Goal: Task Accomplishment & Management: Complete application form

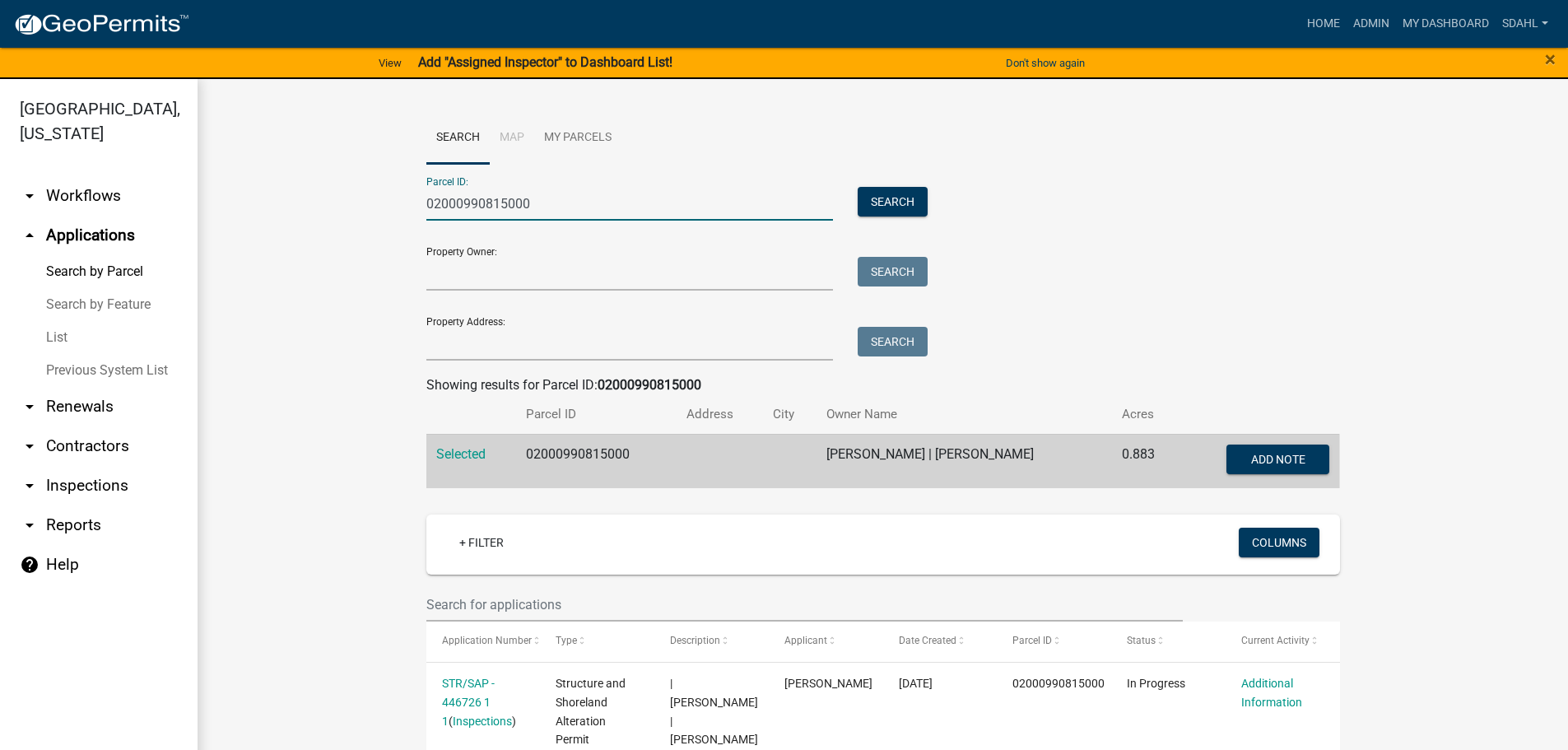
drag, startPoint x: 531, startPoint y: 197, endPoint x: 384, endPoint y: 200, distance: 147.0
click at [384, 200] on wm-workflow-application-search-view "Search Map My Parcels Parcel ID: 02000990815000 Search Property Owner: Search P…" at bounding box center [884, 726] width 1305 height 1228
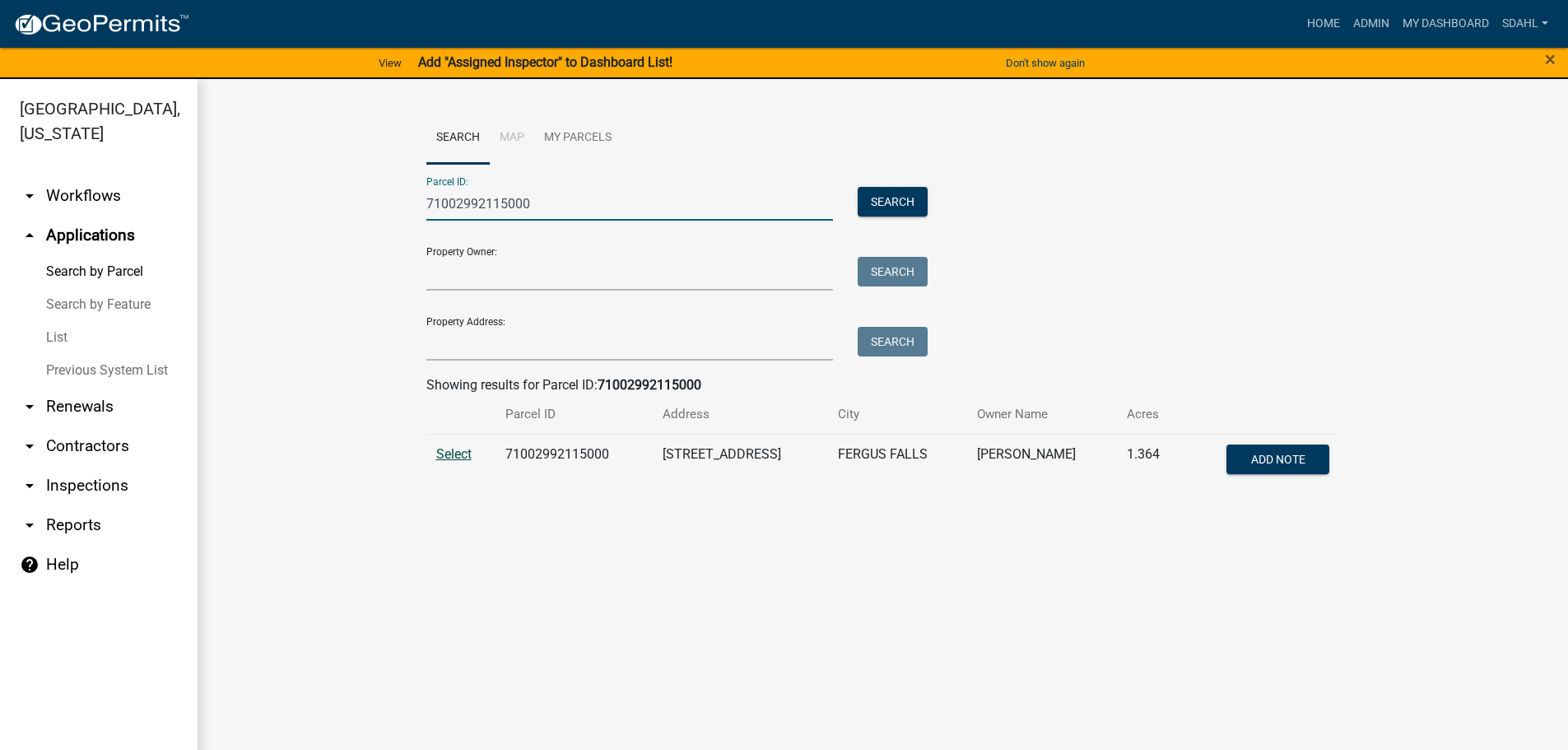
type input "71002992115000"
click at [452, 455] on span "Select" at bounding box center [454, 453] width 36 height 16
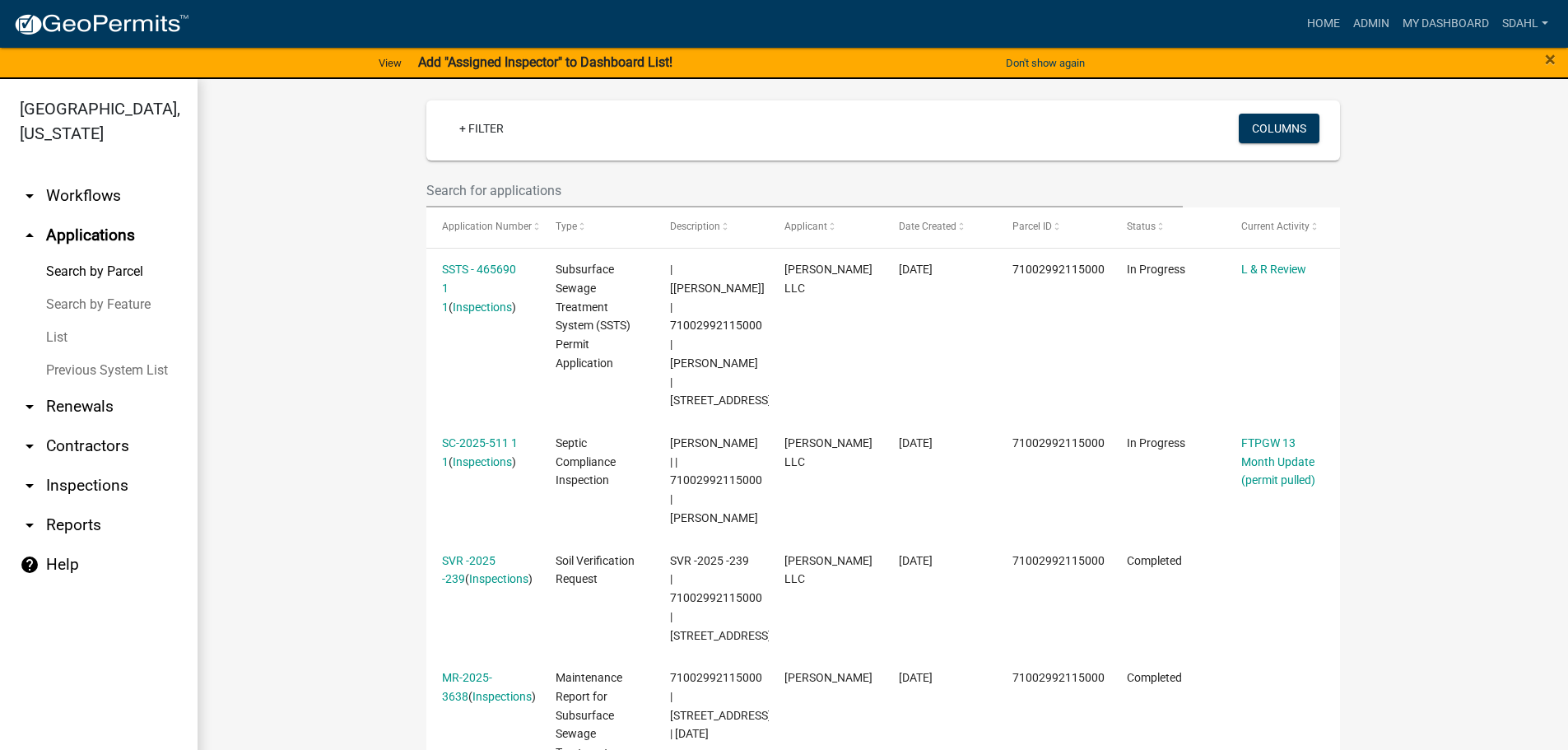
scroll to position [411, 0]
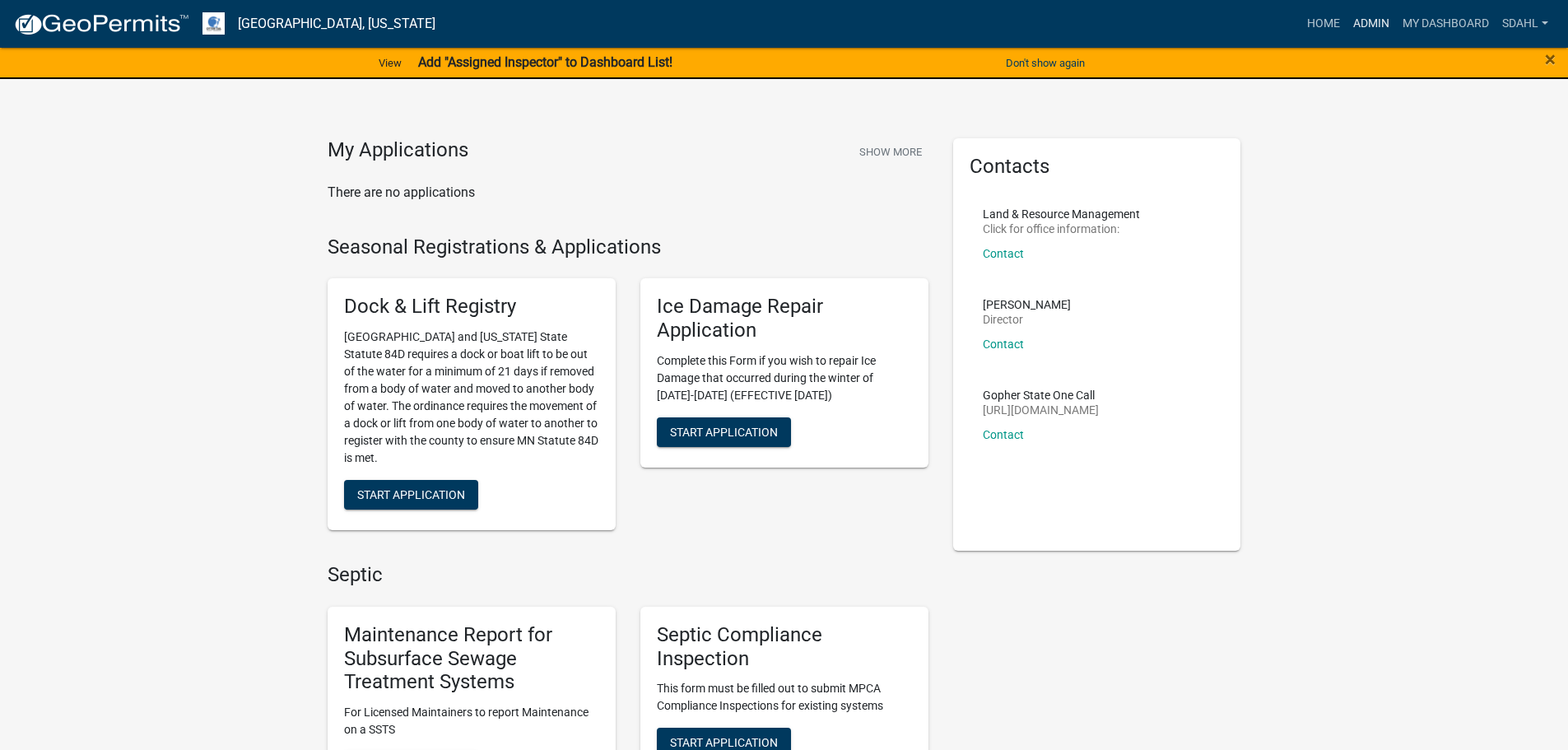
click at [1375, 26] on link "Admin" at bounding box center [1371, 23] width 50 height 31
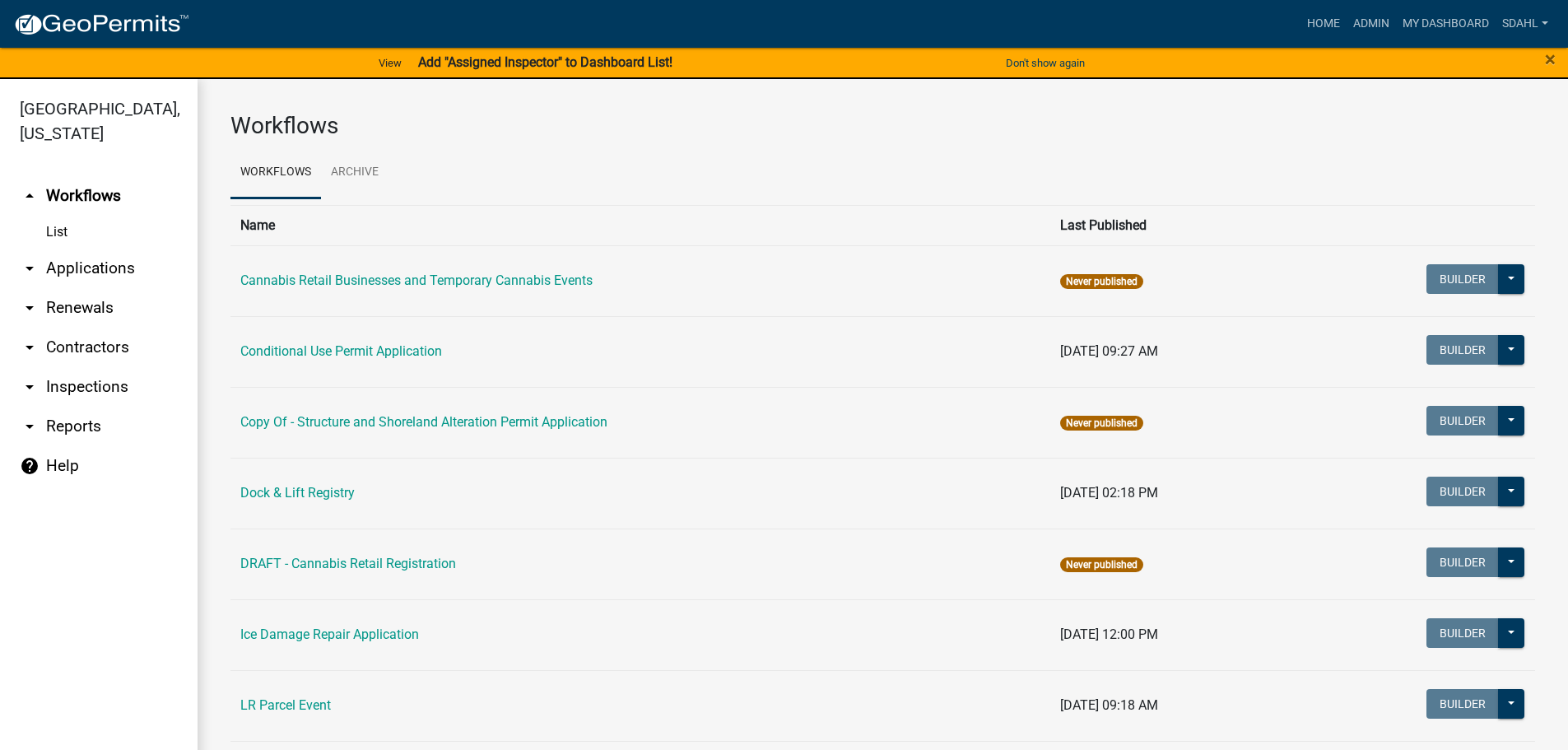
click at [112, 273] on link "arrow_drop_down Applications" at bounding box center [99, 268] width 197 height 39
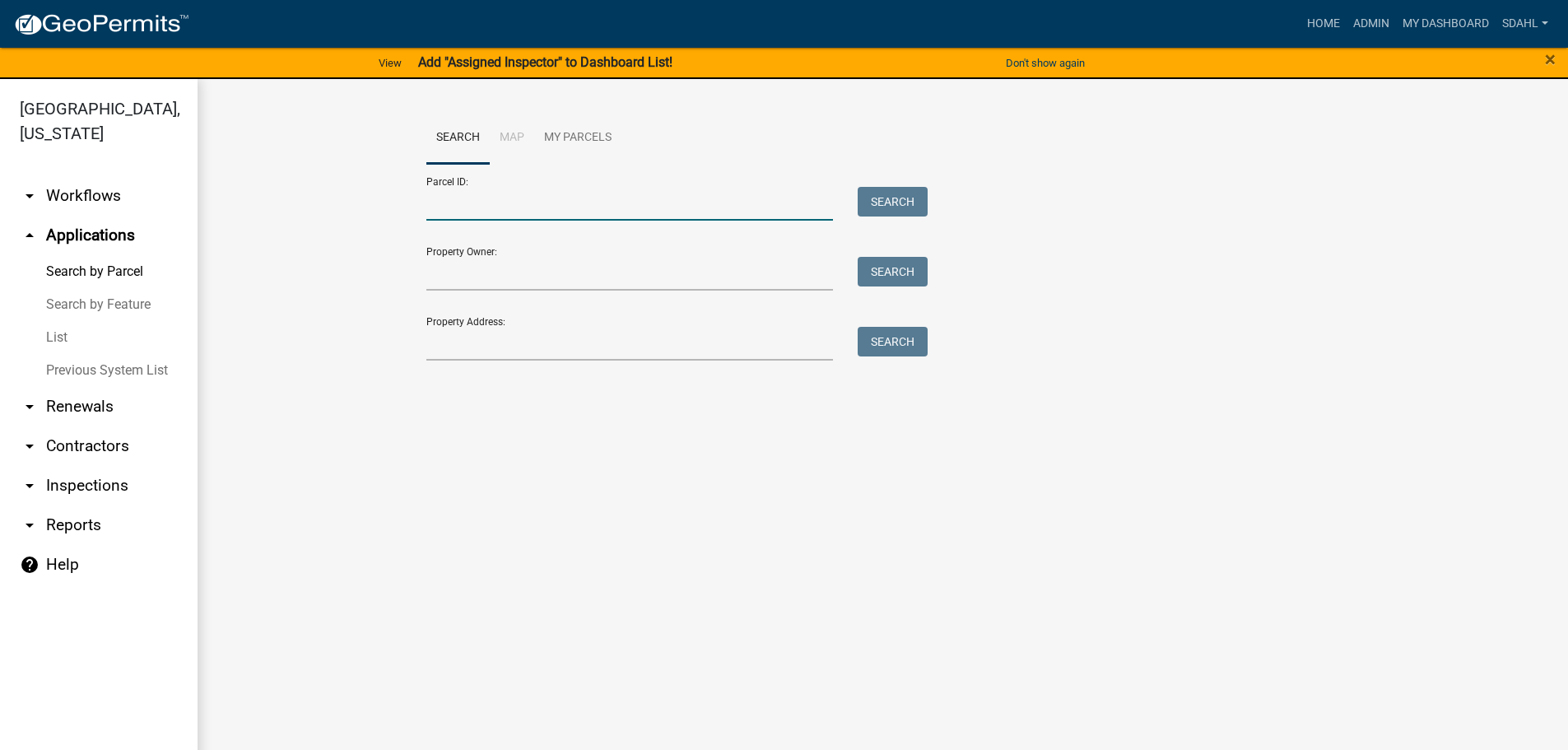
click at [513, 206] on input "Parcel ID:" at bounding box center [630, 204] width 407 height 34
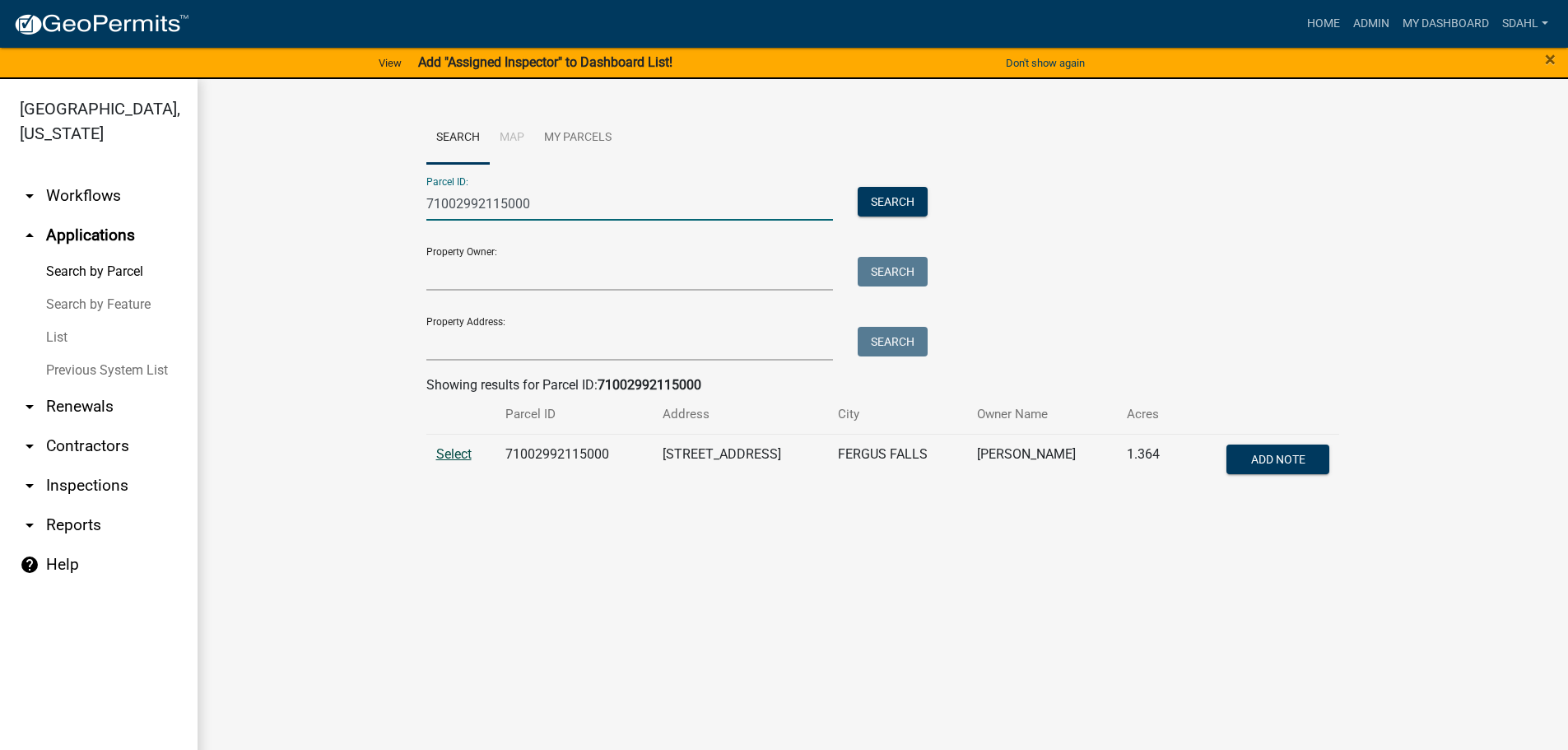
type input "71002992115000"
click at [453, 452] on span "Select" at bounding box center [454, 453] width 36 height 16
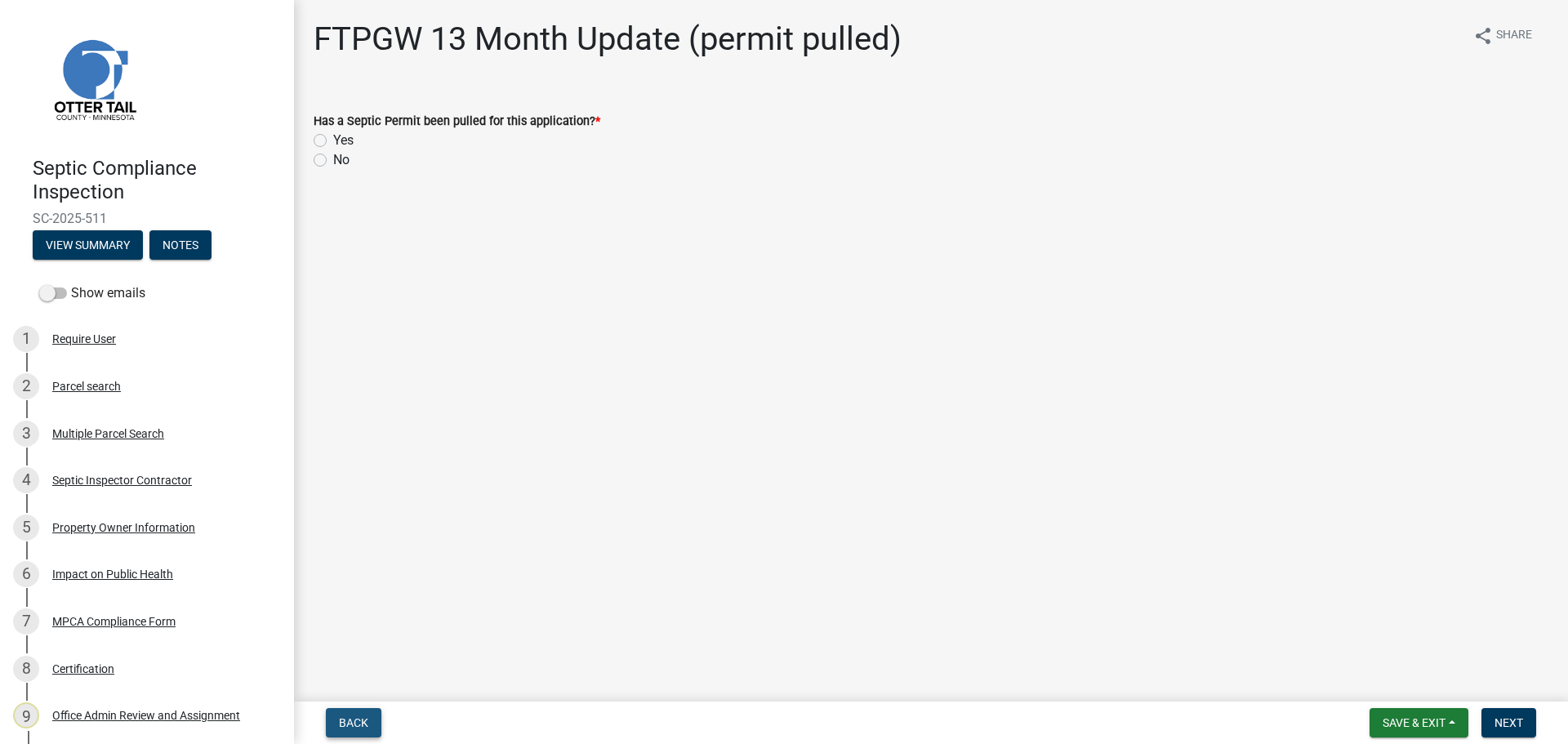
click at [358, 722] on span "Back" at bounding box center [354, 723] width 30 height 13
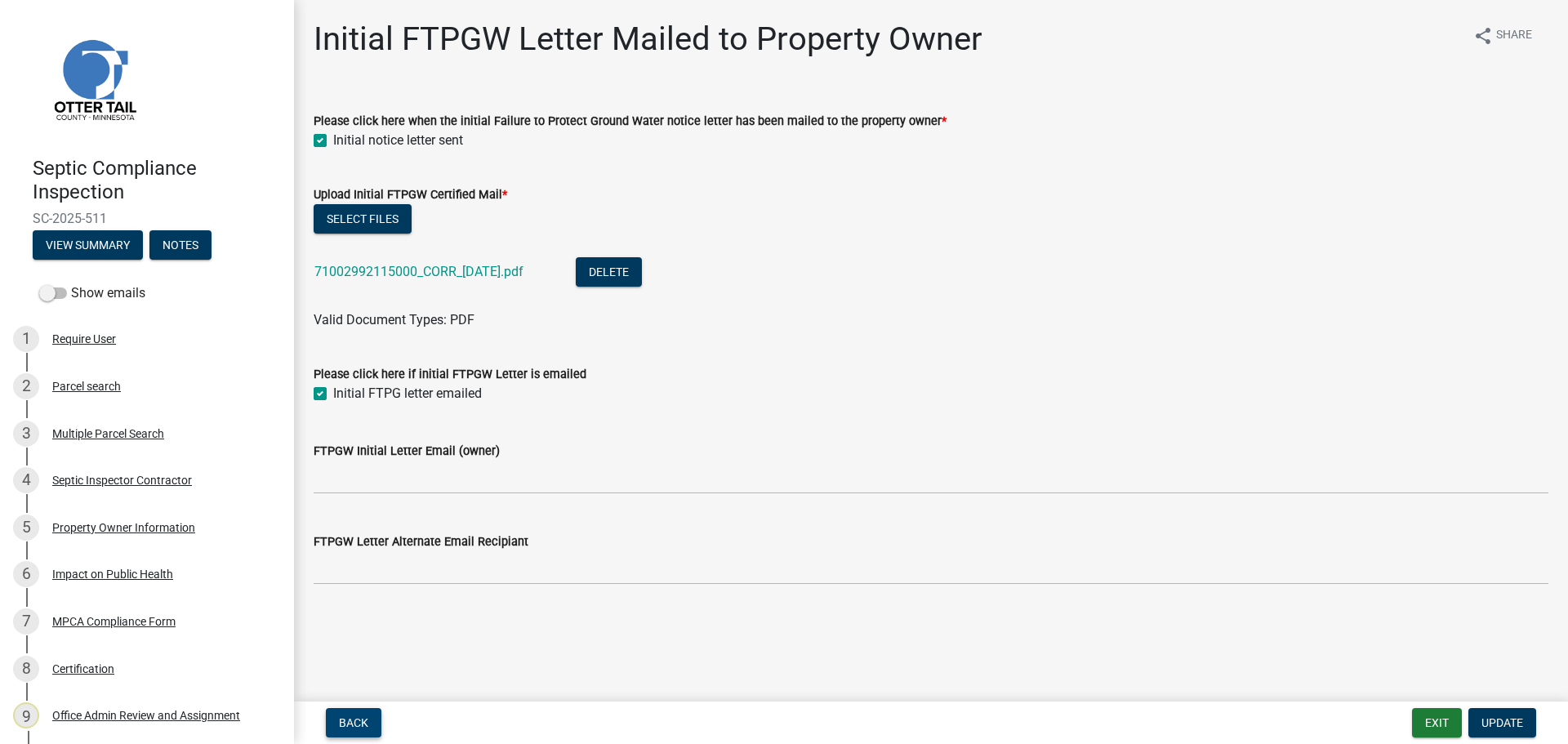
click at [358, 722] on span "Back" at bounding box center [354, 723] width 30 height 13
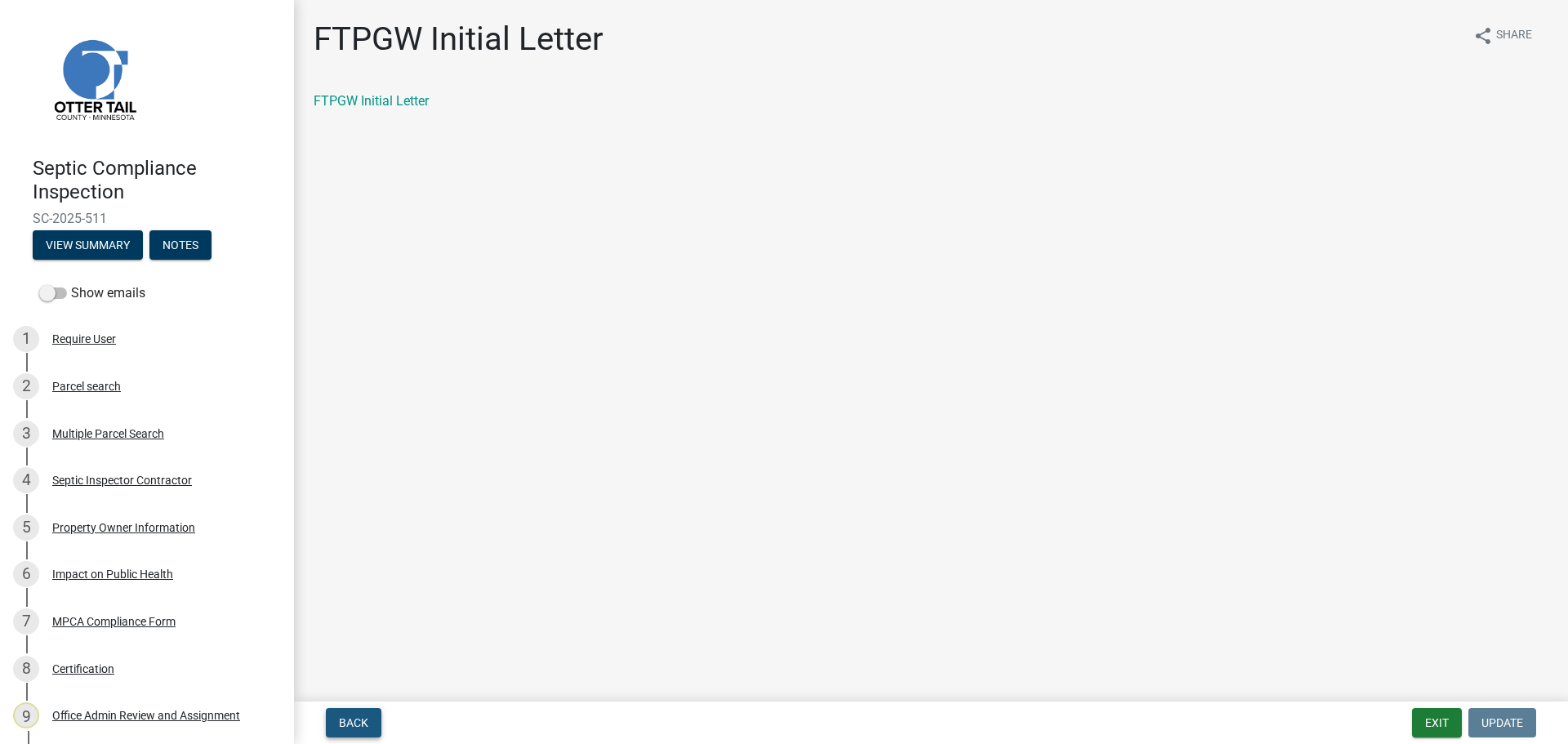
click at [358, 722] on span "Back" at bounding box center [354, 723] width 30 height 13
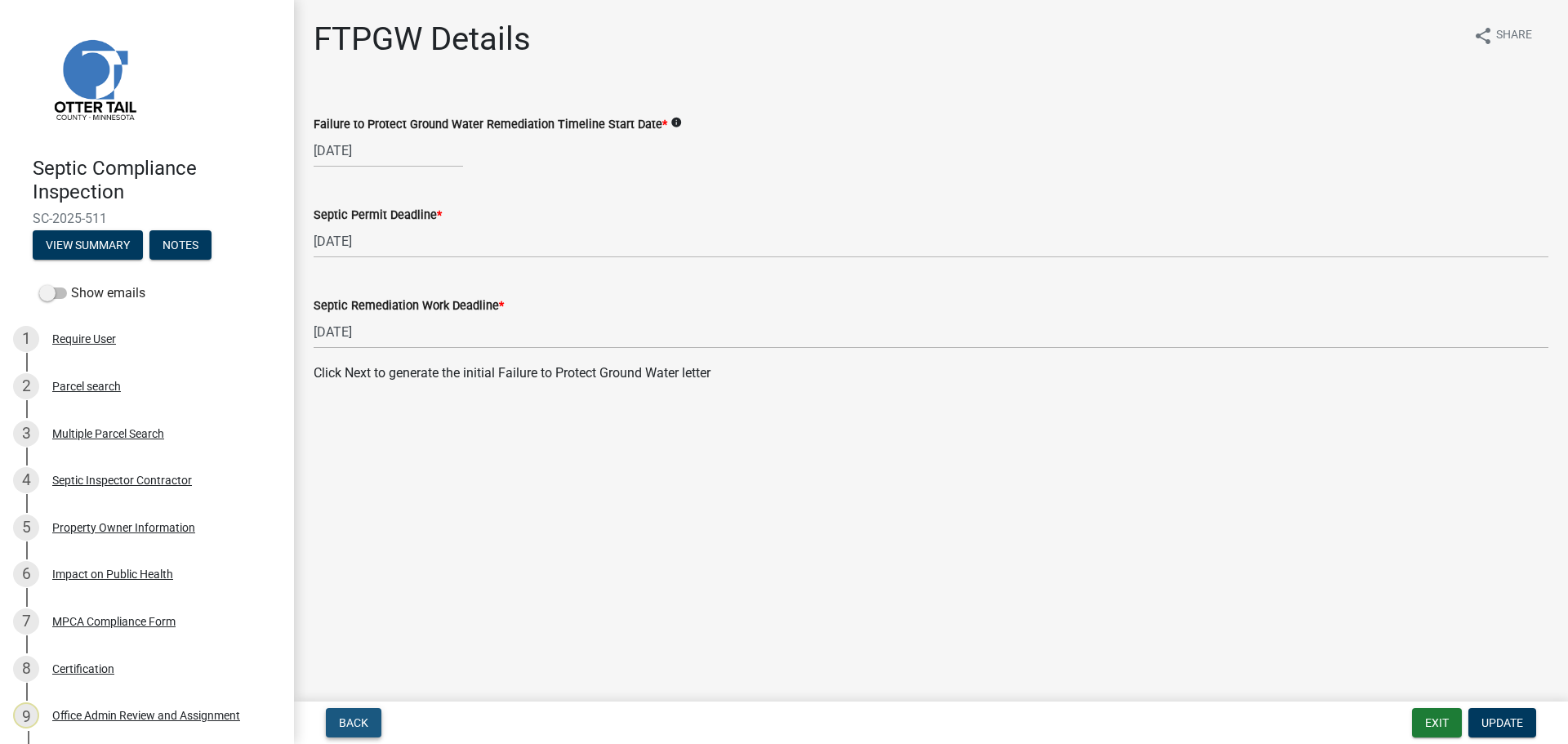
click at [358, 722] on span "Back" at bounding box center [354, 723] width 30 height 13
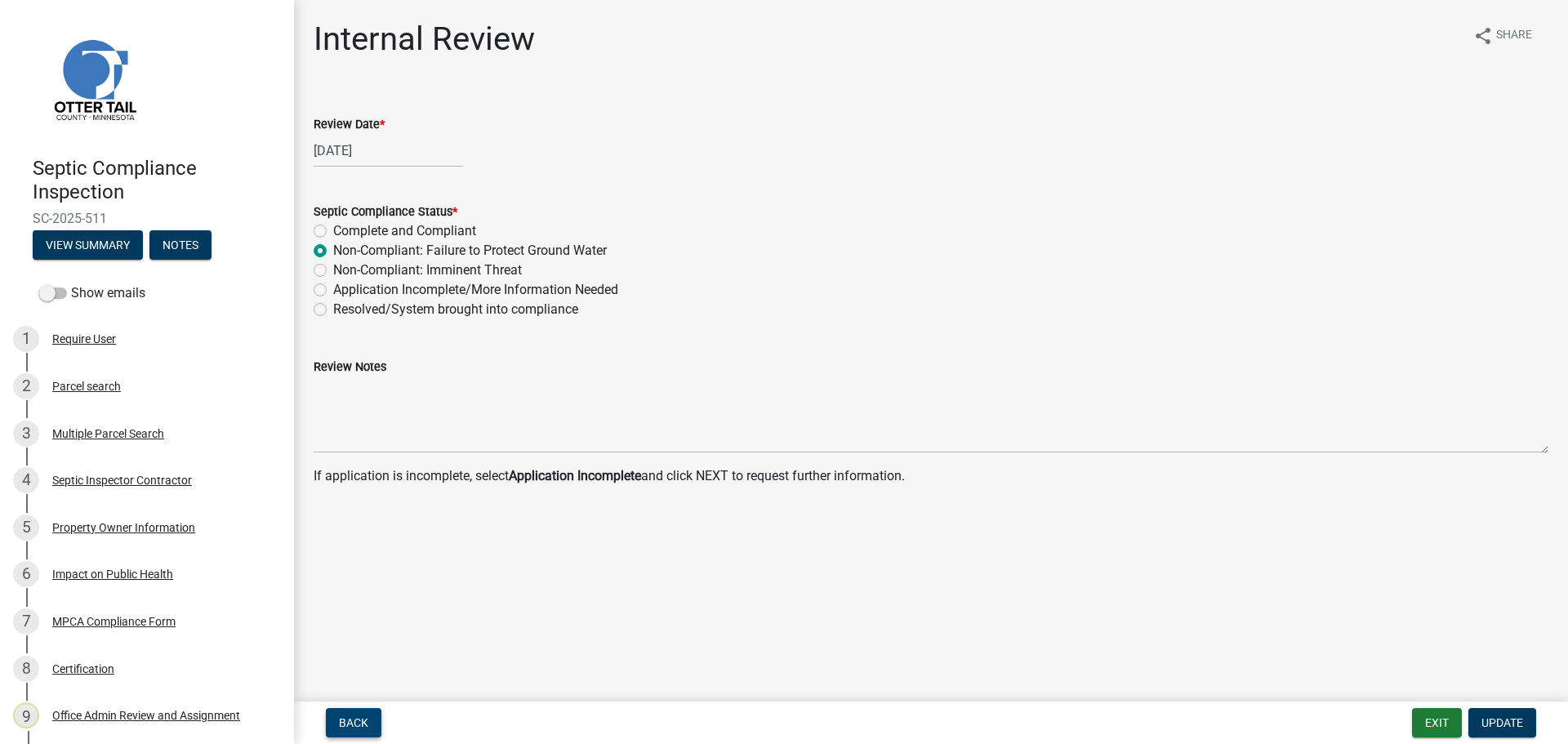
click at [358, 722] on span "Back" at bounding box center [354, 723] width 30 height 13
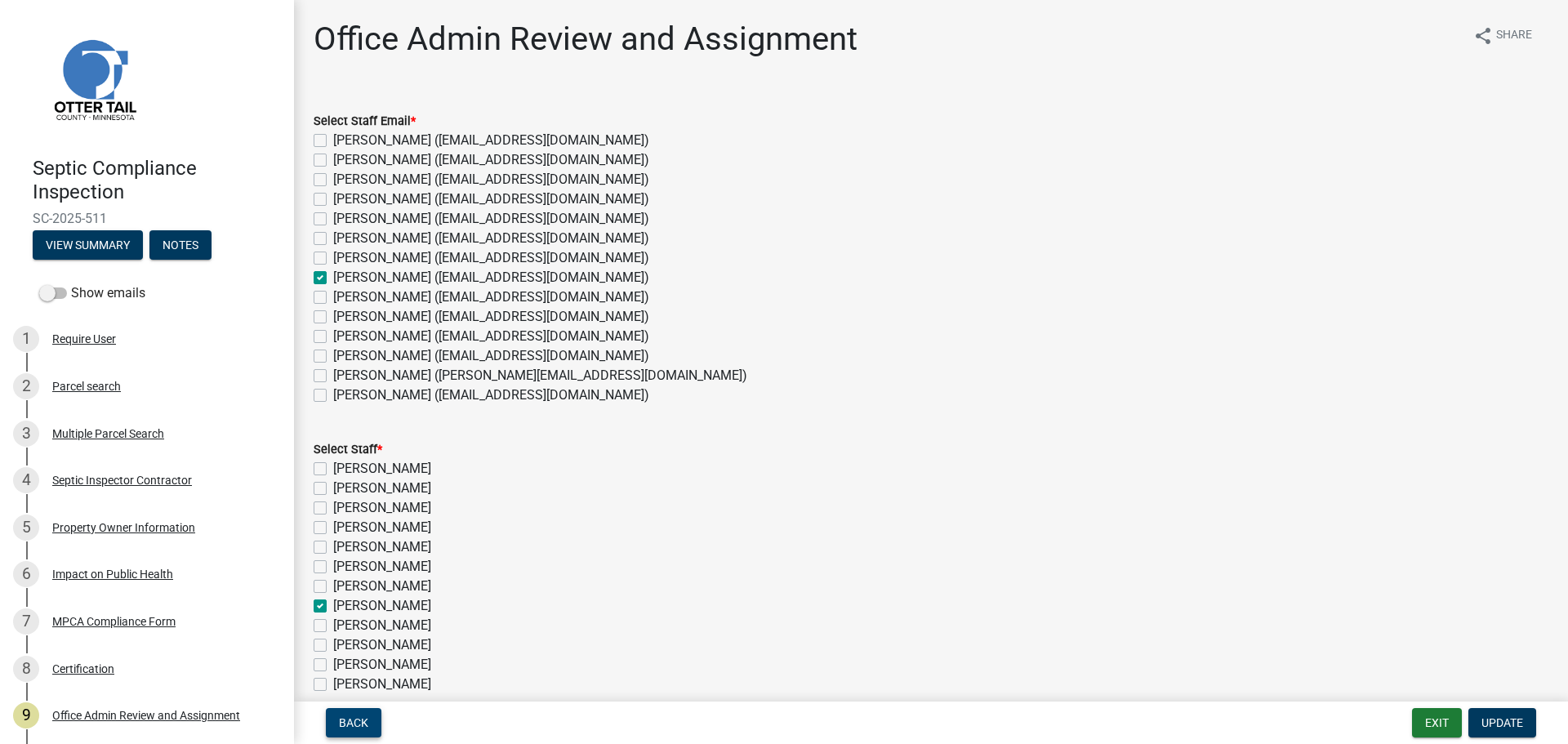
click at [358, 722] on span "Back" at bounding box center [354, 723] width 30 height 13
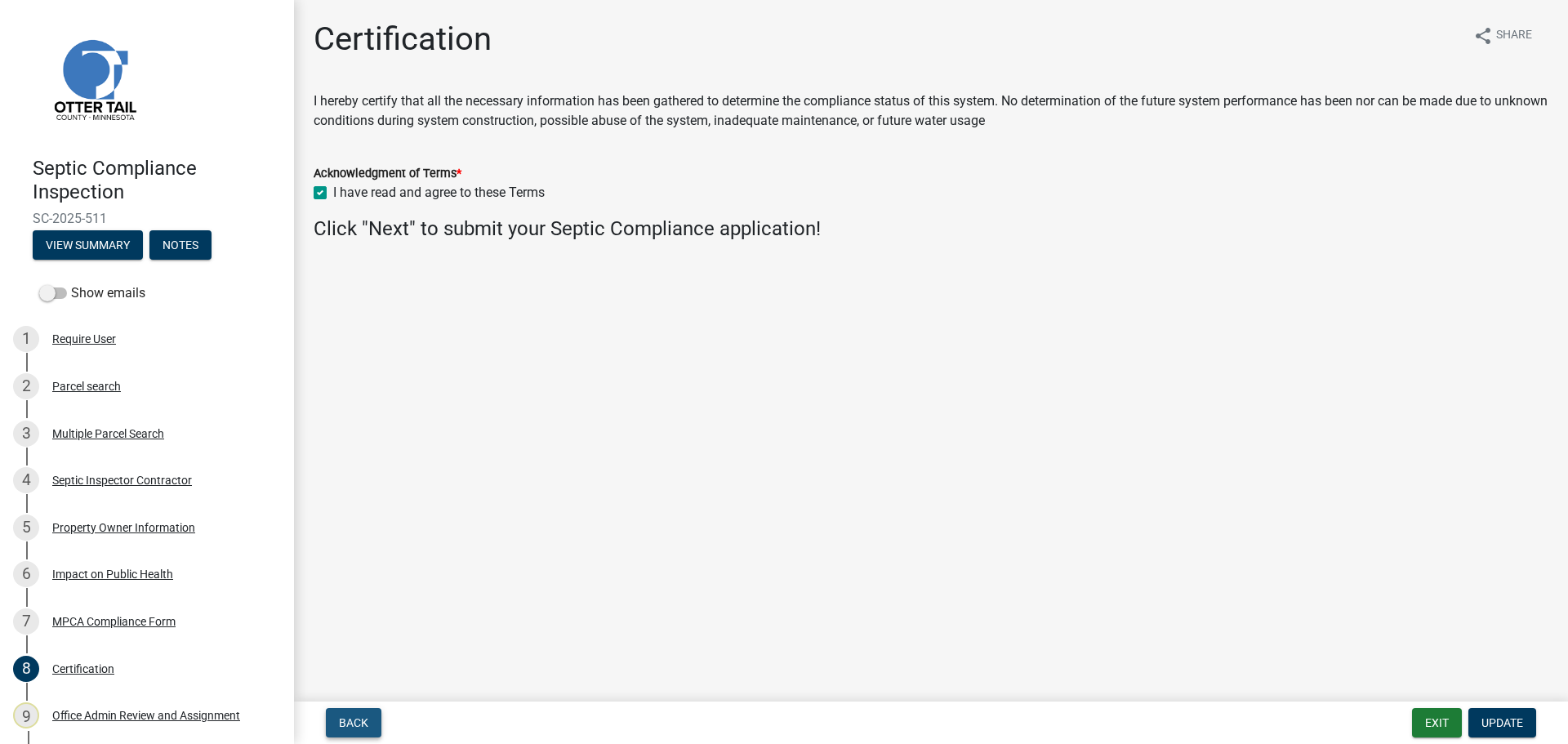
click at [358, 722] on span "Back" at bounding box center [354, 723] width 30 height 13
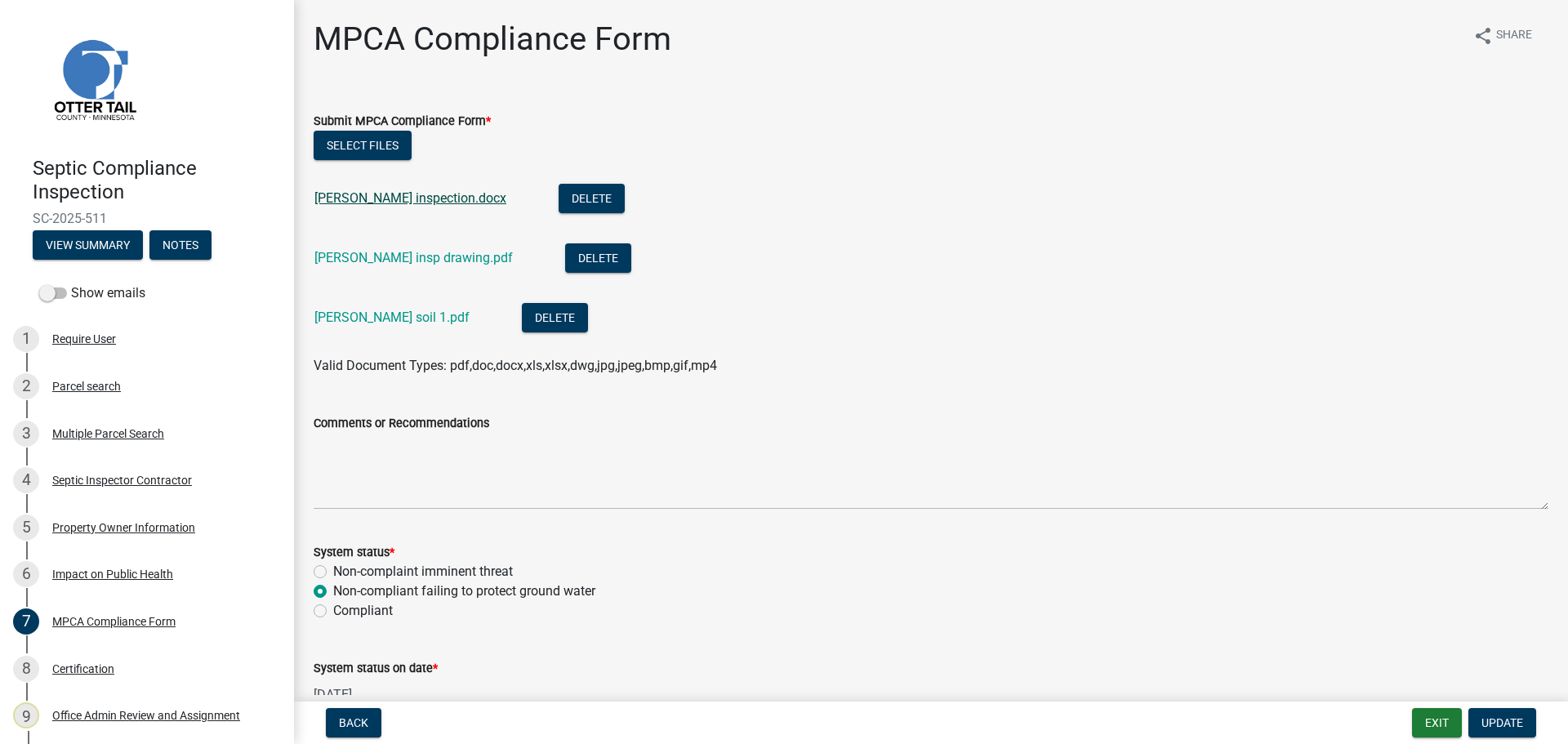
click at [404, 191] on link "Dickey inspection.docx" at bounding box center [411, 197] width 192 height 16
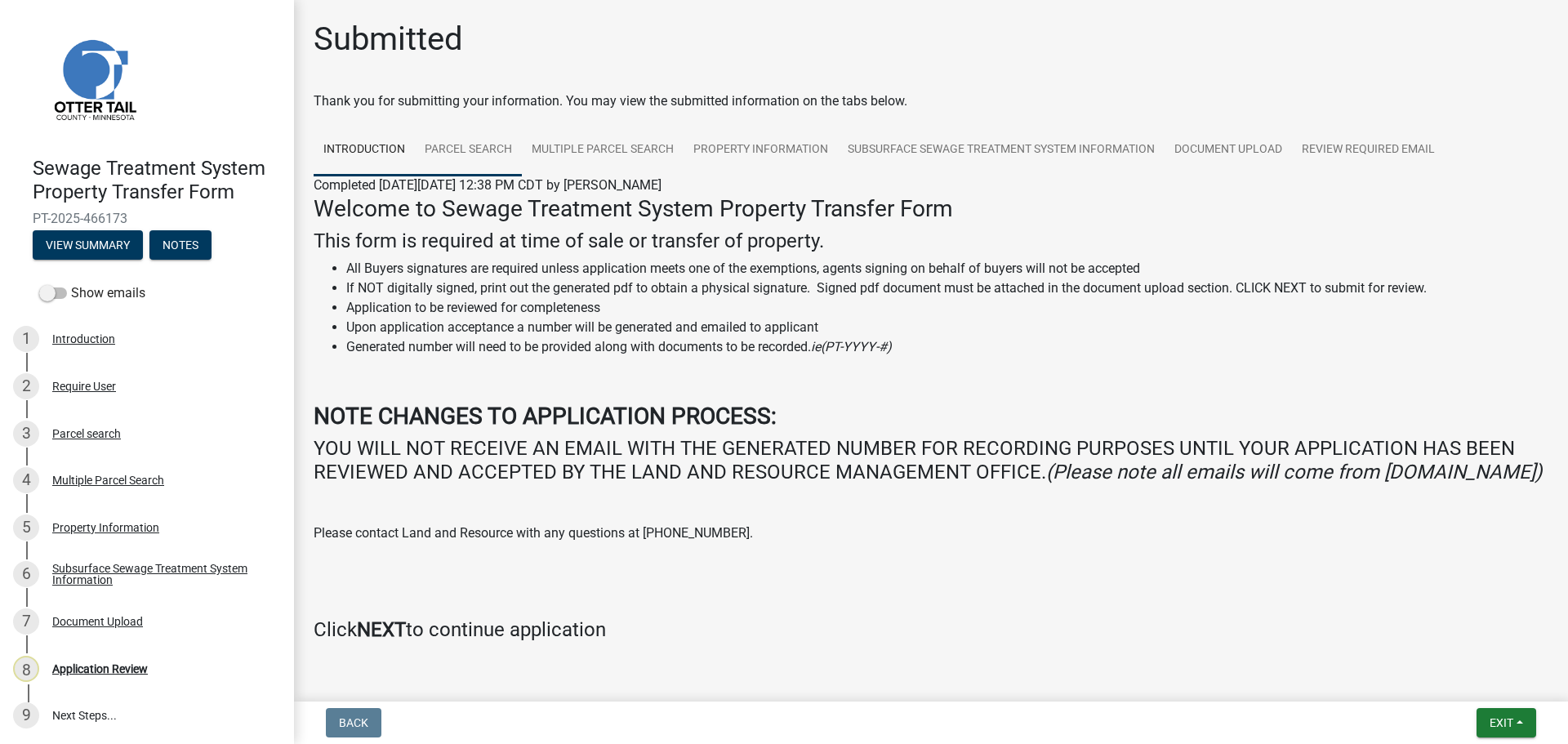
click at [496, 147] on link "Parcel search" at bounding box center [467, 150] width 107 height 52
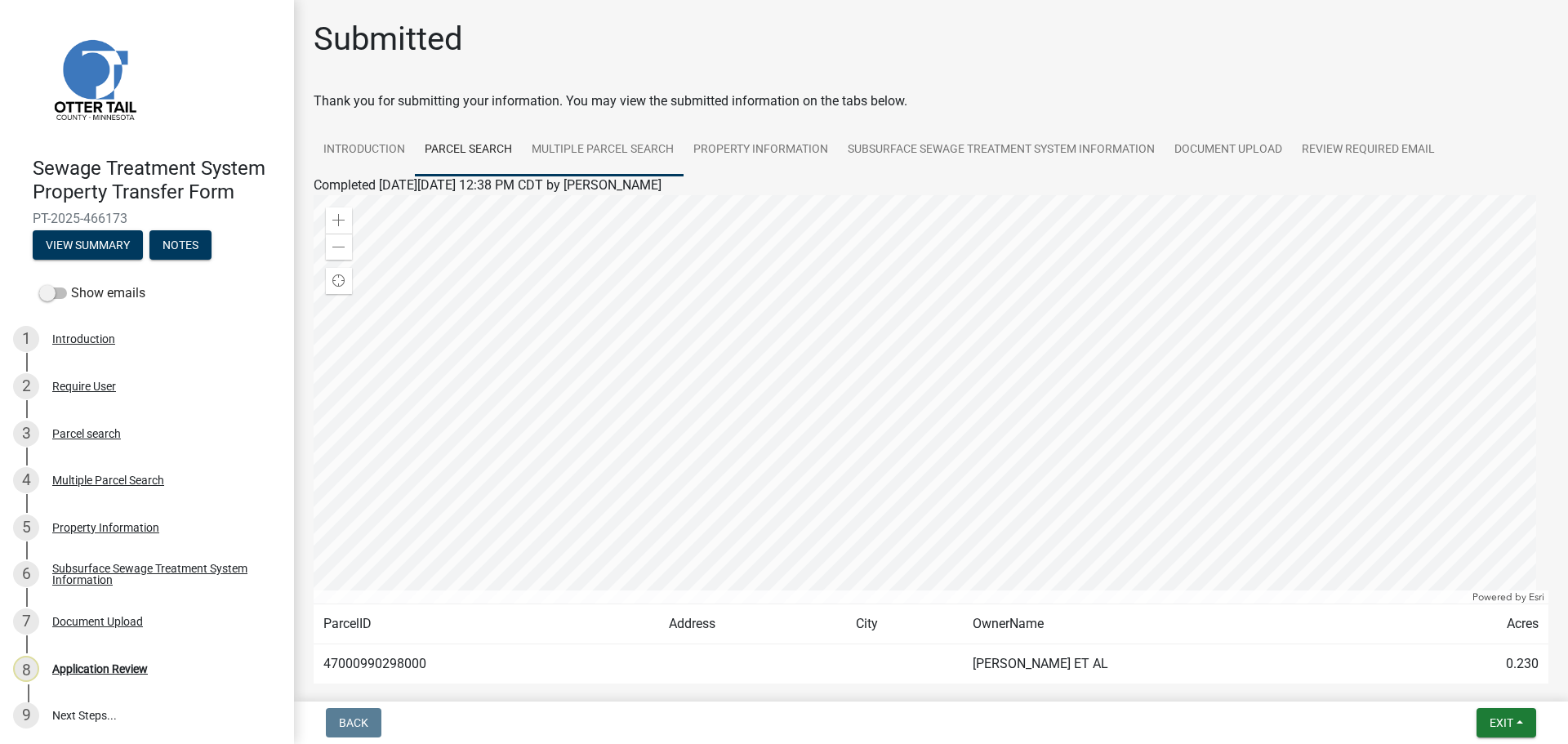
click at [622, 149] on link "Multiple Parcel Search" at bounding box center [602, 150] width 162 height 52
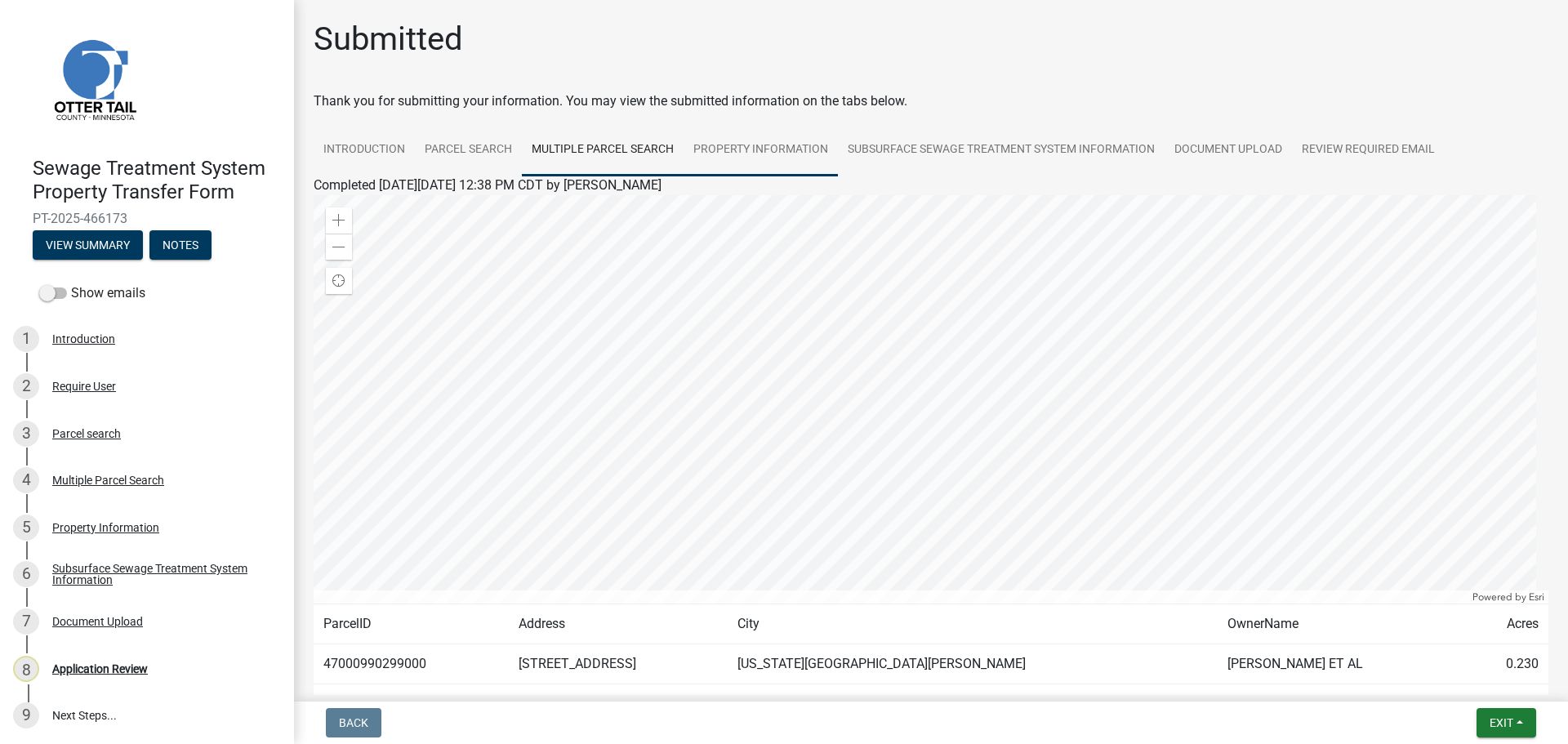
click at [761, 149] on link "Property Information" at bounding box center [761, 150] width 155 height 52
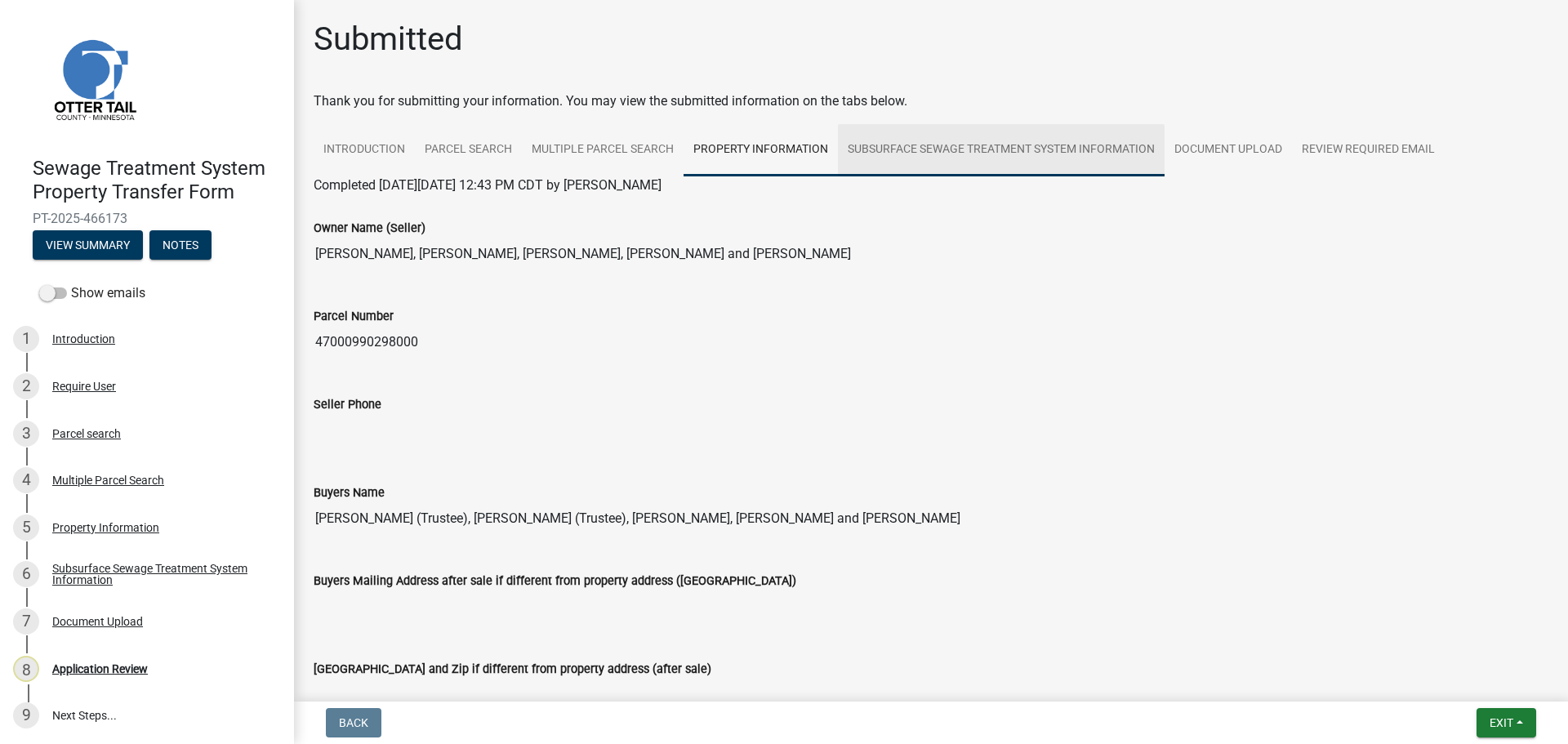
click at [984, 157] on link "Subsurface Sewage Treatment System Information" at bounding box center [1001, 150] width 327 height 52
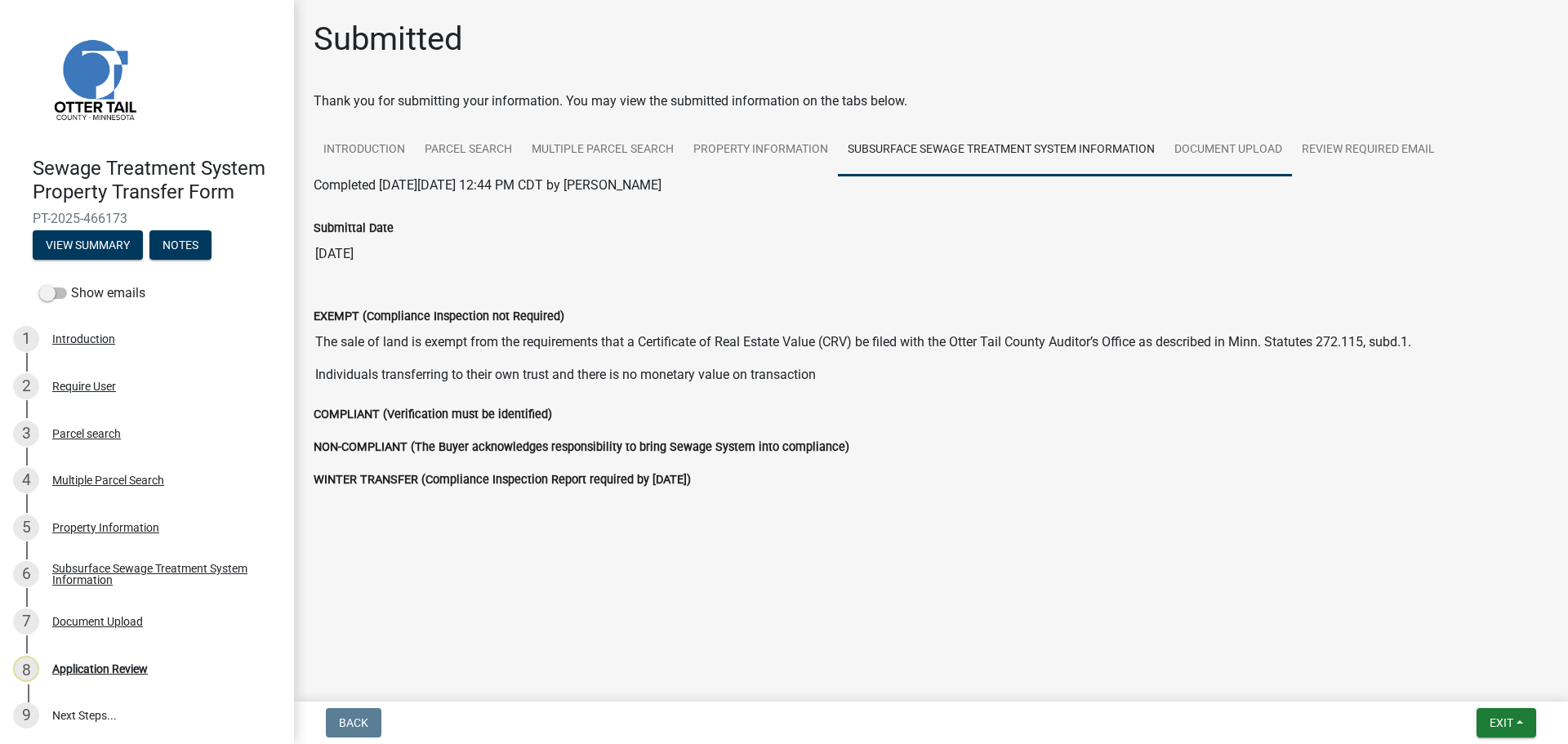
click at [1203, 154] on link "Document Upload" at bounding box center [1227, 150] width 128 height 52
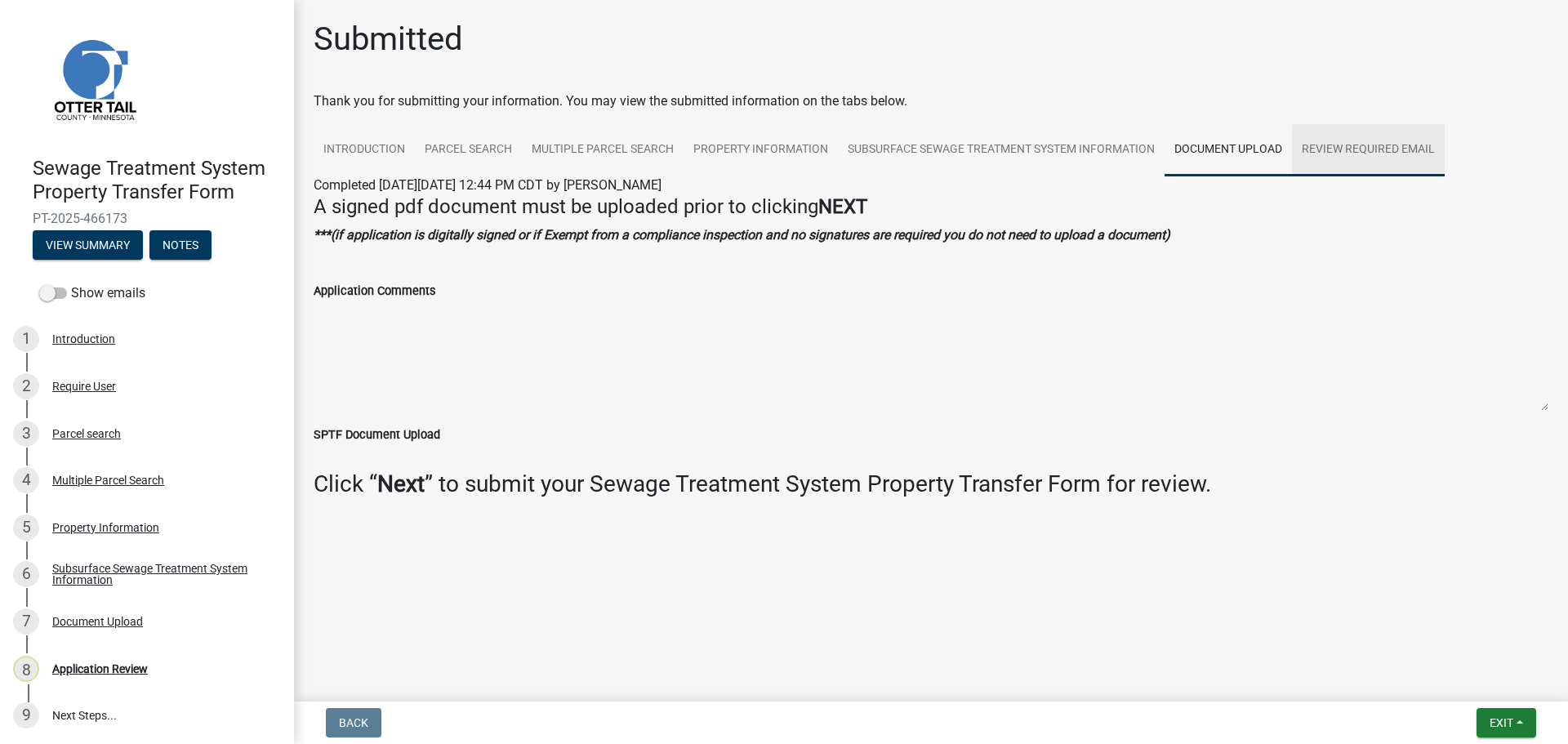
click at [1358, 146] on link "Review Required Email" at bounding box center [1368, 150] width 153 height 52
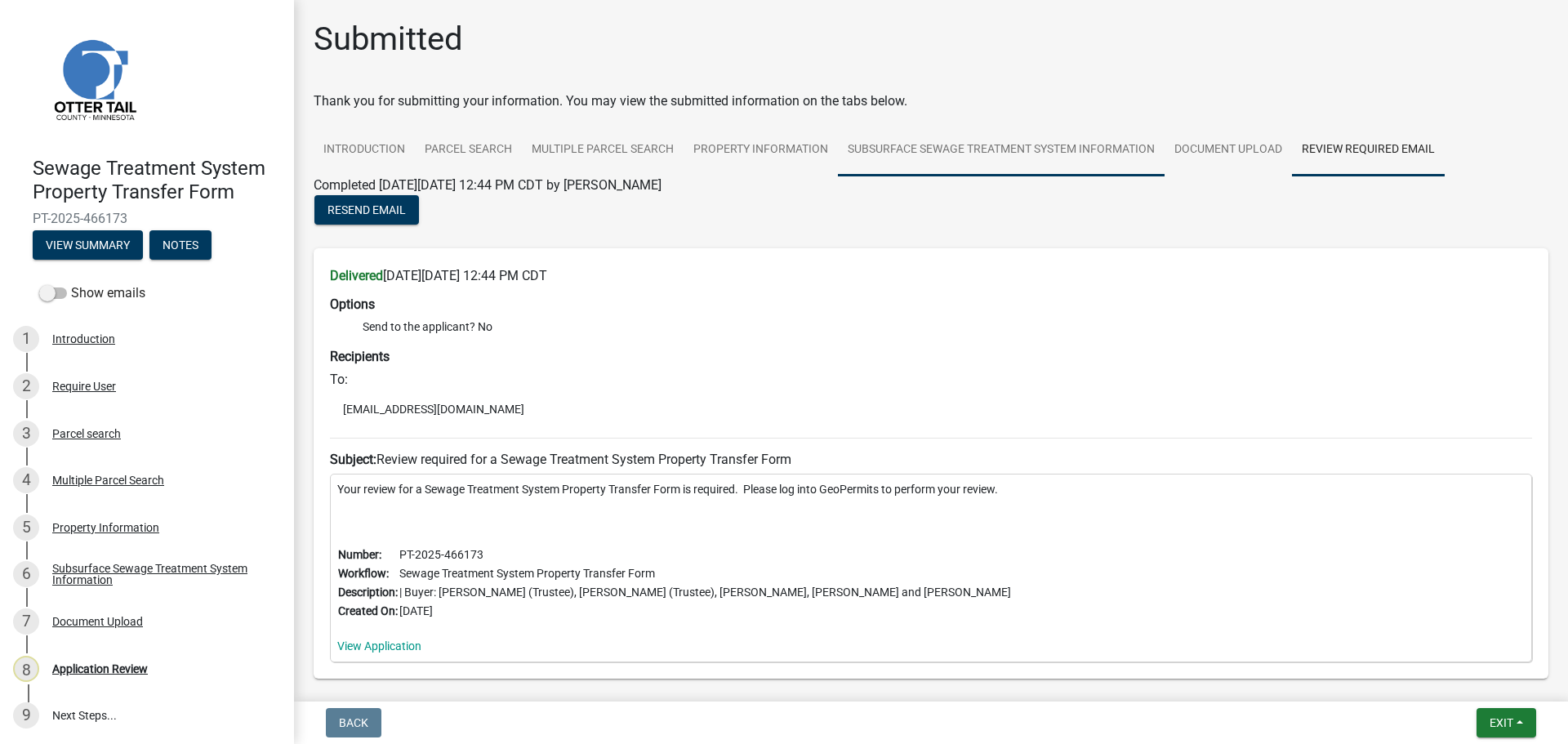
click at [944, 150] on link "Subsurface Sewage Treatment System Information" at bounding box center [1001, 150] width 327 height 52
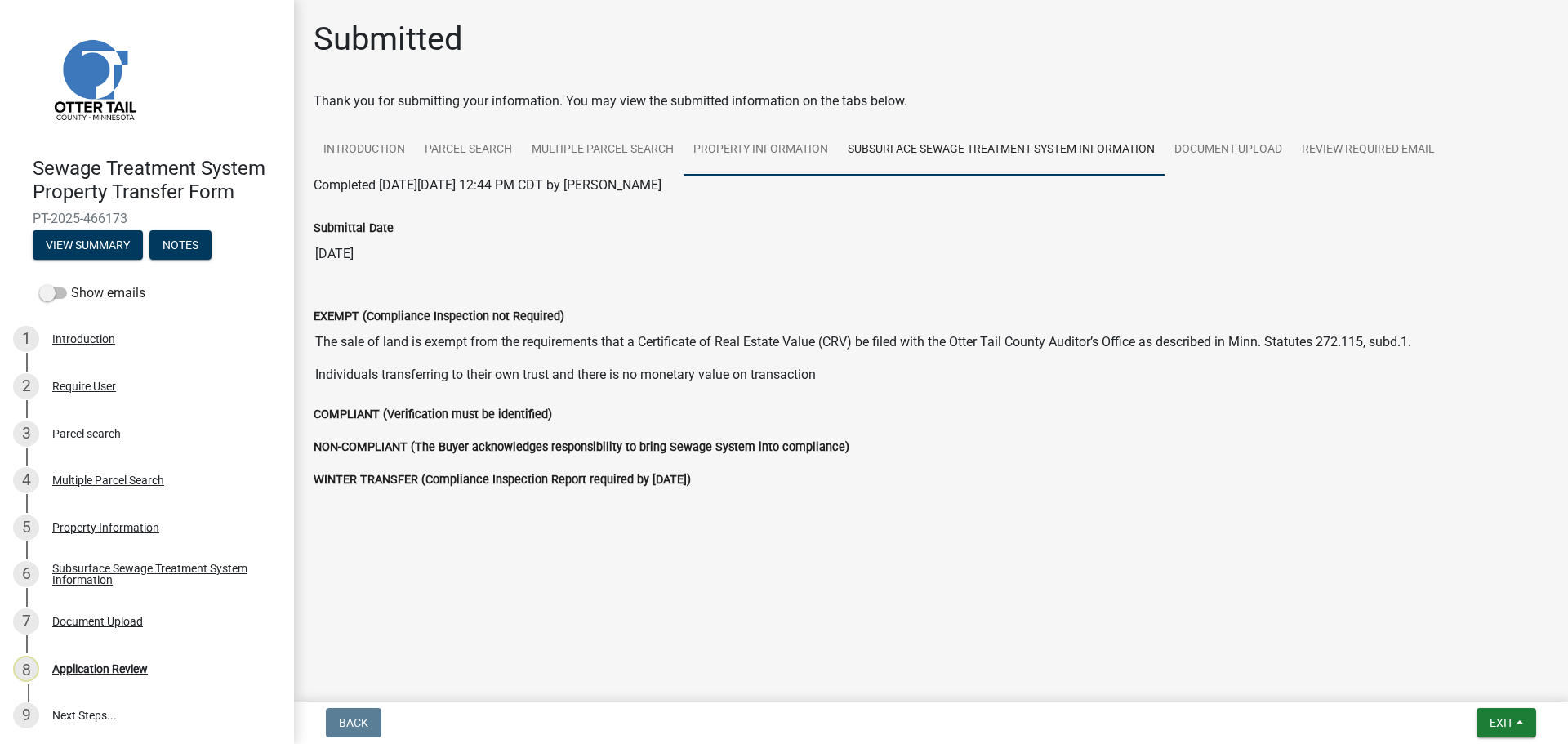
click at [738, 153] on link "Property Information" at bounding box center [761, 150] width 155 height 52
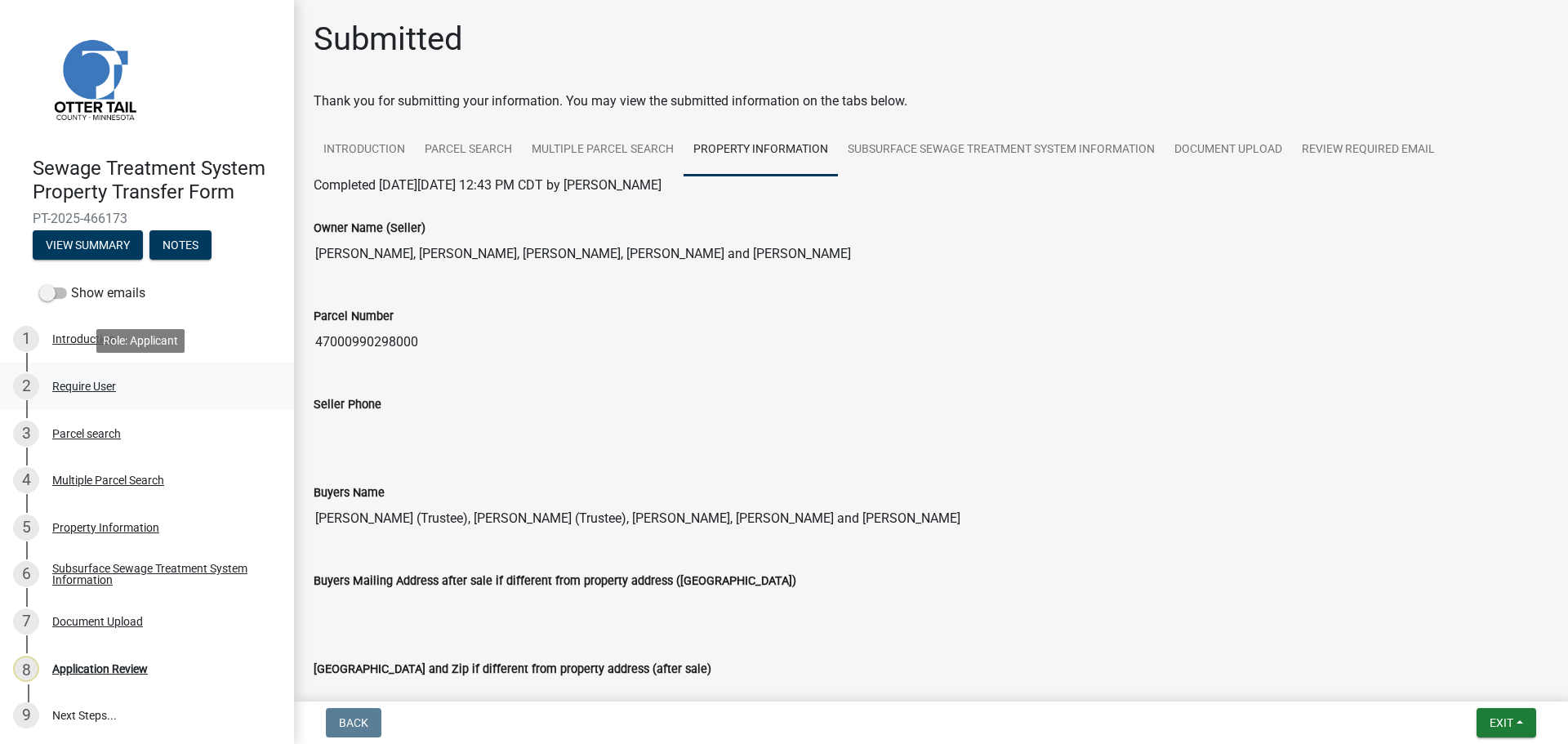
click at [67, 381] on div "Require User" at bounding box center [84, 386] width 63 height 11
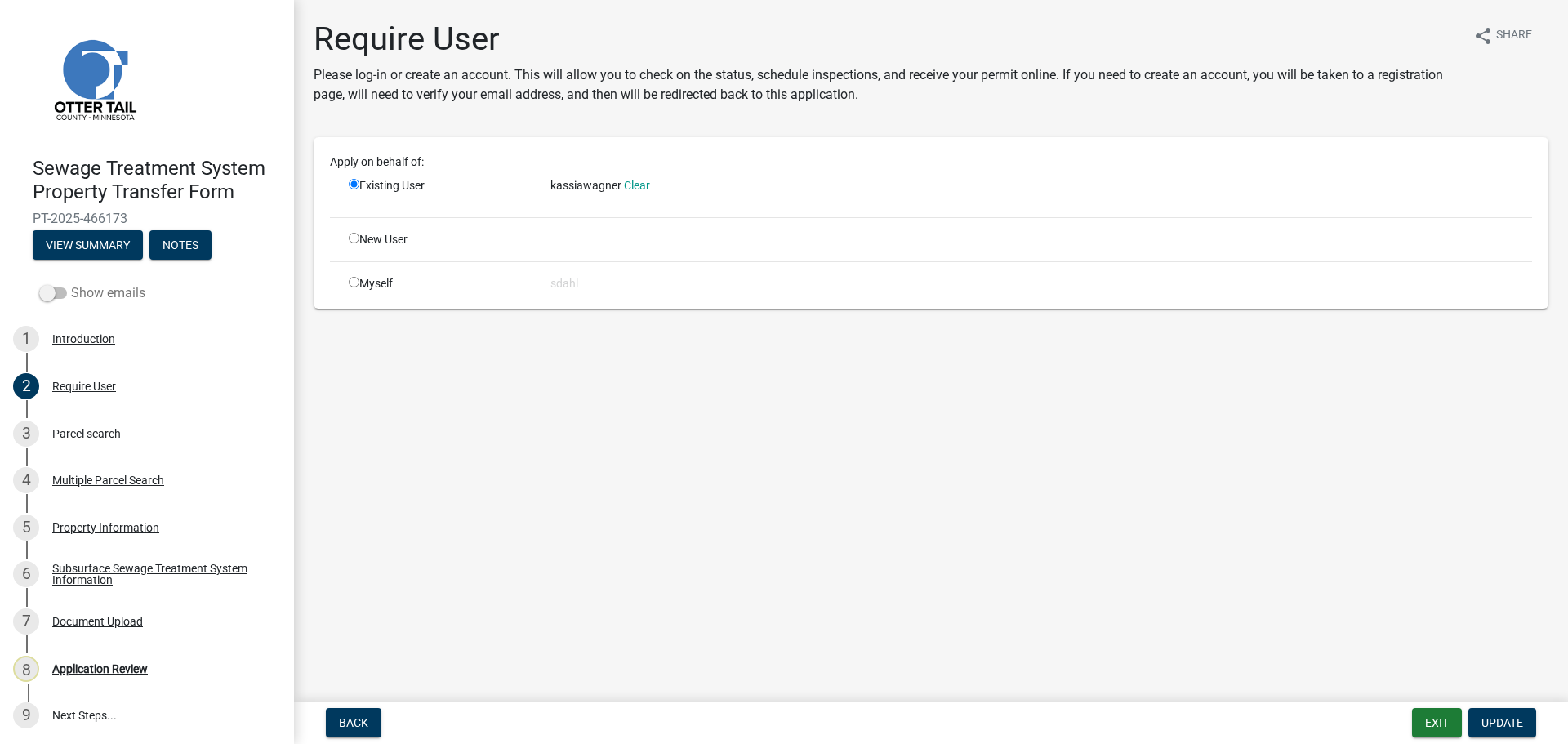
click at [88, 286] on label "Show emails" at bounding box center [92, 292] width 106 height 20
click at [71, 283] on input "Show emails" at bounding box center [71, 283] width 0 height 0
click at [100, 239] on button "View Summary" at bounding box center [88, 245] width 110 height 30
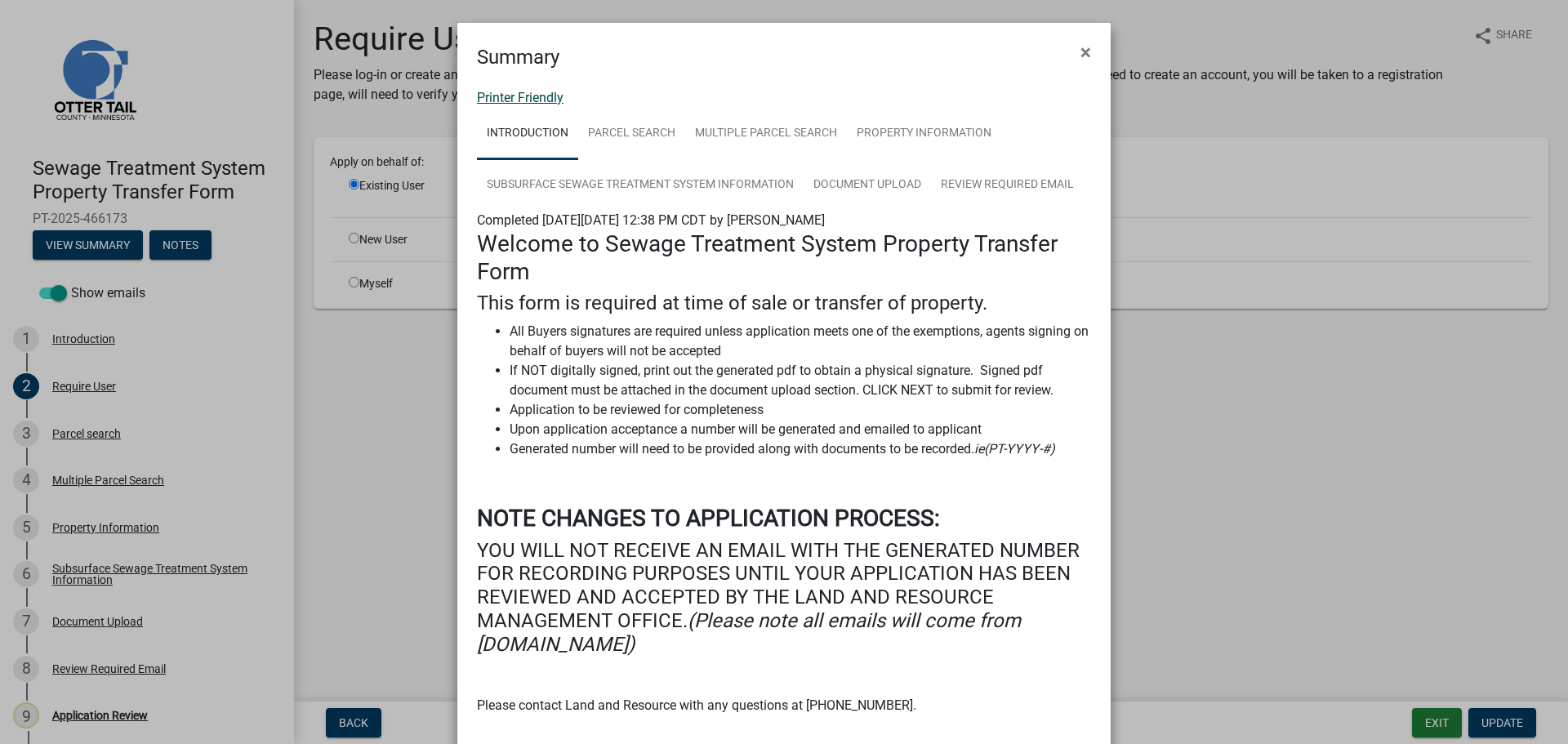
click at [550, 101] on link "Printer Friendly" at bounding box center [520, 97] width 87 height 16
click at [1080, 54] on span "×" at bounding box center [1085, 52] width 10 height 23
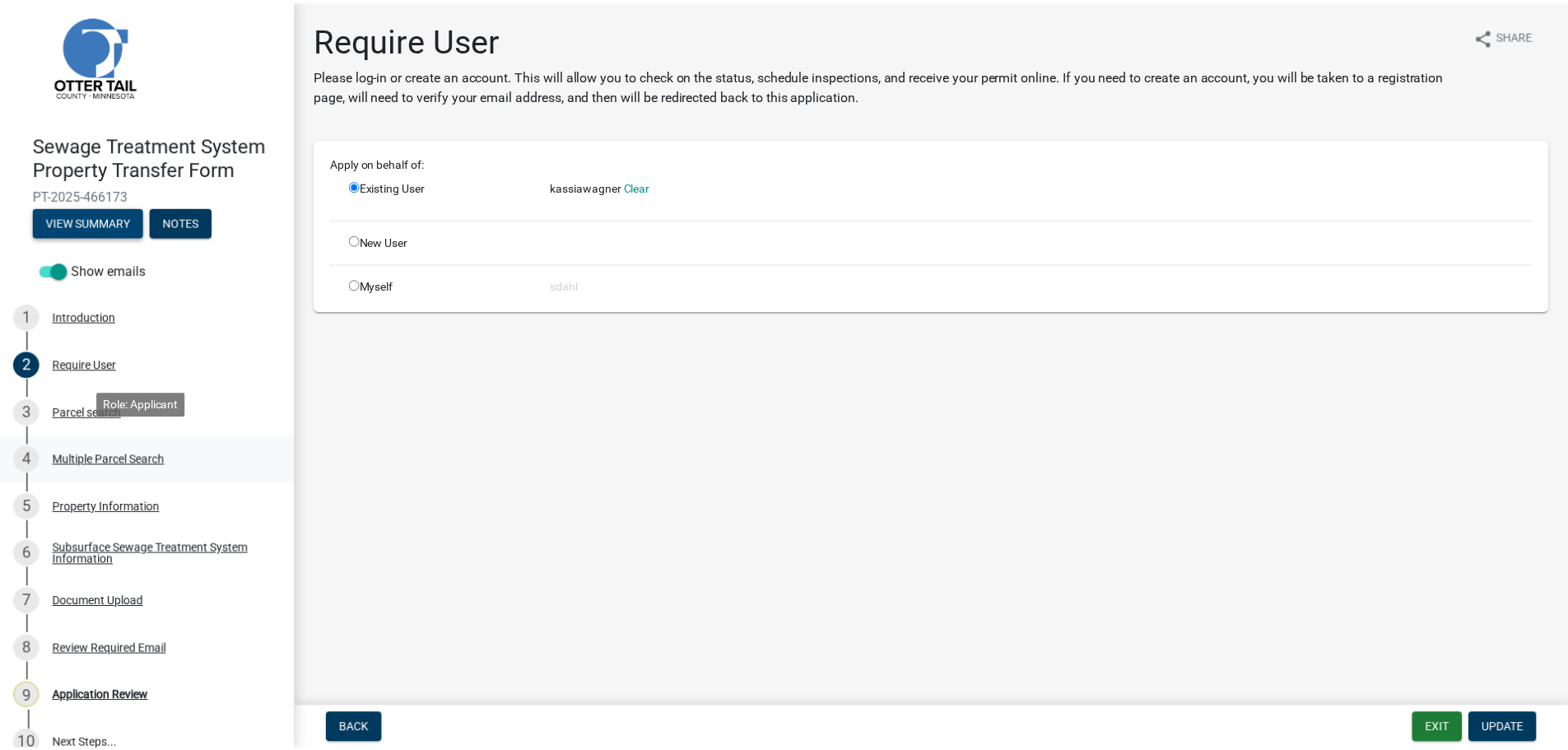
scroll to position [50, 0]
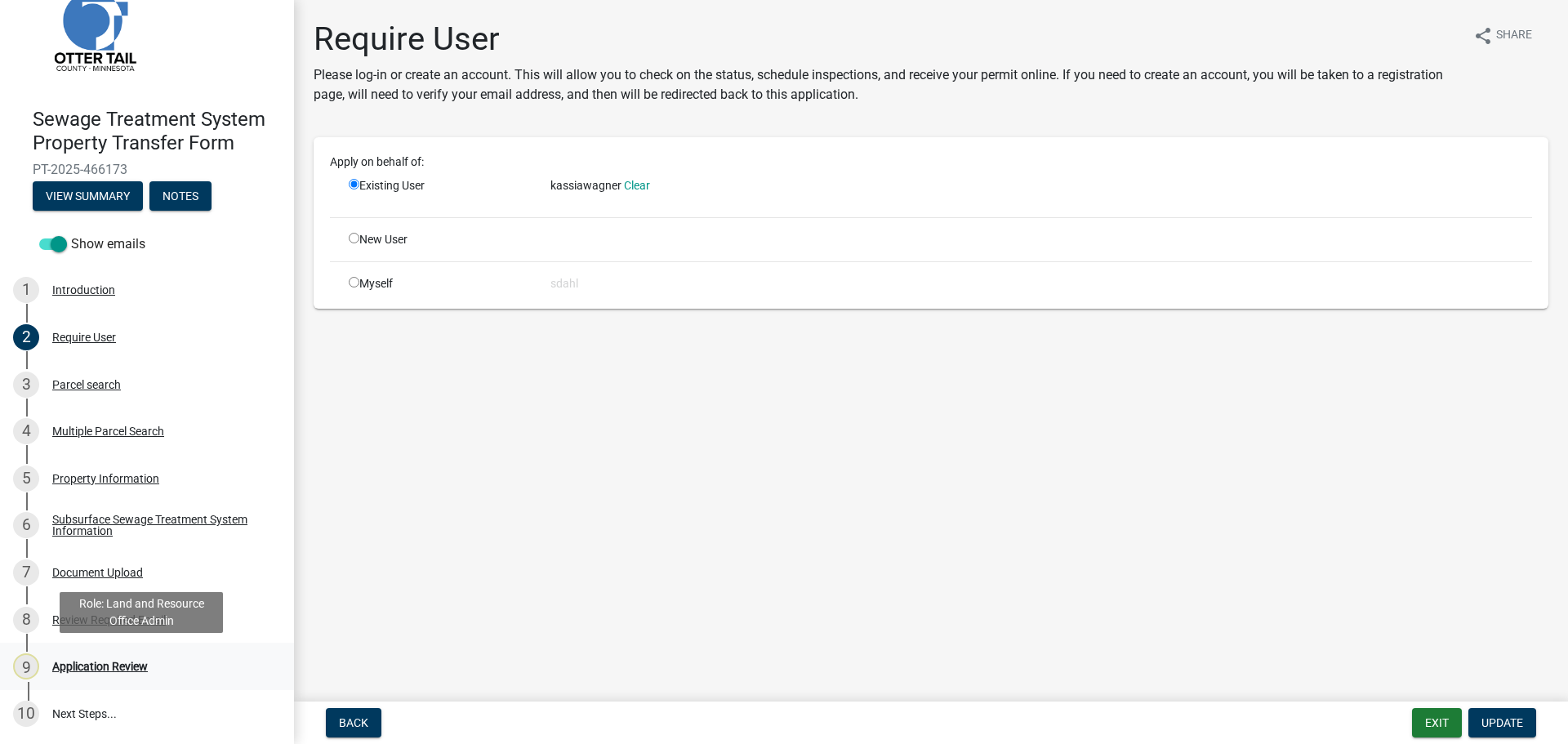
click at [114, 670] on div "Application Review" at bounding box center [100, 666] width 96 height 11
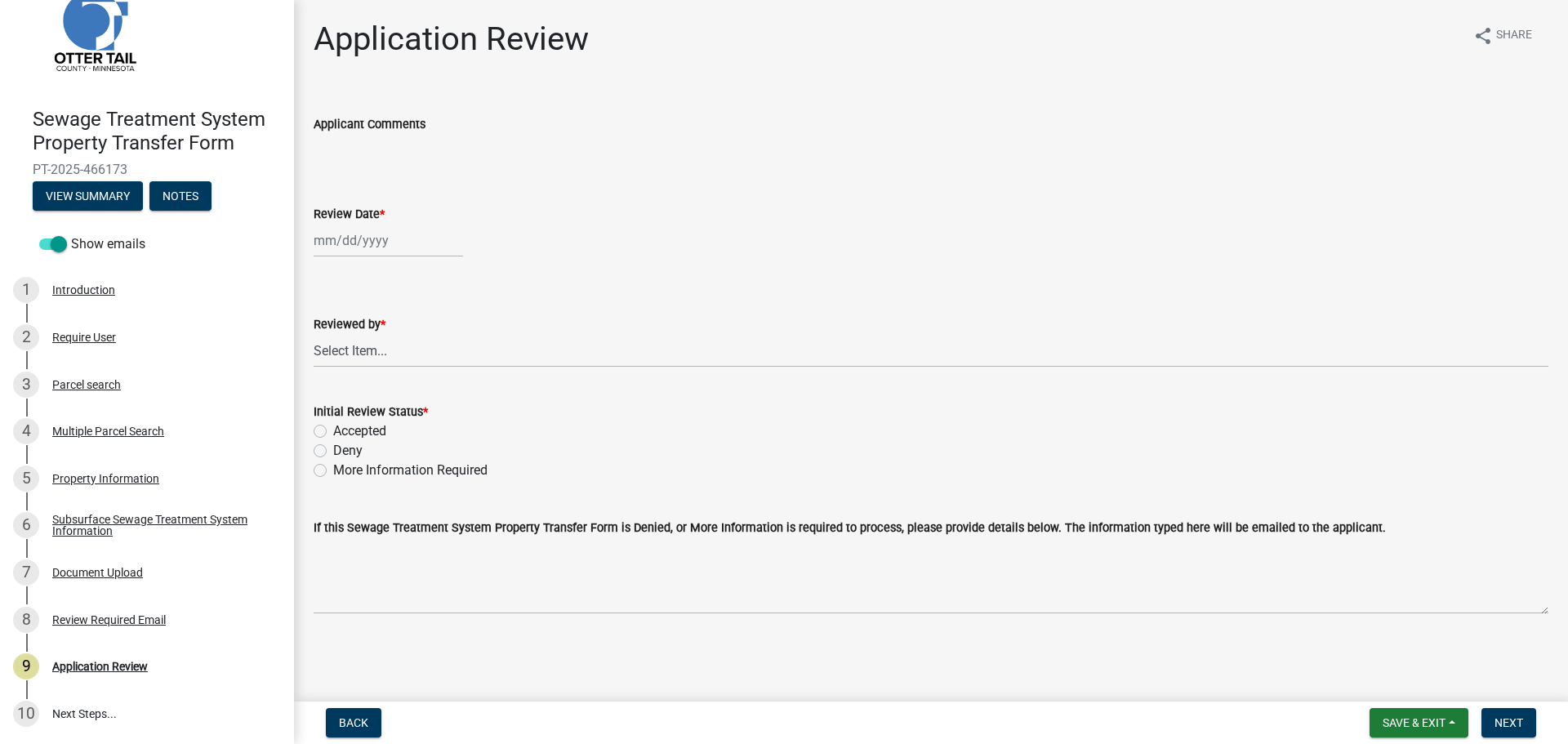
click at [356, 242] on div at bounding box center [388, 240] width 149 height 34
select select "8"
select select "2025"
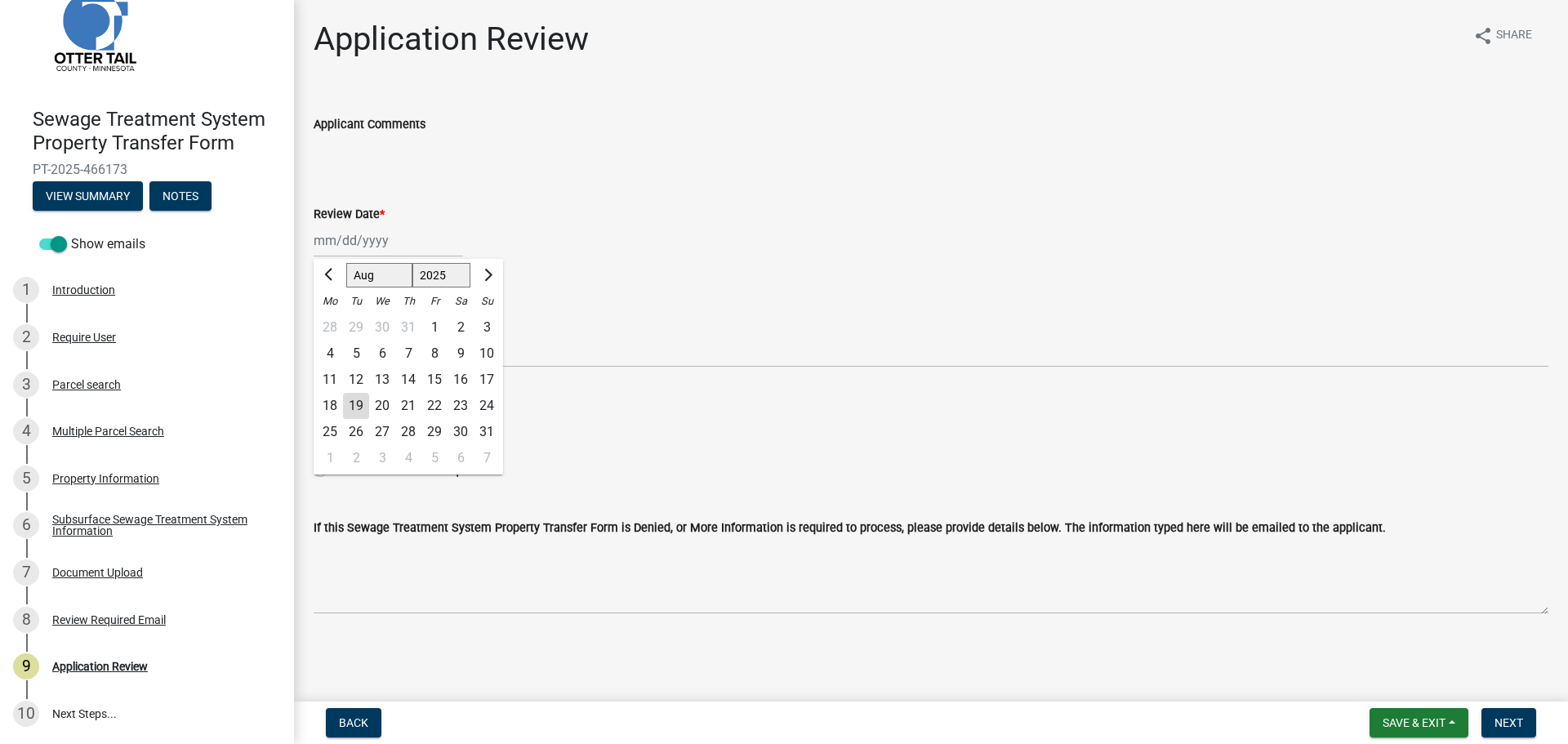
click at [356, 406] on div "19" at bounding box center [356, 406] width 26 height 26
type input "08/19/2025"
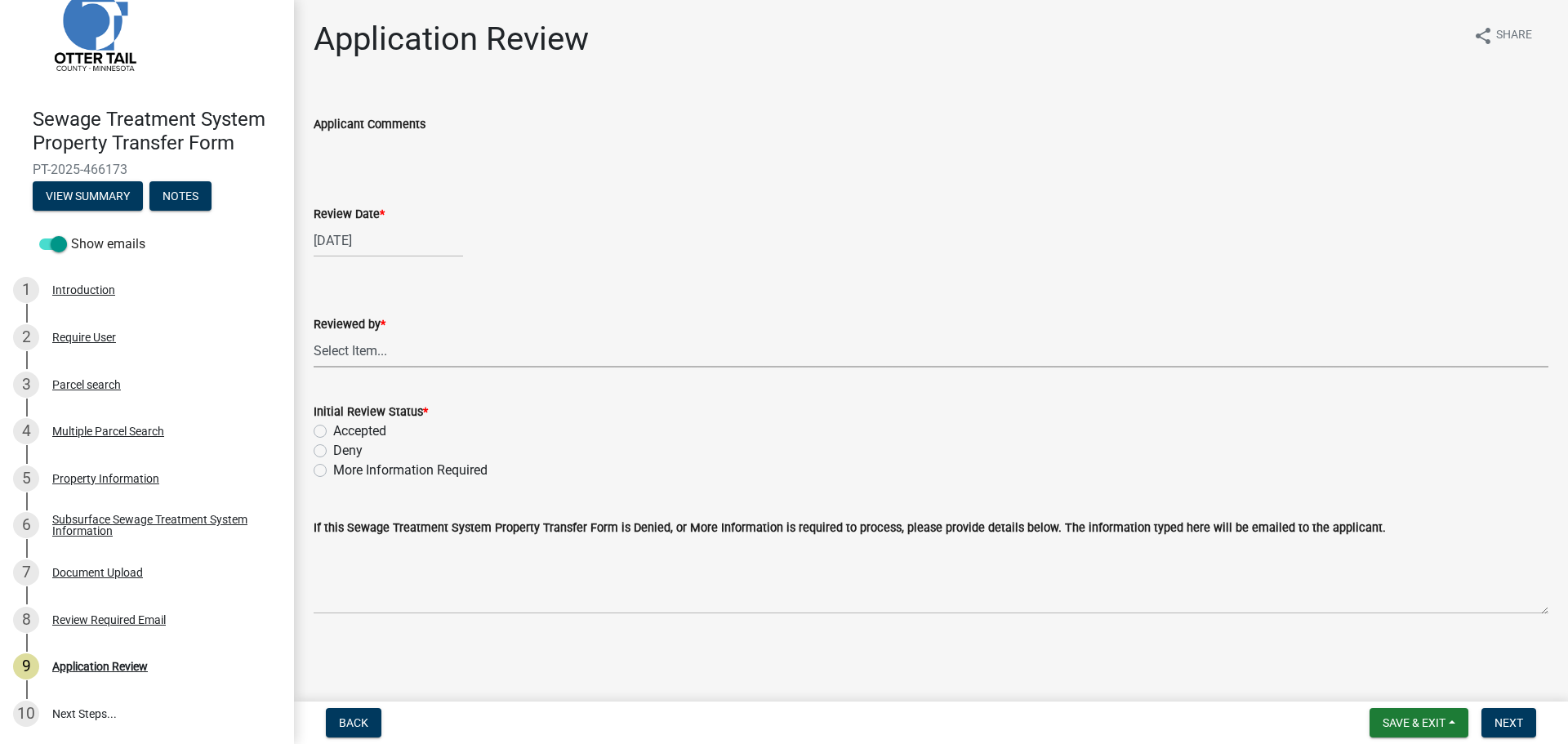
click at [361, 351] on select "Select Item... Alexis Newark Amy Busko Andrea Perales Brittany Tollefson Christ…" at bounding box center [931, 351] width 1235 height 34
click at [314, 334] on select "Select Item... Alexis Newark Amy Busko Andrea Perales Brittany Tollefson Christ…" at bounding box center [931, 351] width 1235 height 34
select select "67745ee8-7159-4960-80f9-a638286b467c"
click at [362, 426] on label "Accepted" at bounding box center [359, 430] width 53 height 20
click at [344, 426] on input "Accepted" at bounding box center [338, 426] width 10 height 10
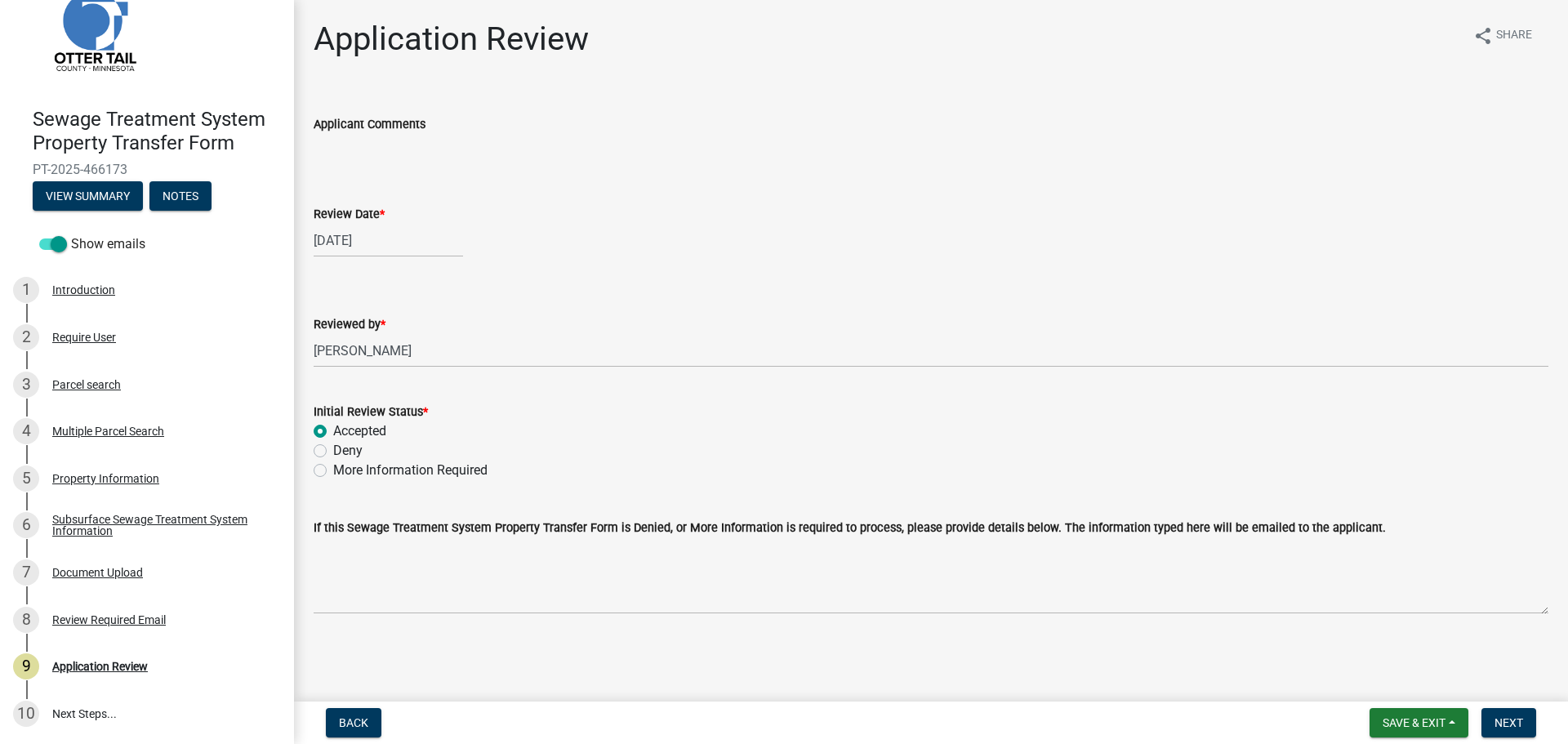
radio input "true"
click at [1508, 719] on span "Next" at bounding box center [1508, 723] width 29 height 13
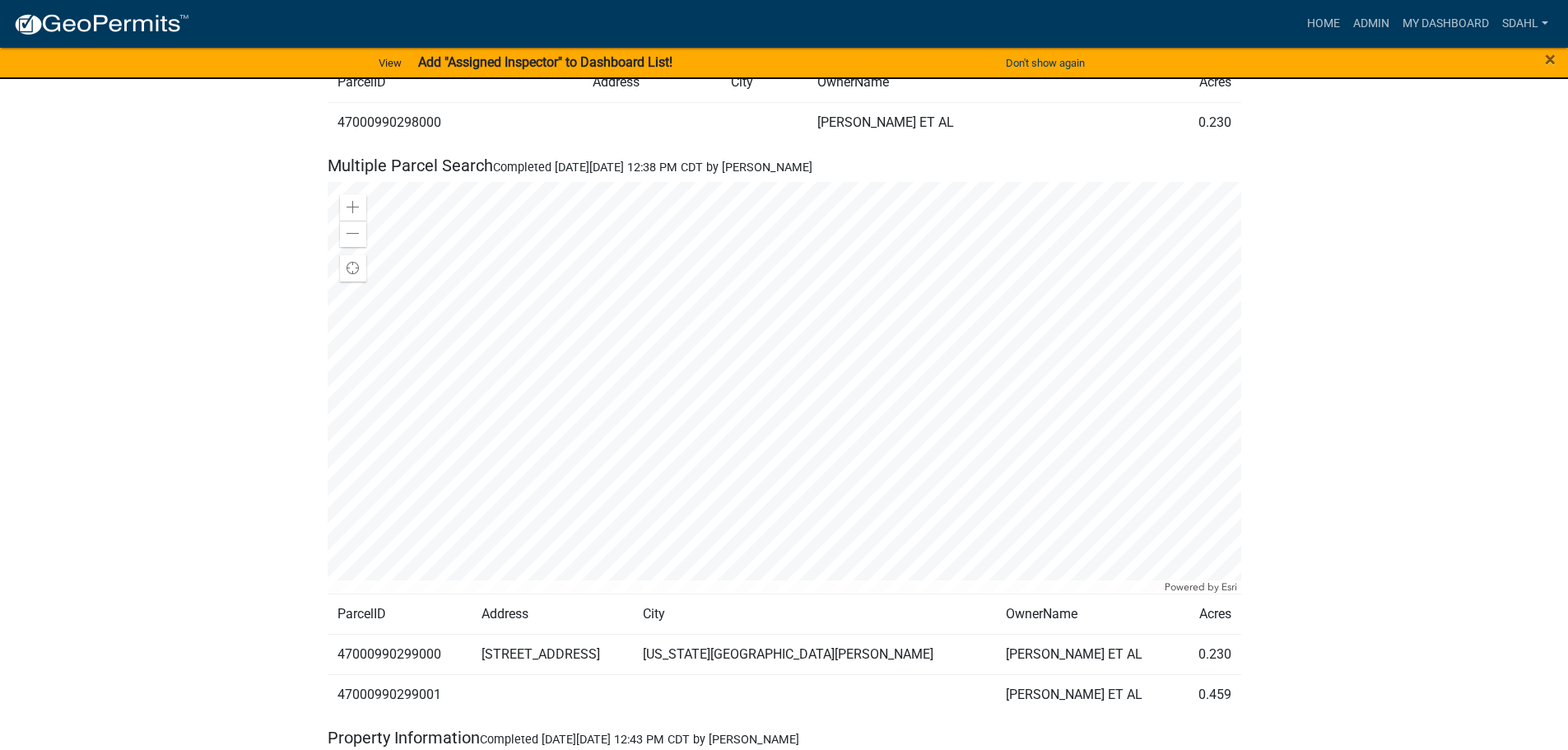
scroll to position [1317, 0]
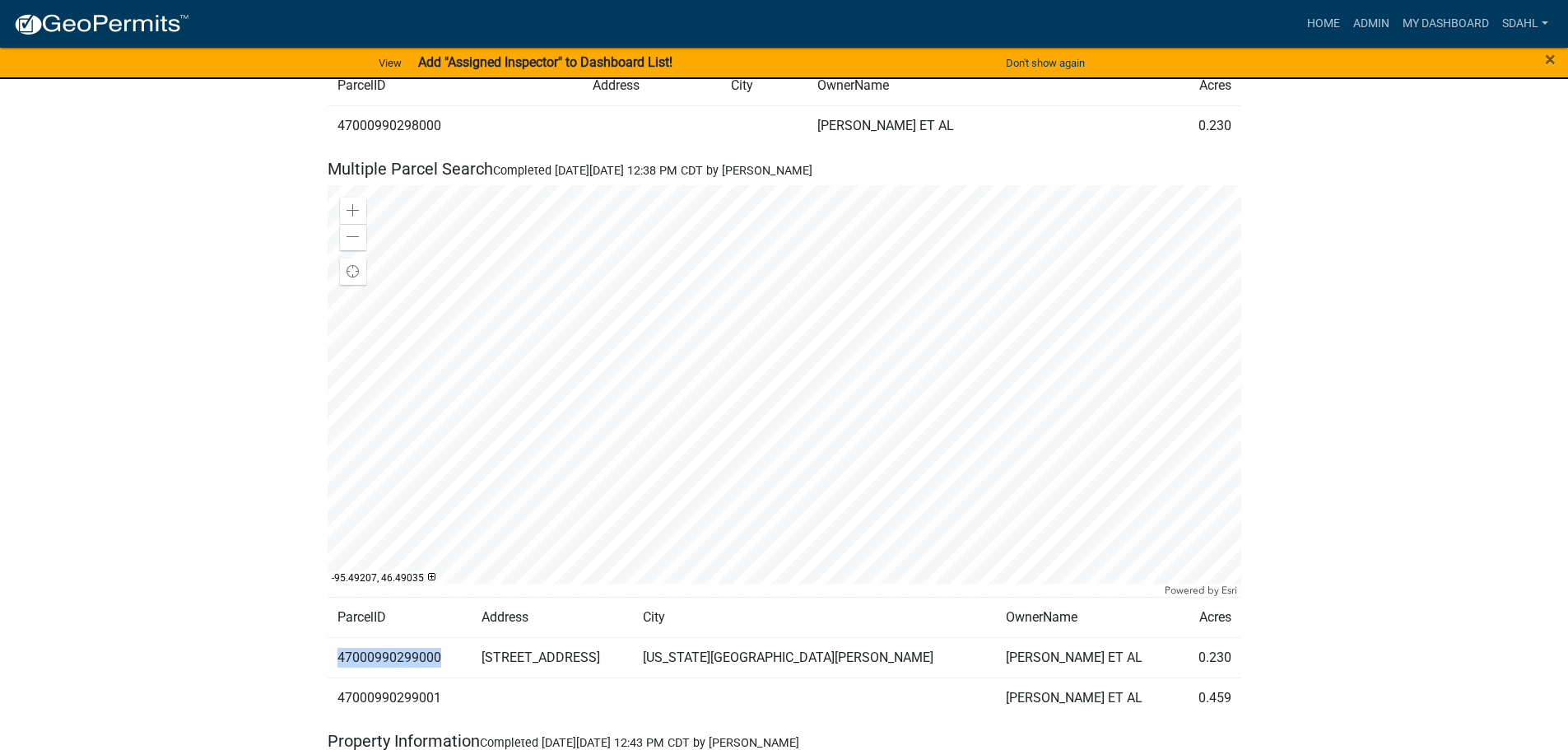
drag, startPoint x: 442, startPoint y: 661, endPoint x: 333, endPoint y: 671, distance: 109.5
click at [333, 671] on td "47000990299000" at bounding box center [399, 657] width 144 height 40
copy td "47000990299000"
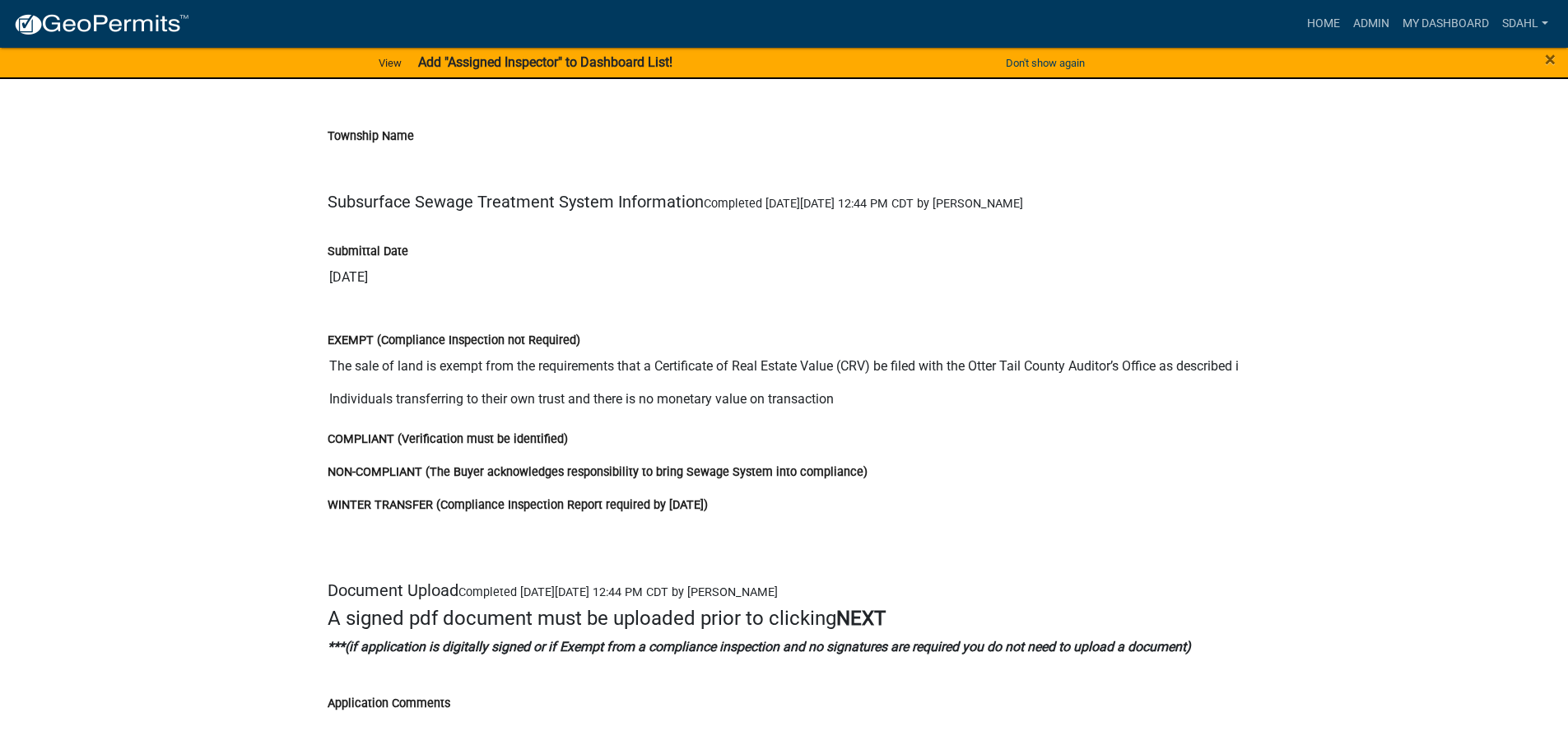
scroll to position [3128, 0]
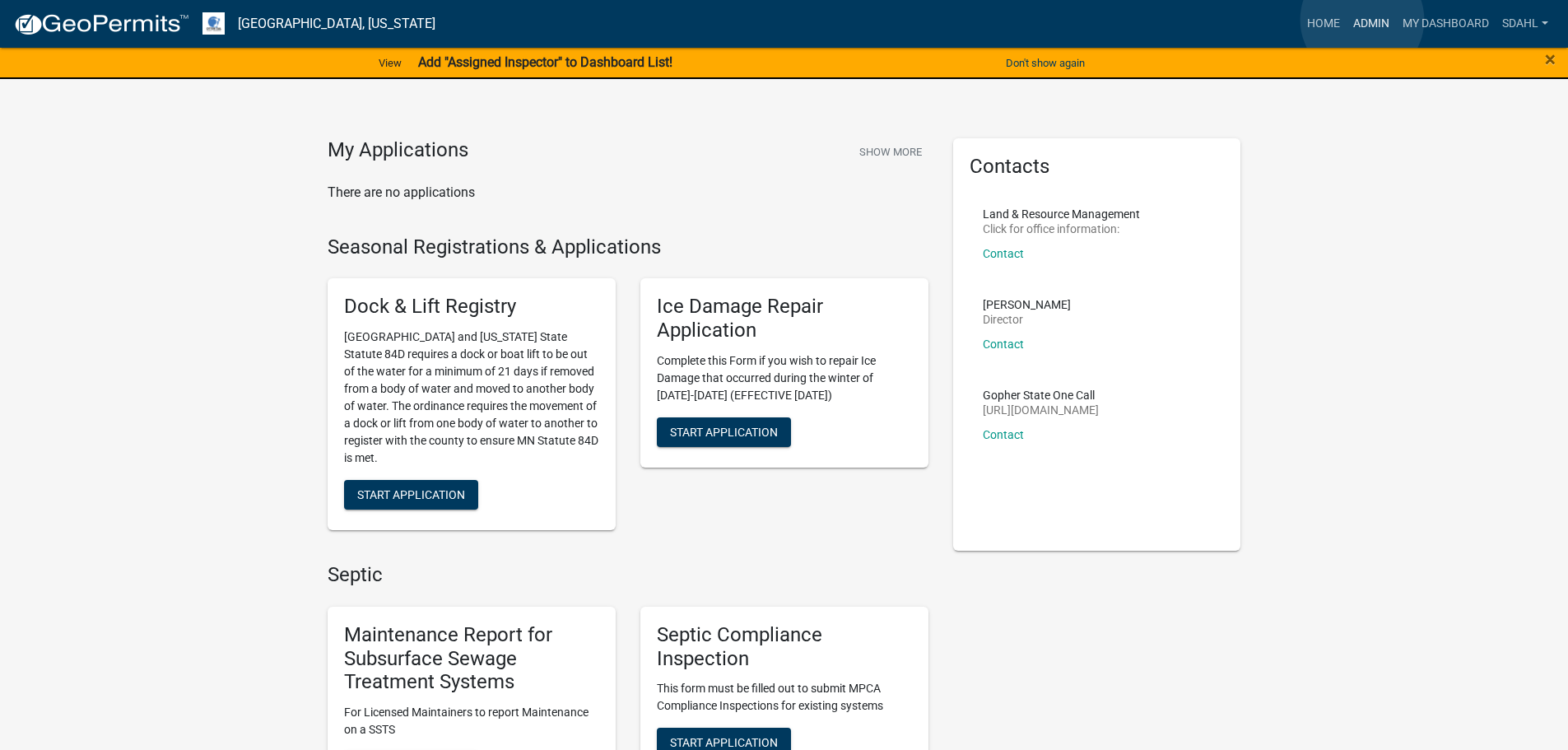
click at [1362, 19] on link "Admin" at bounding box center [1371, 23] width 50 height 31
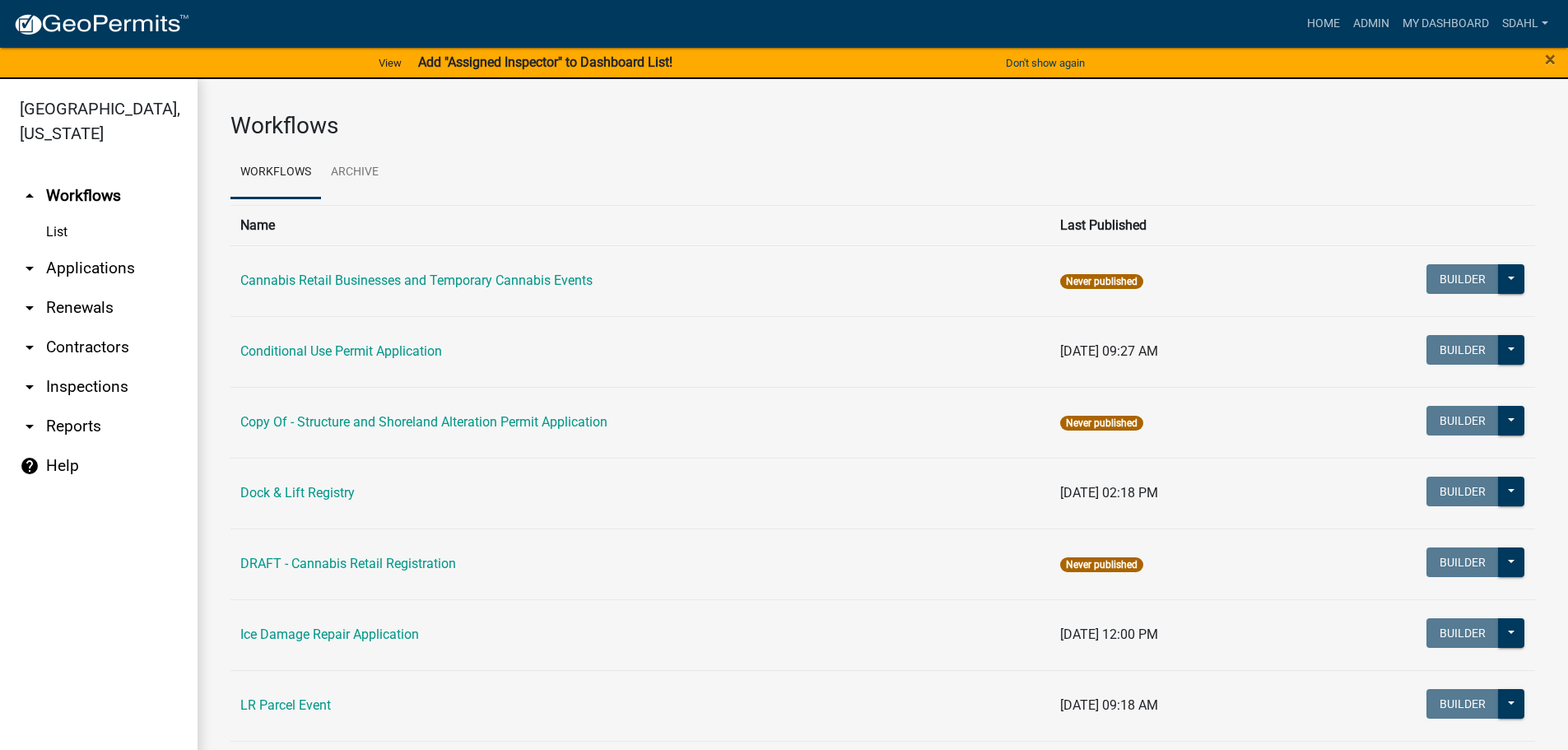
click at [110, 266] on link "arrow_drop_down Applications" at bounding box center [99, 268] width 197 height 39
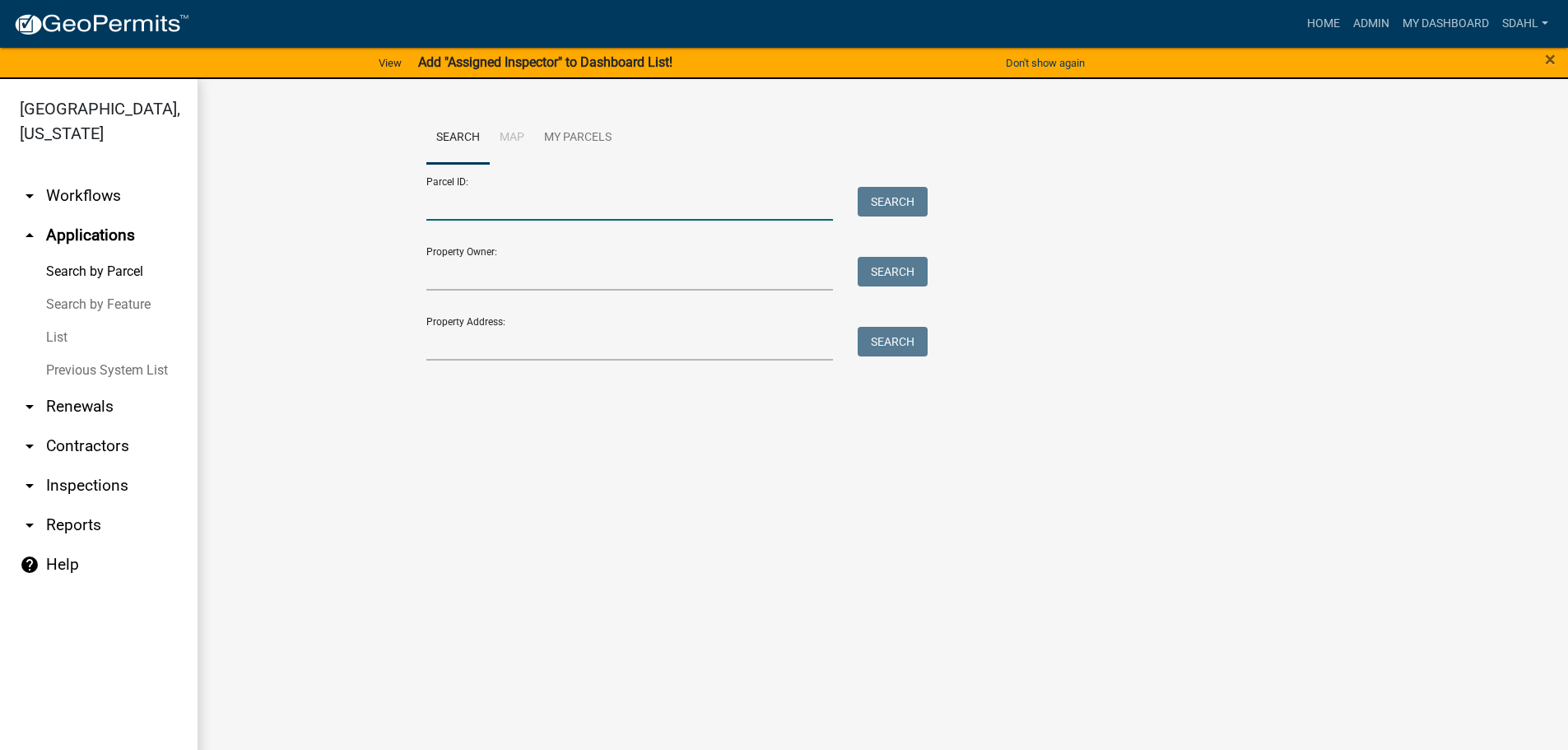
click at [484, 206] on input "Parcel ID:" at bounding box center [630, 204] width 407 height 34
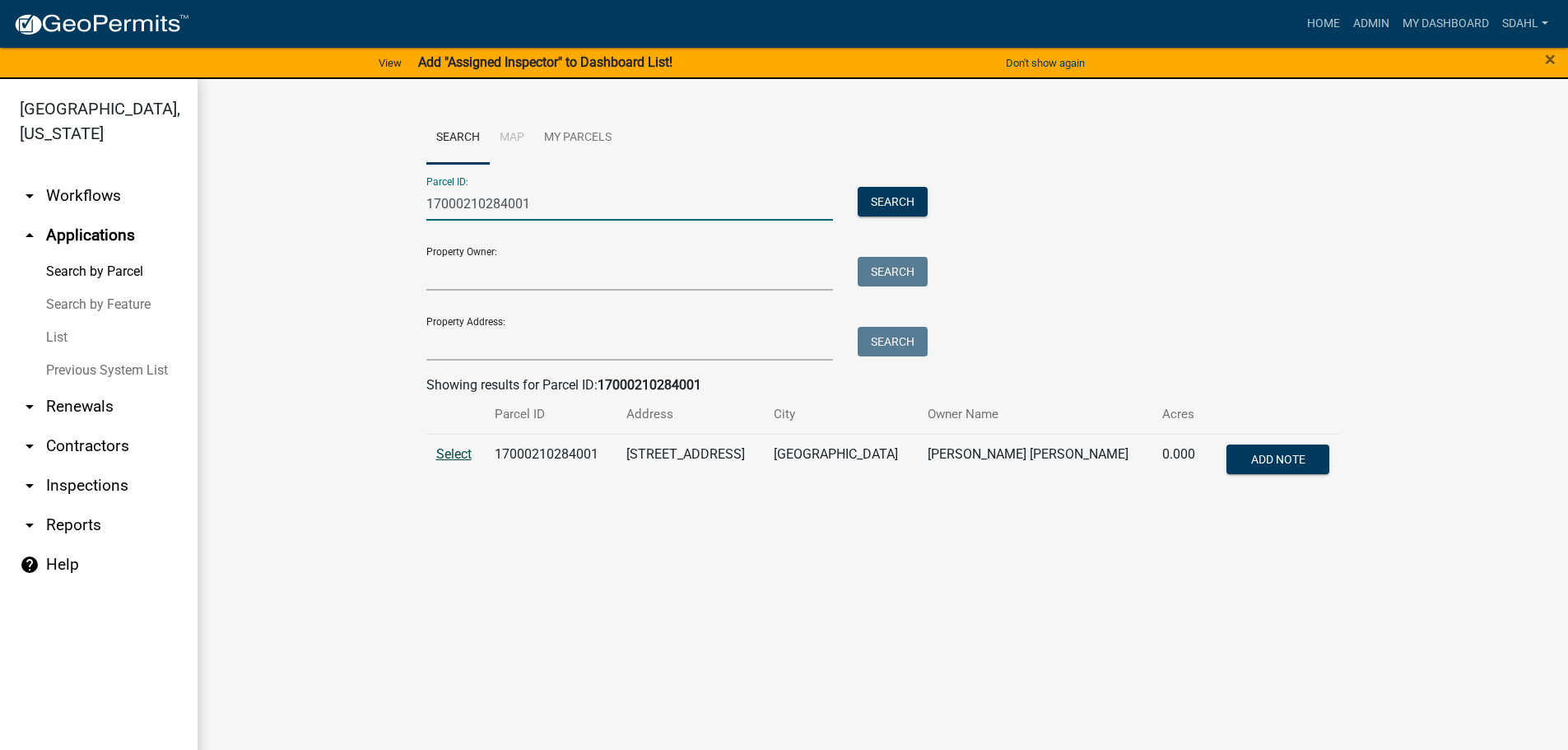
type input "17000210284001"
click at [448, 454] on span "Select" at bounding box center [454, 453] width 36 height 16
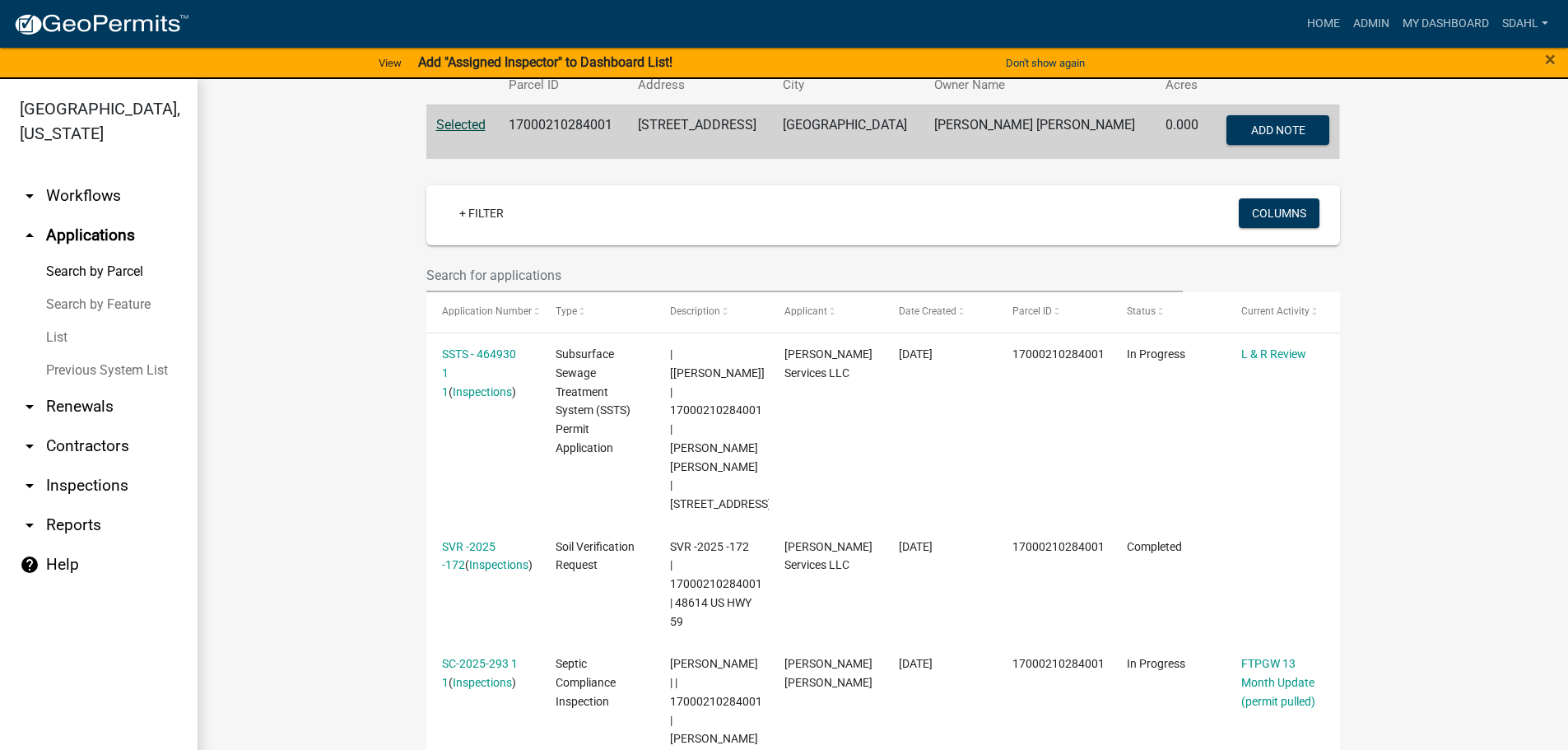
scroll to position [411, 0]
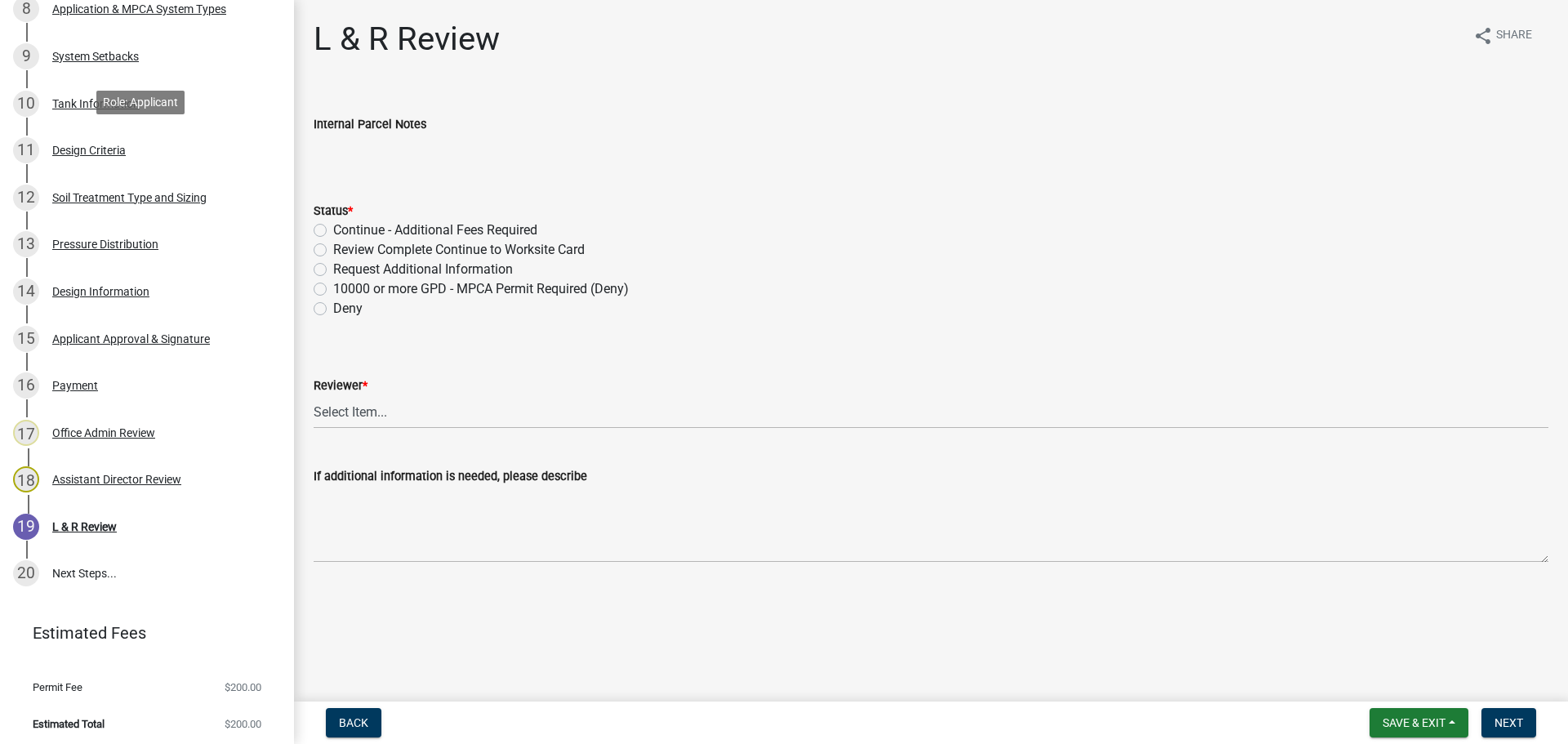
scroll to position [687, 0]
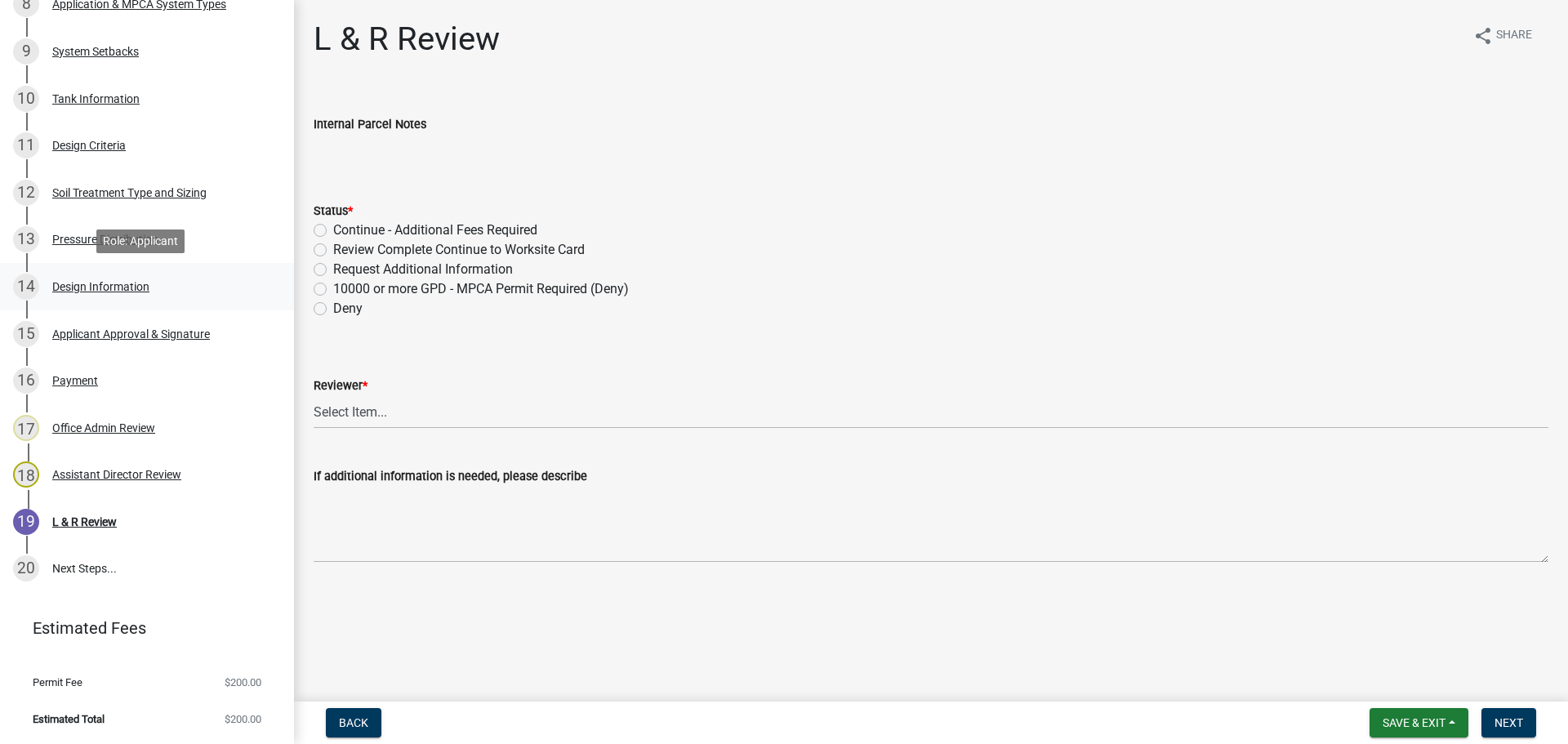
click at [89, 281] on div "Design Information" at bounding box center [101, 287] width 97 height 11
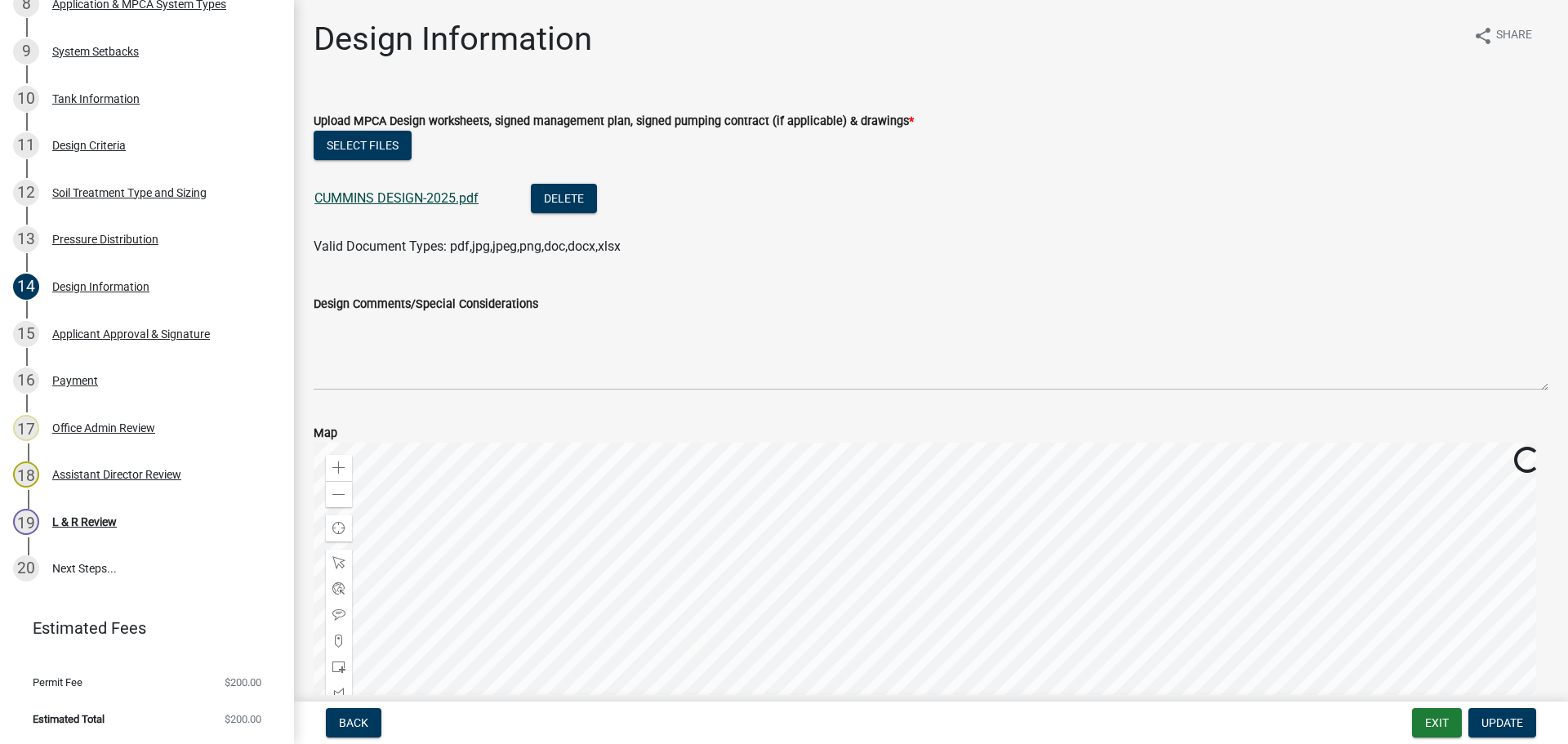
click at [408, 199] on link "CUMMINS DESIGN-2025.pdf" at bounding box center [397, 197] width 164 height 16
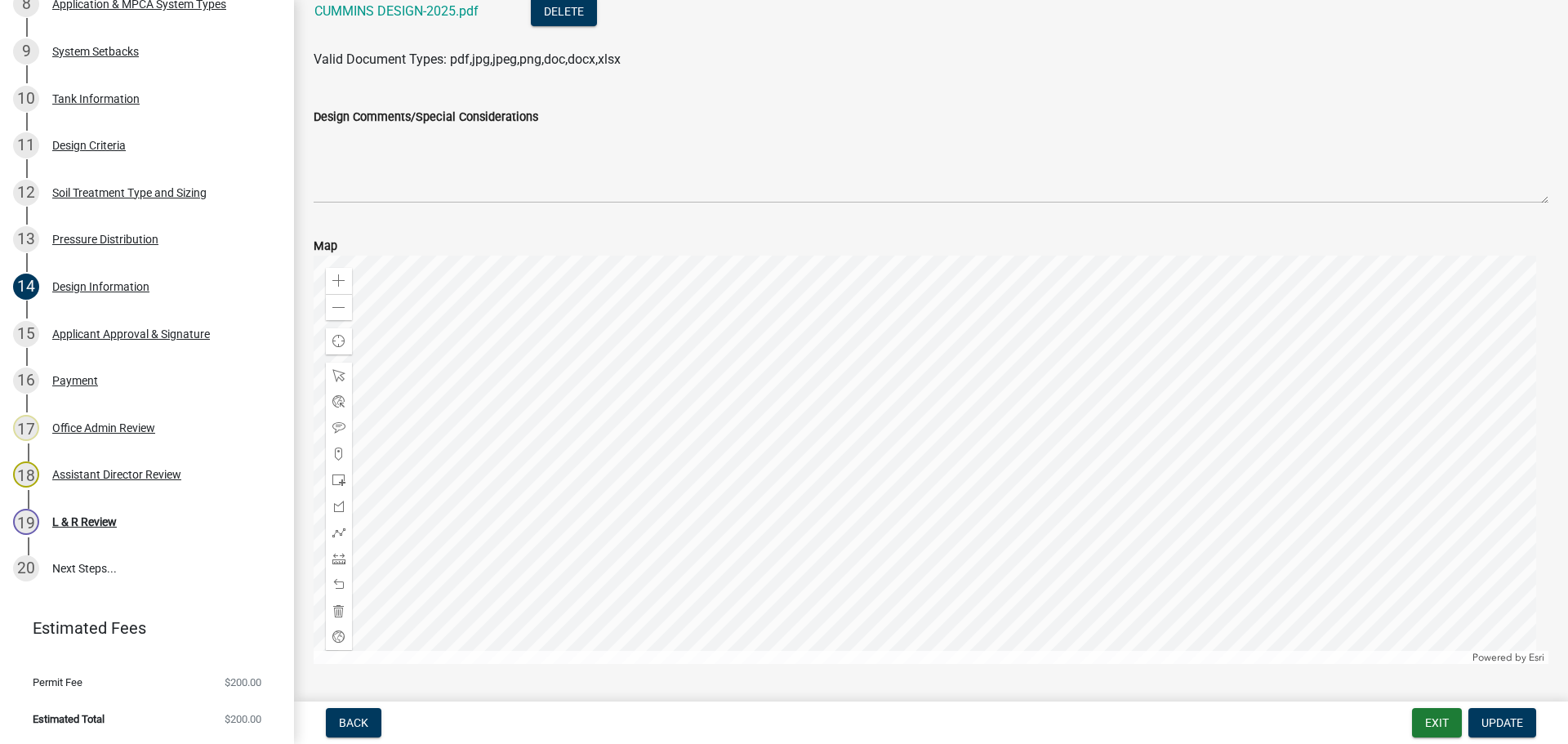
scroll to position [235, 0]
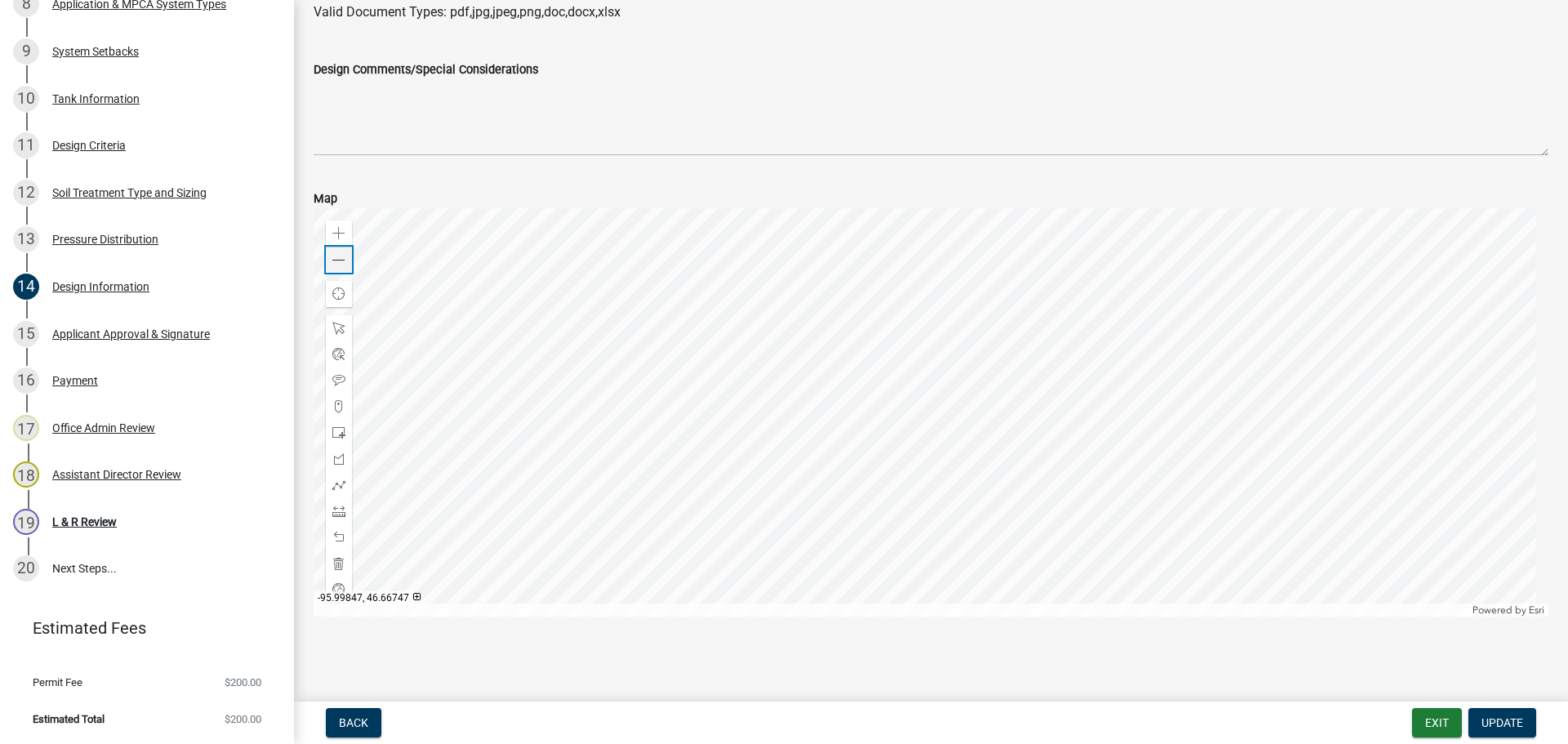
click at [342, 267] on div "Zoom out" at bounding box center [339, 260] width 26 height 26
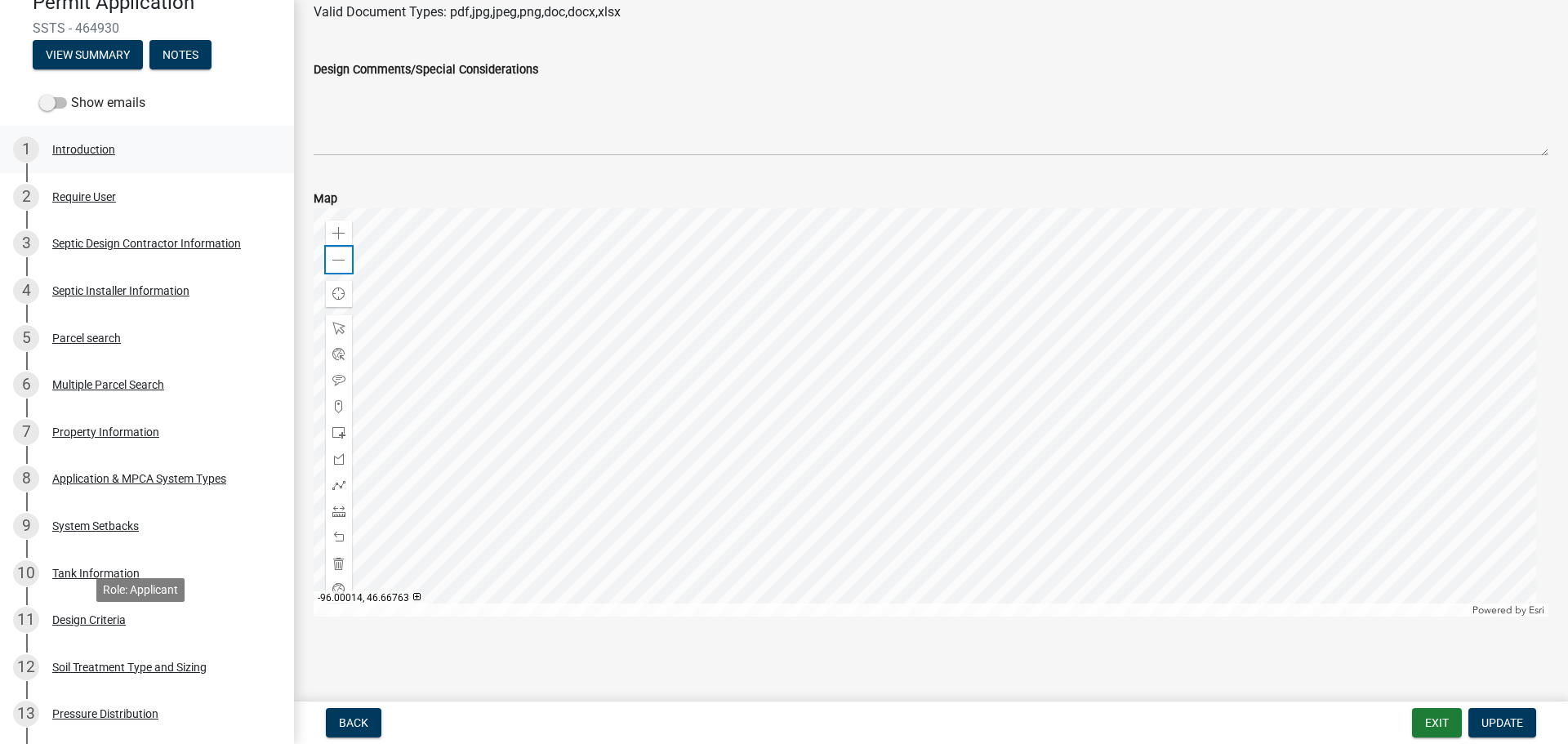
scroll to position [197, 0]
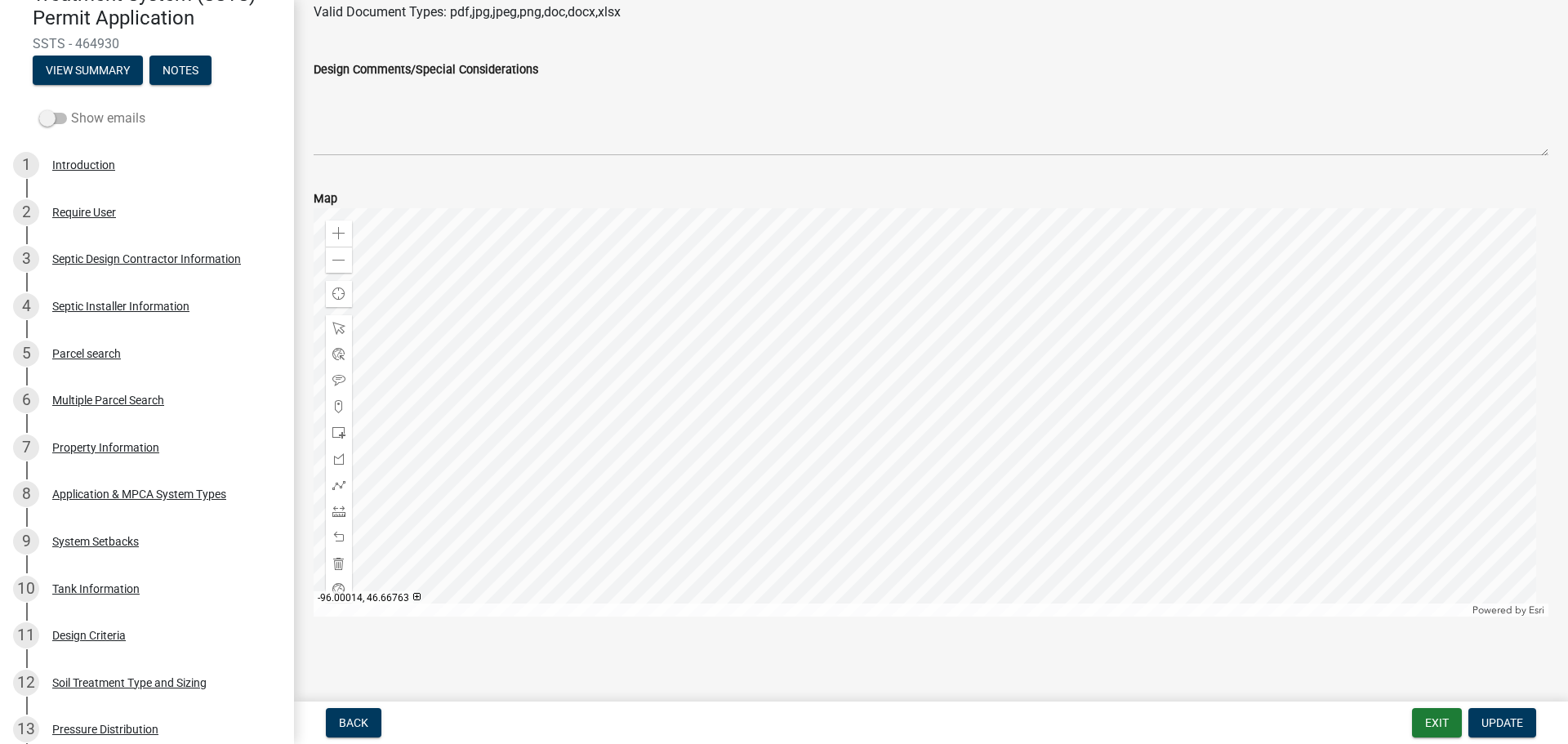
click at [113, 125] on label "Show emails" at bounding box center [92, 118] width 106 height 20
click at [71, 109] on input "Show emails" at bounding box center [71, 109] width 0 height 0
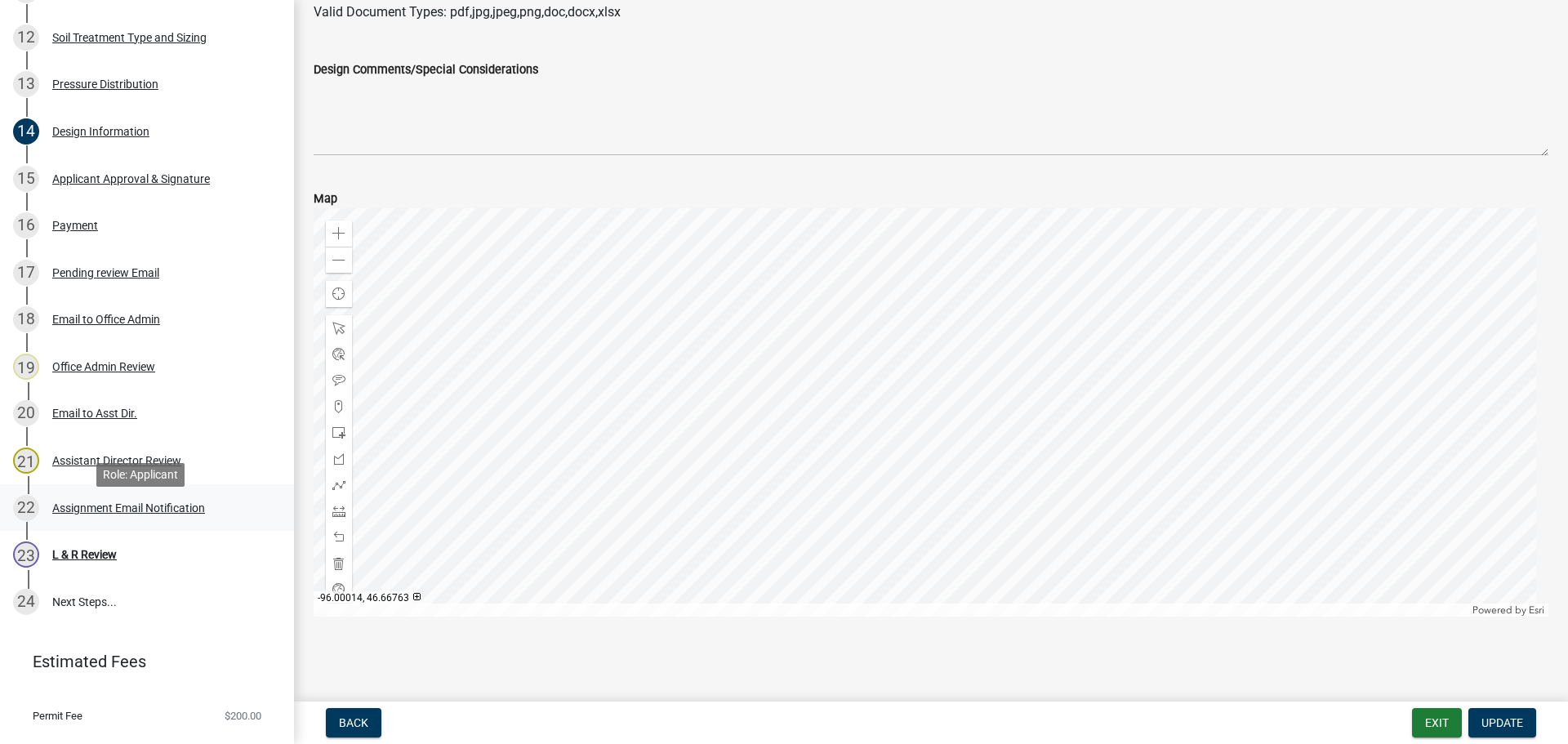
scroll to position [876, 0]
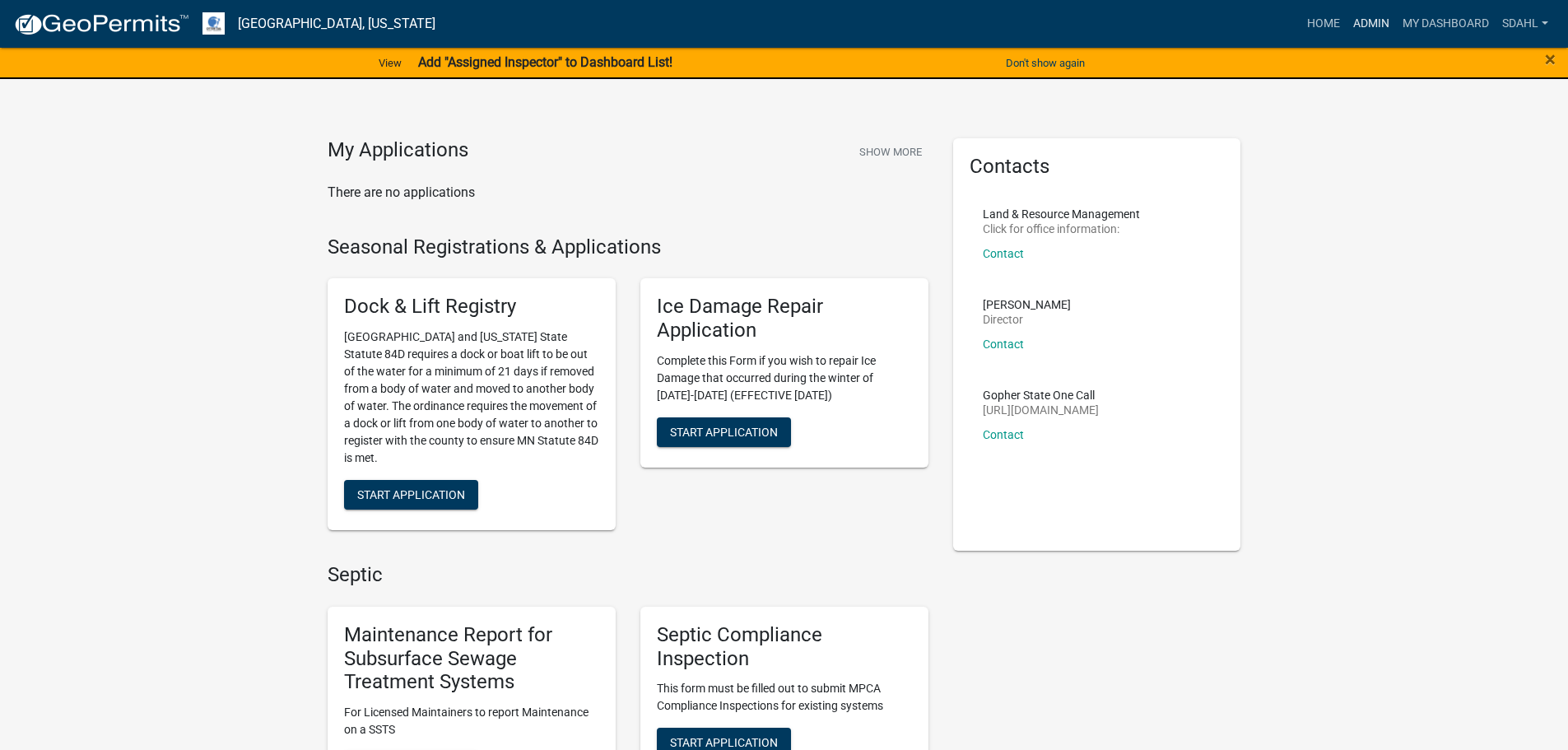
click at [1371, 9] on link "Admin" at bounding box center [1371, 23] width 50 height 31
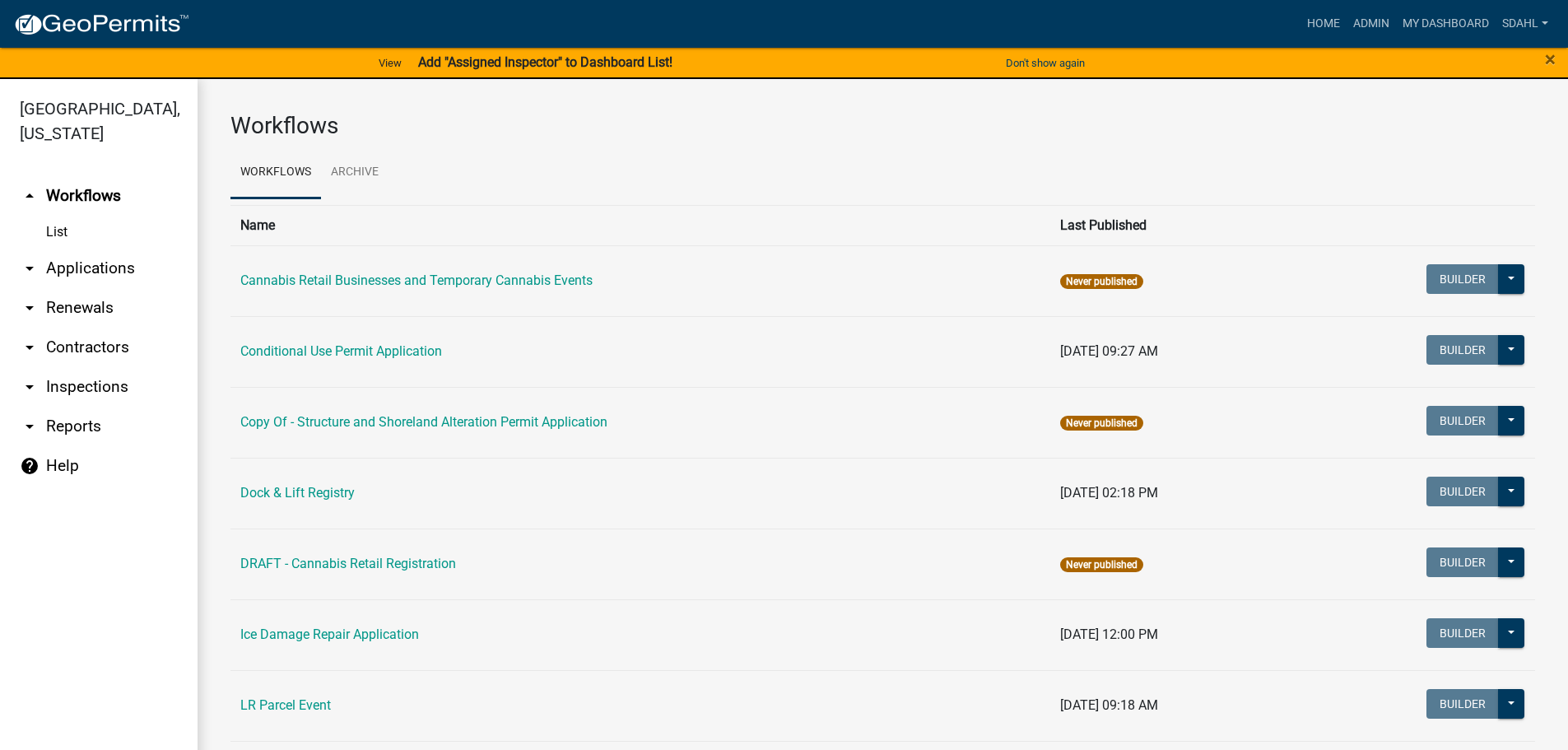
click at [100, 261] on link "arrow_drop_down Applications" at bounding box center [99, 268] width 197 height 39
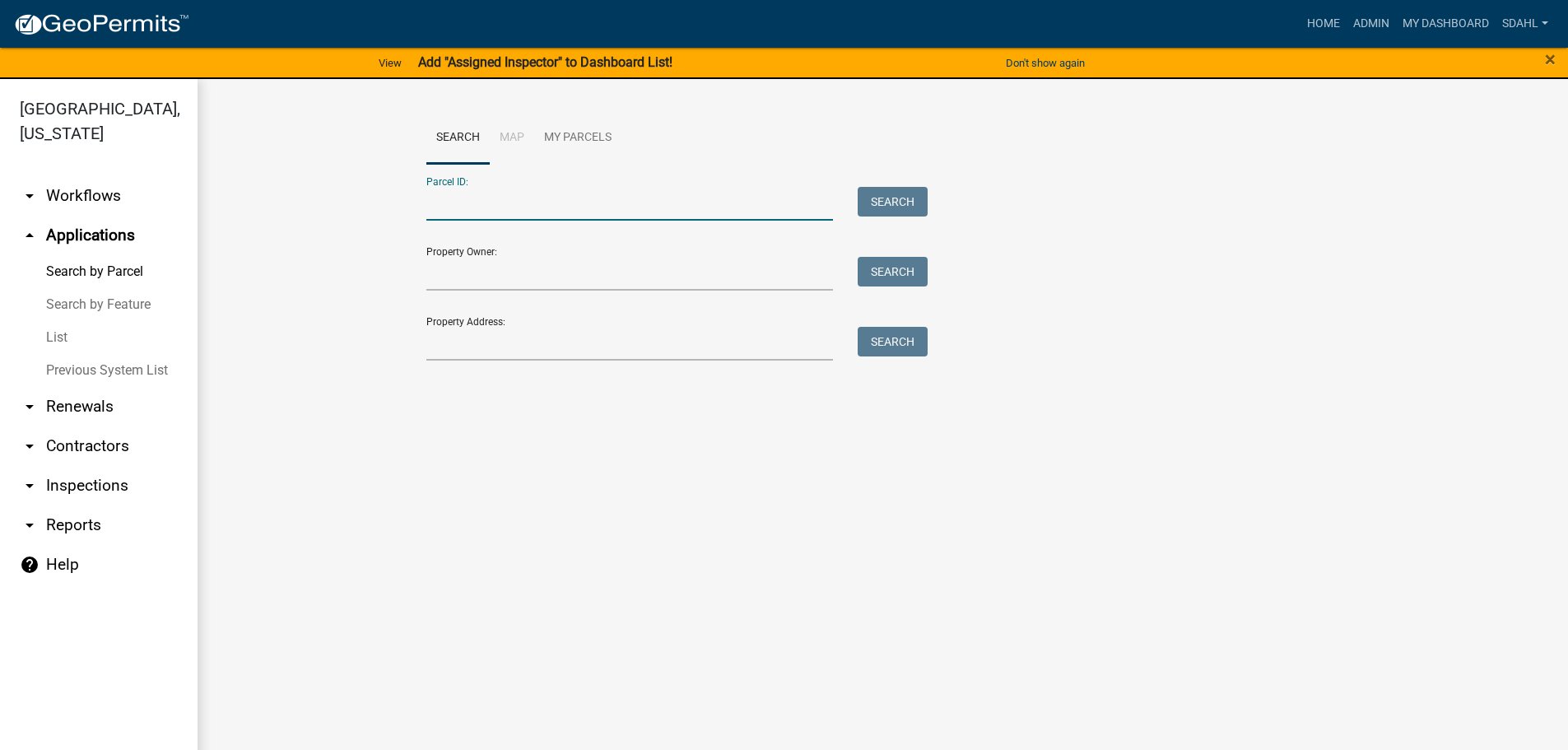
click at [542, 211] on input "Parcel ID:" at bounding box center [630, 204] width 407 height 34
paste input "17000990612000"
type input "17000990612000"
click at [919, 188] on button "Search" at bounding box center [893, 202] width 70 height 30
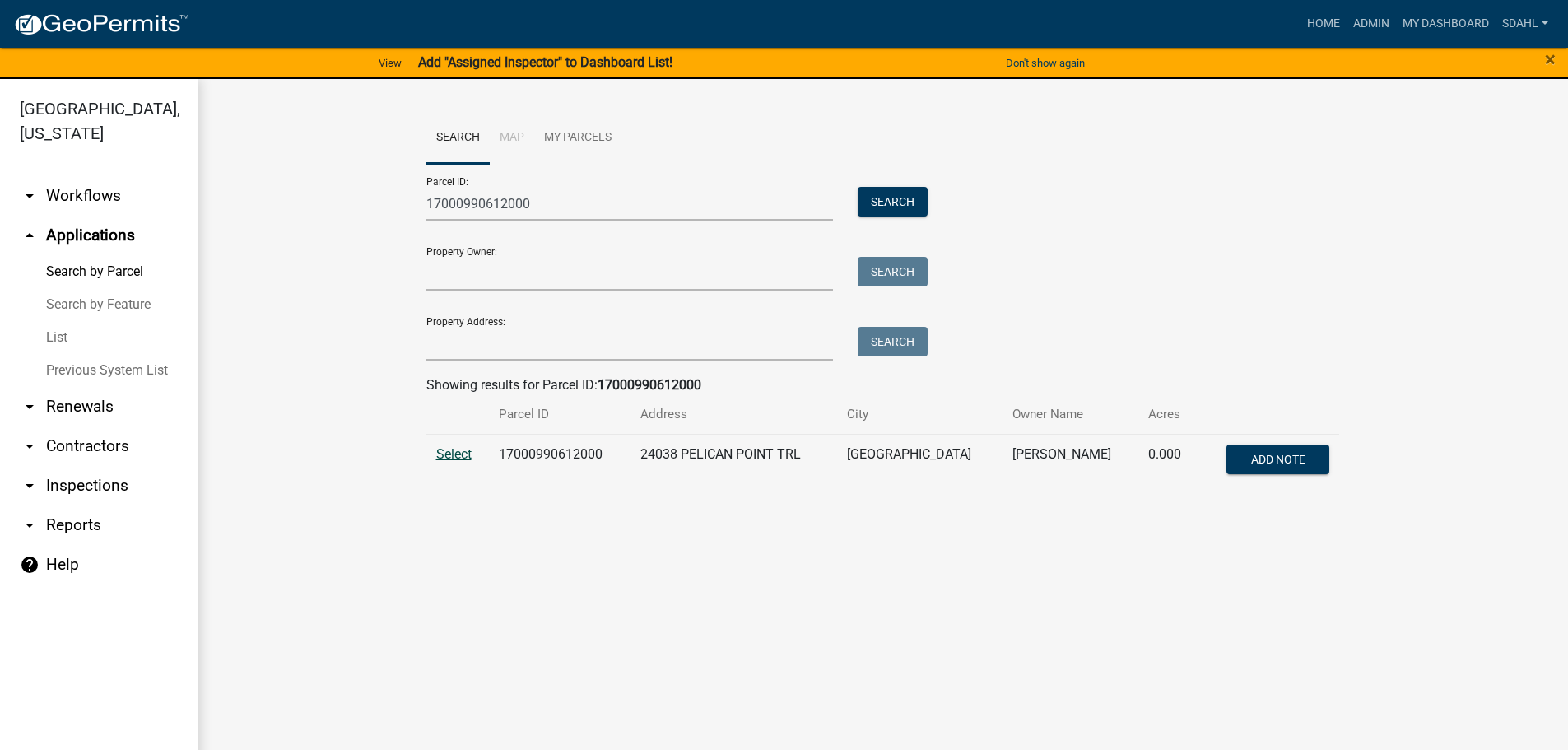
click at [441, 454] on span "Select" at bounding box center [454, 453] width 36 height 16
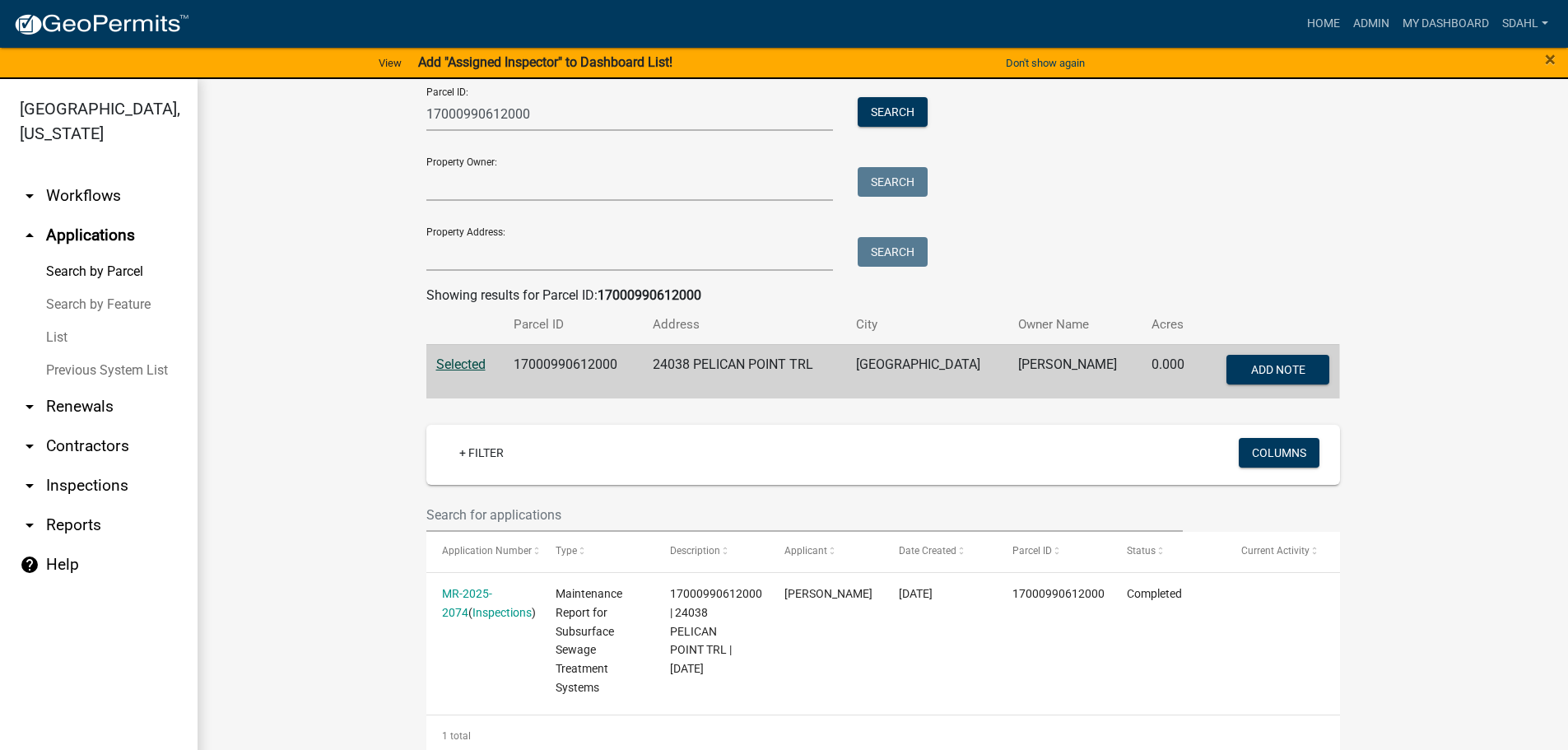
scroll to position [83, 0]
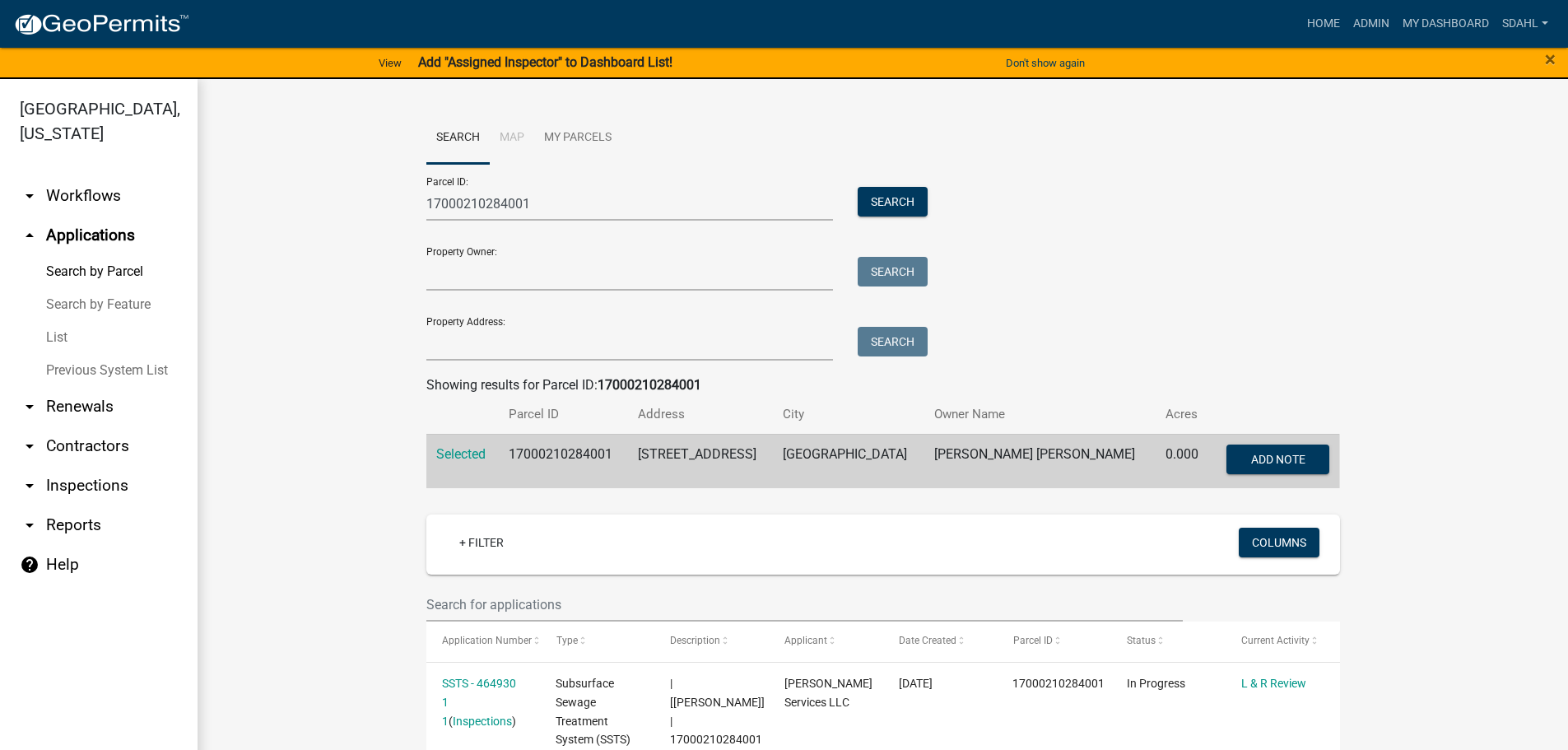
scroll to position [411, 0]
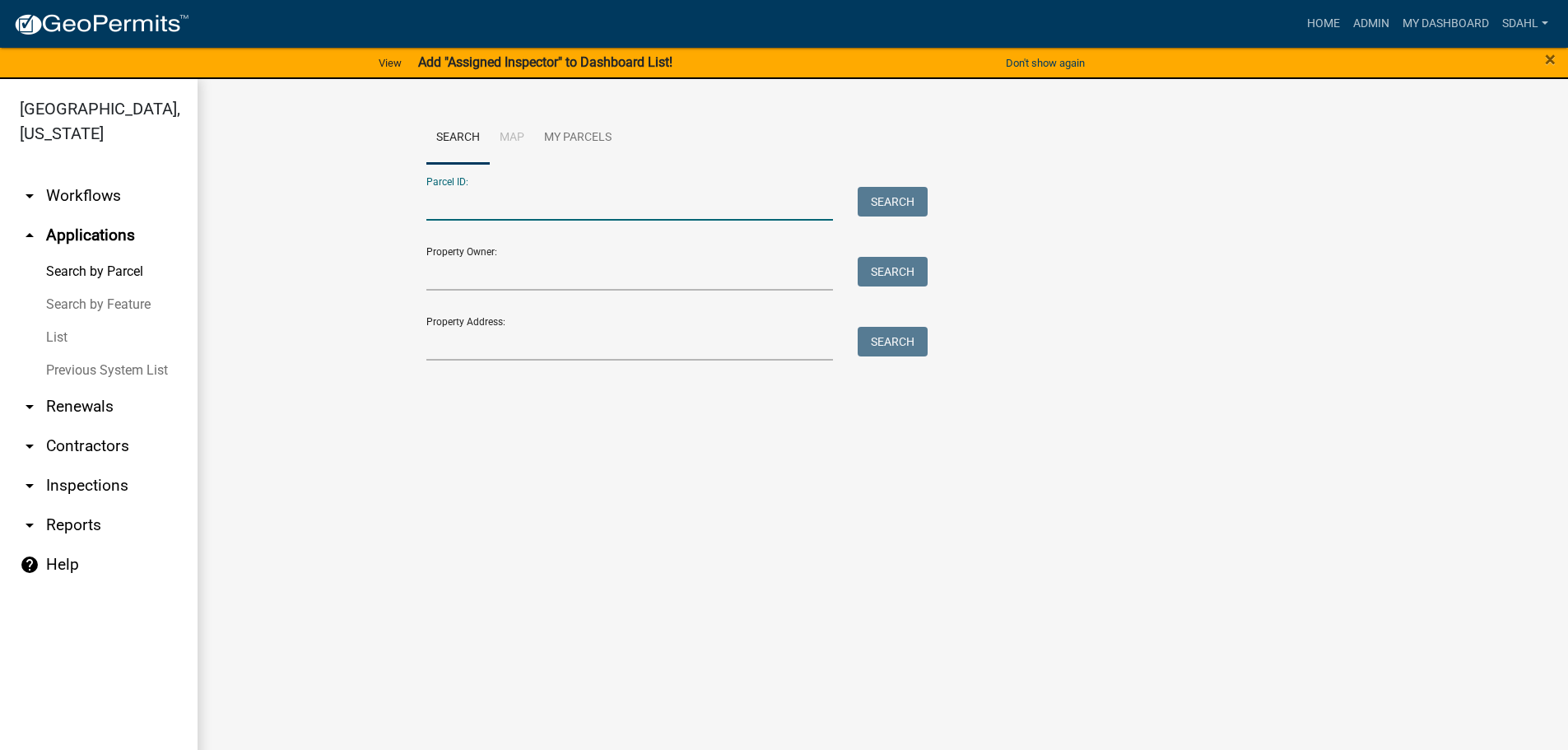
click at [645, 203] on input "Parcel ID:" at bounding box center [630, 204] width 407 height 34
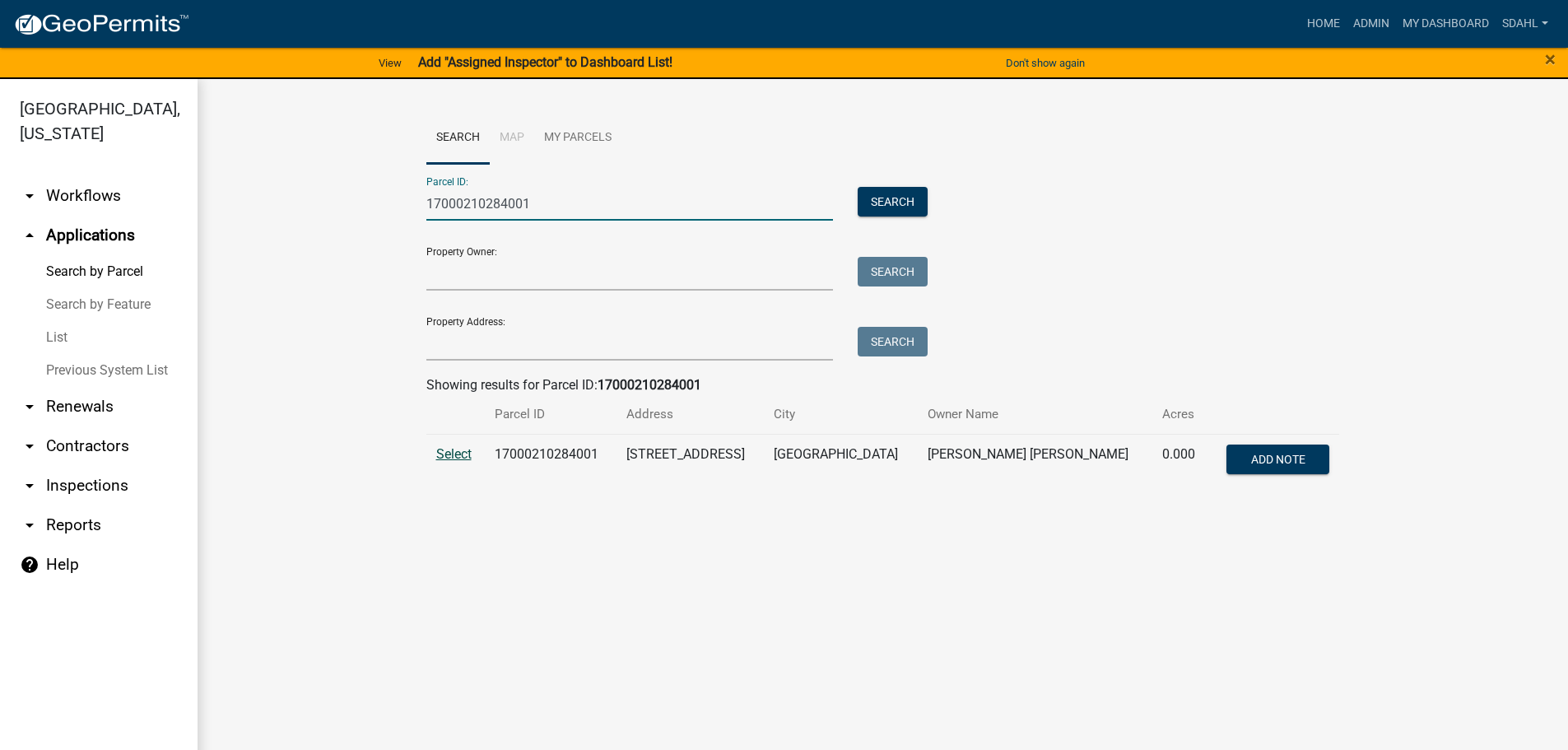
type input "17000210284001"
click at [459, 458] on span "Select" at bounding box center [454, 453] width 36 height 16
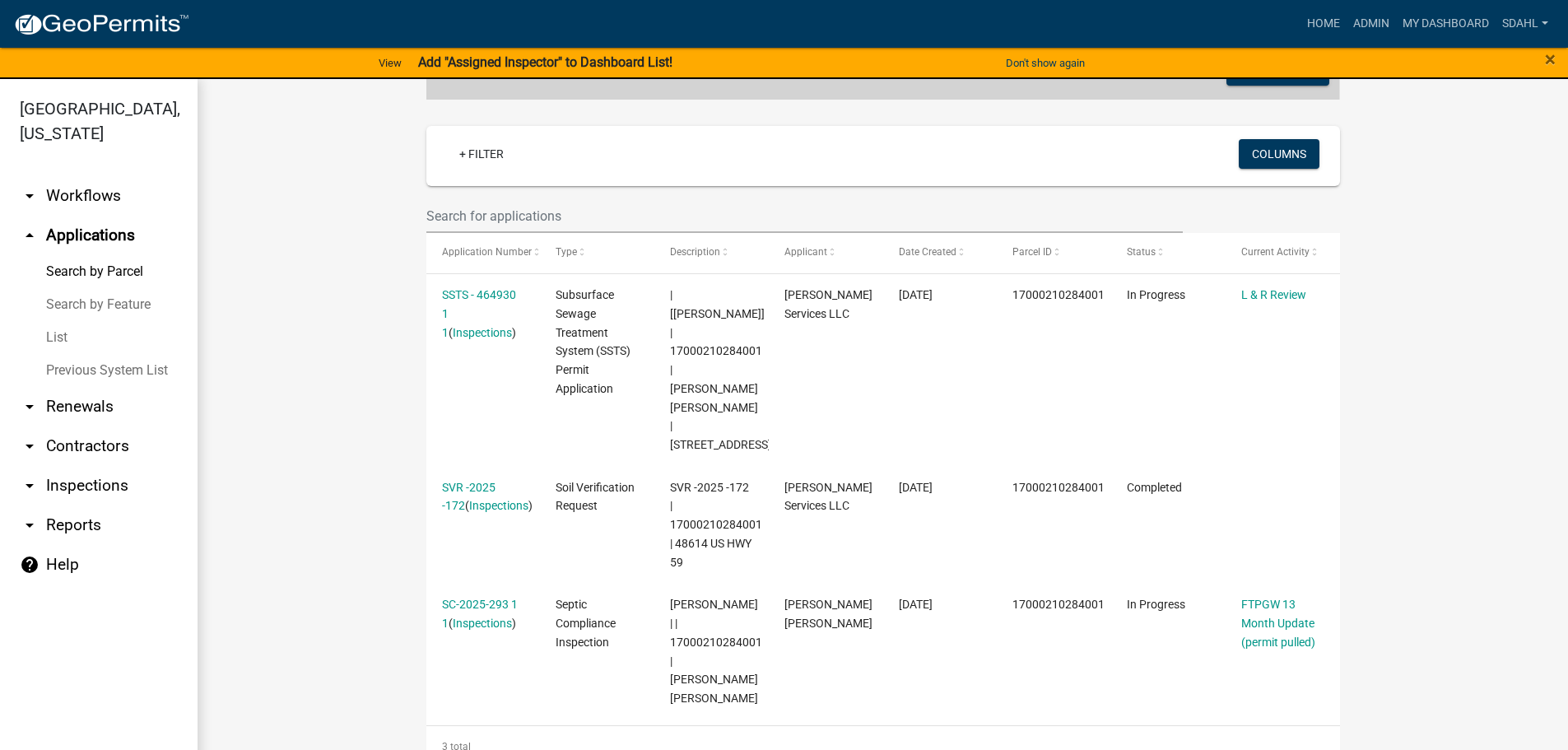
scroll to position [411, 0]
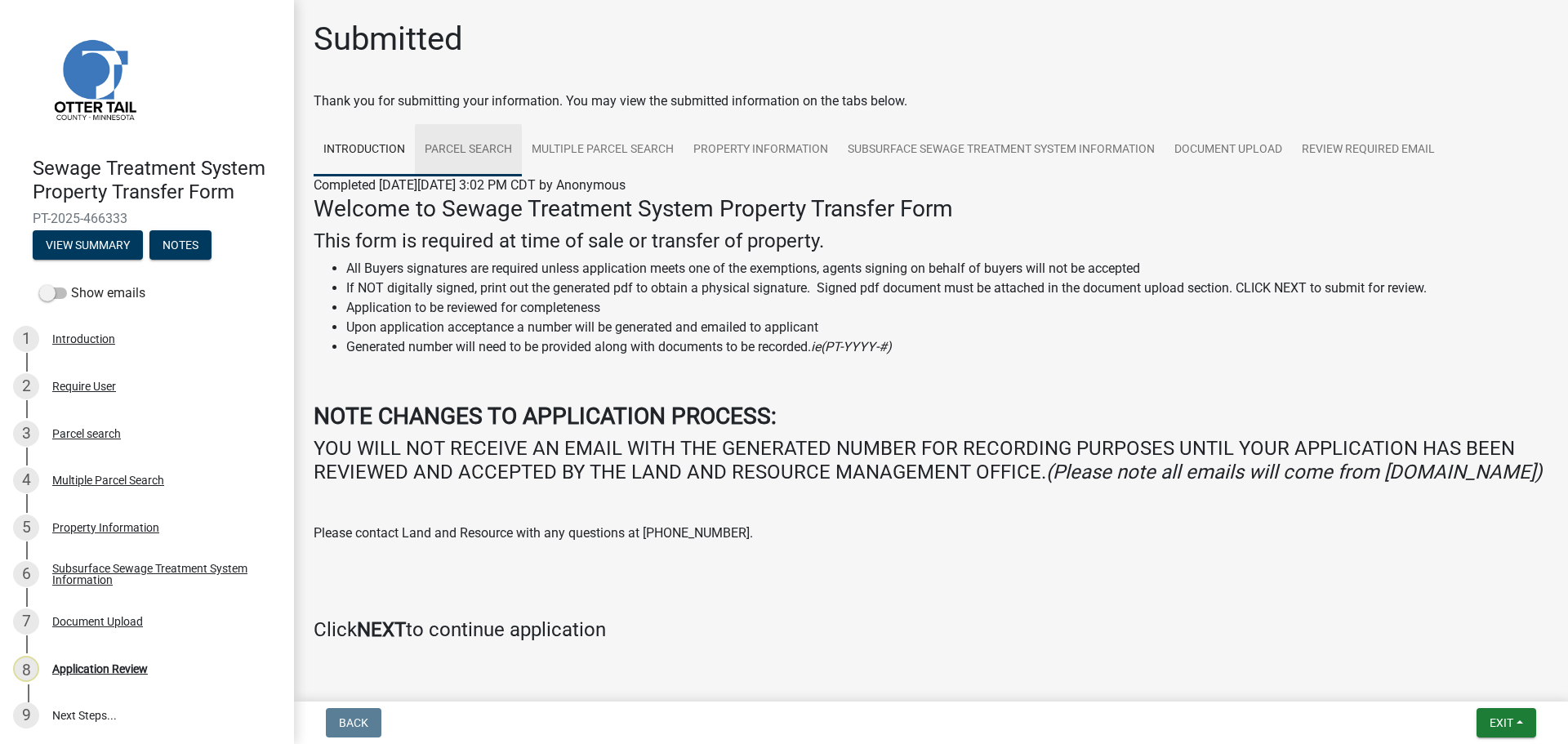
click at [491, 142] on link "Parcel search" at bounding box center [467, 150] width 107 height 52
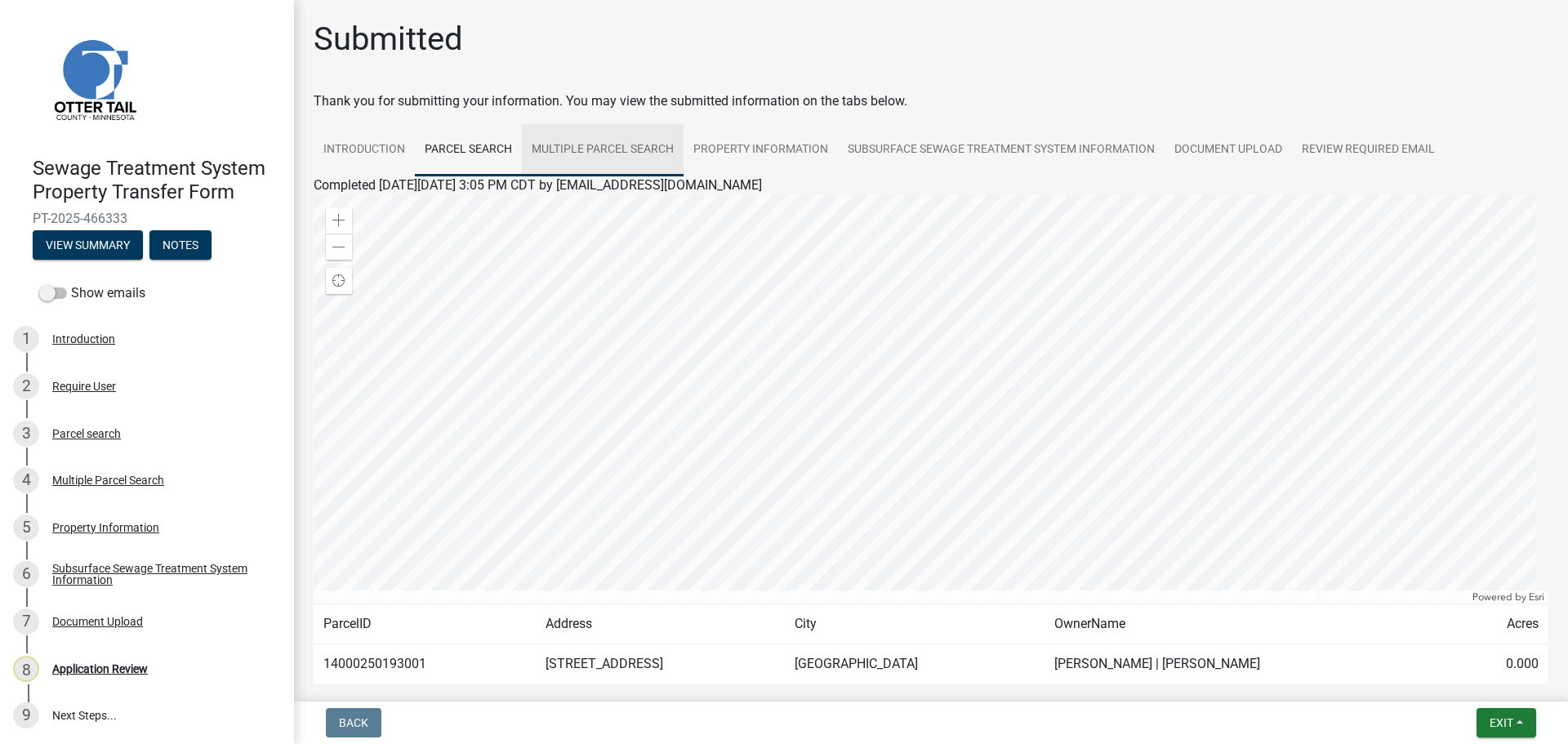
click at [615, 151] on link "Multiple Parcel Search" at bounding box center [602, 150] width 162 height 52
click at [760, 142] on link "Property Information" at bounding box center [761, 150] width 155 height 52
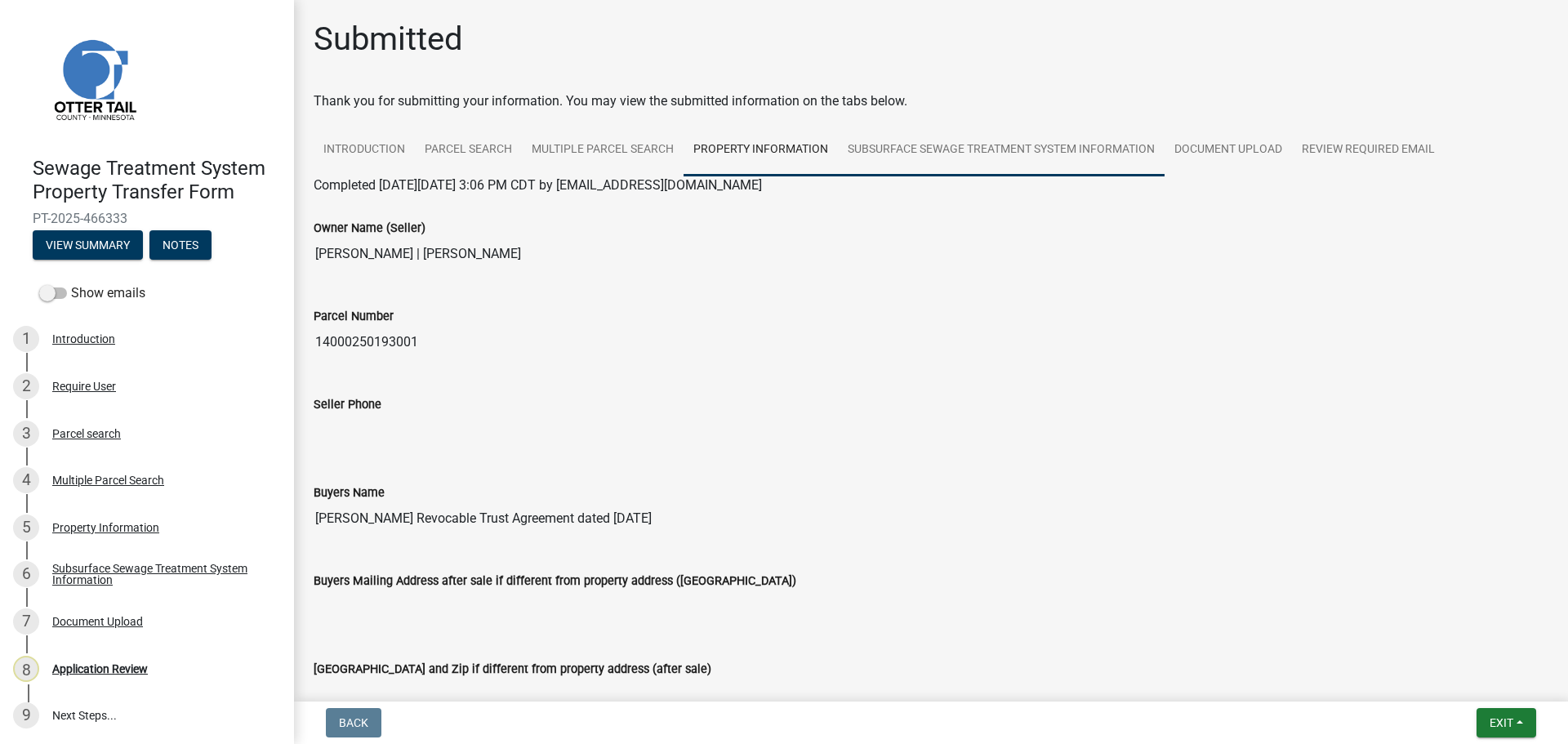
click at [1000, 156] on link "Subsurface Sewage Treatment System Information" at bounding box center [1001, 150] width 327 height 52
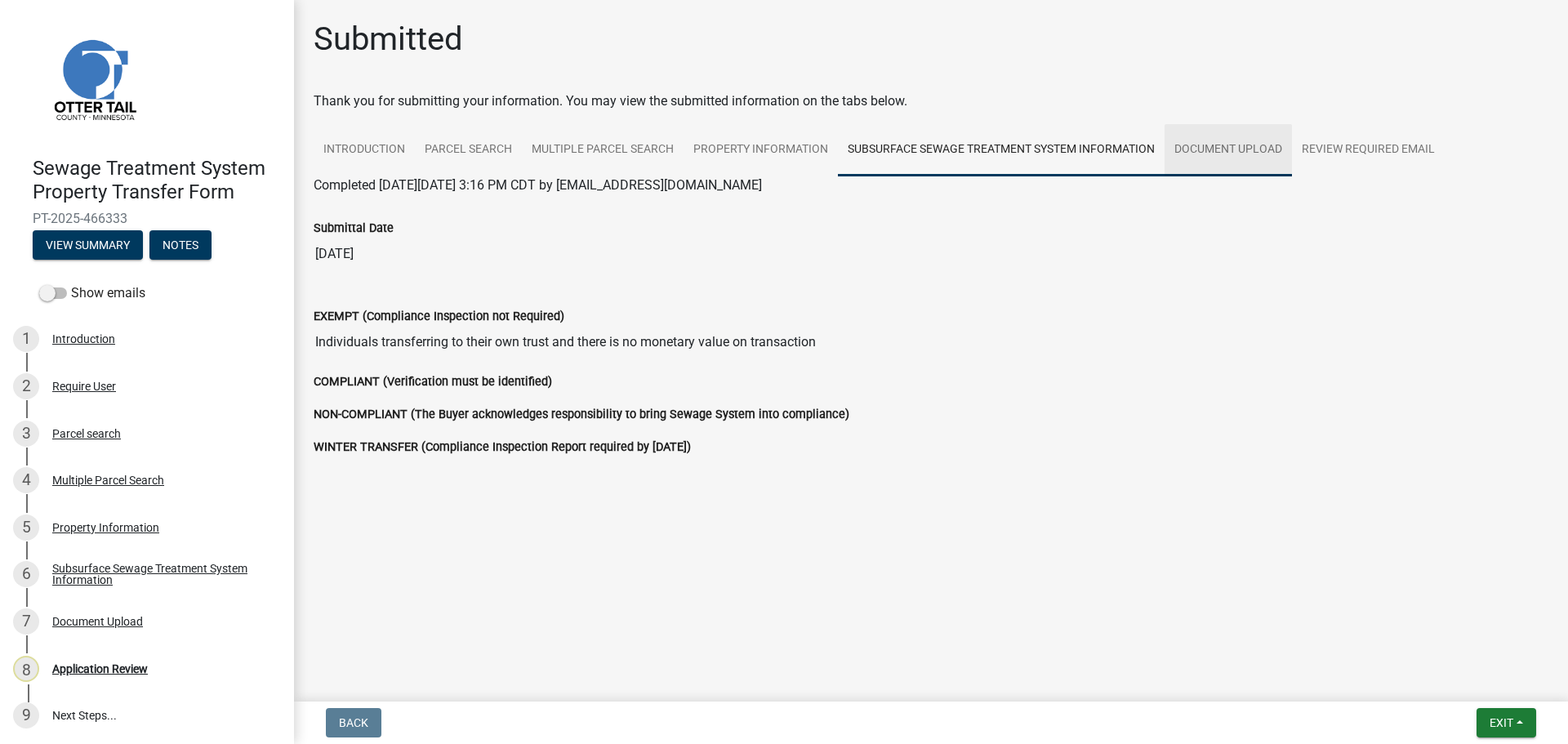
click at [1213, 156] on link "Document Upload" at bounding box center [1227, 150] width 128 height 52
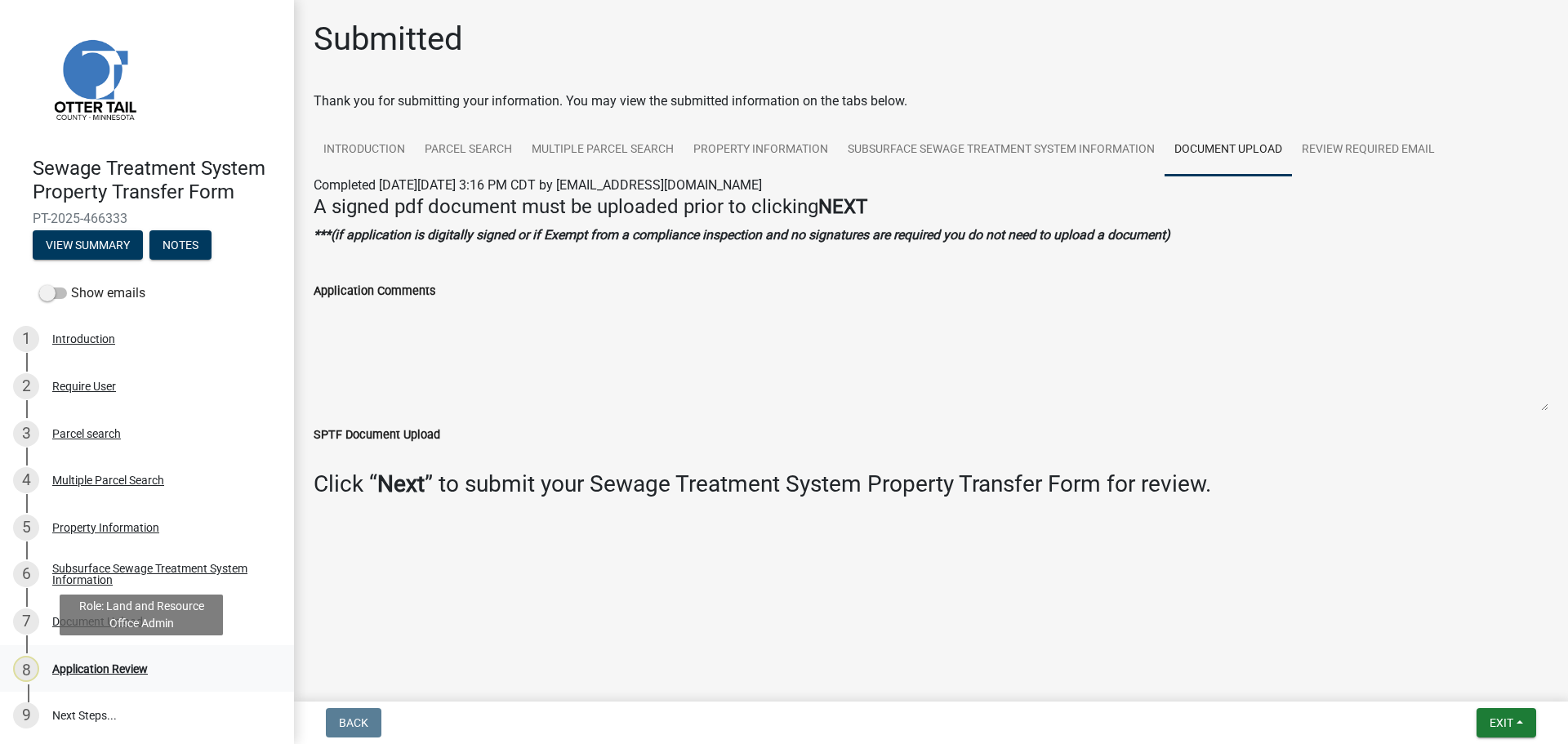
click at [116, 666] on div "Application Review" at bounding box center [100, 669] width 96 height 11
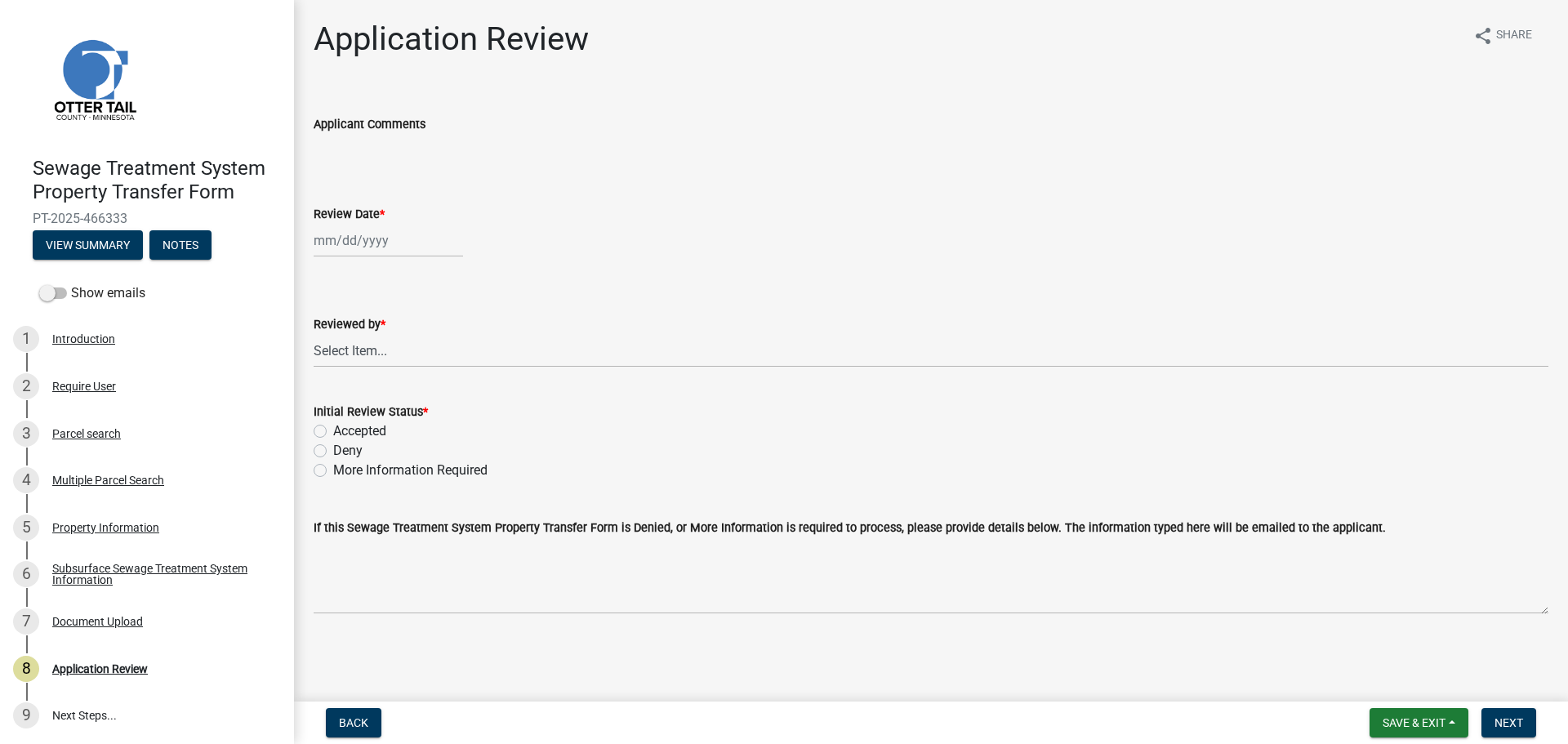
click at [350, 236] on div at bounding box center [388, 240] width 149 height 34
select select "8"
select select "2025"
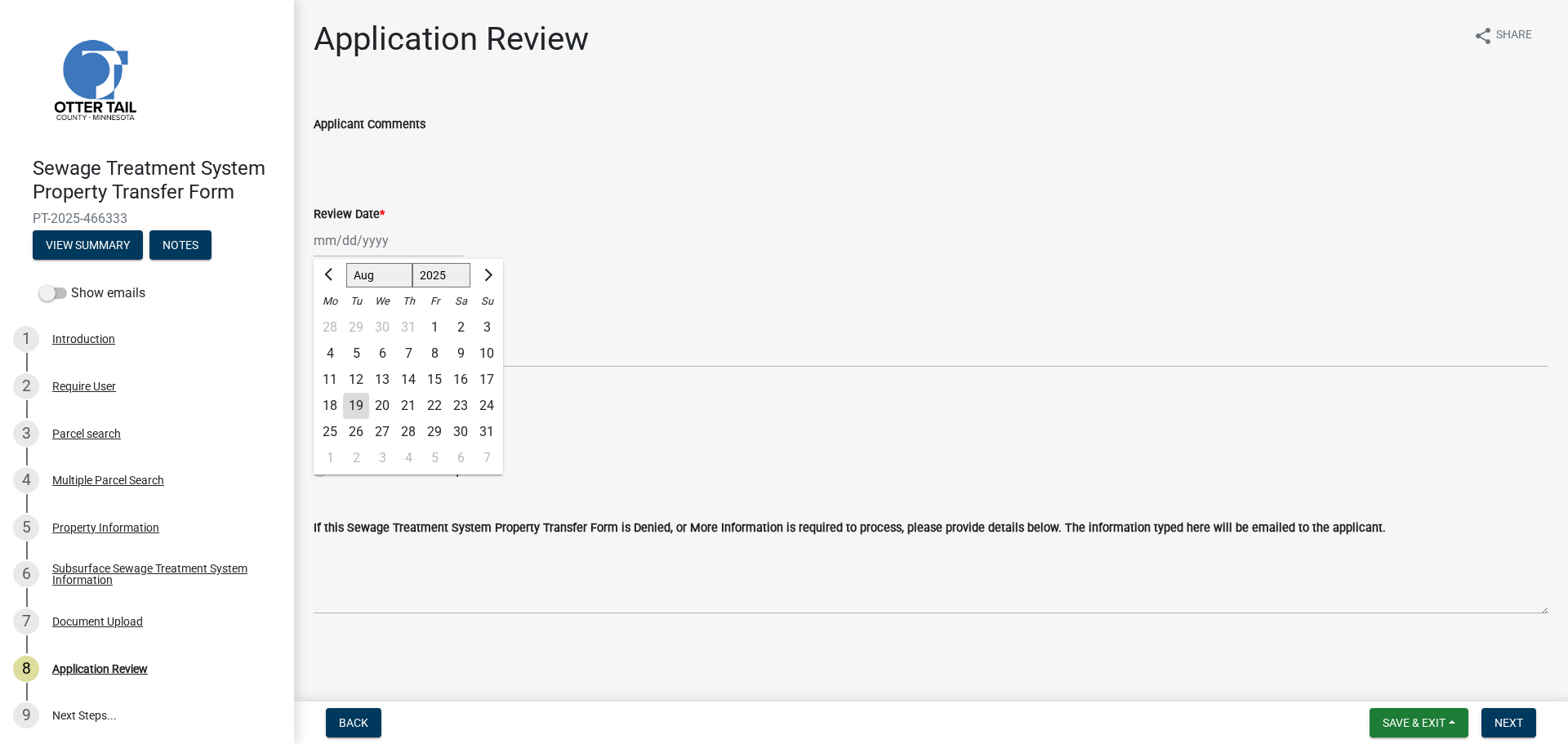
click at [359, 404] on div "19" at bounding box center [356, 406] width 26 height 26
type input "08/19/2025"
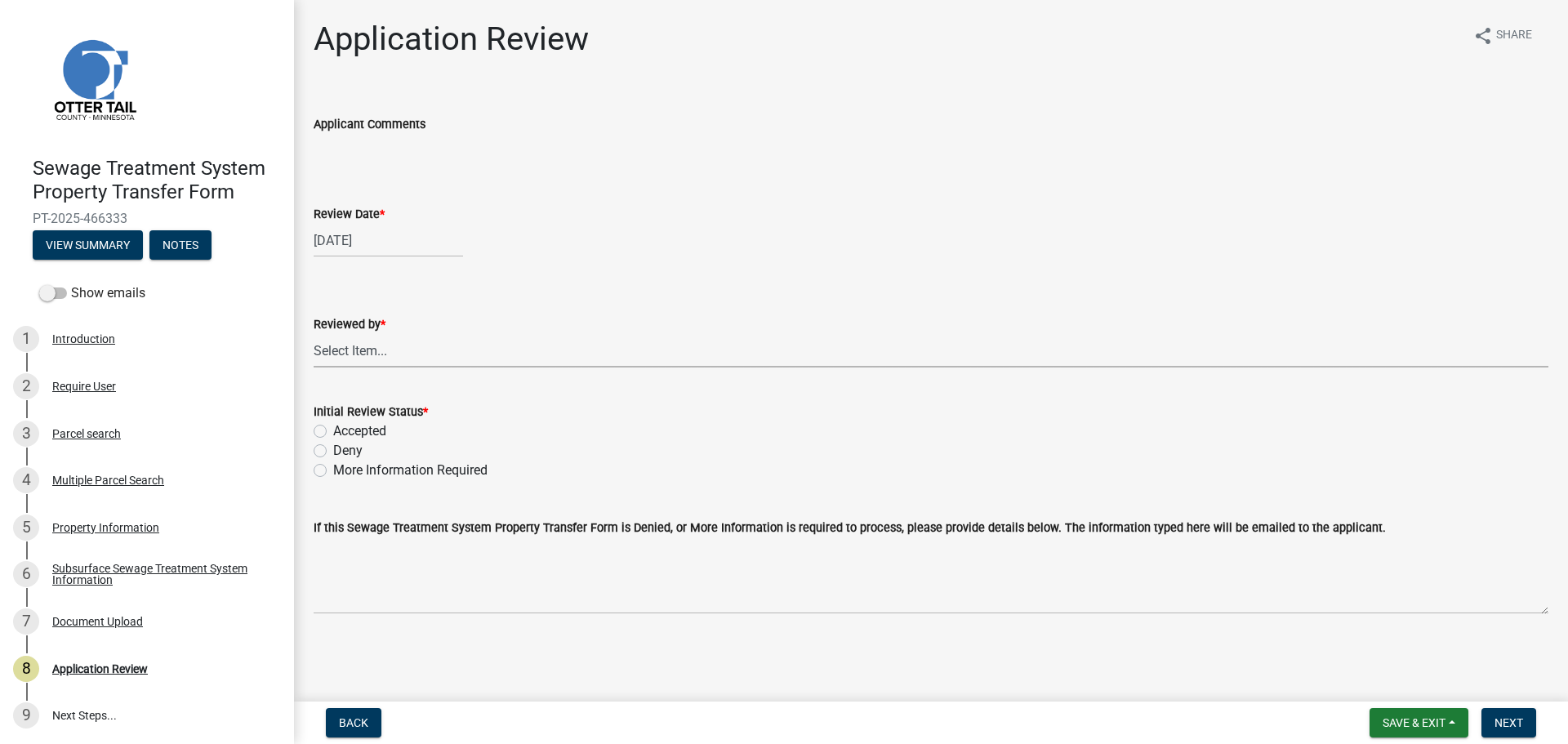
click at [367, 353] on select "Select Item... Alexis Newark Amy Busko Andrea Perales Brittany Tollefson Christ…" at bounding box center [931, 351] width 1235 height 34
click at [314, 334] on select "Select Item... Alexis Newark Amy Busko Andrea Perales Brittany Tollefson Christ…" at bounding box center [931, 351] width 1235 height 34
select select "67745ee8-7159-4960-80f9-a638286b467c"
click at [361, 432] on label "Accepted" at bounding box center [359, 430] width 53 height 20
click at [344, 432] on input "Accepted" at bounding box center [338, 426] width 10 height 10
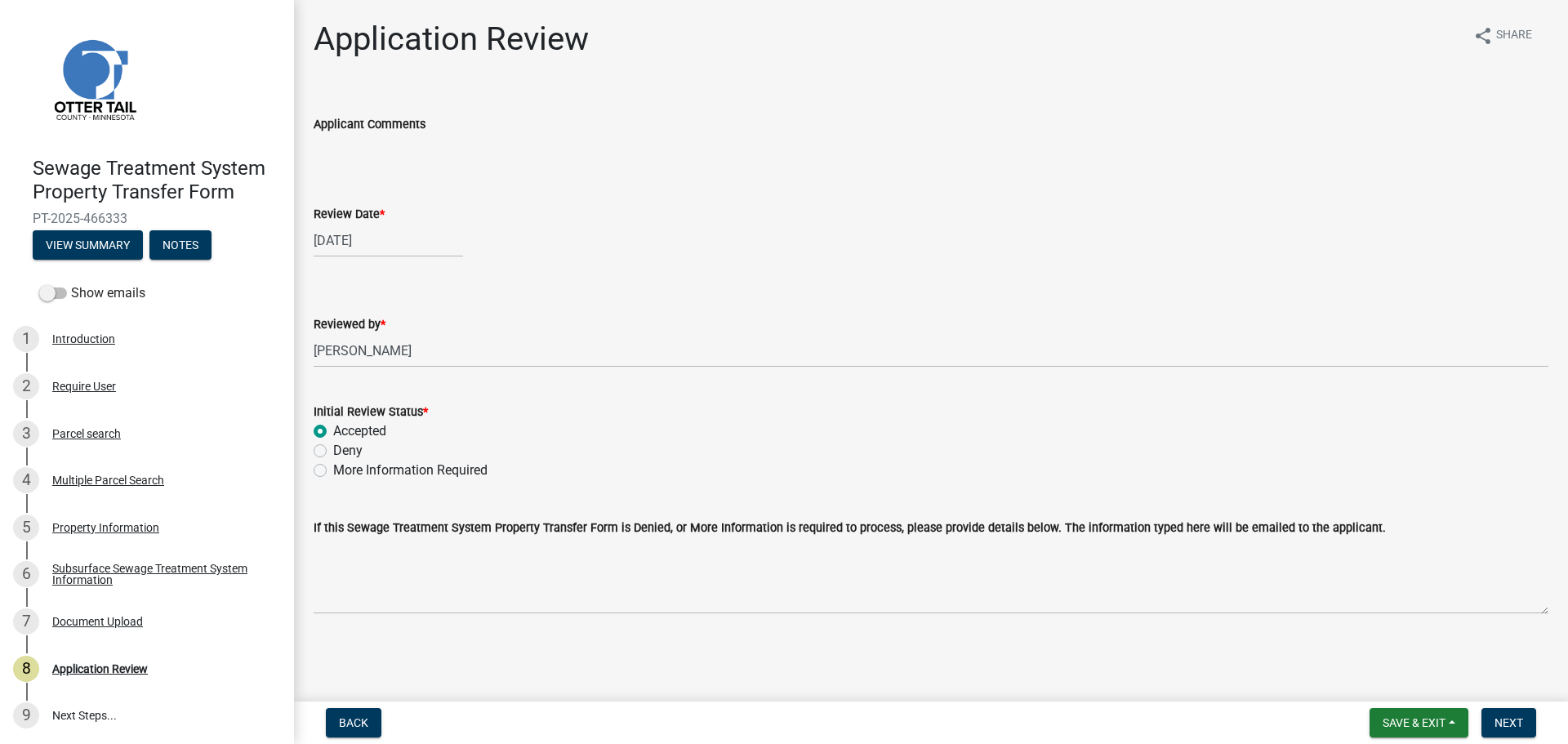
radio input "true"
click at [1497, 719] on span "Next" at bounding box center [1508, 723] width 29 height 13
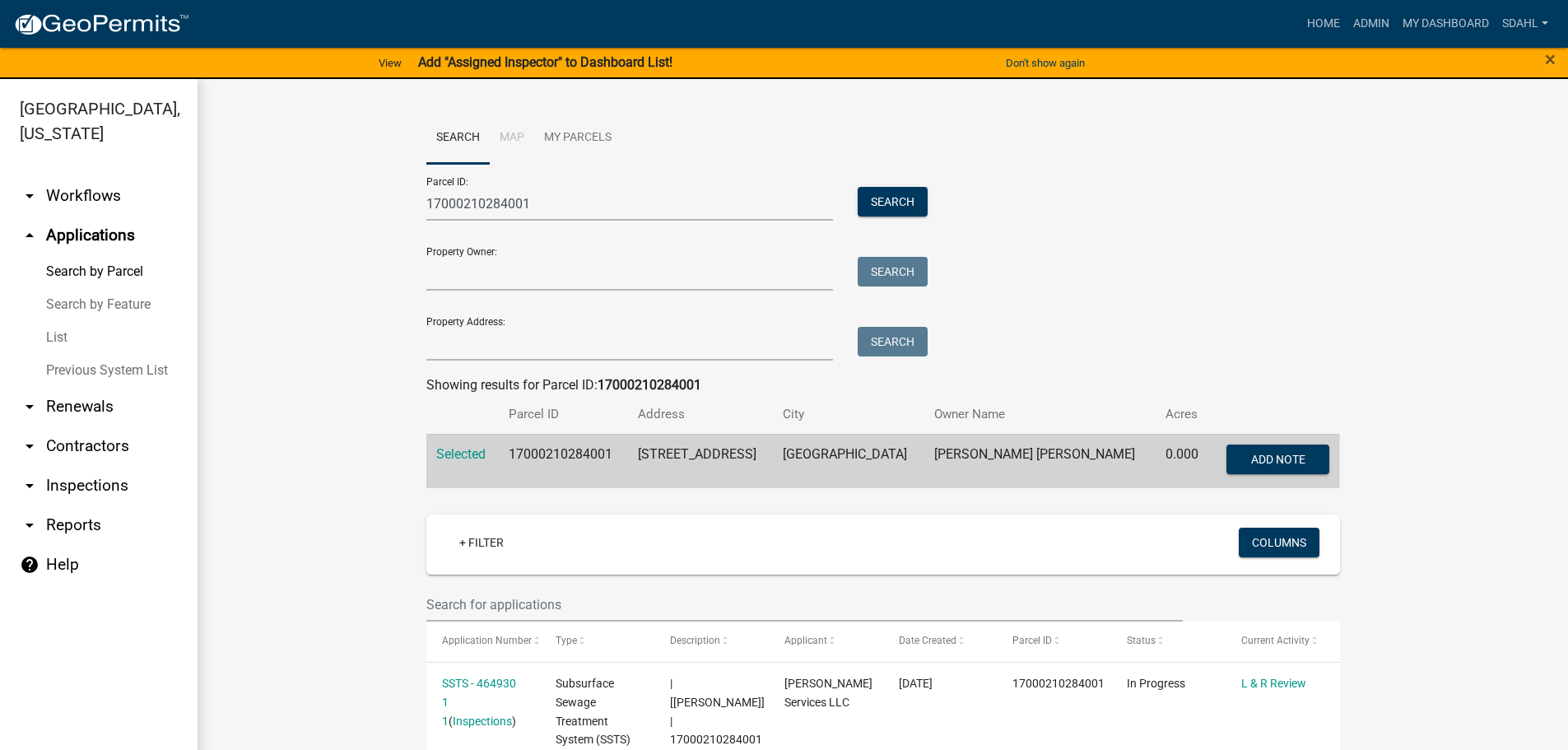
scroll to position [411, 0]
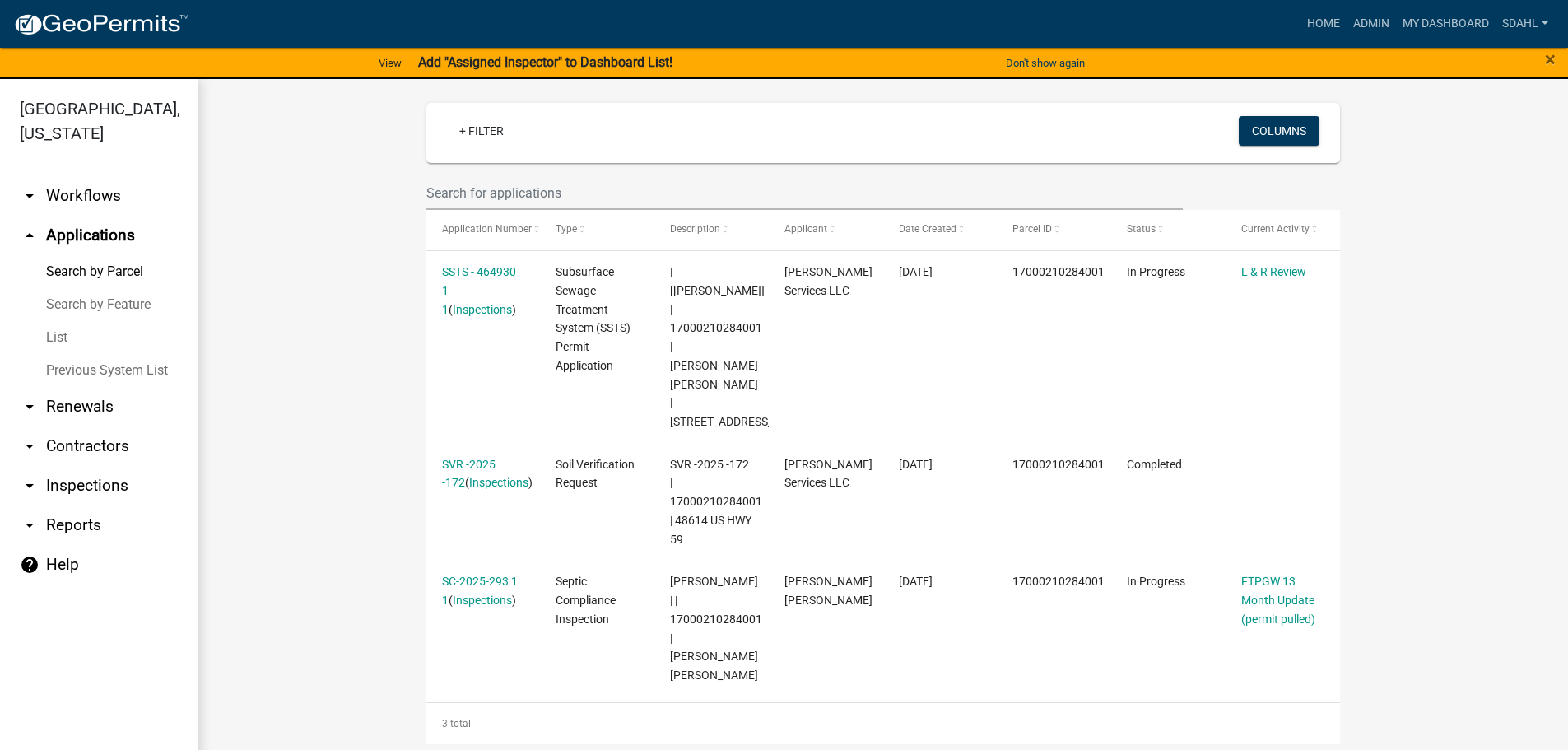
click at [1411, 352] on wm-workflow-application-search-view "Search Map My Parcels Parcel ID: 17000210284001 Search Property Owner: Search P…" at bounding box center [884, 374] width 1305 height 1346
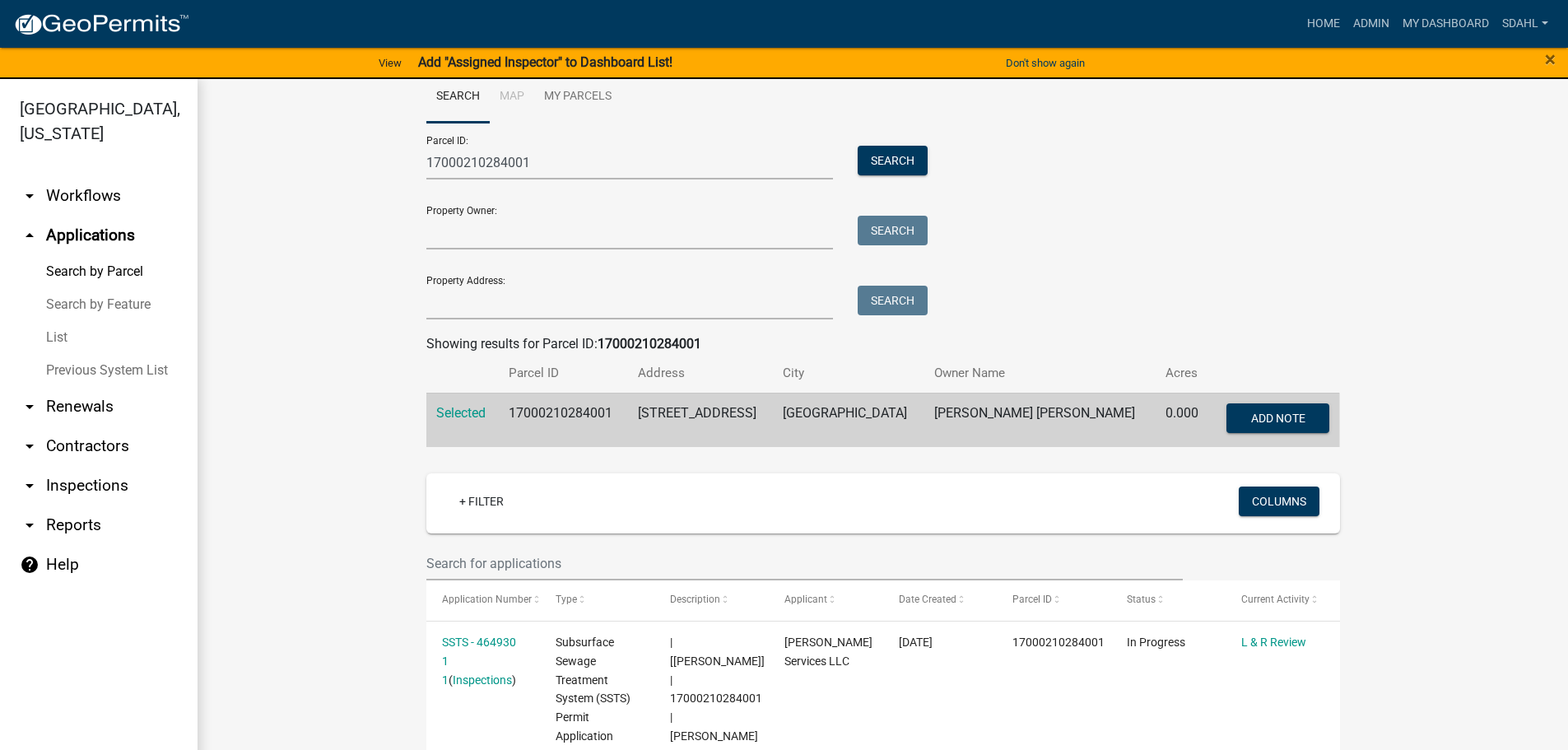
scroll to position [0, 0]
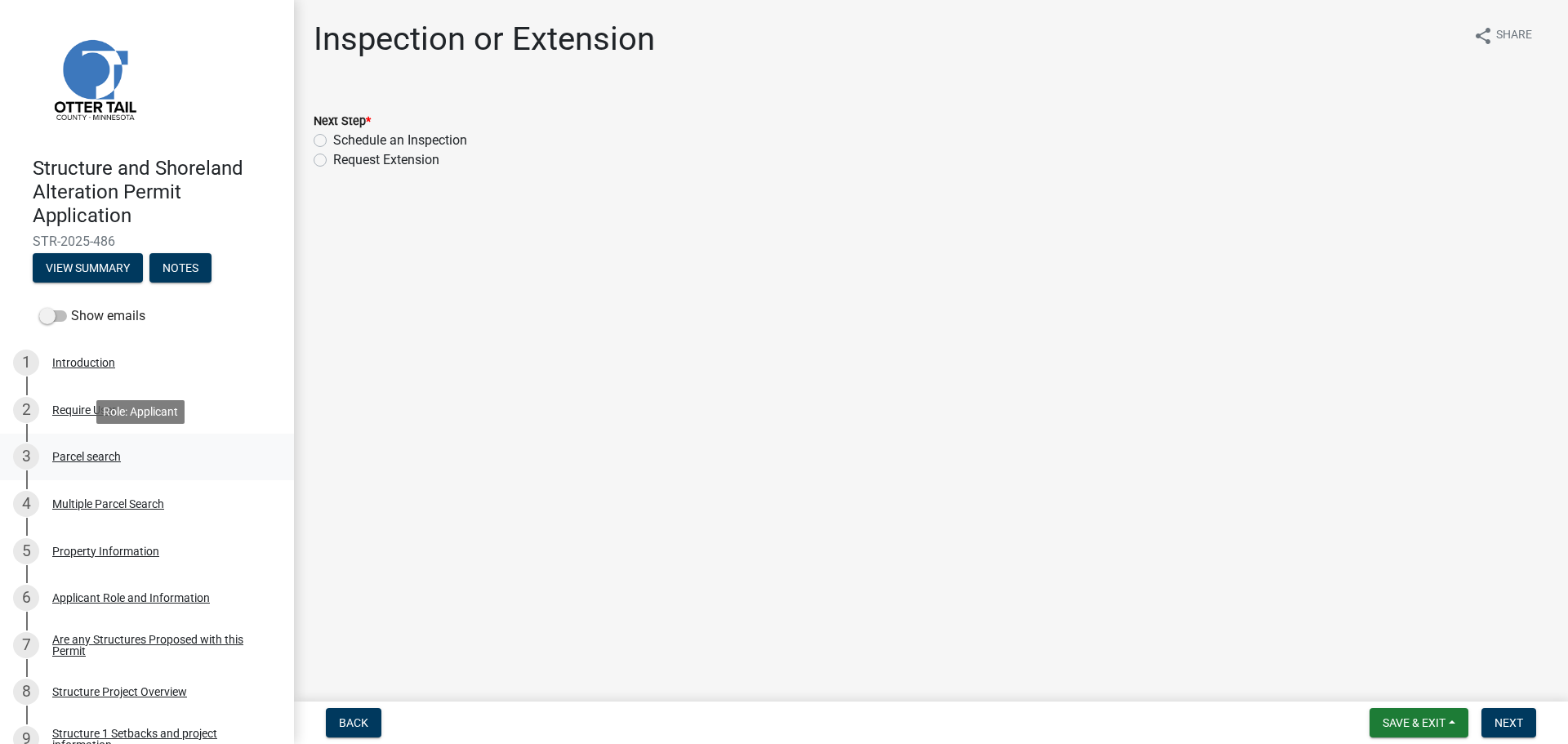
click at [91, 456] on div "Parcel search" at bounding box center [87, 456] width 69 height 11
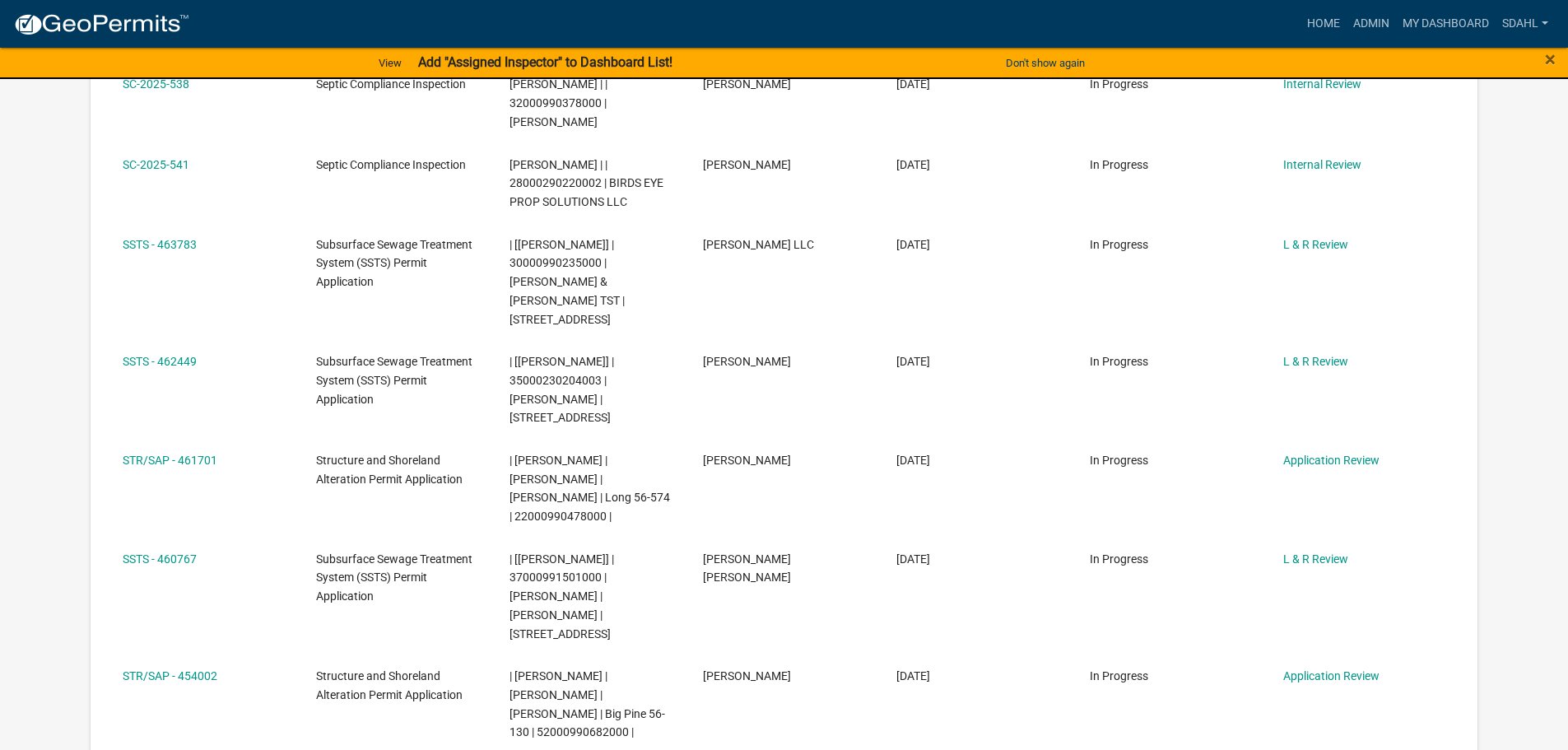
scroll to position [1070, 0]
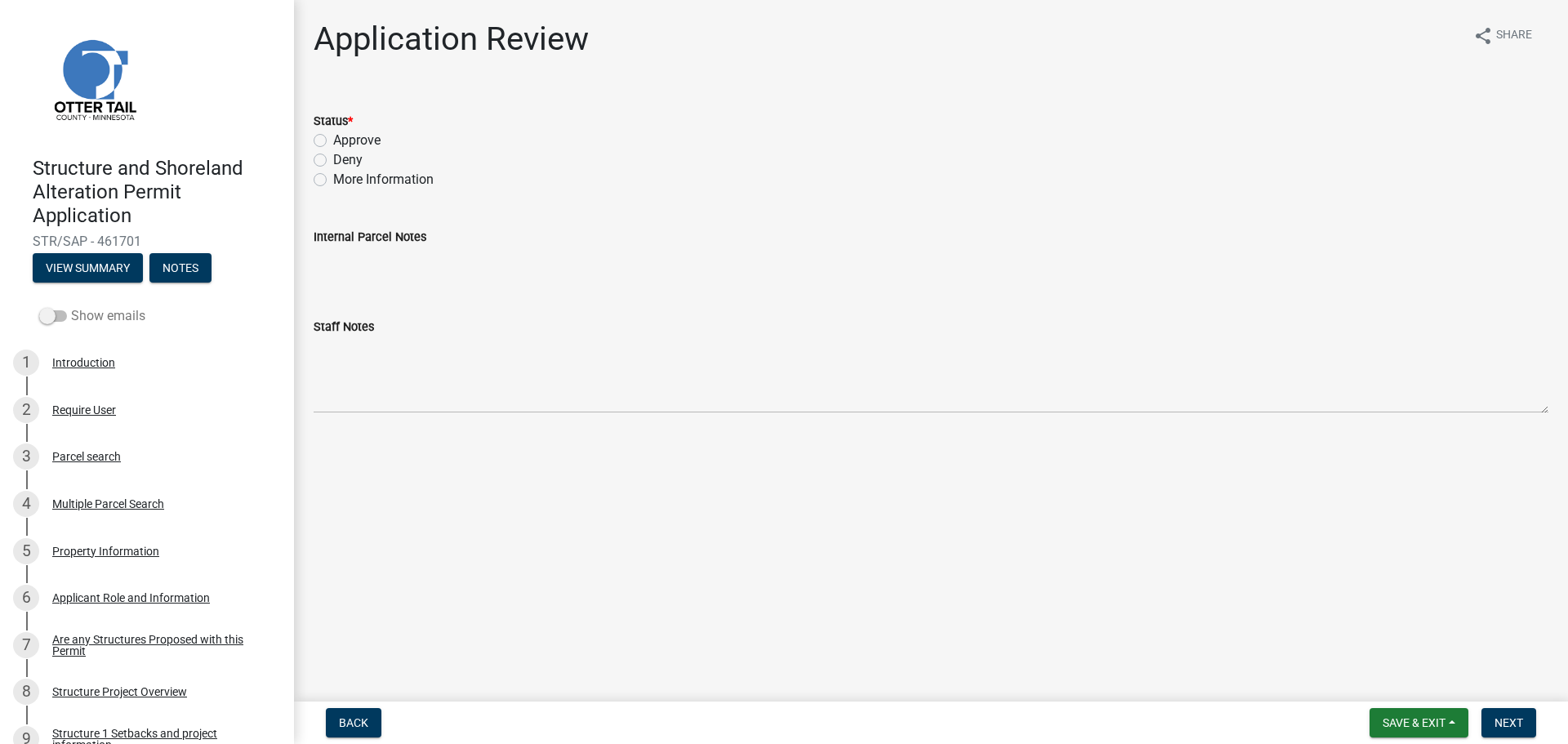
click at [94, 315] on label "Show emails" at bounding box center [92, 316] width 106 height 20
click at [71, 306] on input "Show emails" at bounding box center [71, 306] width 0 height 0
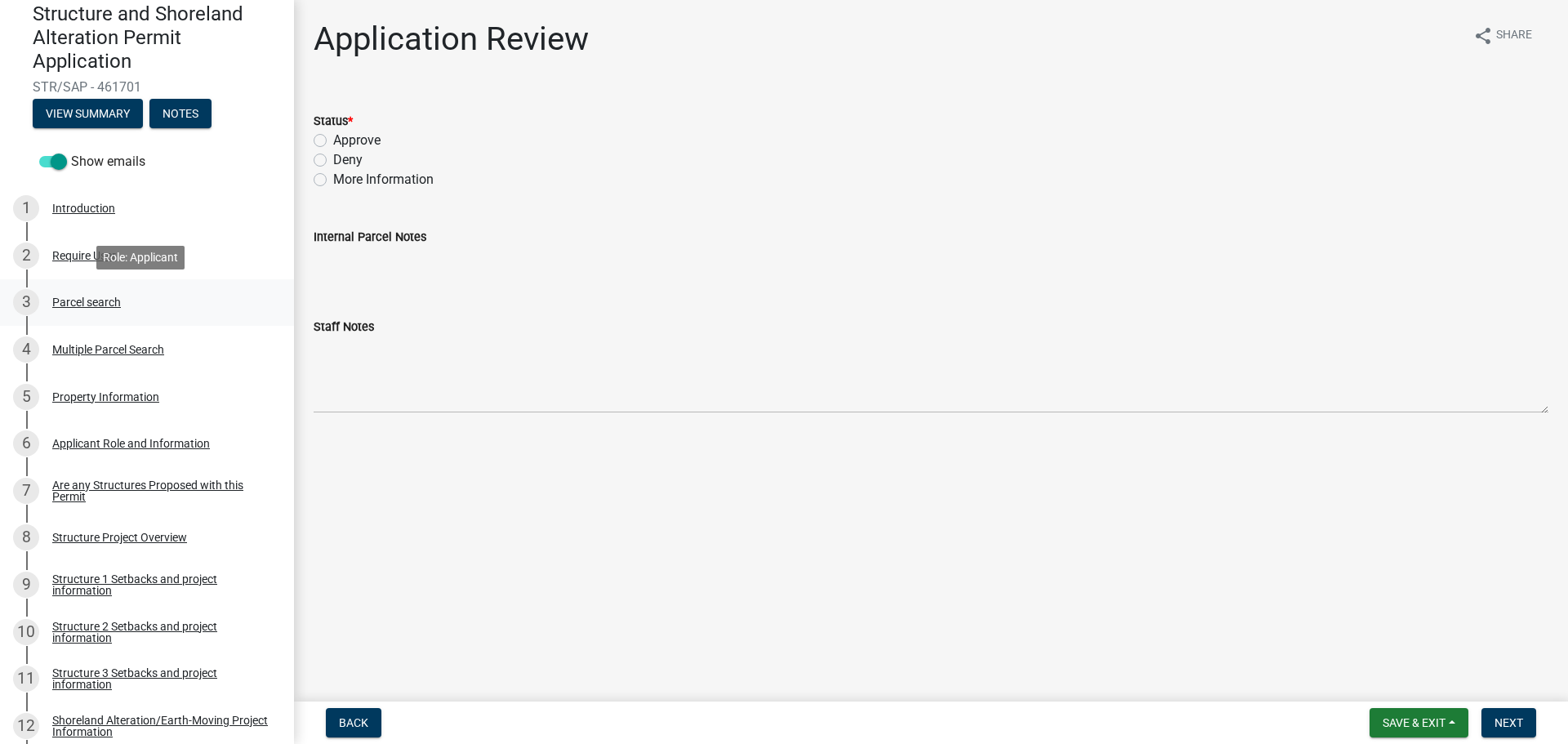
scroll to position [163, 0]
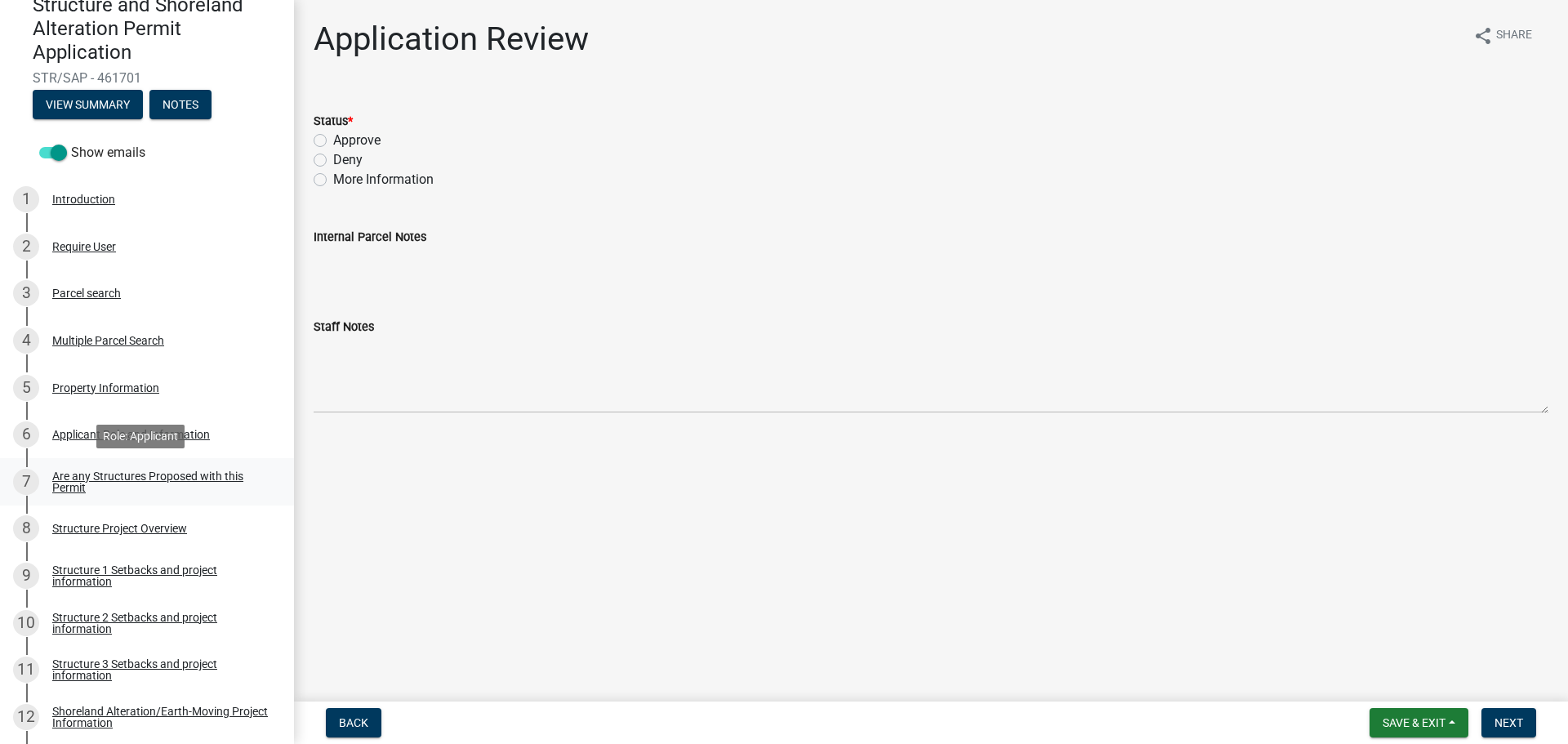
click at [145, 471] on div "Are any Structures Proposed with this Permit" at bounding box center [159, 481] width 215 height 23
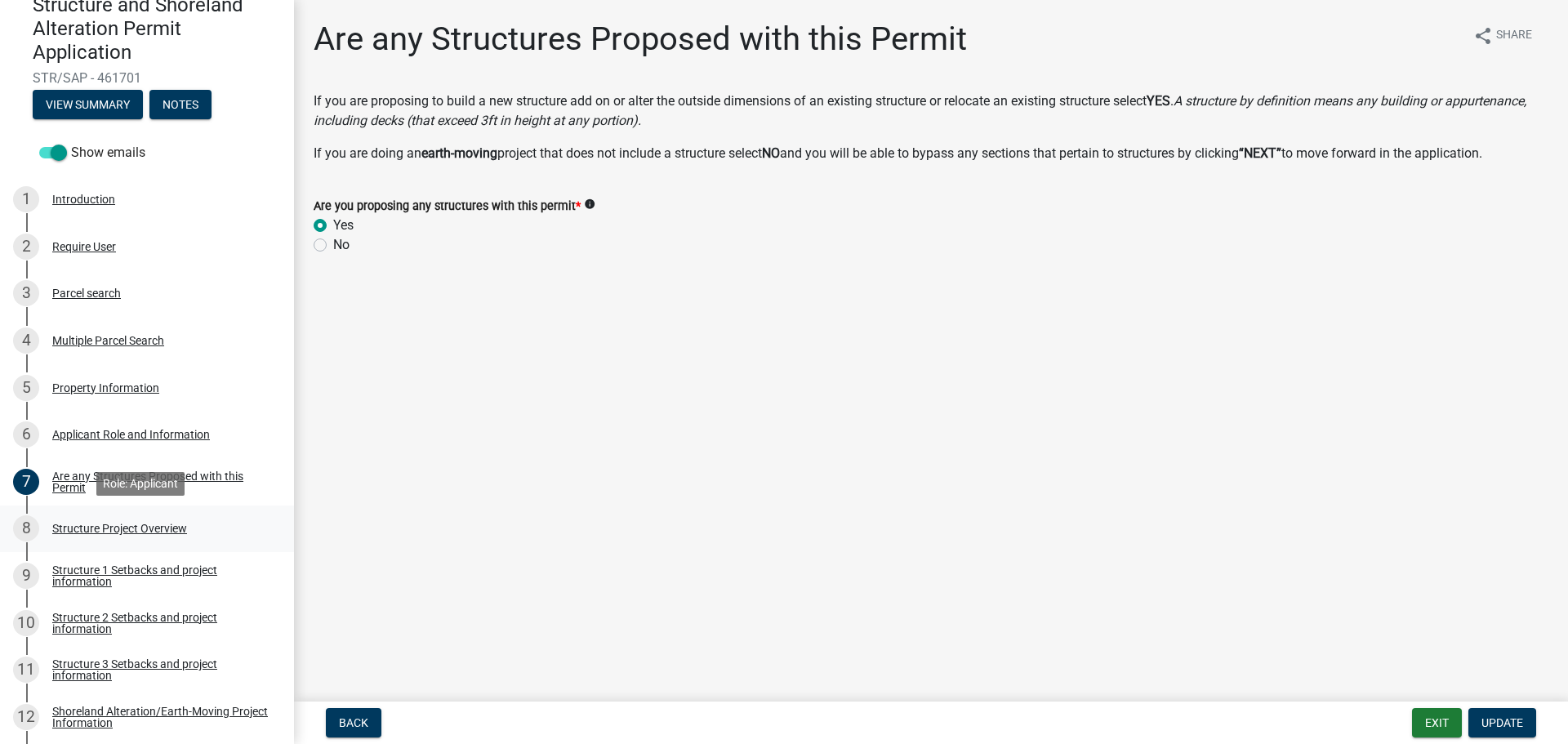
click at [96, 526] on div "Structure Project Overview" at bounding box center [119, 528] width 135 height 11
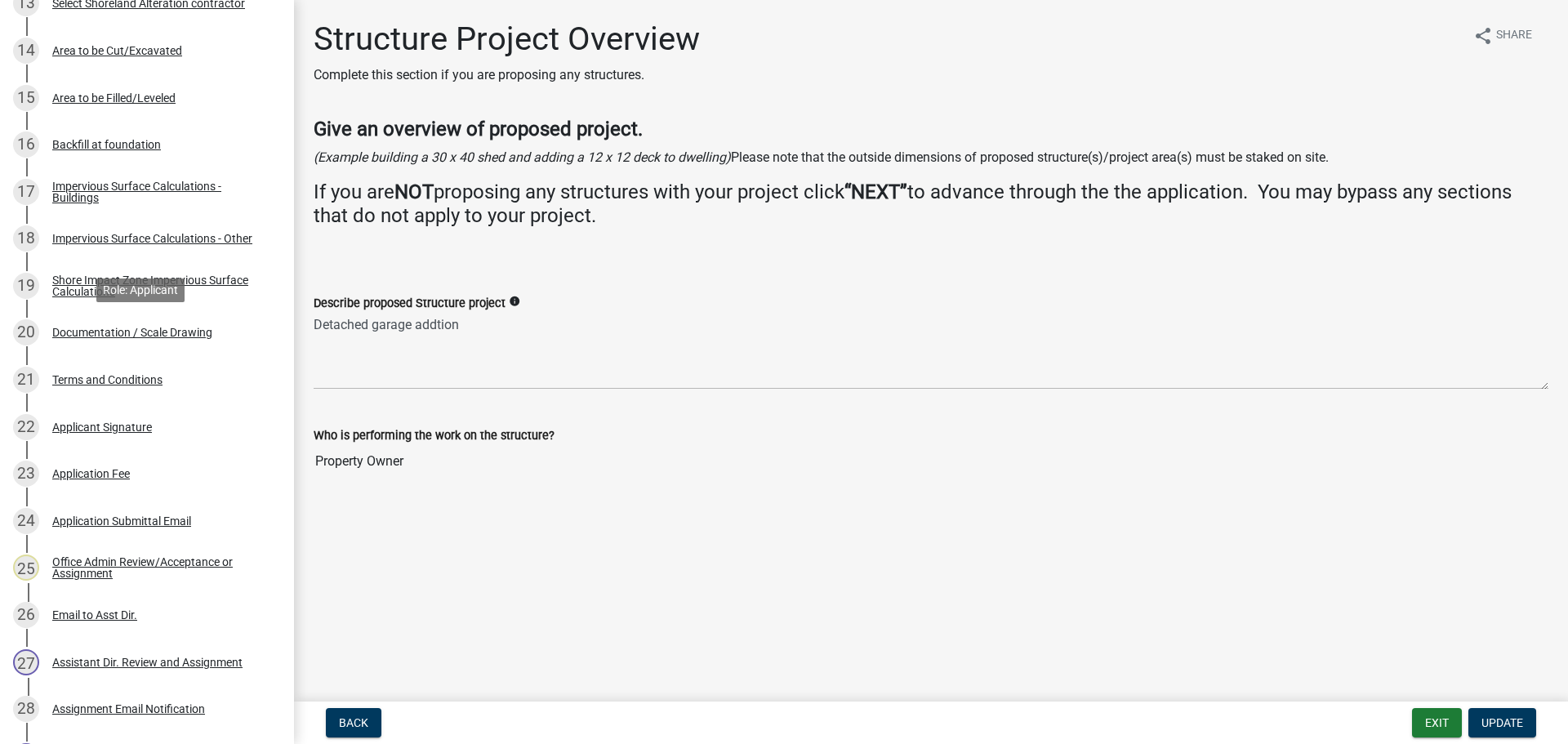
scroll to position [1062, 0]
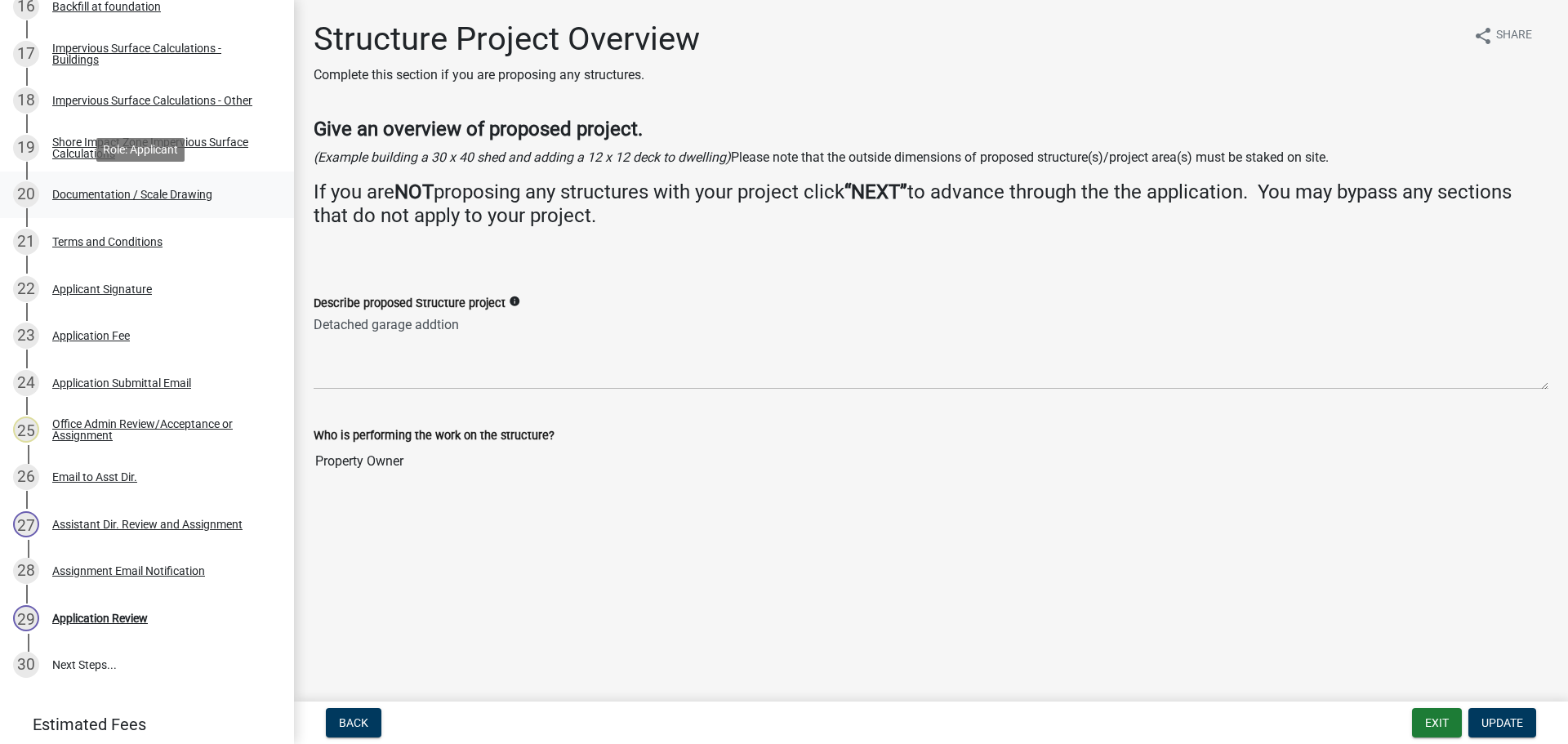
click at [146, 196] on div "Documentation / Scale Drawing" at bounding box center [132, 195] width 160 height 11
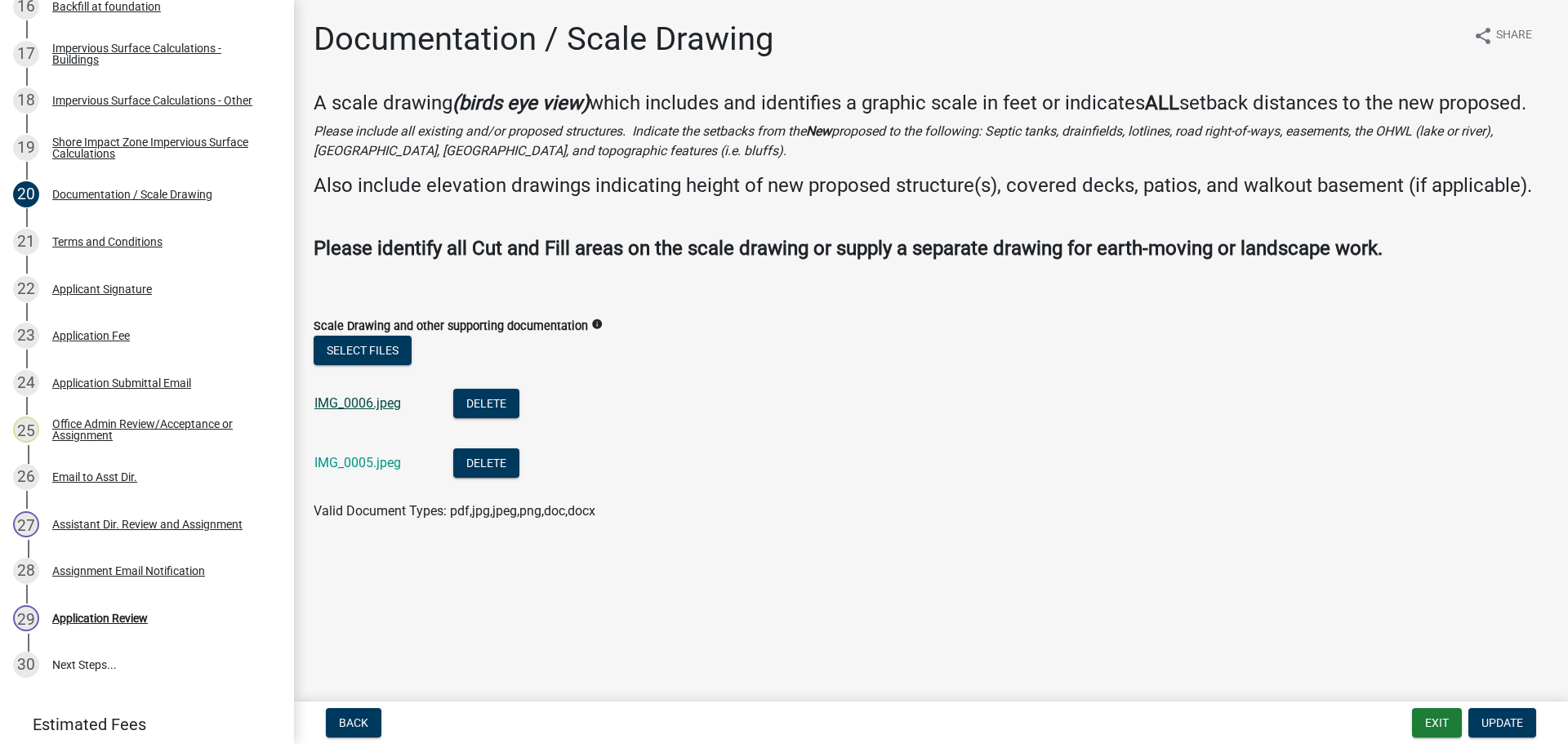
click at [348, 404] on link "IMG_0006.jpeg" at bounding box center [358, 402] width 87 height 16
click at [339, 462] on link "IMG_0005.jpeg" at bounding box center [358, 462] width 87 height 16
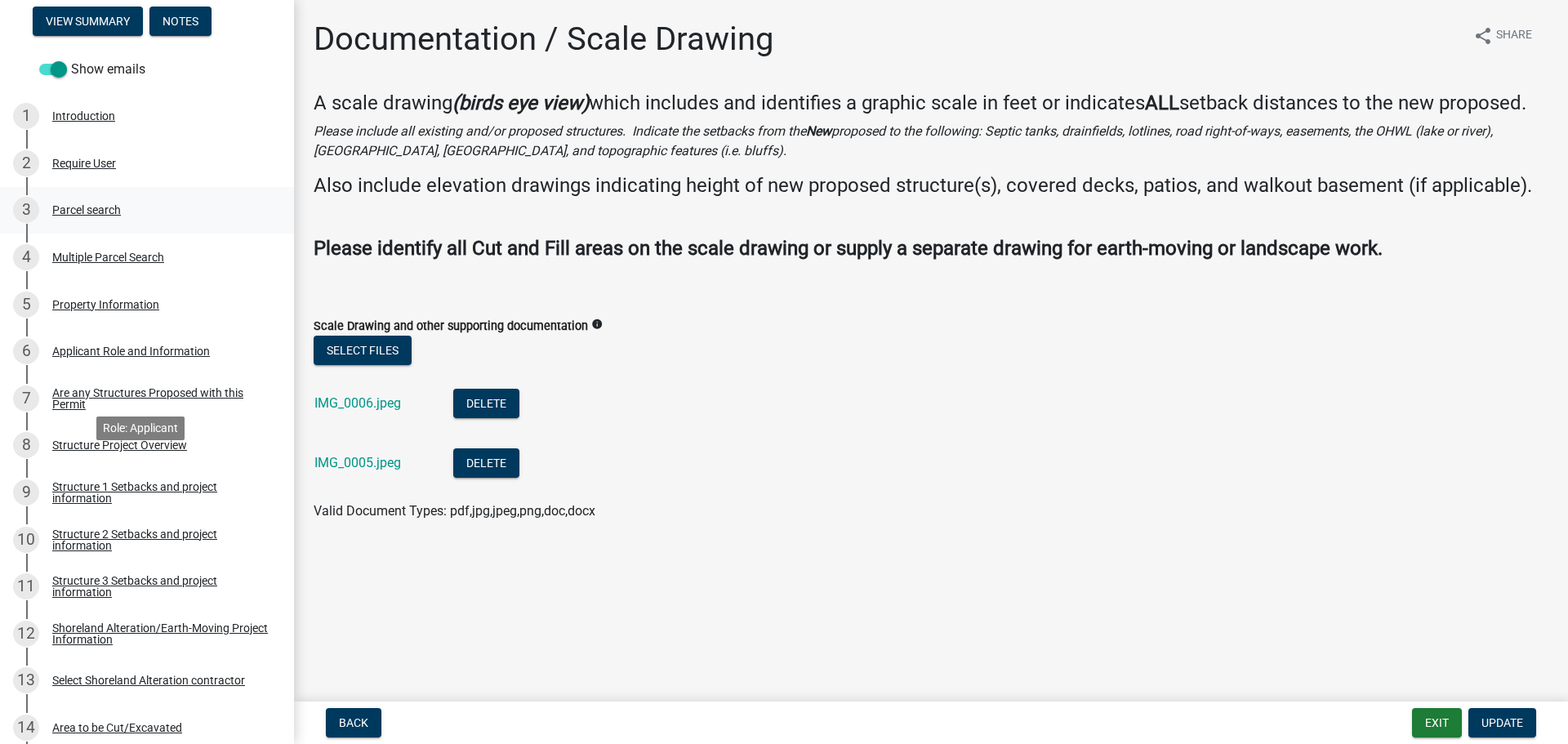
scroll to position [245, 0]
click at [113, 440] on div "Structure Project Overview" at bounding box center [119, 446] width 135 height 11
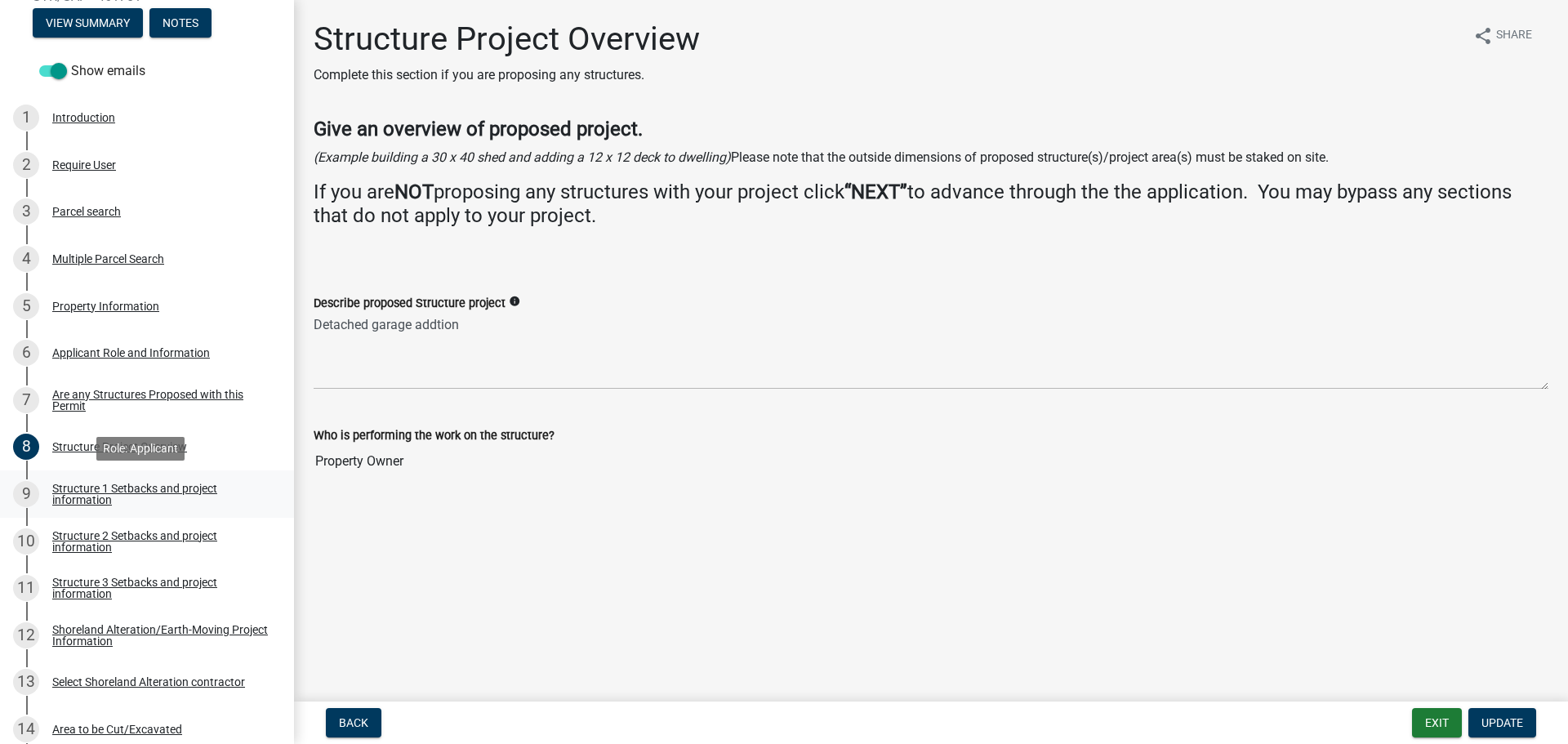
click at [183, 488] on div "Structure 1 Setbacks and project information" at bounding box center [159, 494] width 215 height 23
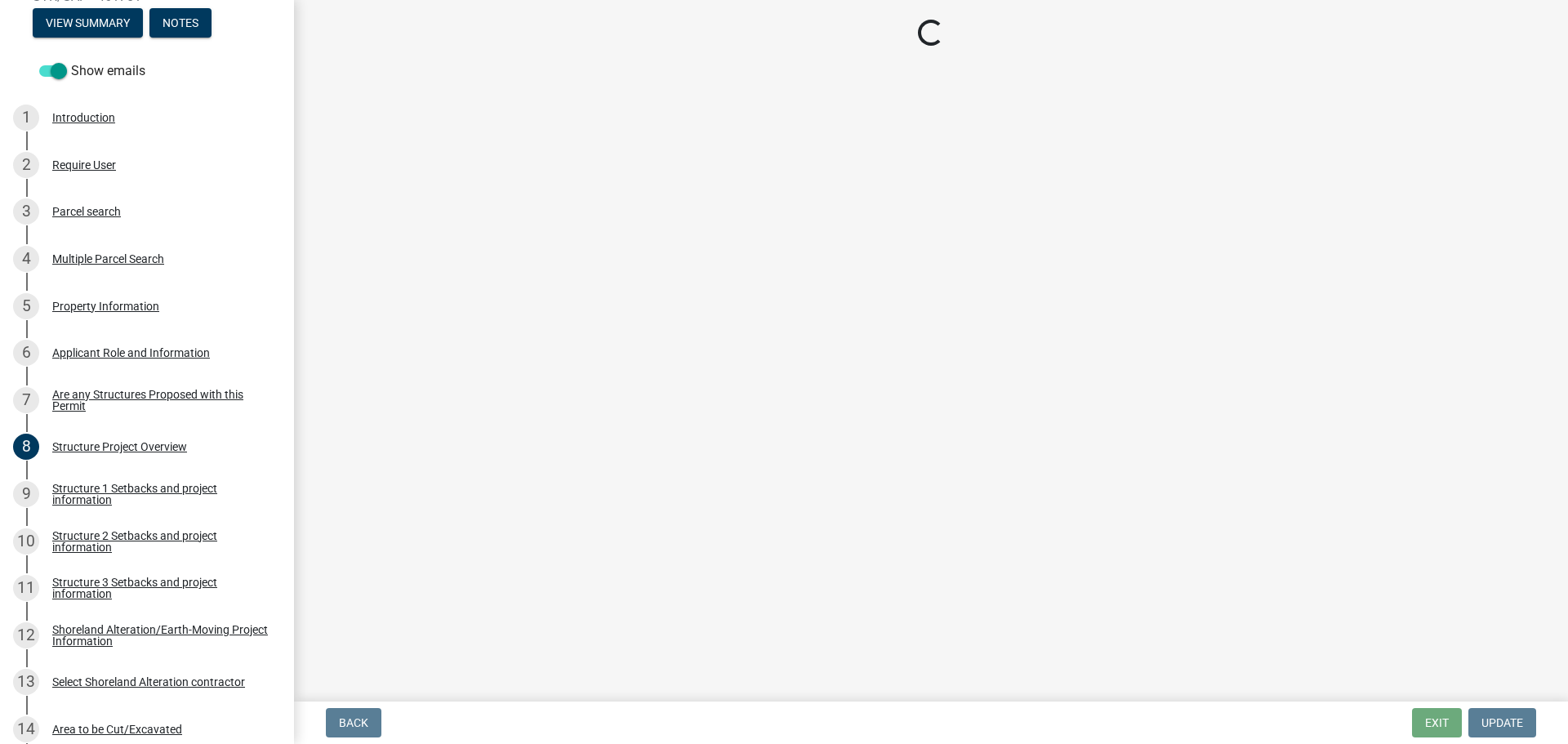
select select "c185e313-3403-4239-bd61-bb563c58a77a"
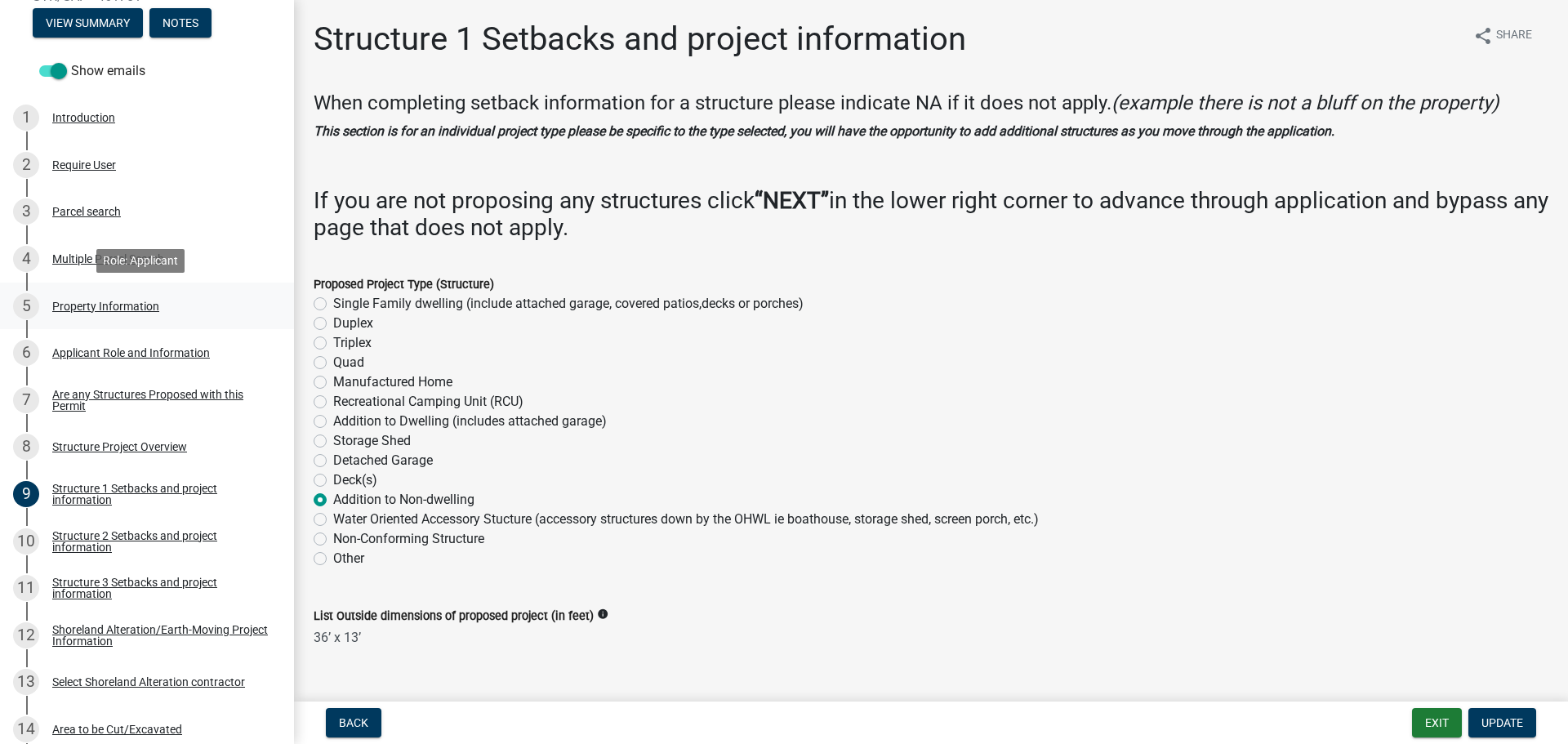
click at [100, 302] on div "Property Information" at bounding box center [105, 306] width 107 height 11
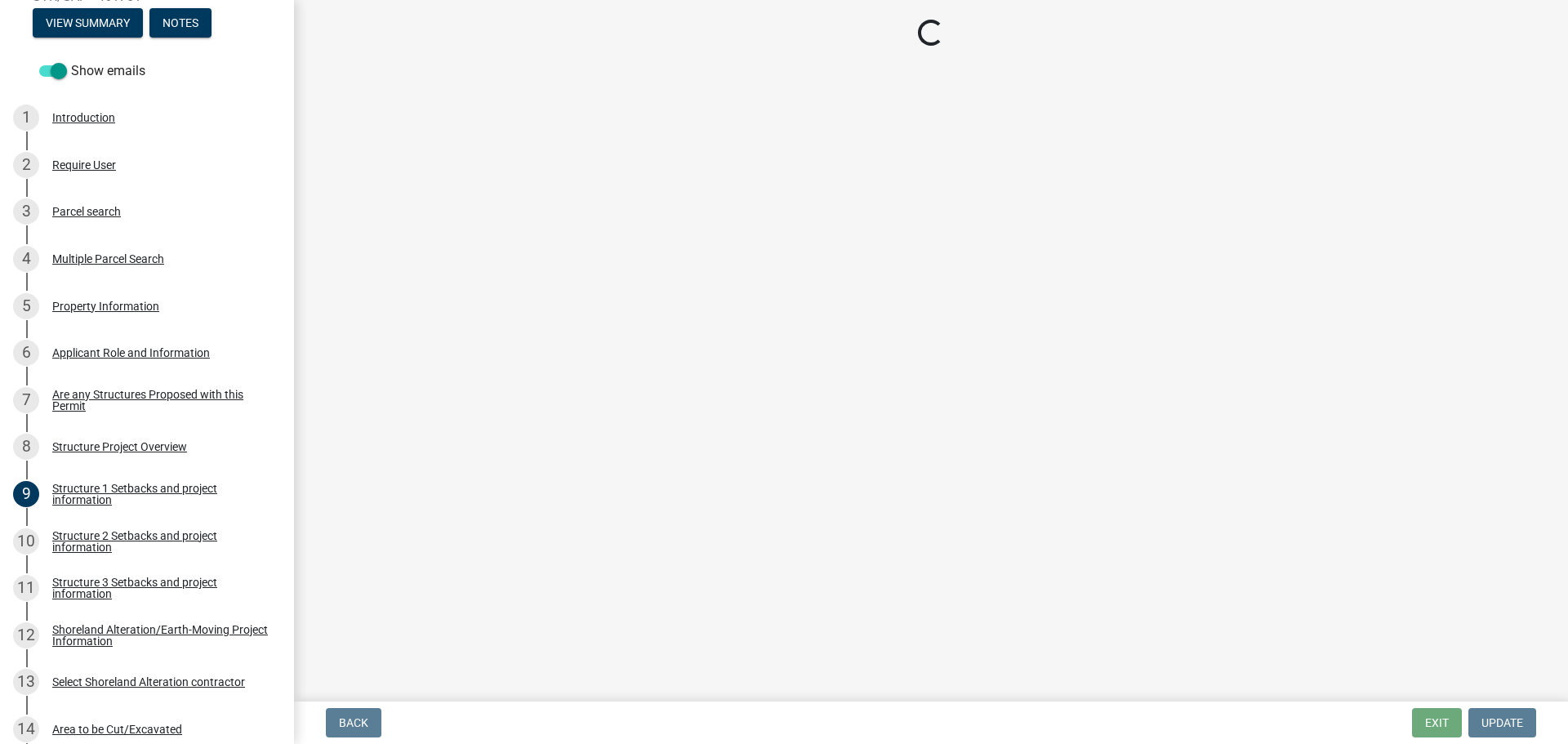
select select "a0ca6efd-92b1-422f-8184-e4e24382d0d9"
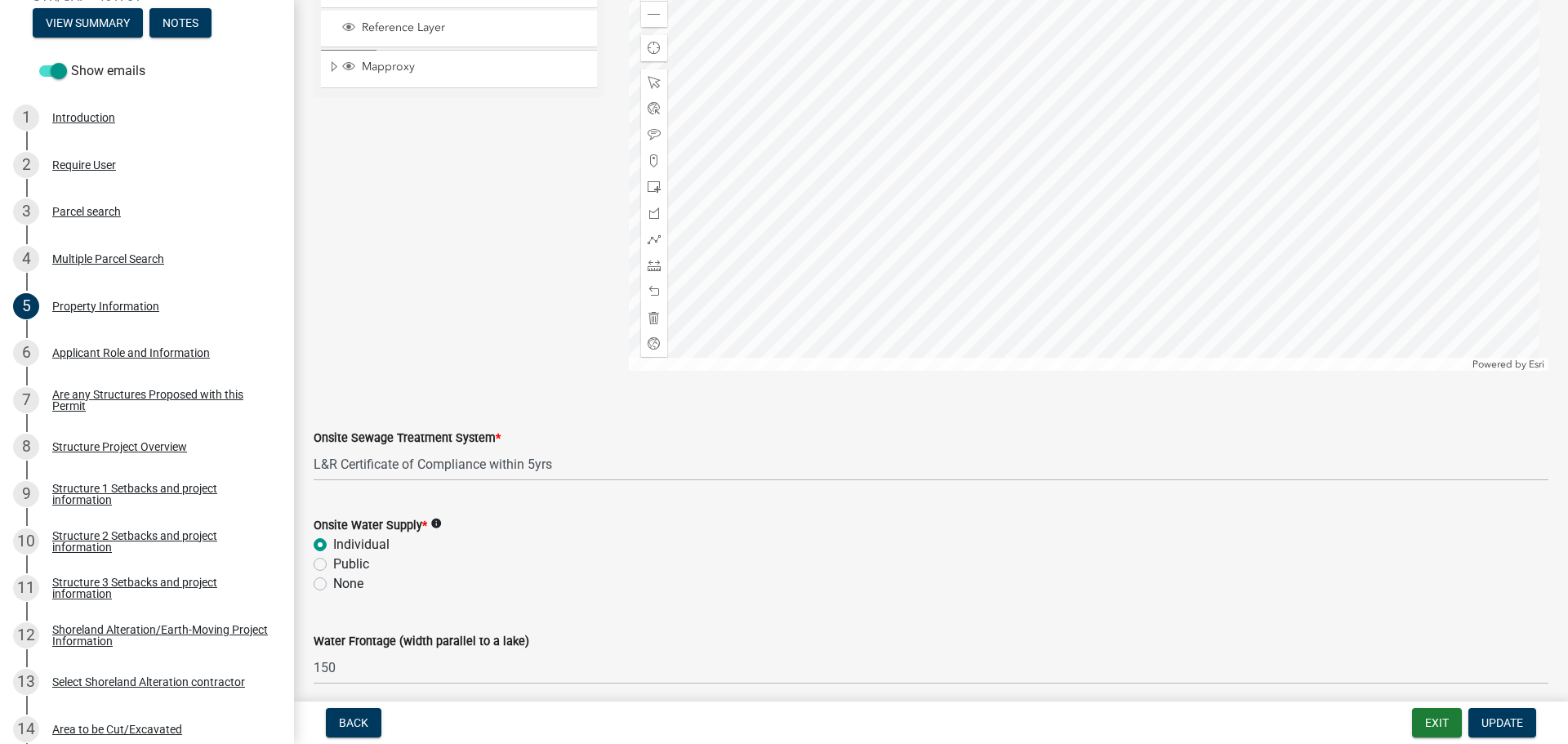
scroll to position [963, 0]
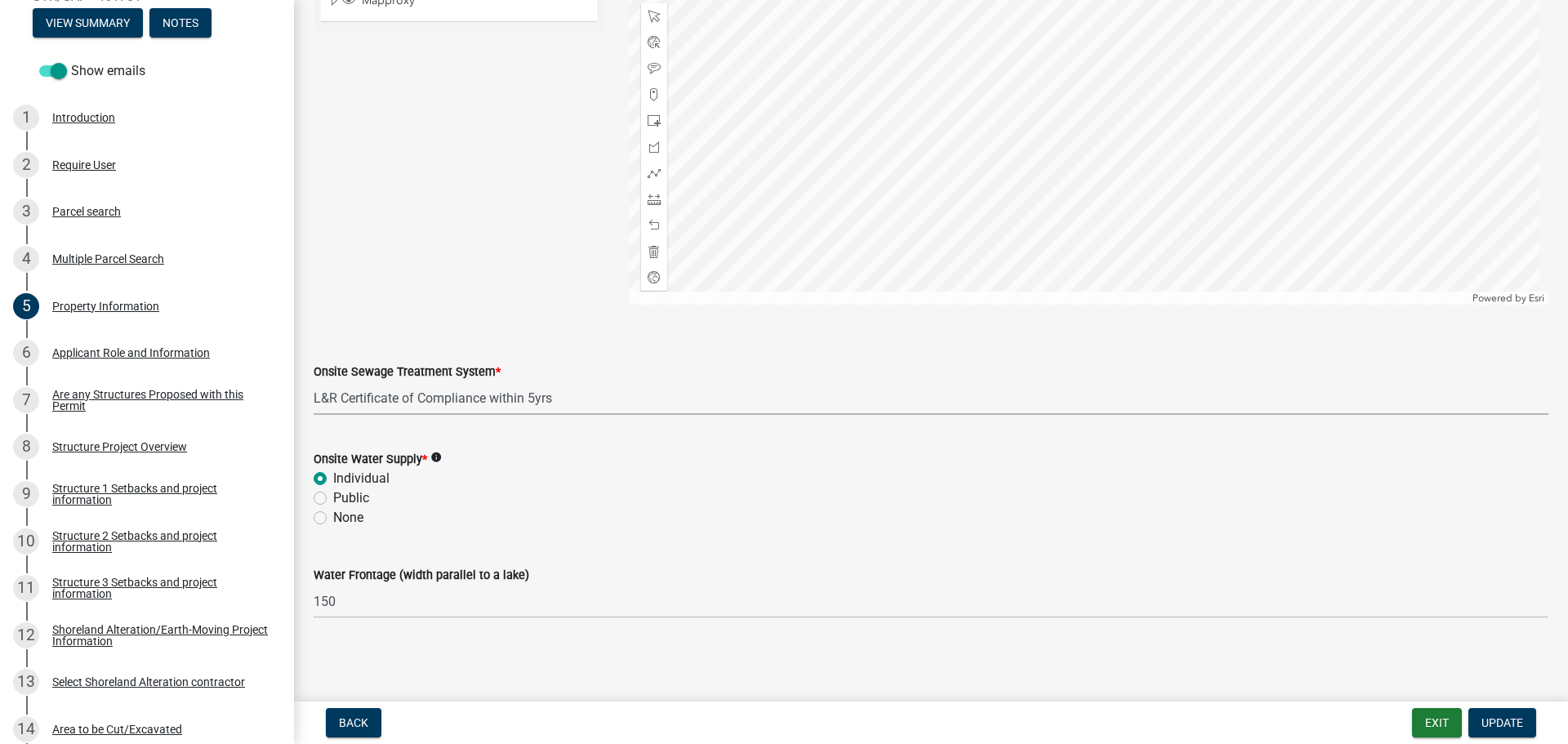
click at [466, 396] on select "Select Item... L&R Certificate of Compliance within 5yrs Compliance Inspection …" at bounding box center [931, 398] width 1235 height 34
click at [434, 261] on div "Sketch Layer Reference Layer Mapproxy Municipalities Corporate Limits Low Level…" at bounding box center [459, 101] width 315 height 408
click at [573, 396] on select "Select Item... L&R Certificate of Compliance within 5yrs Compliance Inspection …" at bounding box center [931, 398] width 1235 height 34
click at [314, 381] on select "Select Item... L&R Certificate of Compliance within 5yrs Compliance Inspection …" at bounding box center [931, 398] width 1235 height 34
select select "536c2d30-81d9-41b4-a753-c6560d717c74"
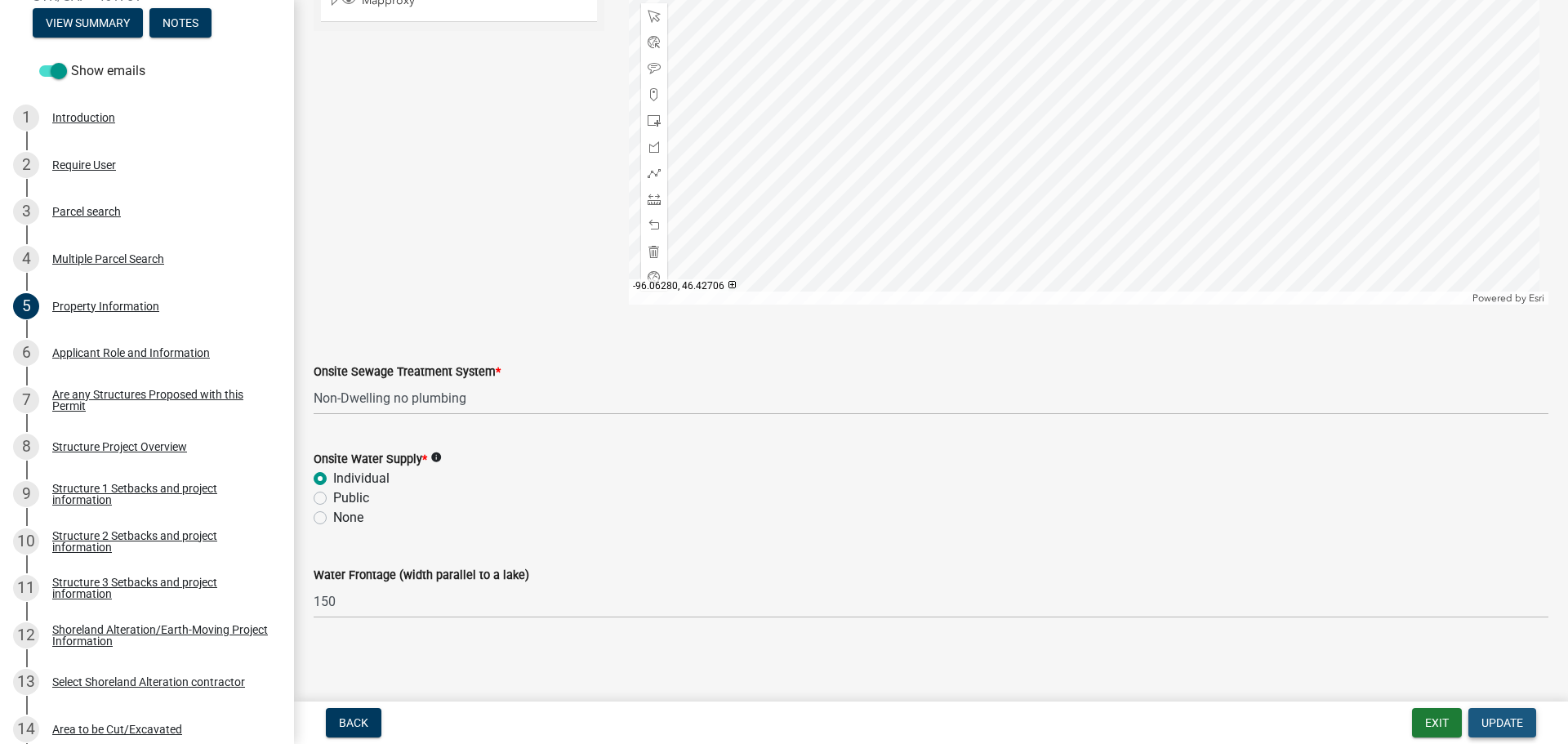
click at [1507, 723] on span "Update" at bounding box center [1502, 723] width 42 height 13
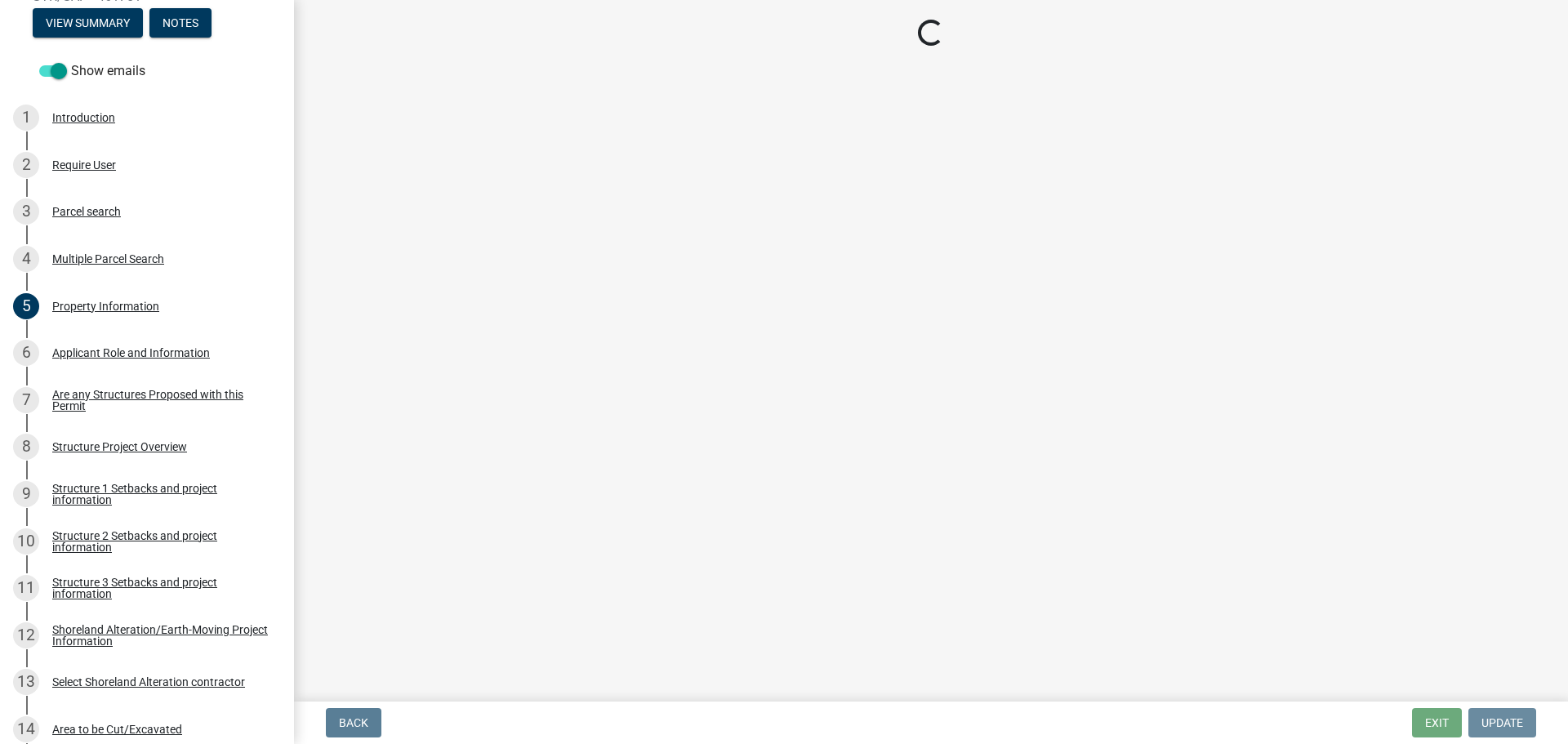
scroll to position [0, 0]
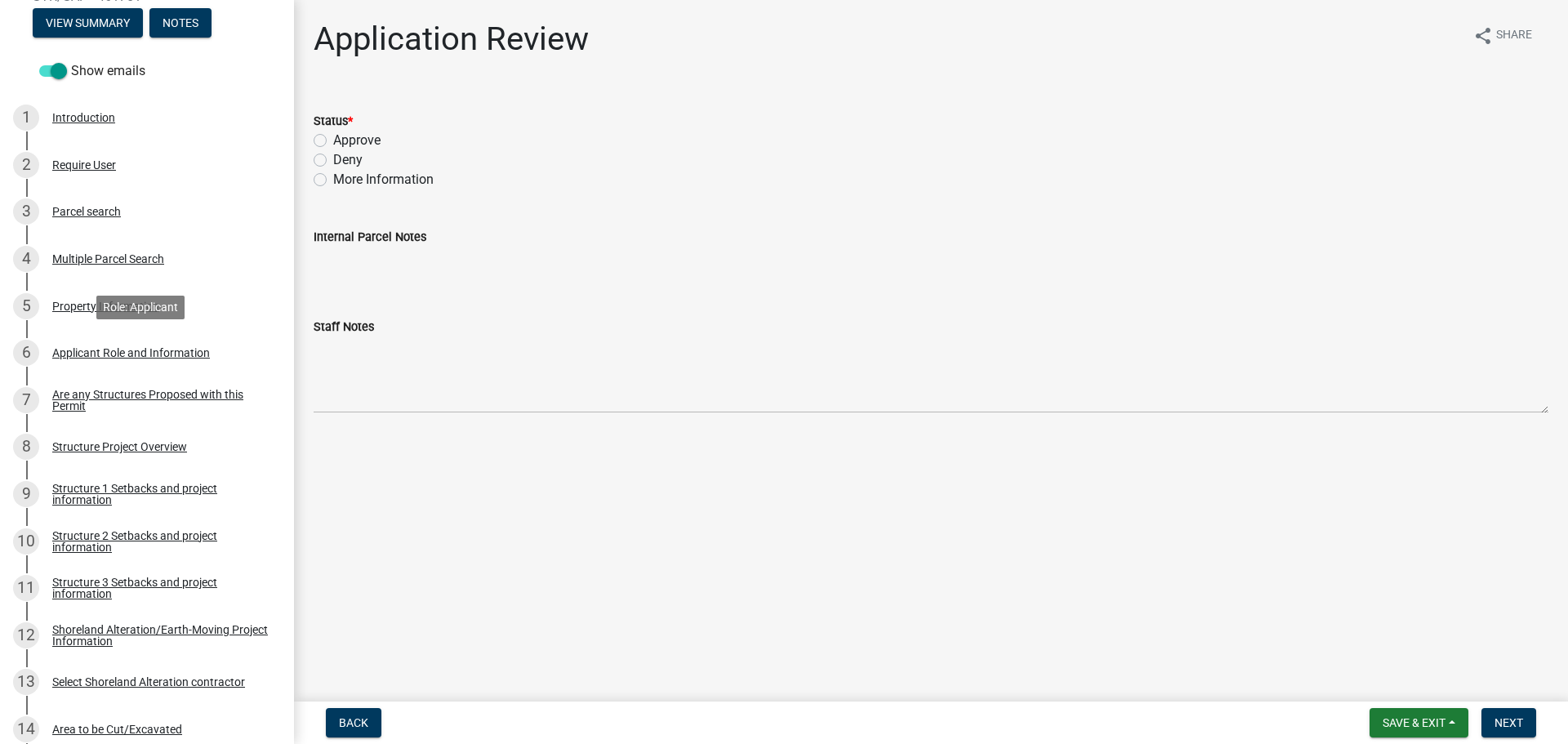
click at [102, 353] on div "Applicant Role and Information" at bounding box center [130, 353] width 157 height 11
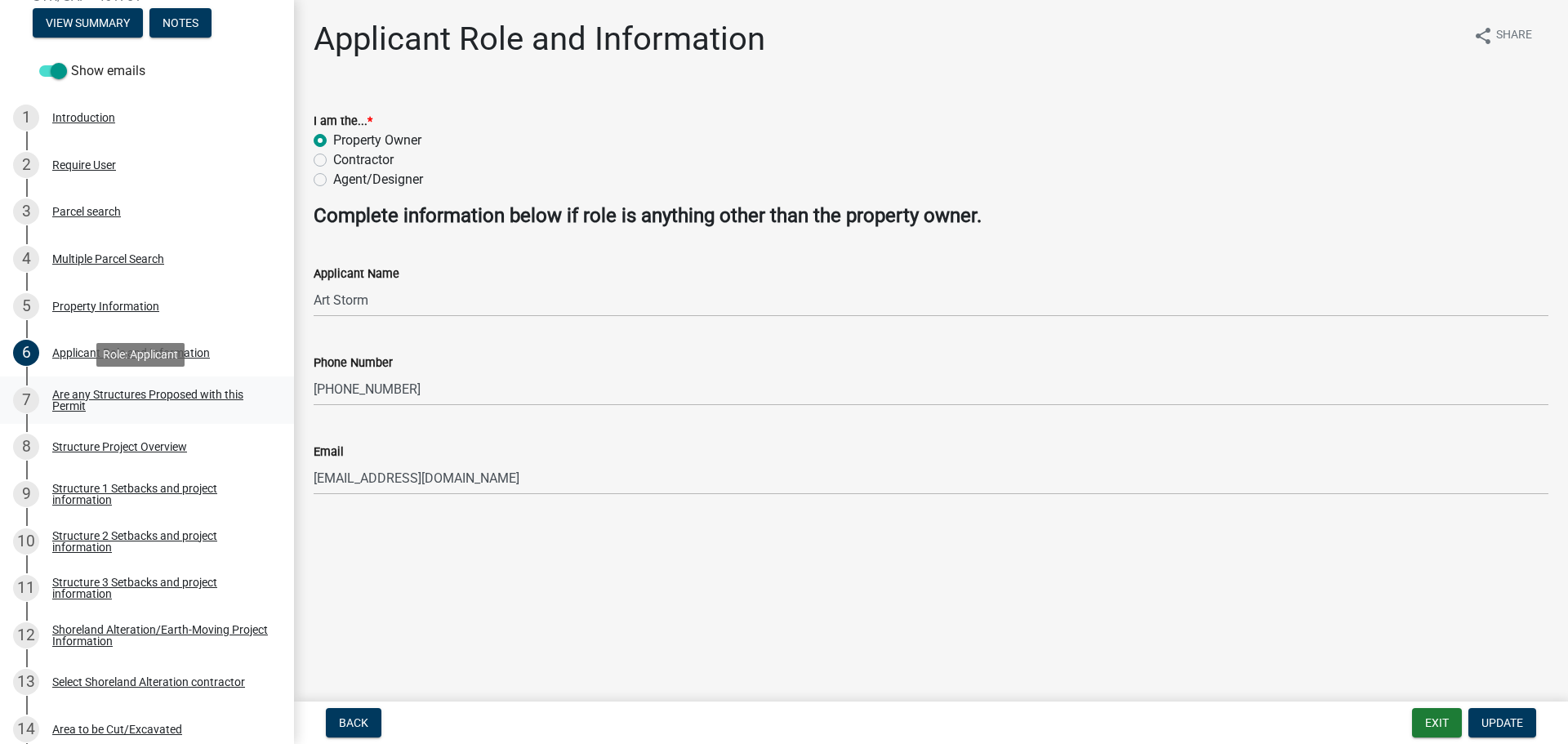
click at [150, 395] on div "Are any Structures Proposed with this Permit" at bounding box center [159, 399] width 215 height 23
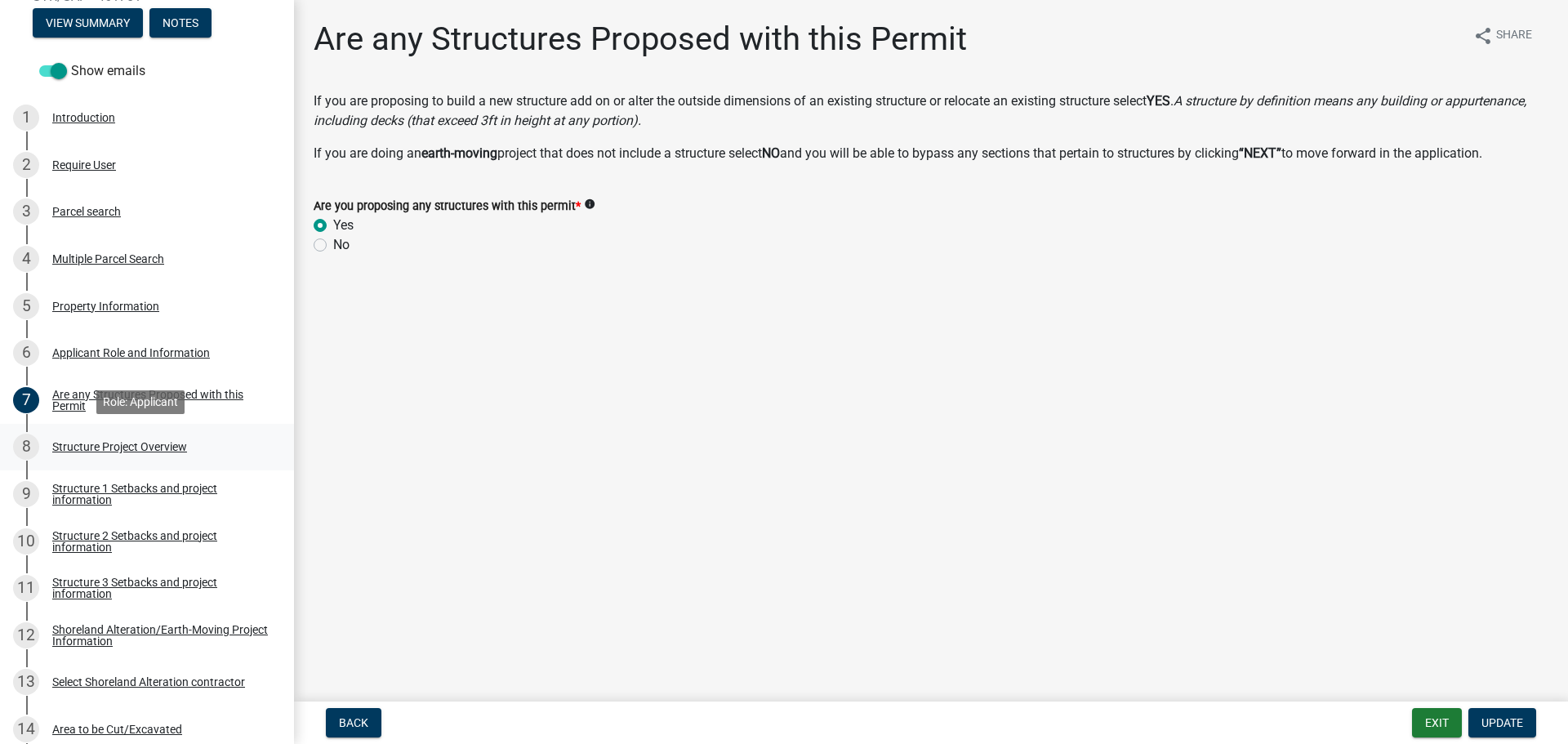
click at [159, 448] on div "Structure Project Overview" at bounding box center [119, 446] width 135 height 11
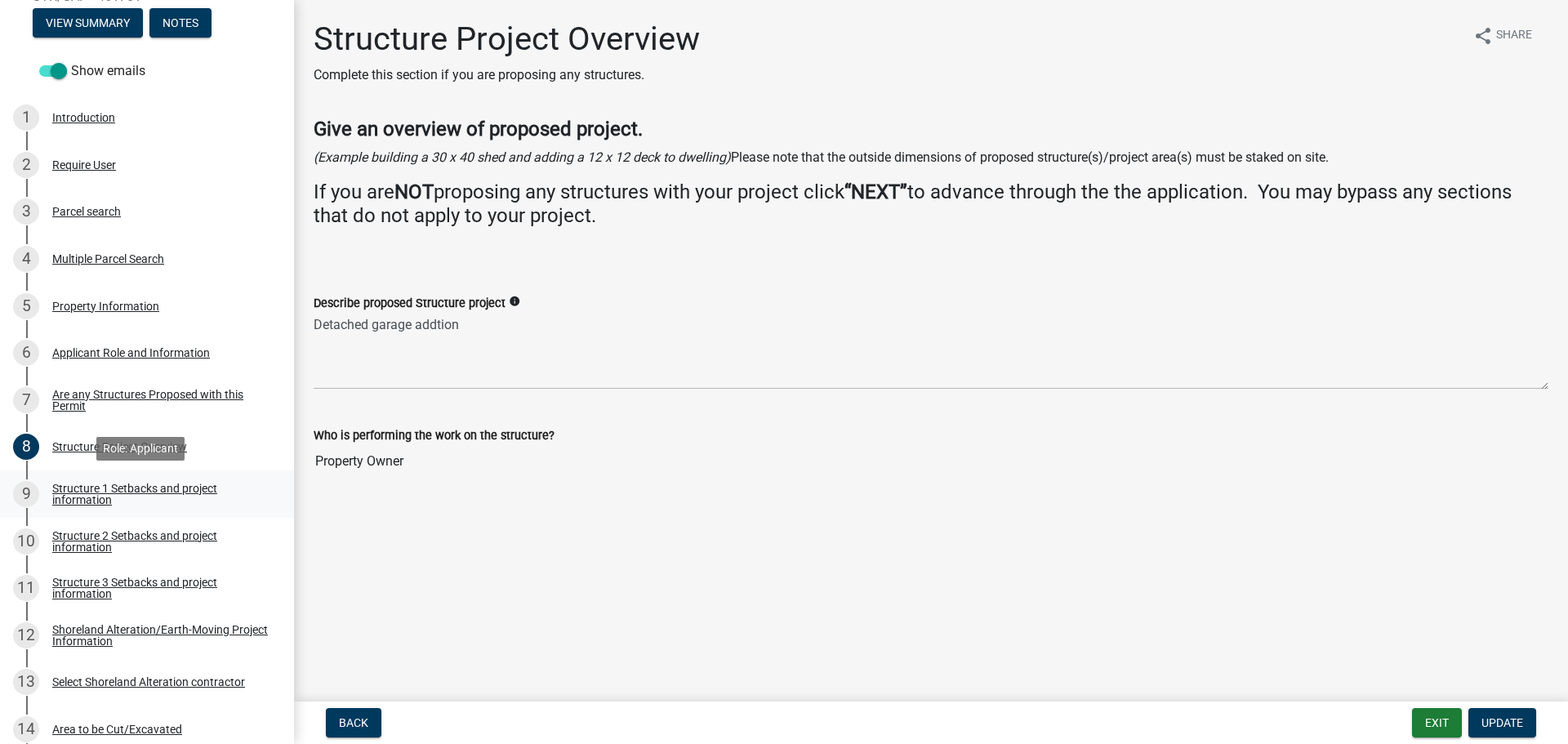
click at [169, 483] on div "Structure 1 Setbacks and project information" at bounding box center [159, 494] width 215 height 23
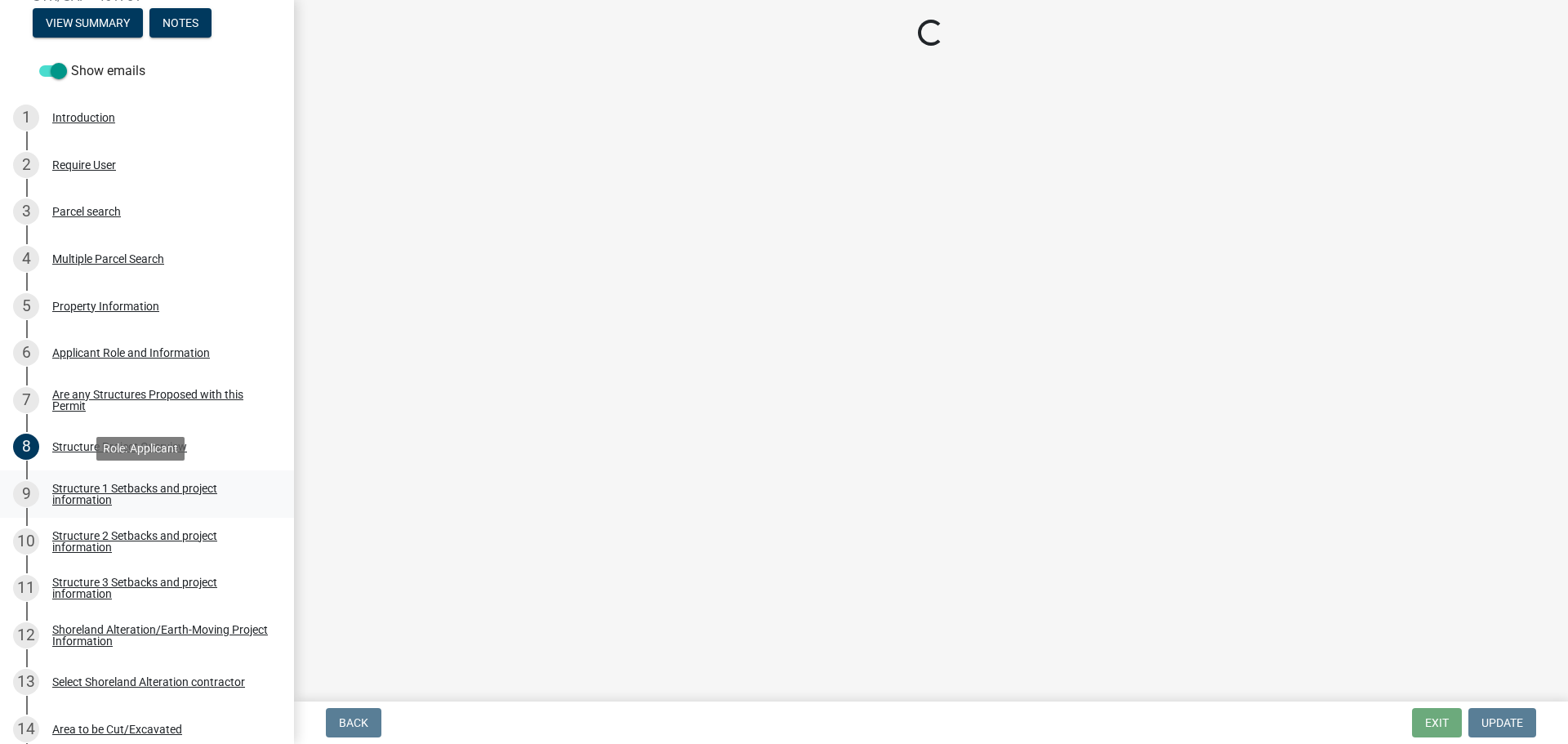
select select "c185e313-3403-4239-bd61-bb563c58a77a"
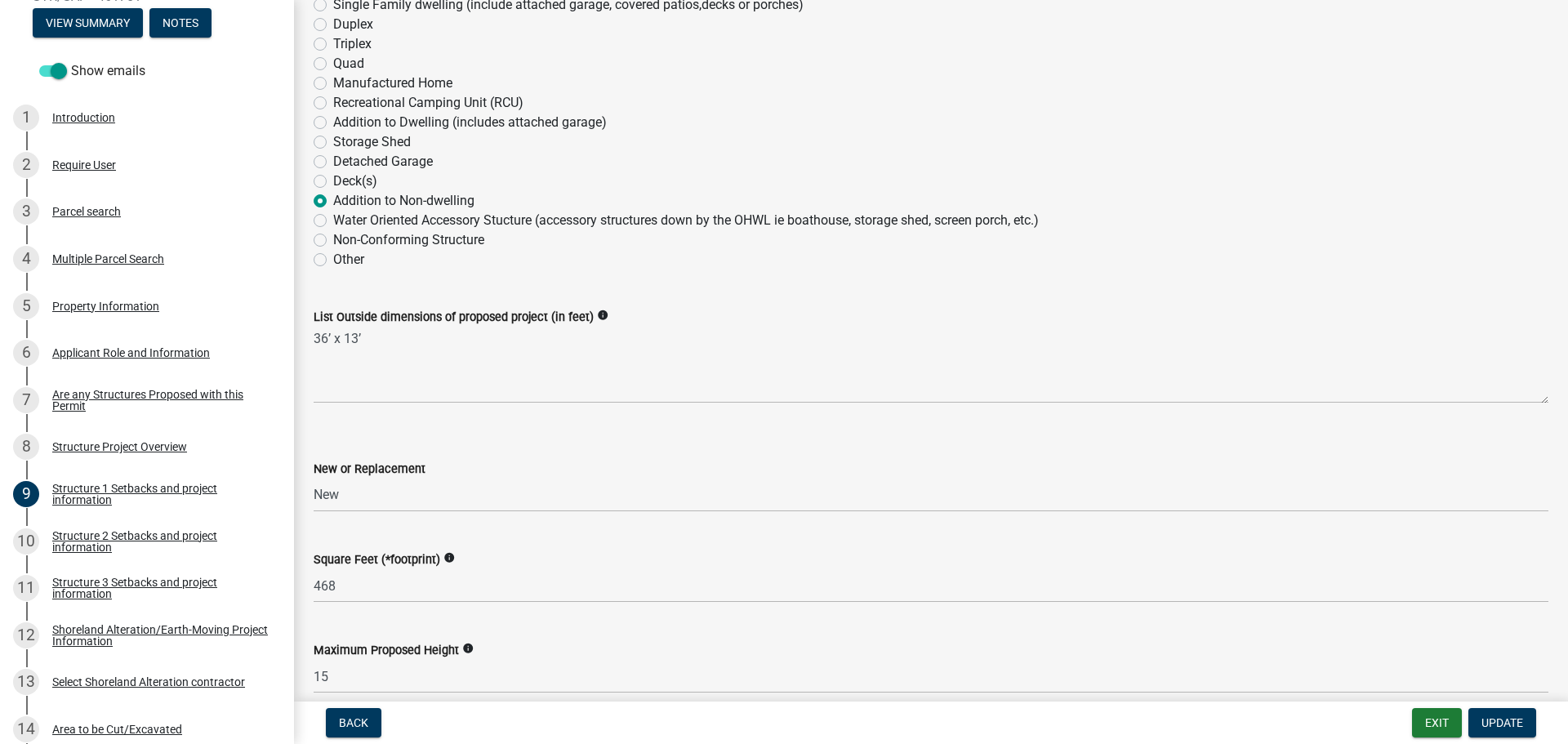
scroll to position [327, 0]
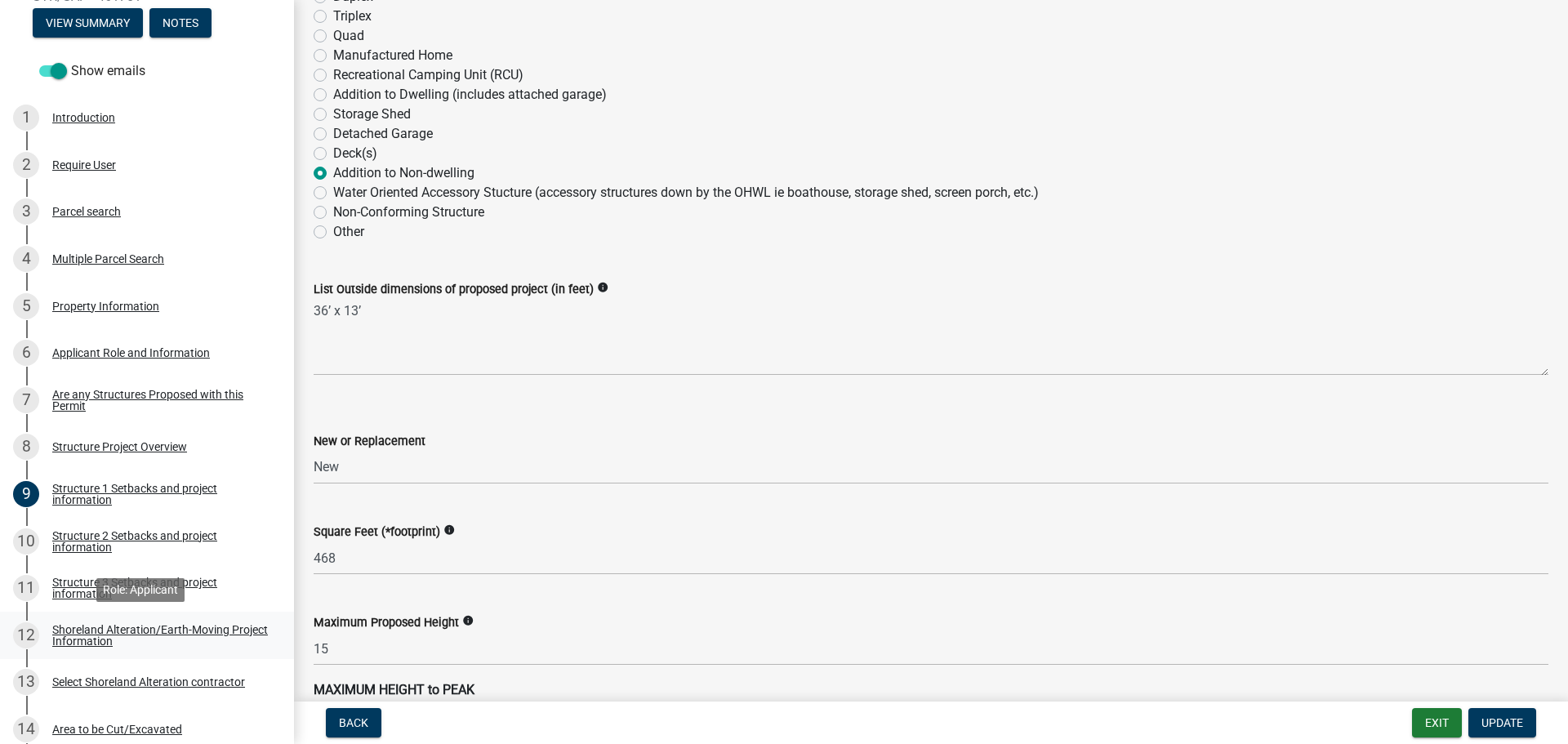
click at [146, 632] on div "Shoreland Alteration/Earth-Moving Project Information" at bounding box center [159, 635] width 215 height 23
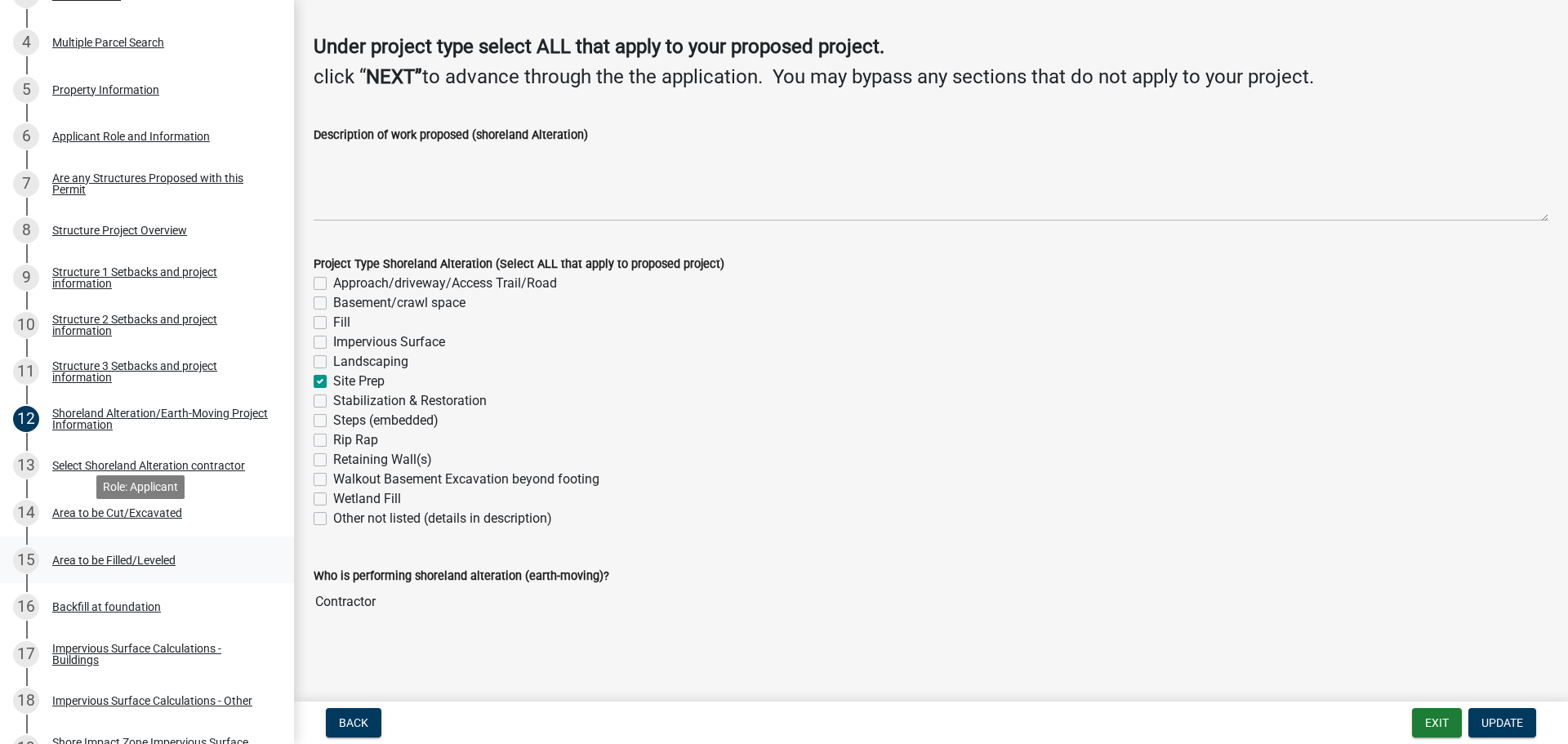
scroll to position [490, 0]
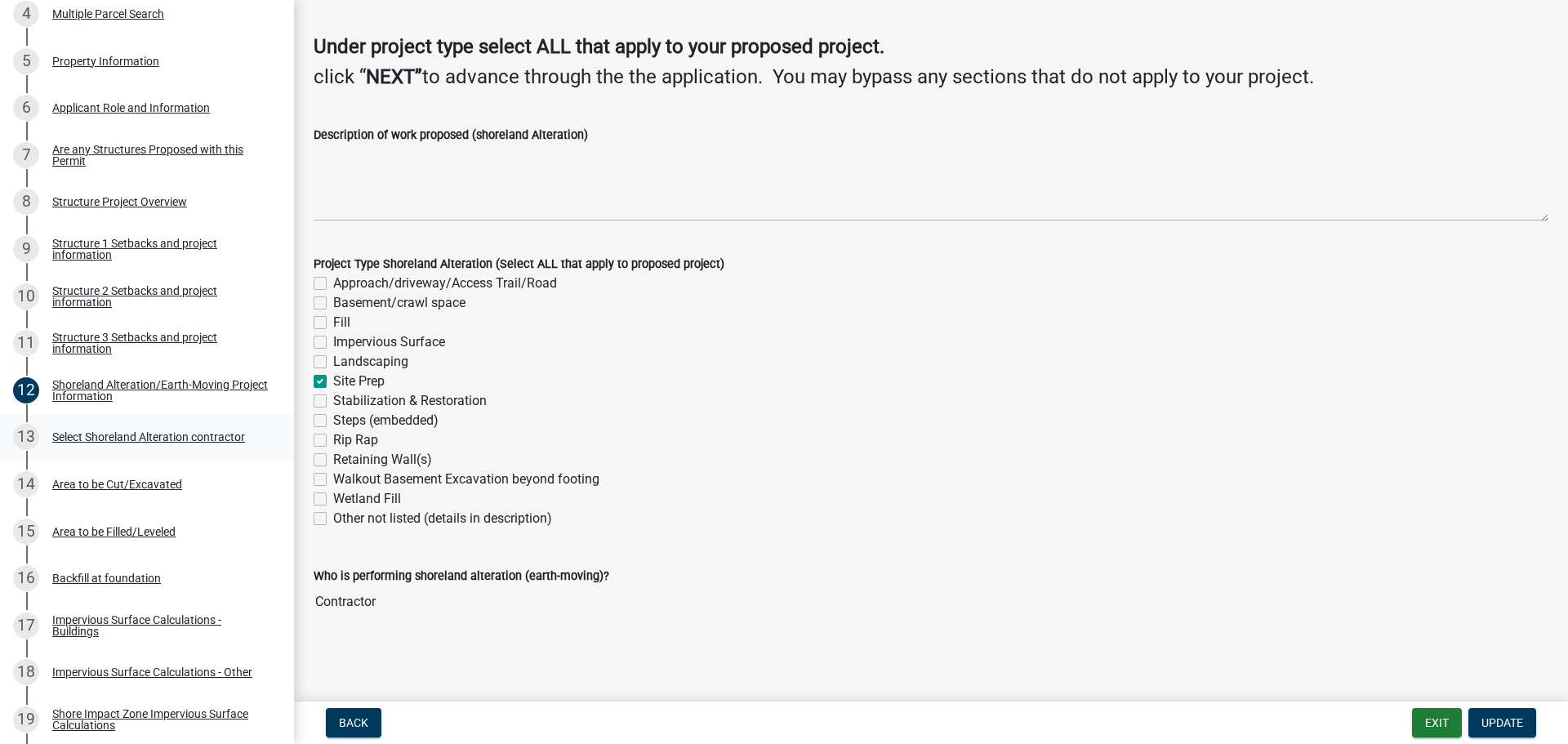
click at [115, 438] on div "Select Shoreland Alteration contractor" at bounding box center [148, 437] width 193 height 11
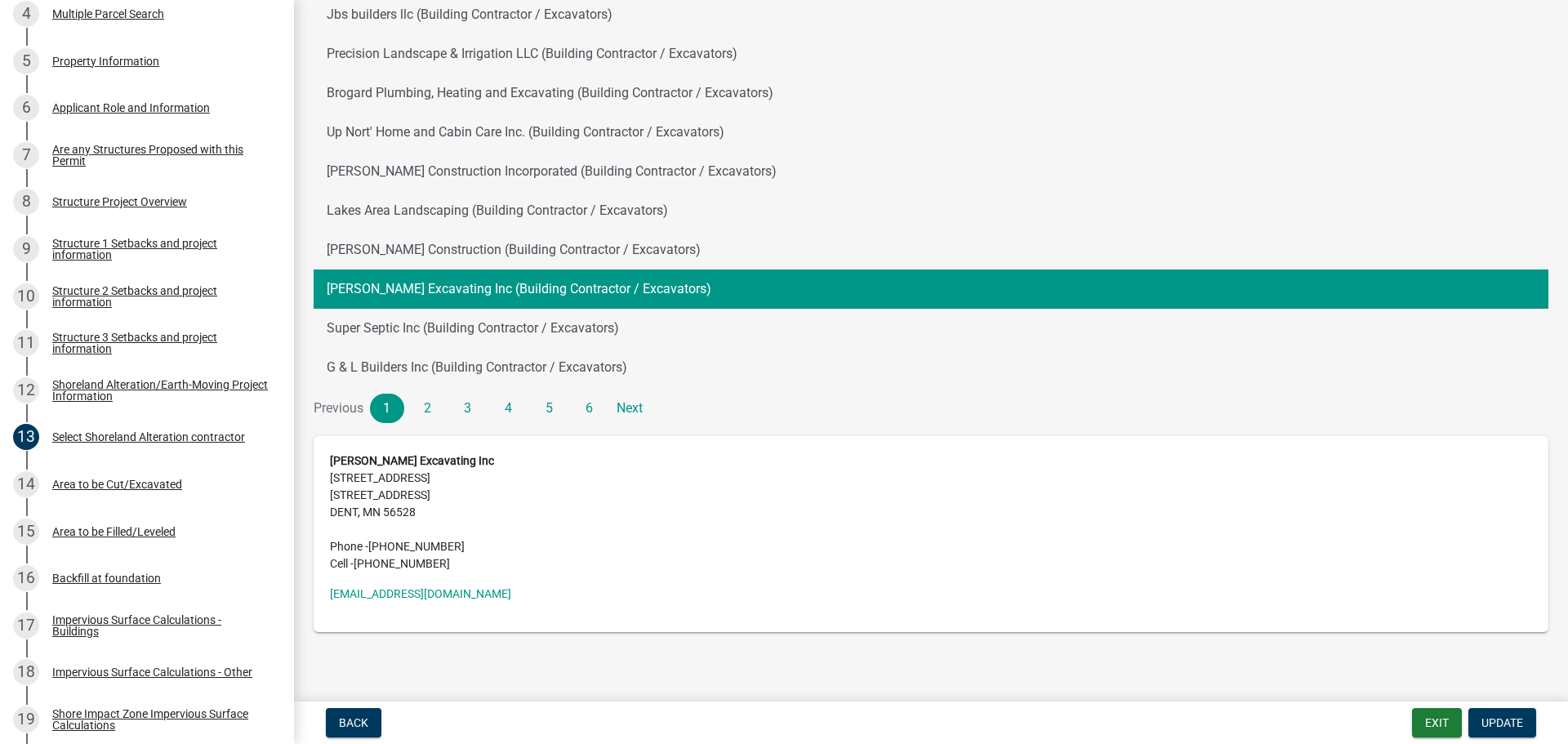
scroll to position [186, 0]
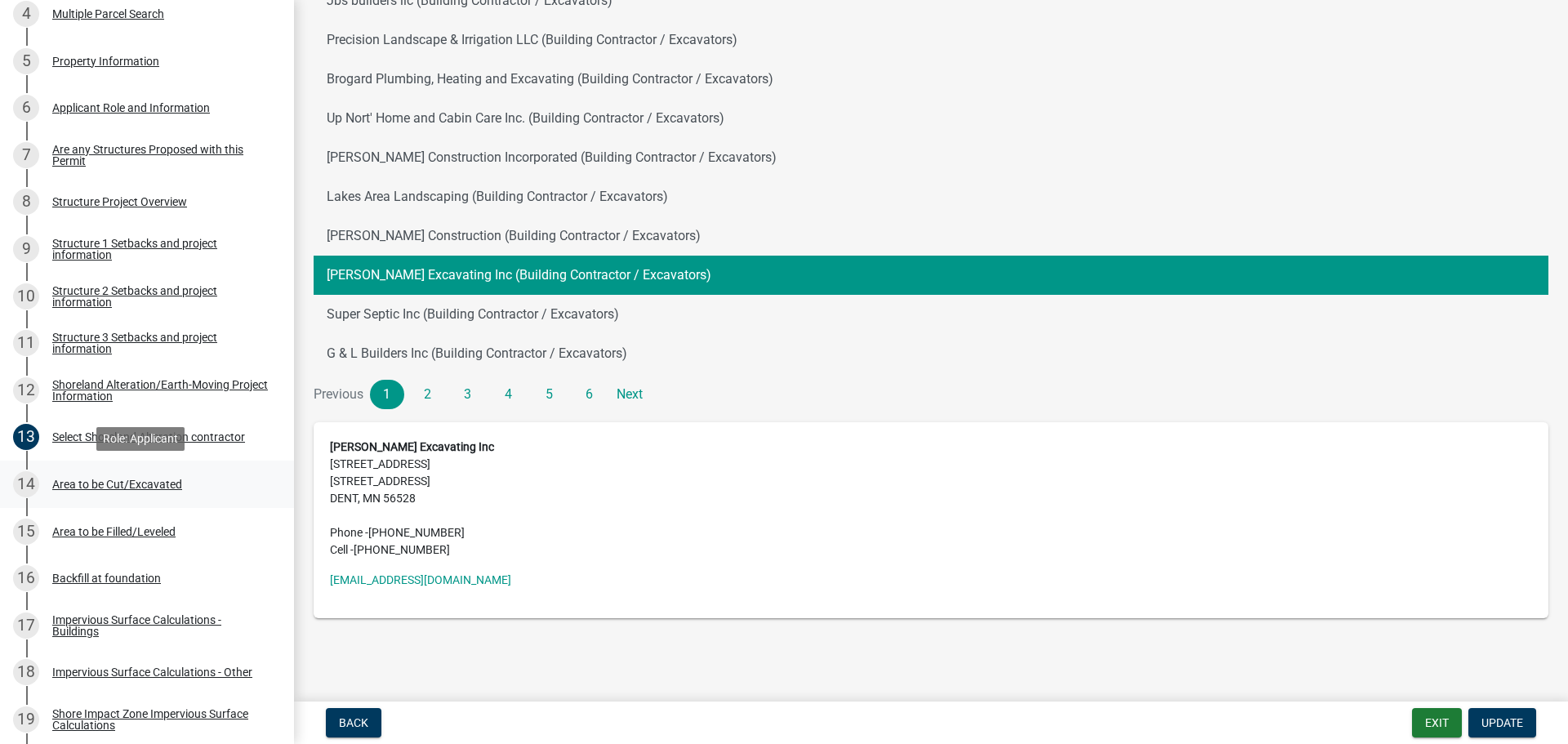
click at [129, 481] on div "Area to be Cut/Excavated" at bounding box center [116, 484] width 129 height 11
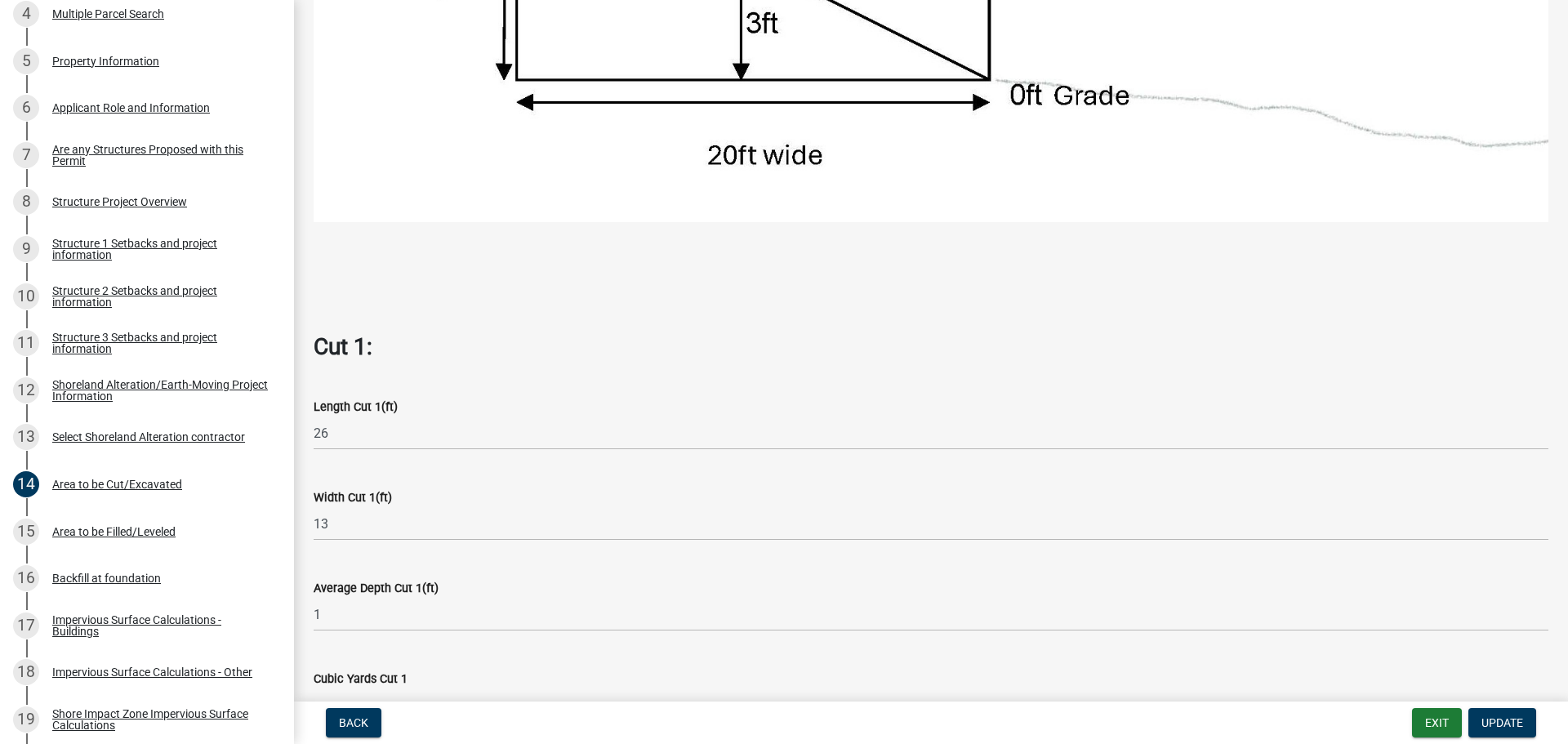
scroll to position [572, 0]
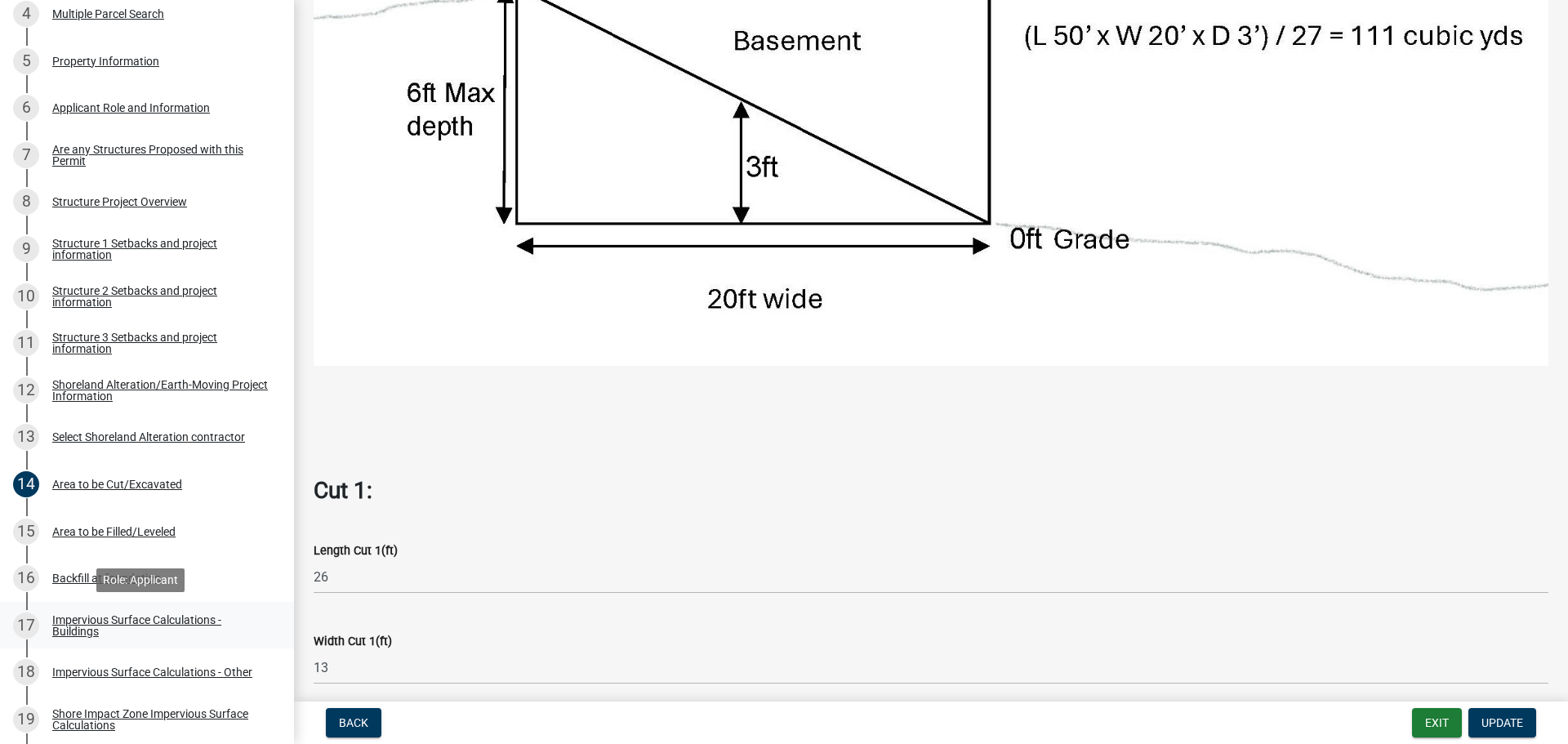
click at [108, 621] on div "Impervious Surface Calculations - Buildings" at bounding box center [159, 625] width 215 height 23
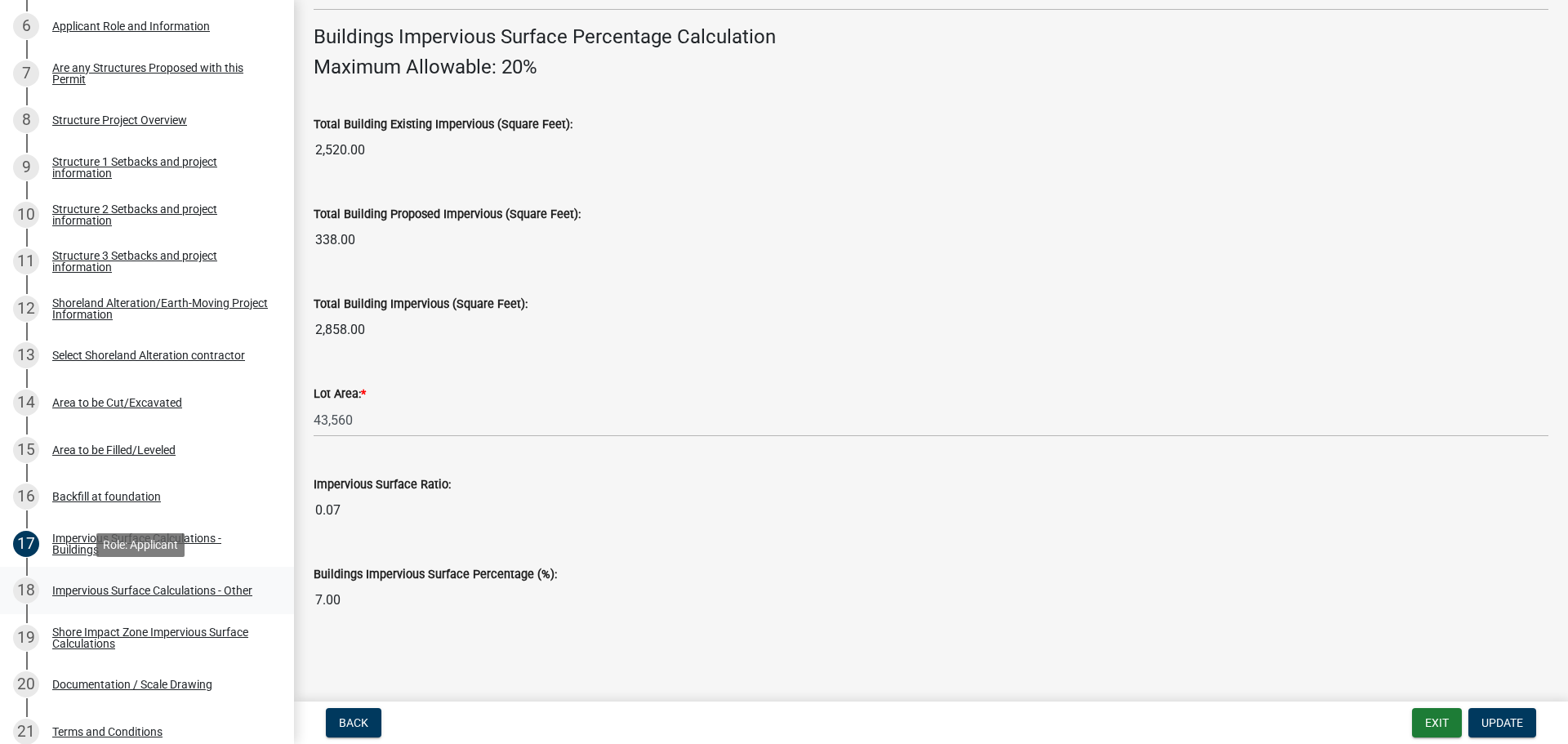
click at [192, 590] on div "Impervious Surface Calculations - Other" at bounding box center [152, 590] width 200 height 11
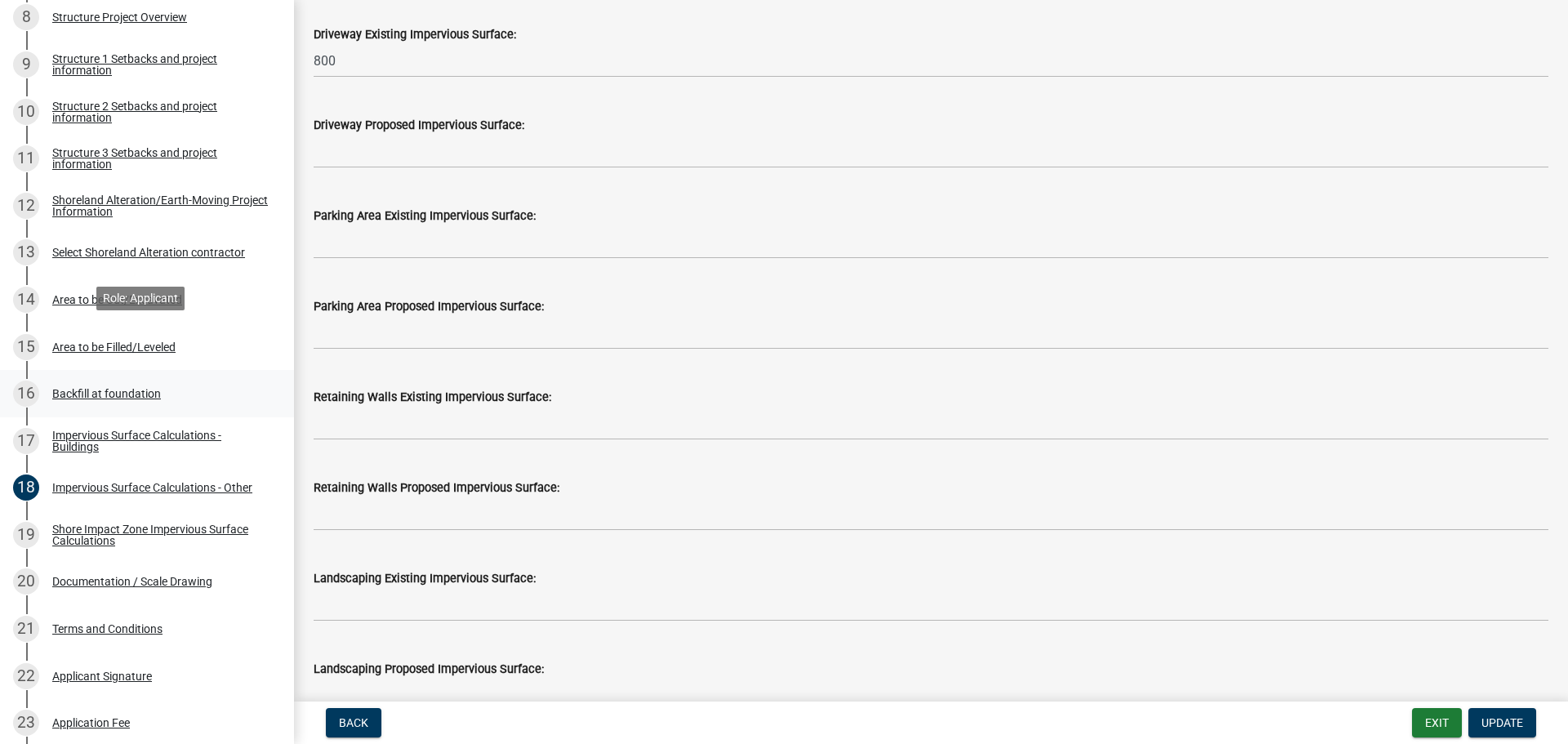
scroll to position [735, 0]
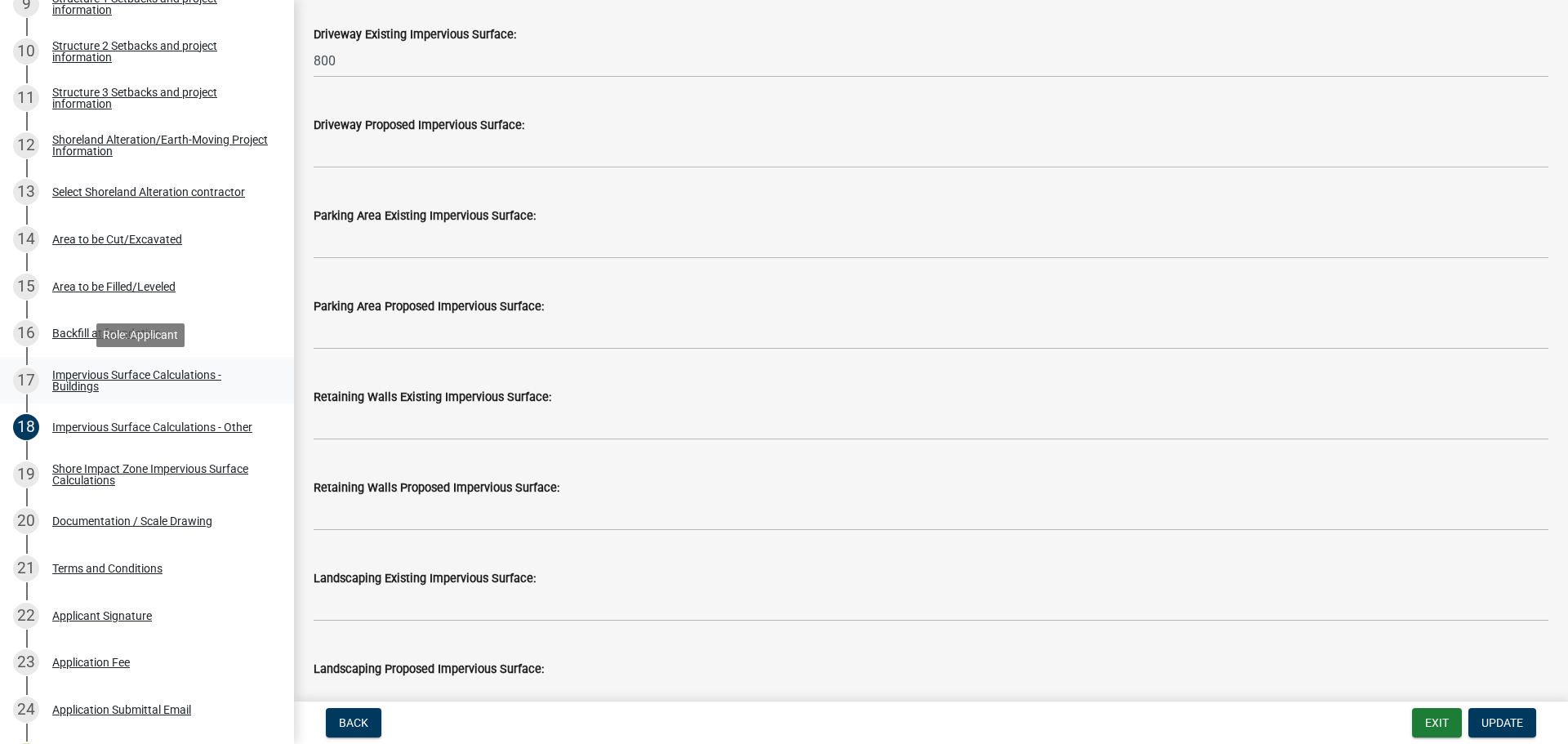
click at [150, 374] on div "Impervious Surface Calculations - Buildings" at bounding box center [159, 380] width 215 height 23
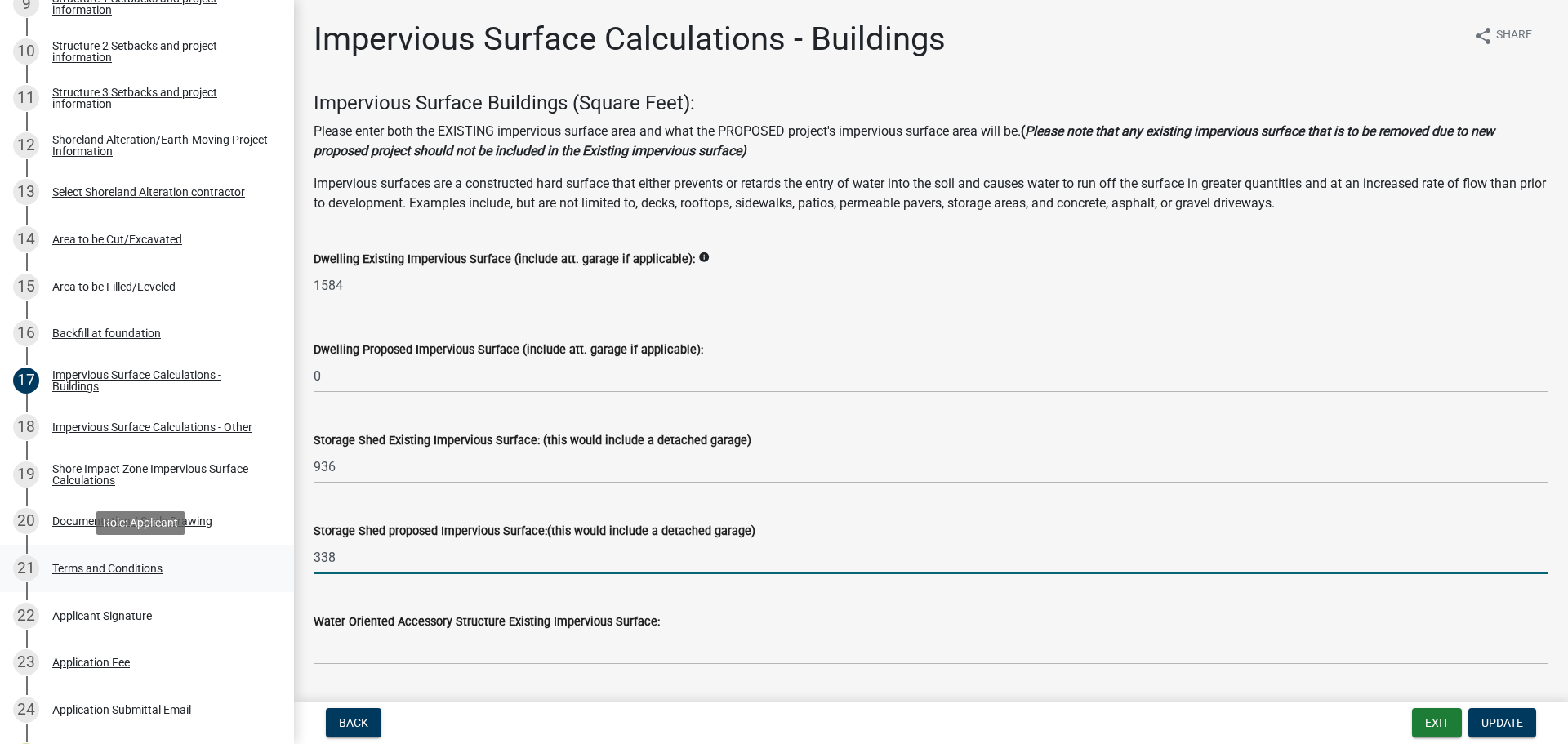
drag, startPoint x: 368, startPoint y: 560, endPoint x: 225, endPoint y: 553, distance: 143.2
click at [225, 553] on div "Structure and Shoreland Alteration Permit Application STR/SAP - 461701 View Sum…" at bounding box center [784, 372] width 1568 height 744
type input "468"
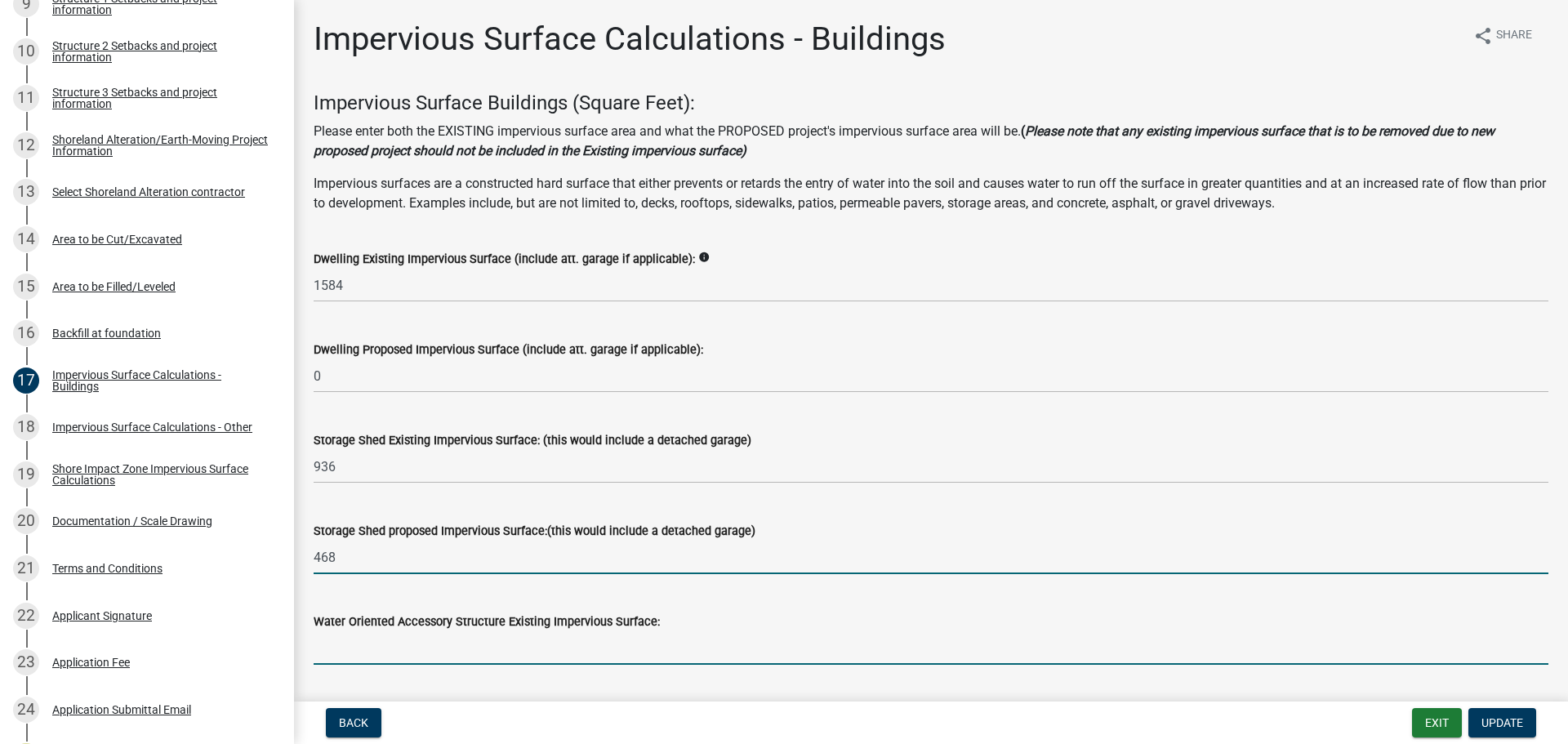
click at [364, 639] on input "text" at bounding box center [931, 648] width 1235 height 34
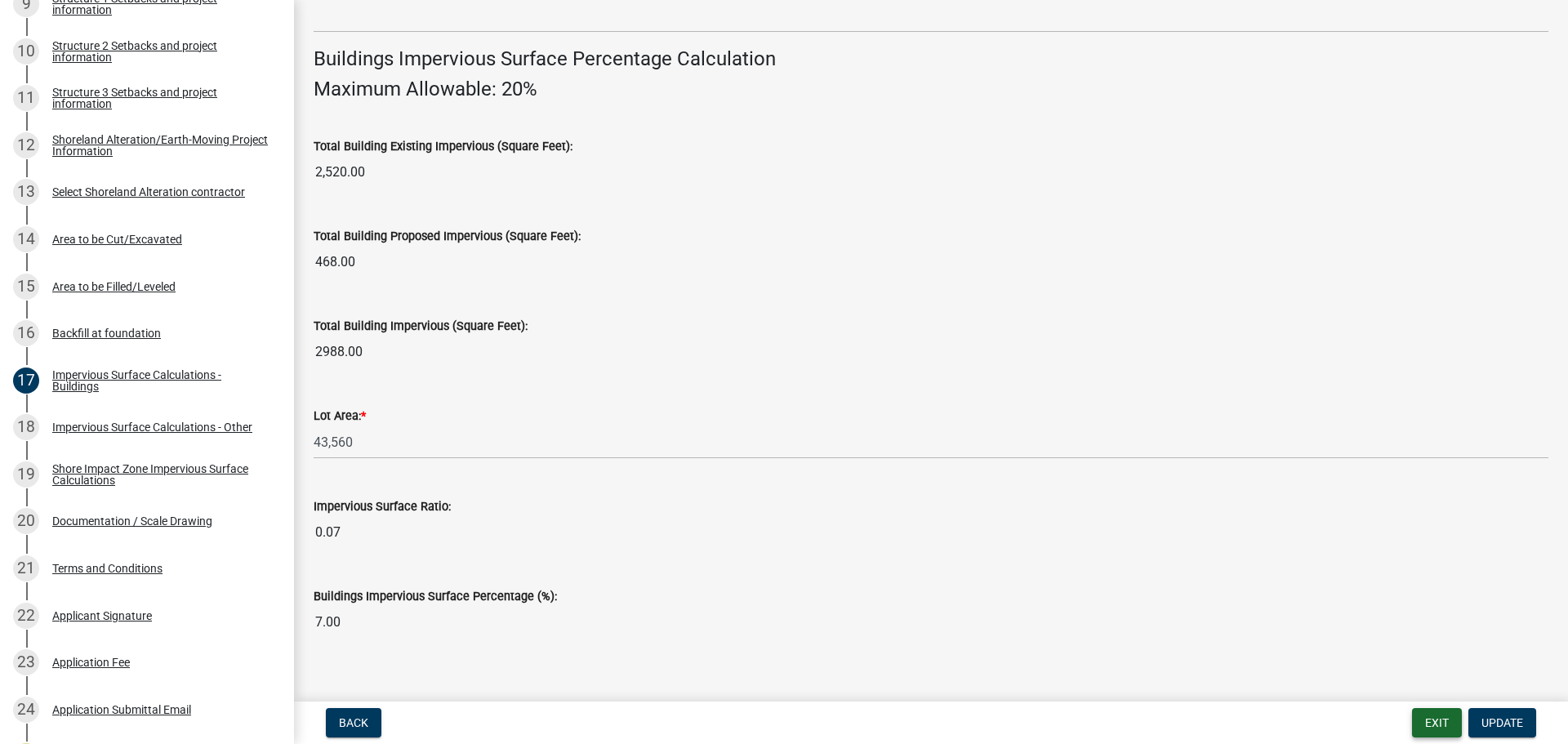
scroll to position [1107, 0]
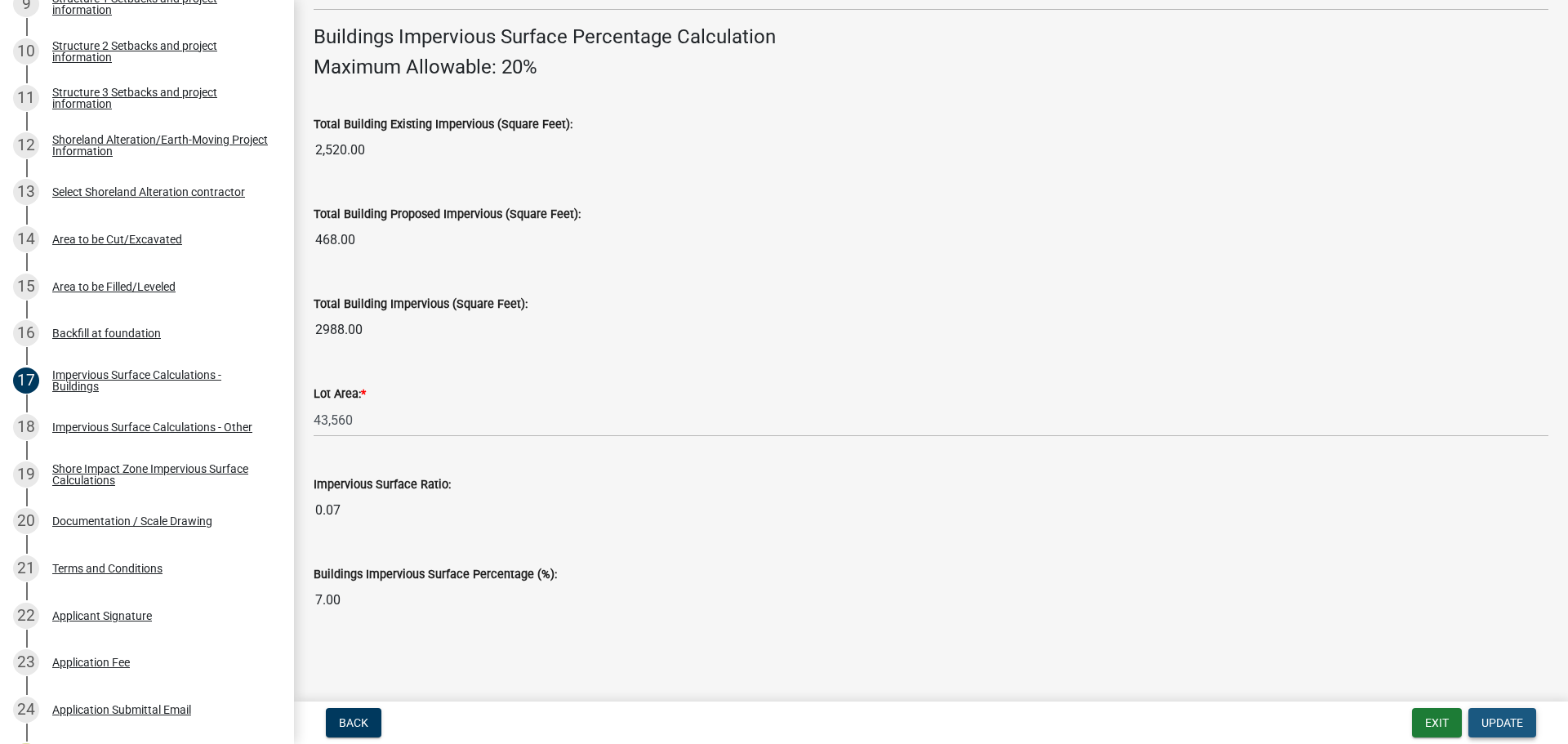
click at [1503, 713] on button "Update" at bounding box center [1502, 723] width 68 height 30
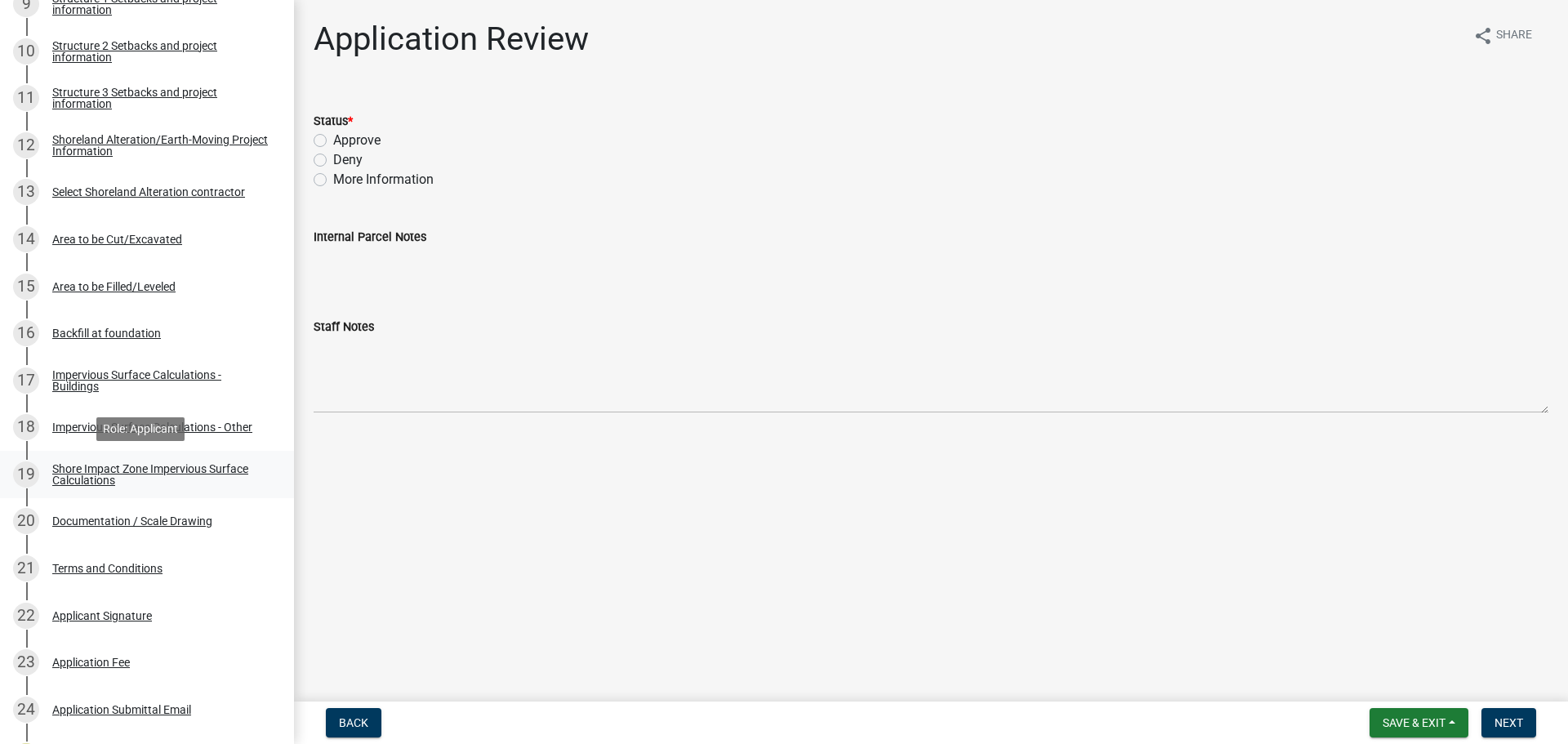
click at [116, 461] on div "19 Shore Impact Zone Impervious Surface Calculations" at bounding box center [141, 474] width 255 height 26
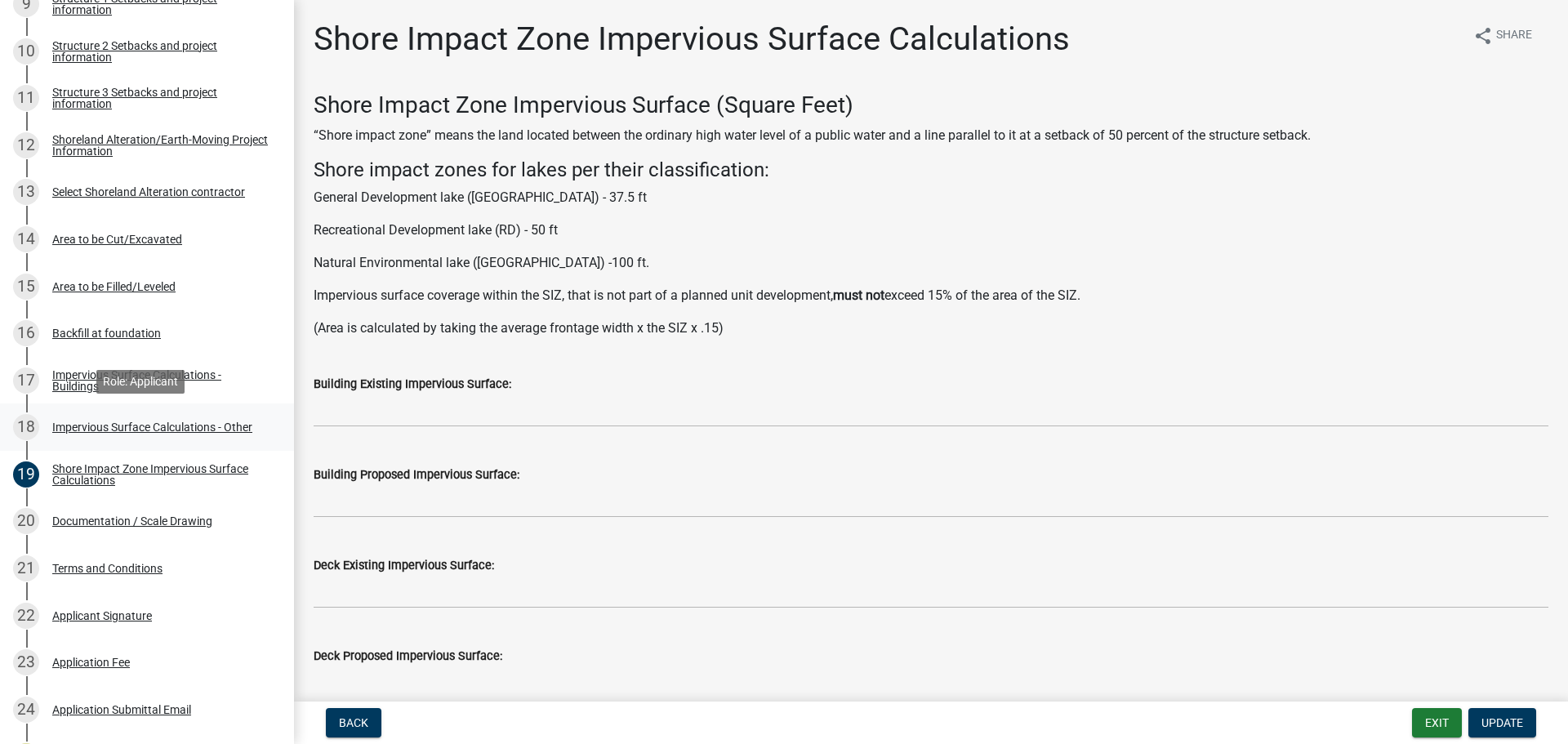
click at [217, 427] on div "Impervious Surface Calculations - Other" at bounding box center [152, 426] width 200 height 11
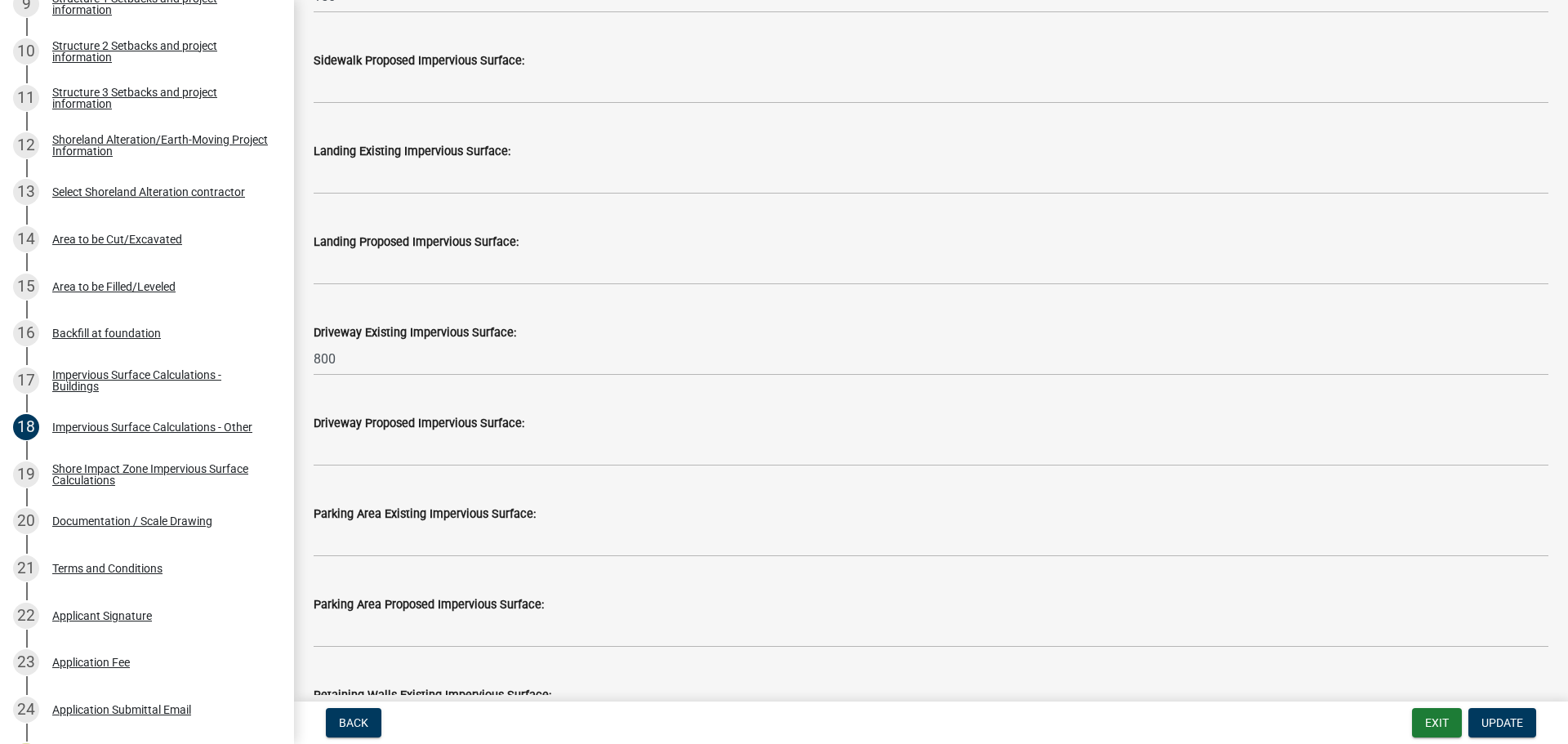
scroll to position [653, 0]
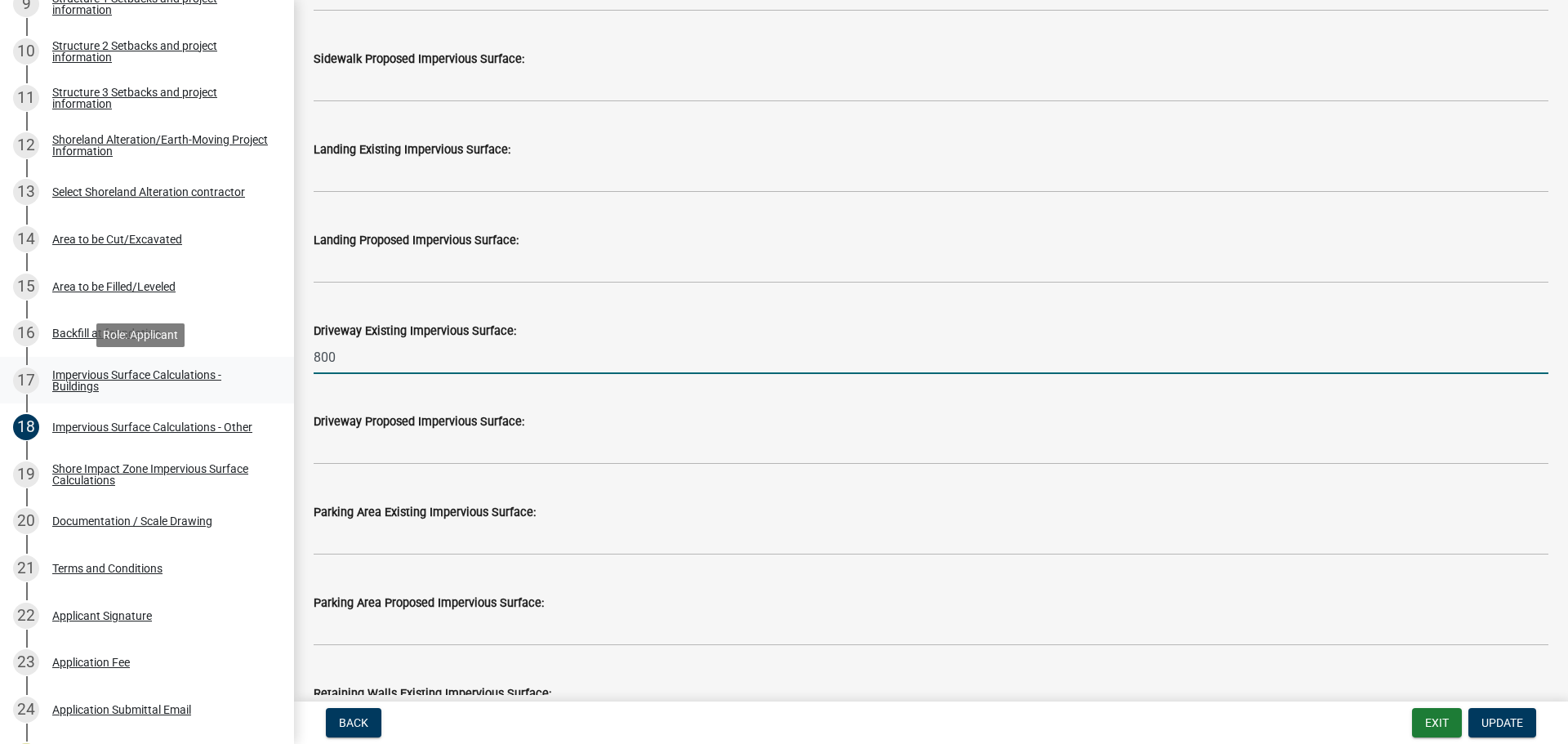
drag, startPoint x: 335, startPoint y: 360, endPoint x: 281, endPoint y: 361, distance: 54.0
click at [281, 361] on div "Structure and Shoreland Alteration Permit Application STR/SAP - 461701 View Sum…" at bounding box center [784, 372] width 1568 height 744
type input "2800"
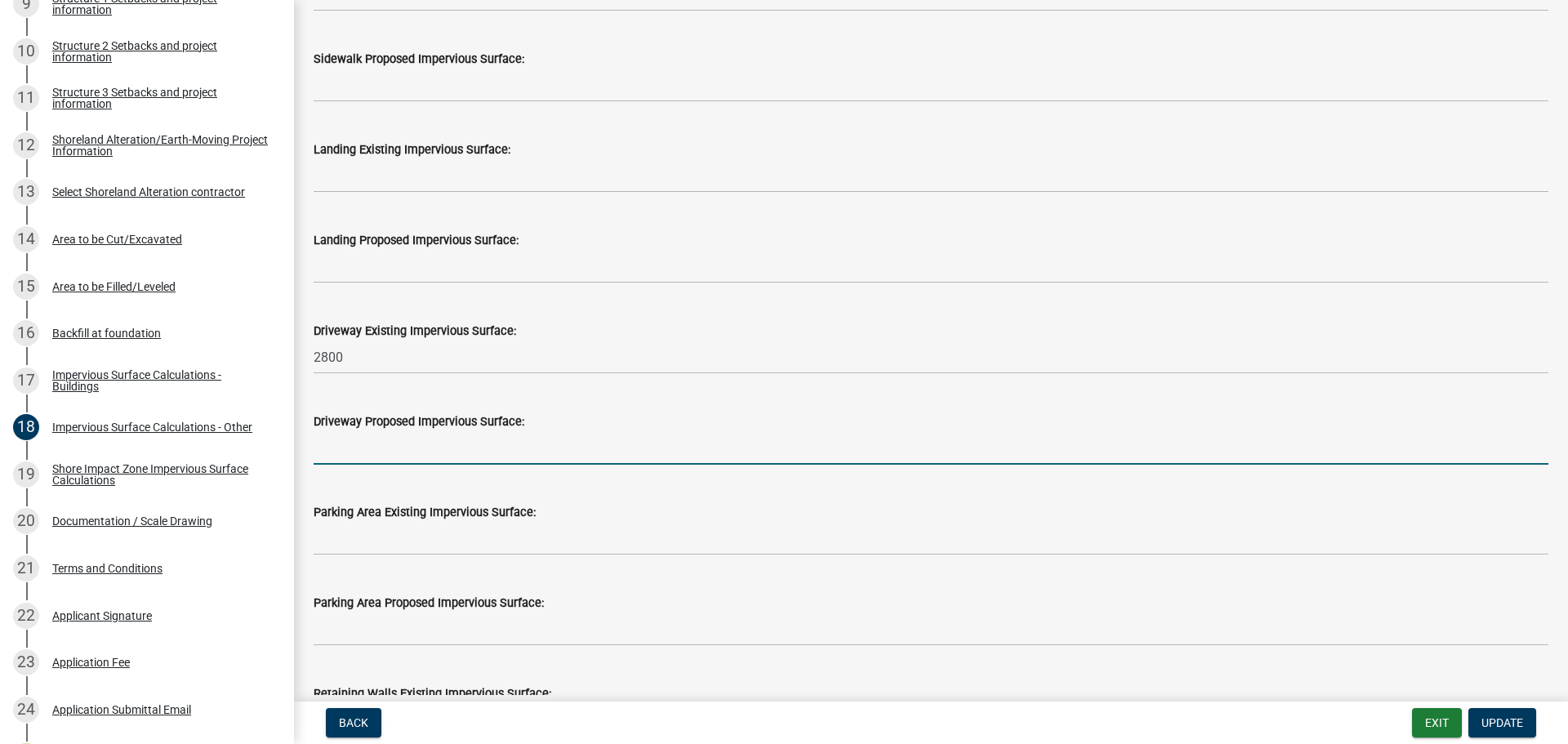
click at [350, 448] on input "text" at bounding box center [931, 448] width 1235 height 34
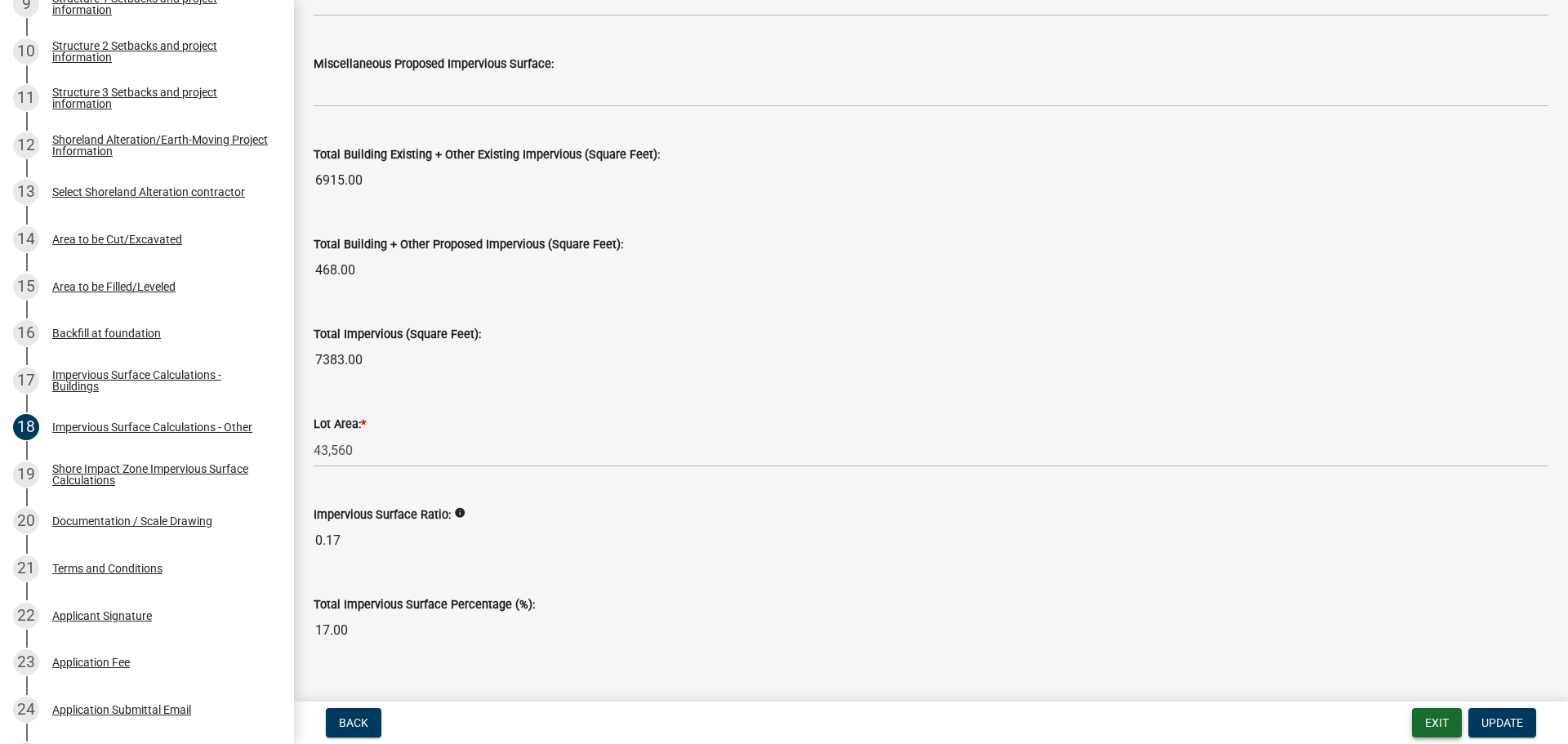
scroll to position [1766, 0]
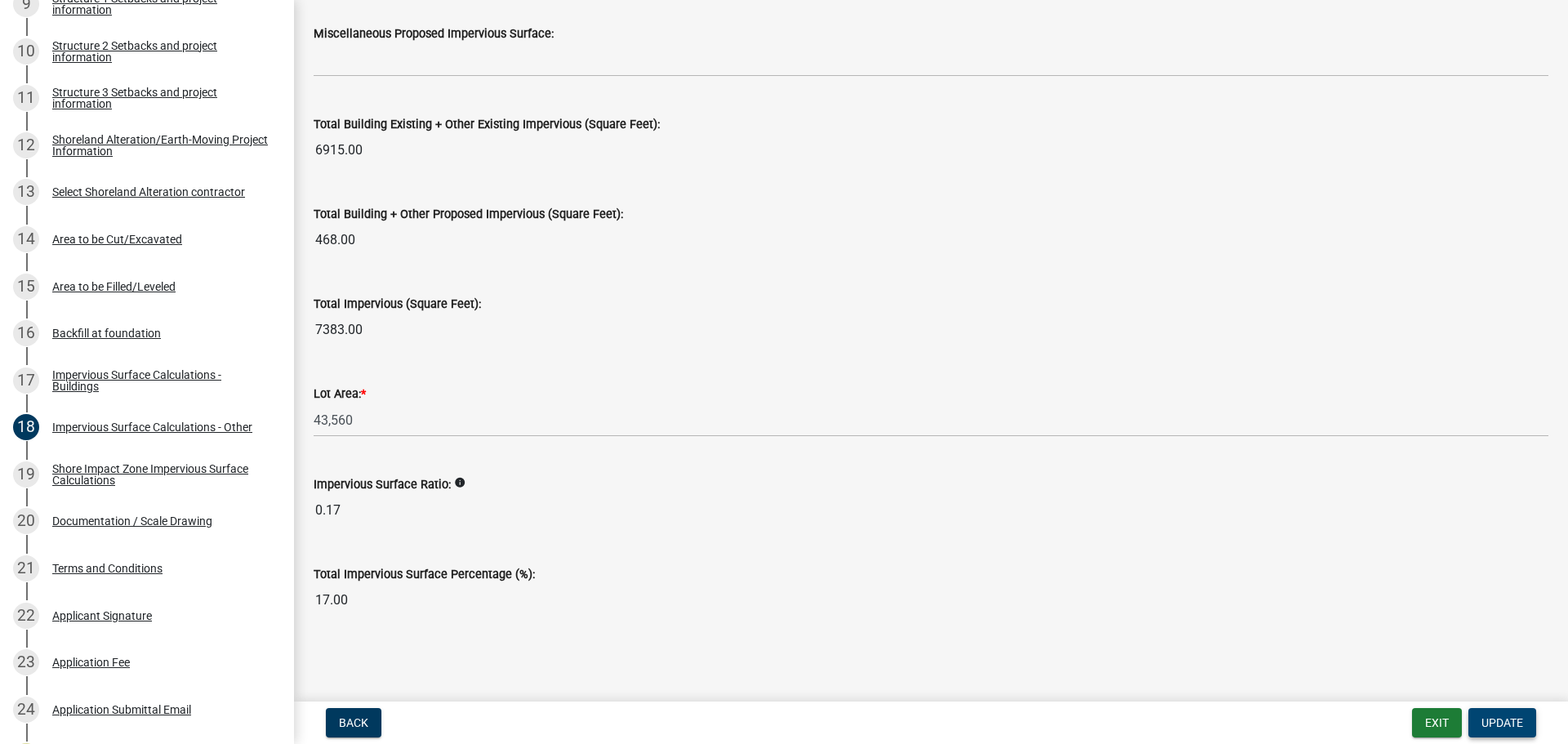
click at [1508, 722] on span "Update" at bounding box center [1502, 723] width 42 height 13
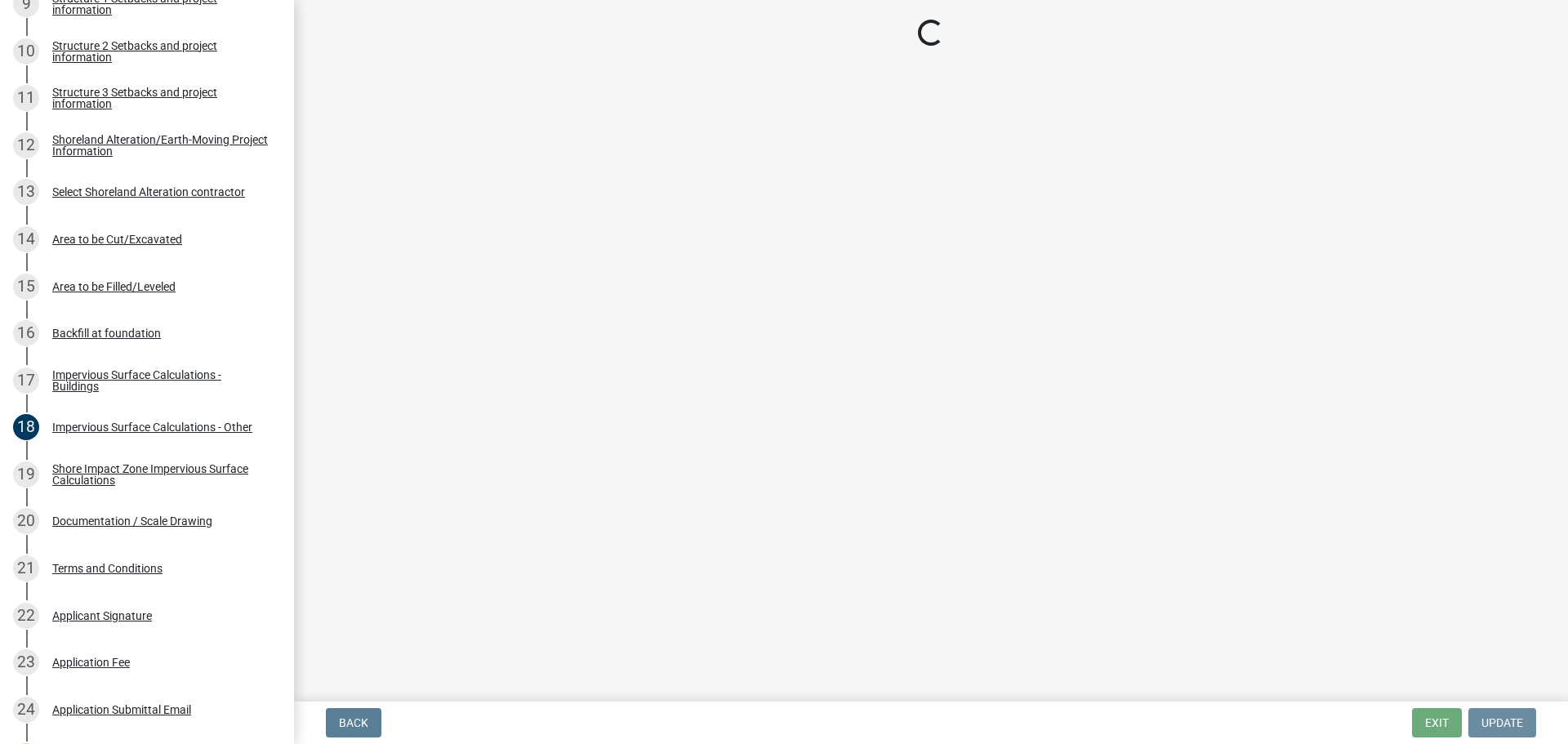
scroll to position [0, 0]
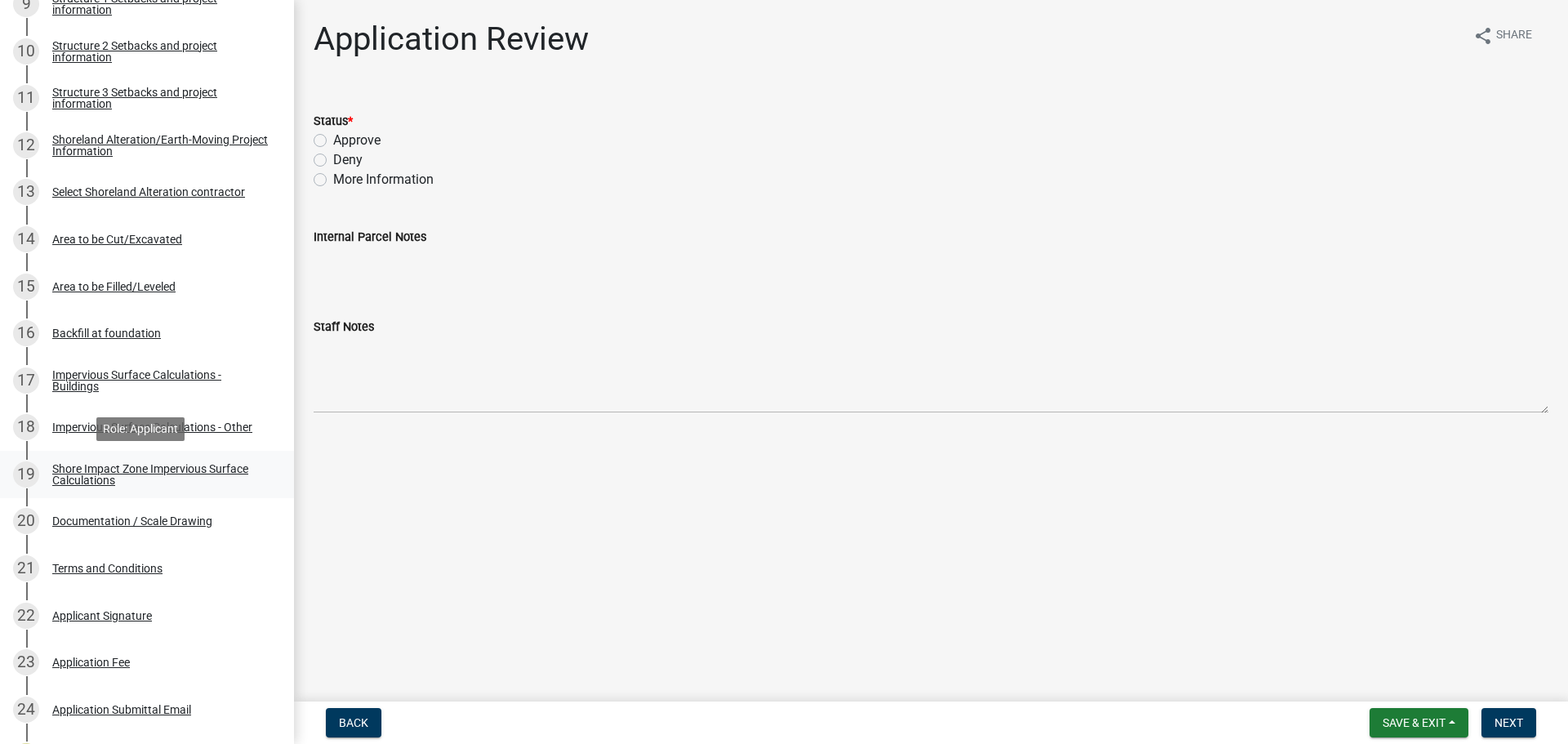
click at [193, 467] on div "Shore Impact Zone Impervious Surface Calculations" at bounding box center [159, 474] width 215 height 23
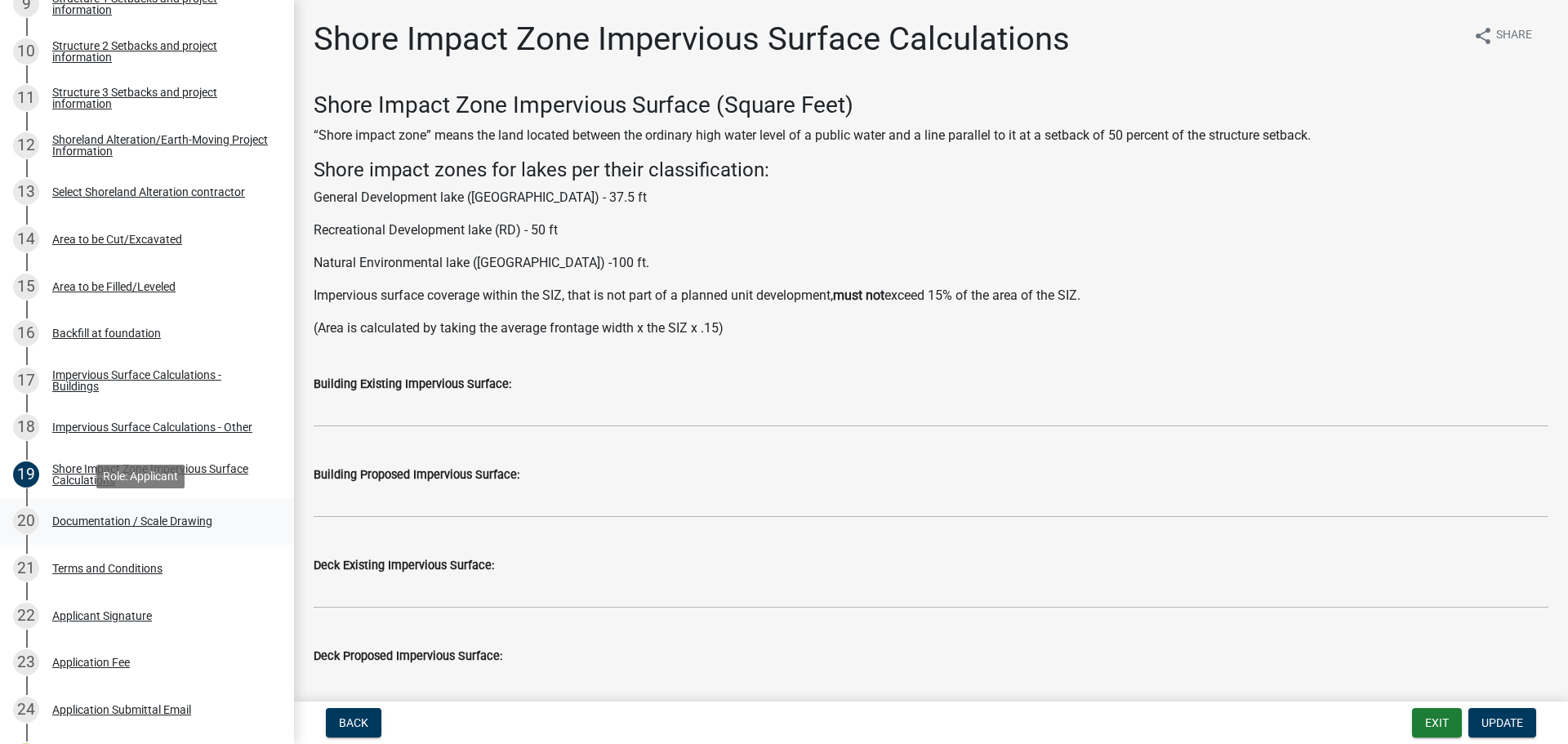
click at [171, 516] on div "Documentation / Scale Drawing" at bounding box center [132, 521] width 160 height 11
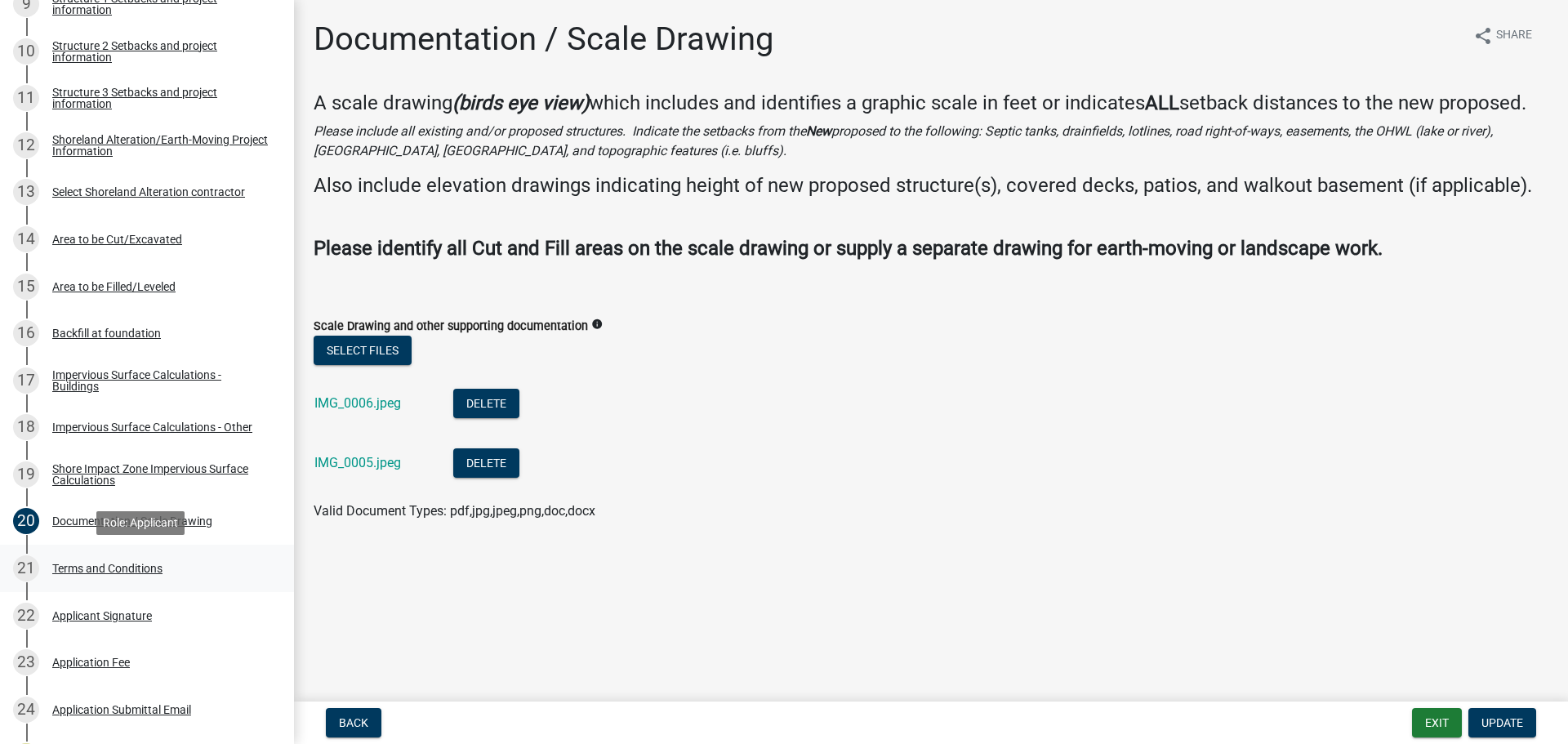
click at [102, 571] on div "Terms and Conditions" at bounding box center [107, 568] width 110 height 11
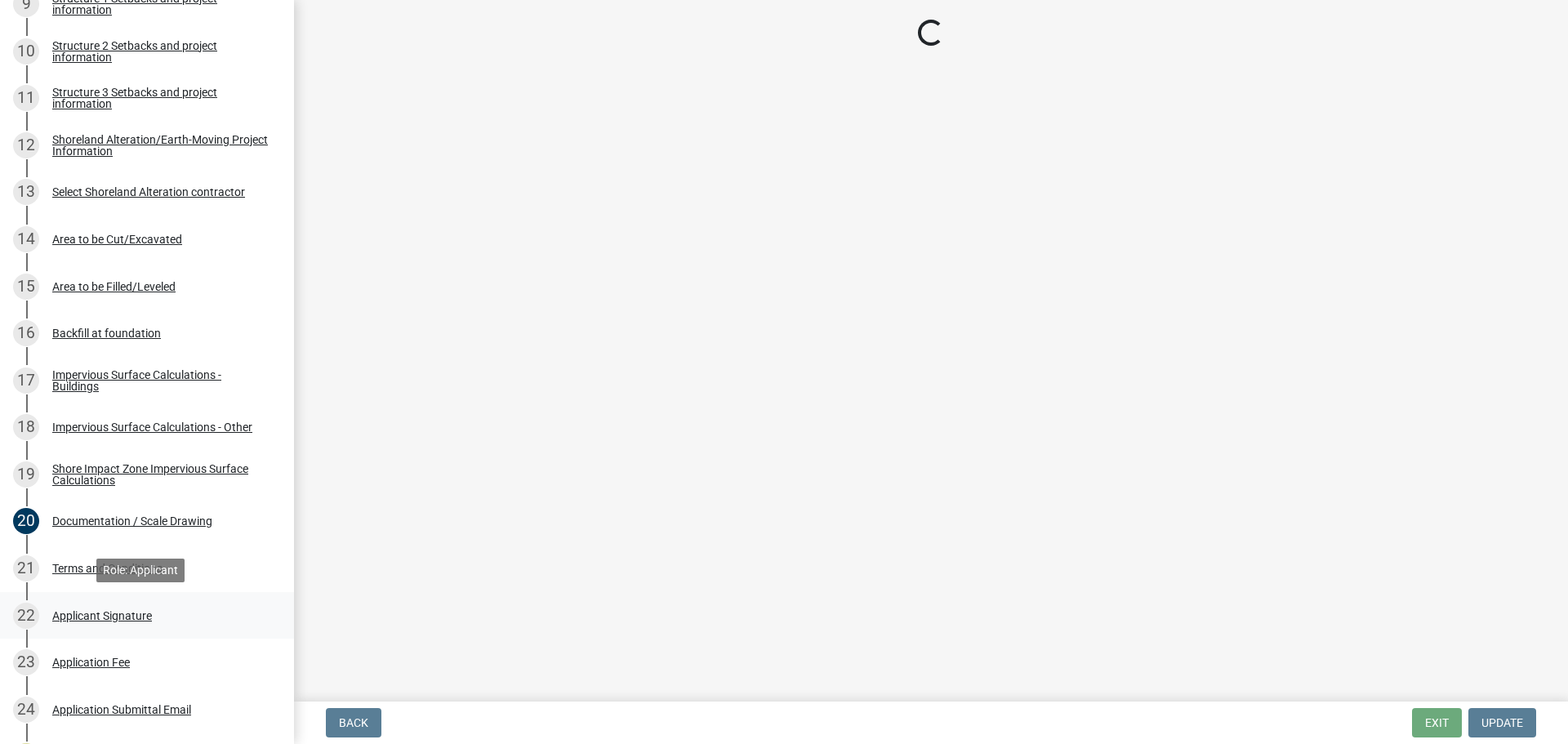
click at [108, 615] on div "Applicant Signature" at bounding box center [101, 615] width 100 height 11
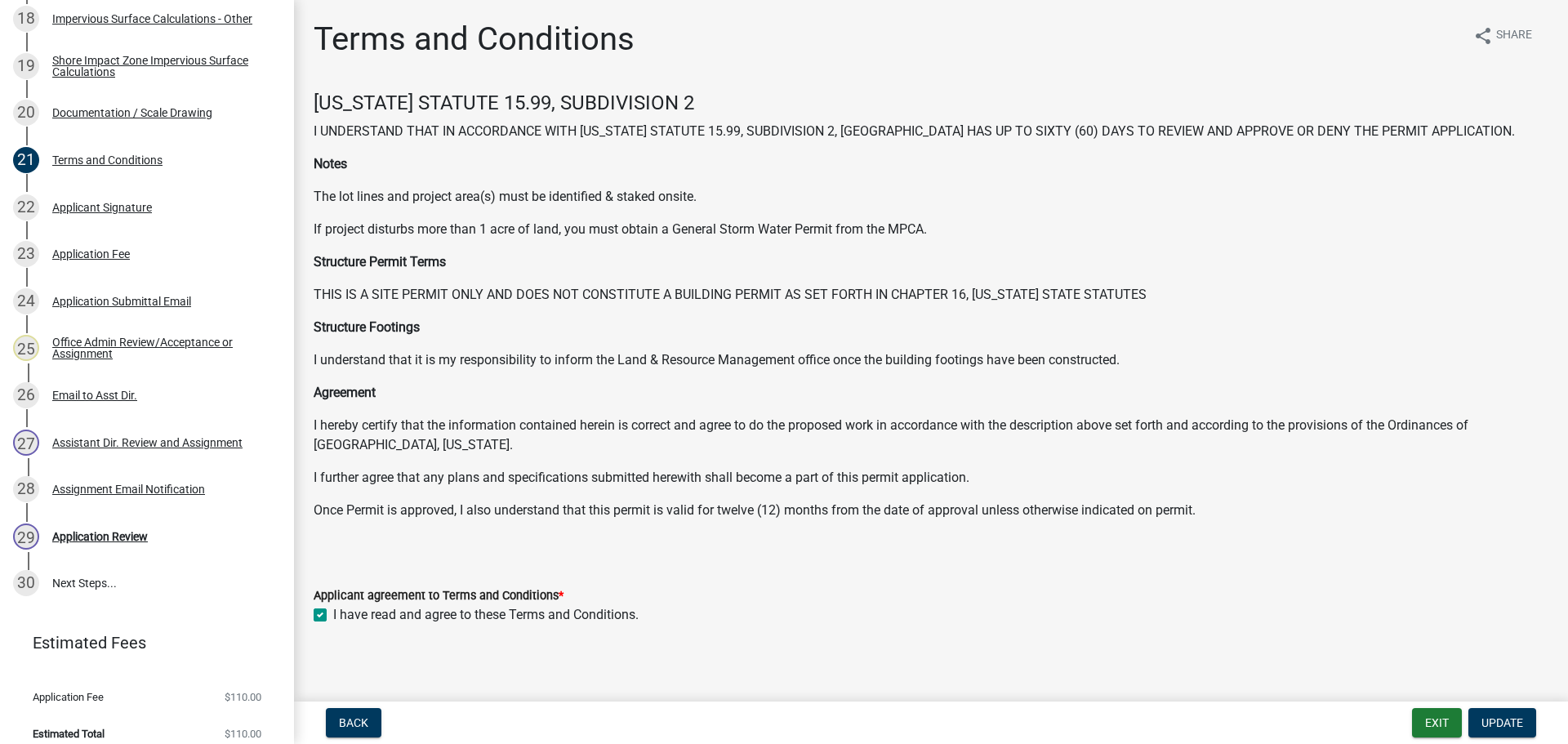
scroll to position [8, 0]
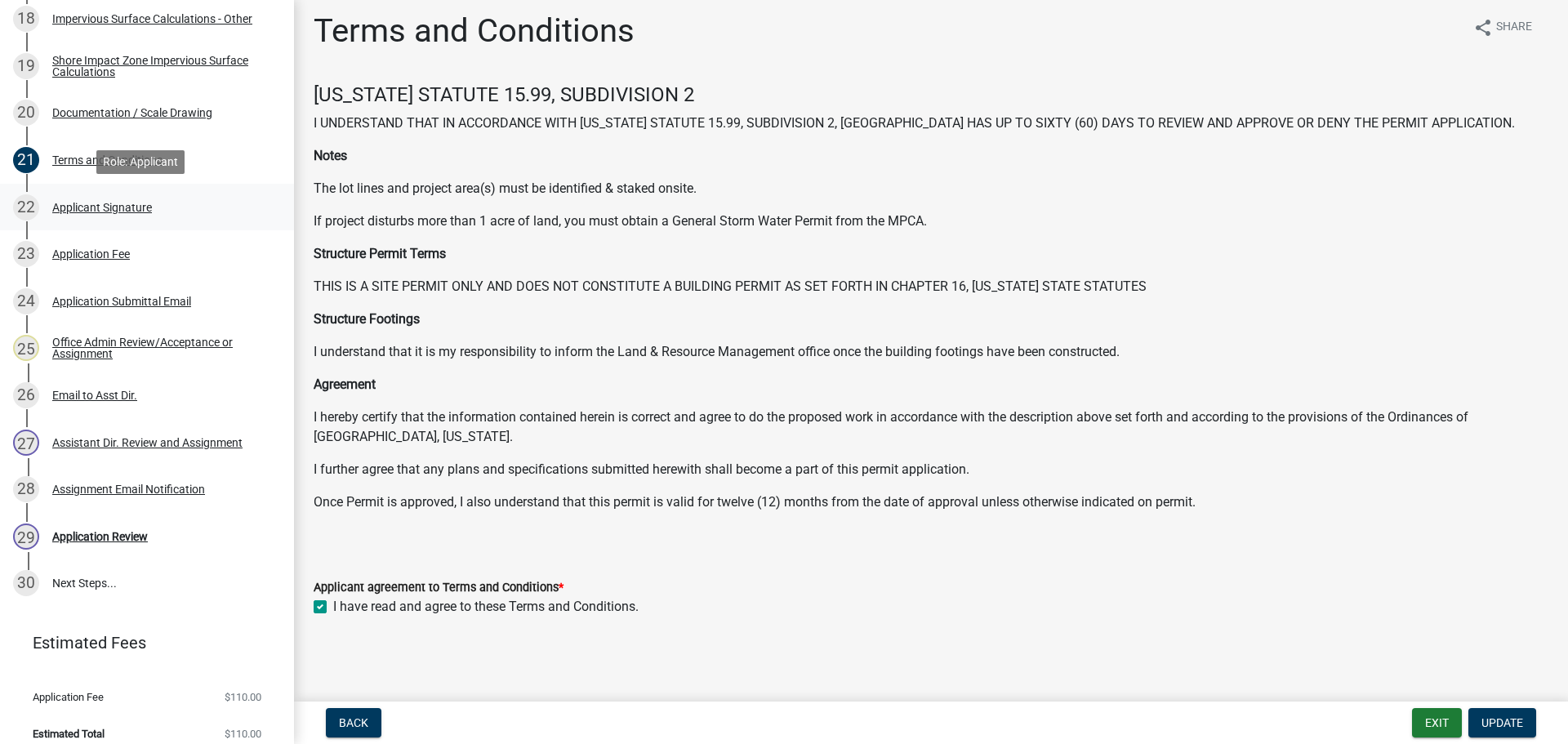
click at [128, 202] on div "Applicant Signature" at bounding box center [101, 208] width 100 height 11
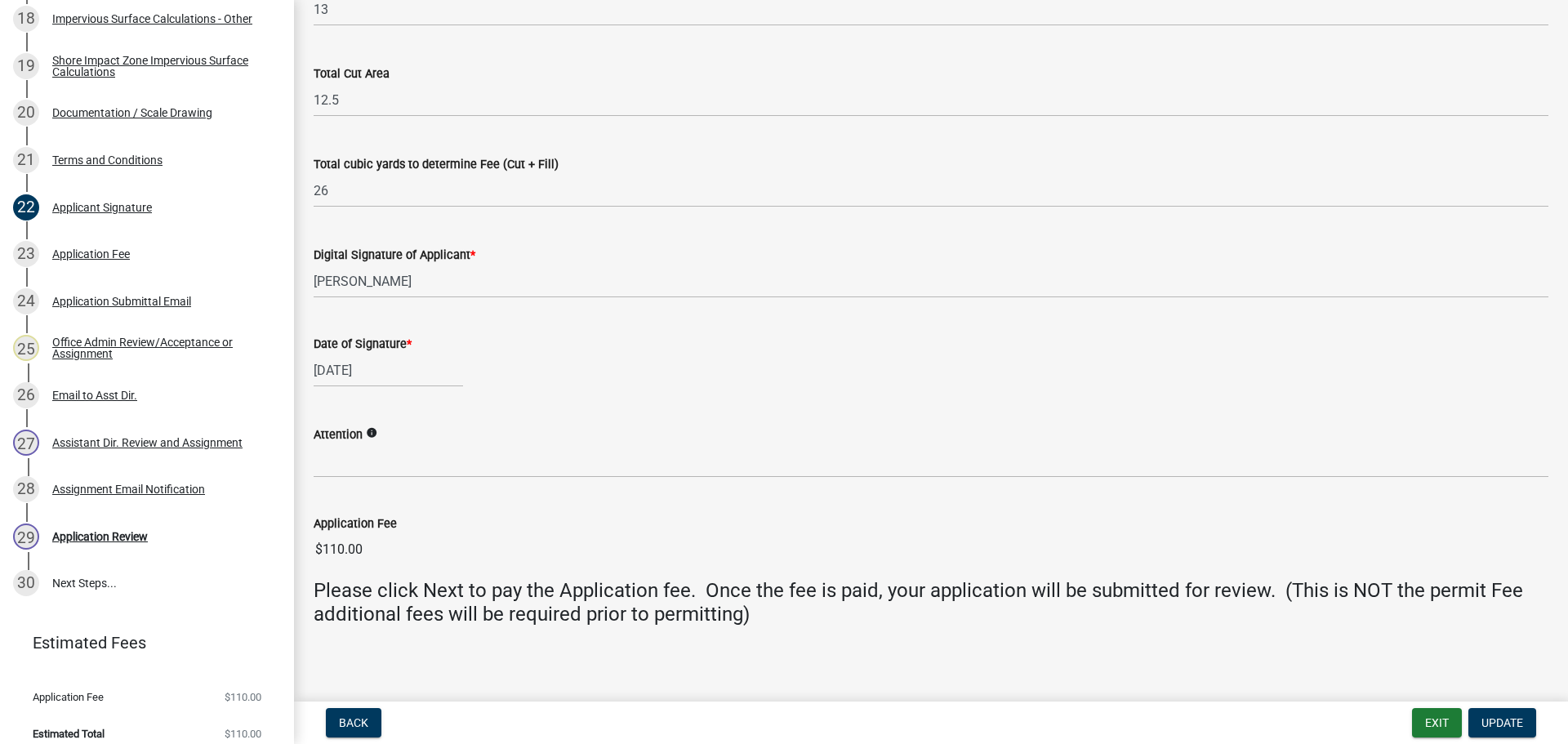
scroll to position [266, 0]
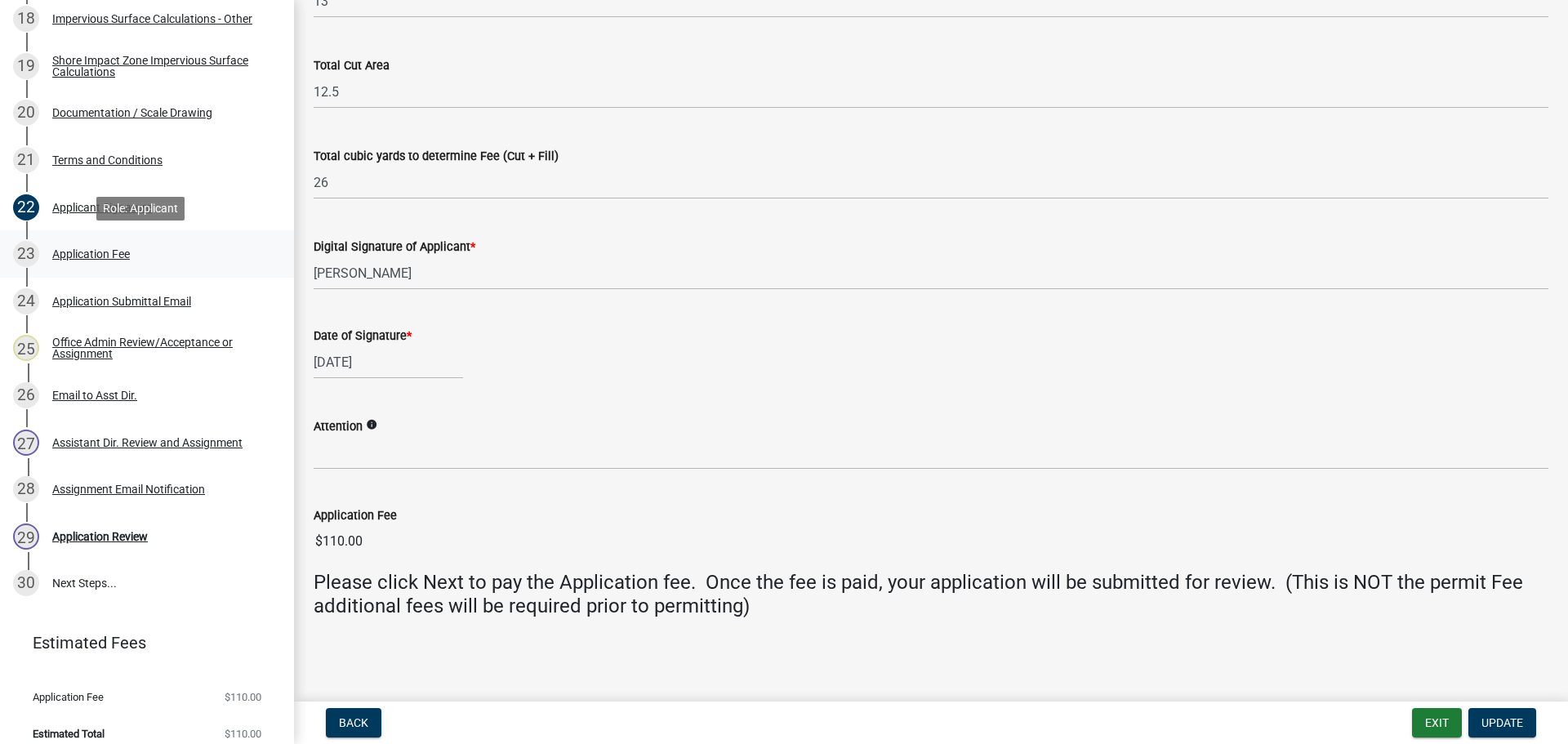
click at [66, 249] on div "Application Fee" at bounding box center [90, 254] width 77 height 11
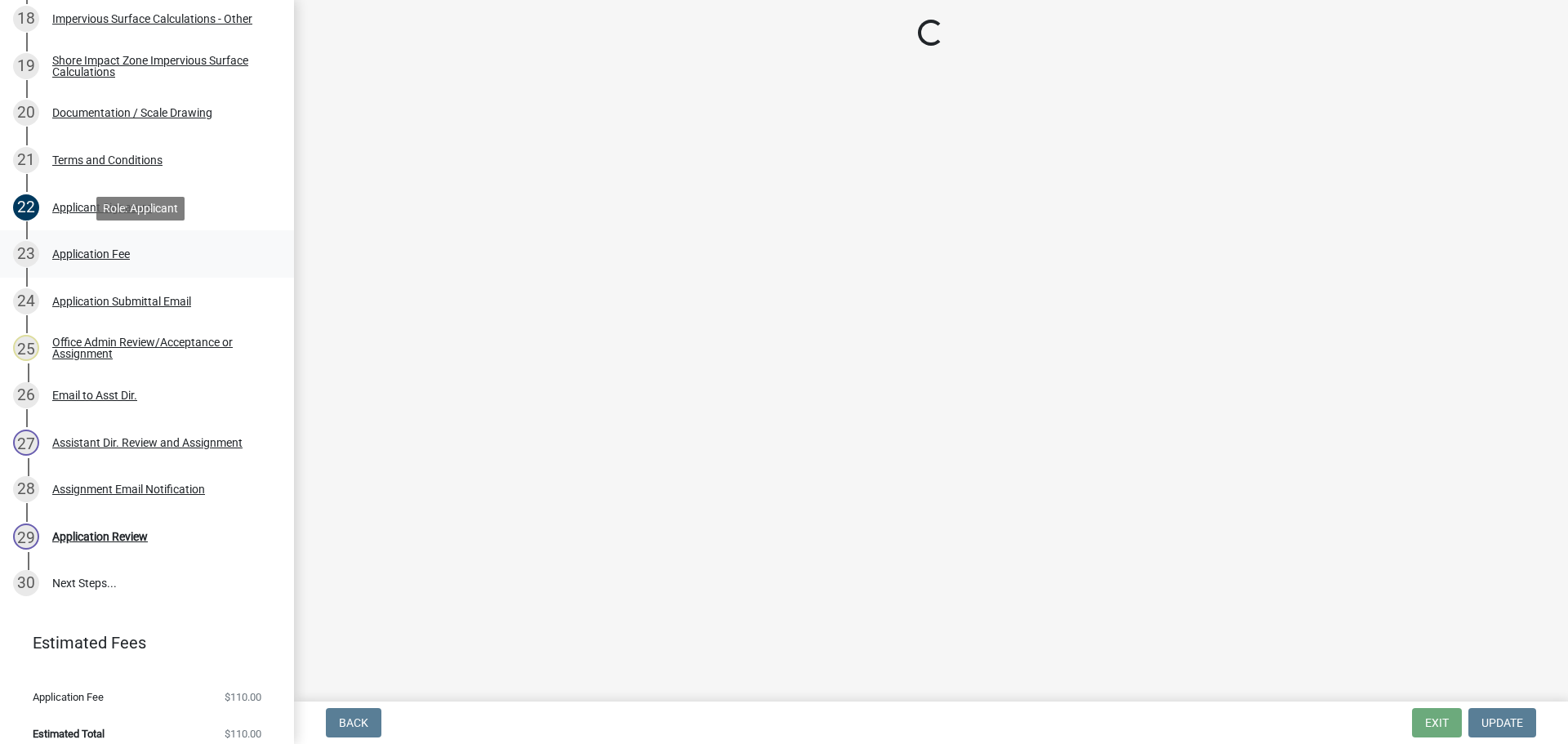
scroll to position [0, 0]
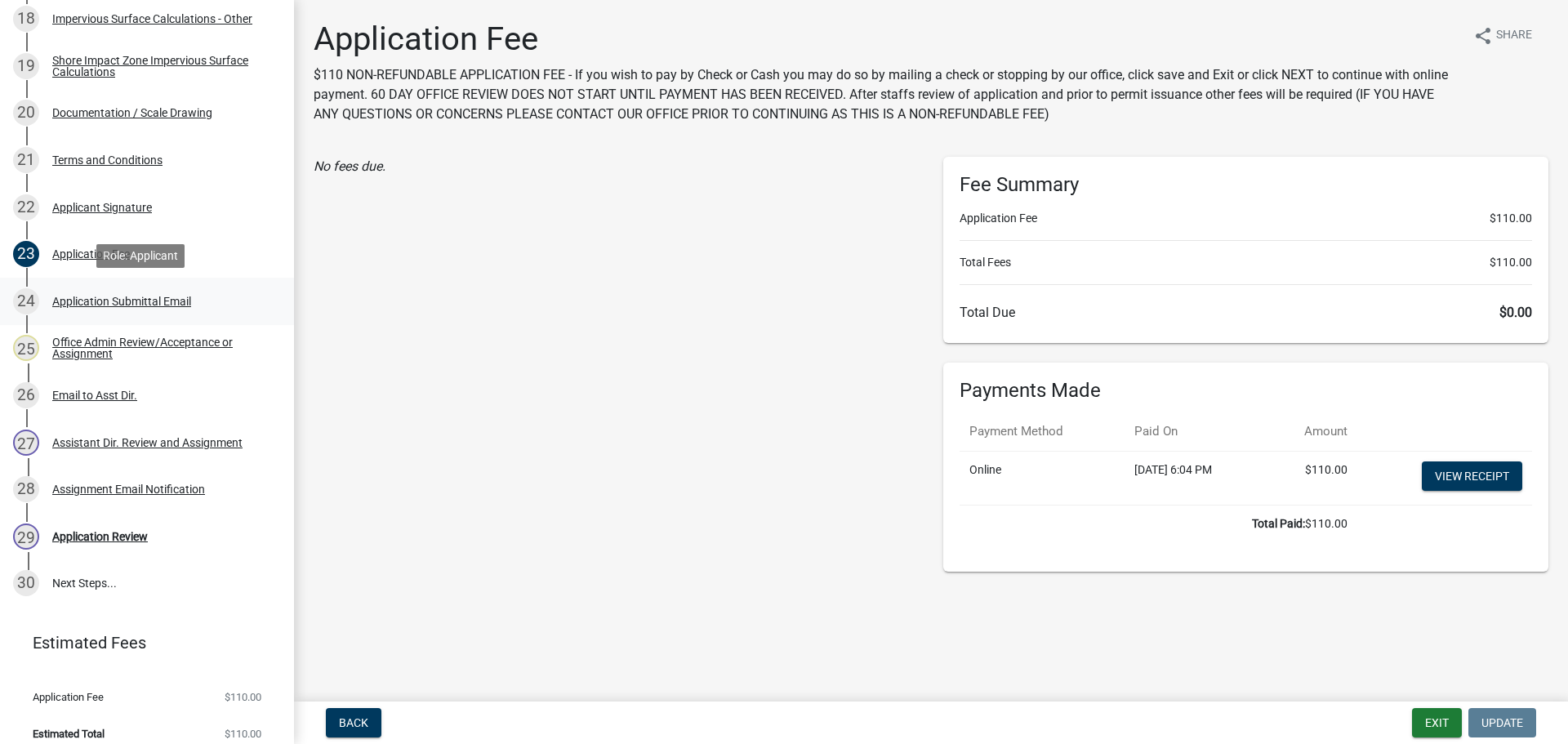
click at [128, 295] on div "Application Submittal Email" at bounding box center [121, 301] width 139 height 11
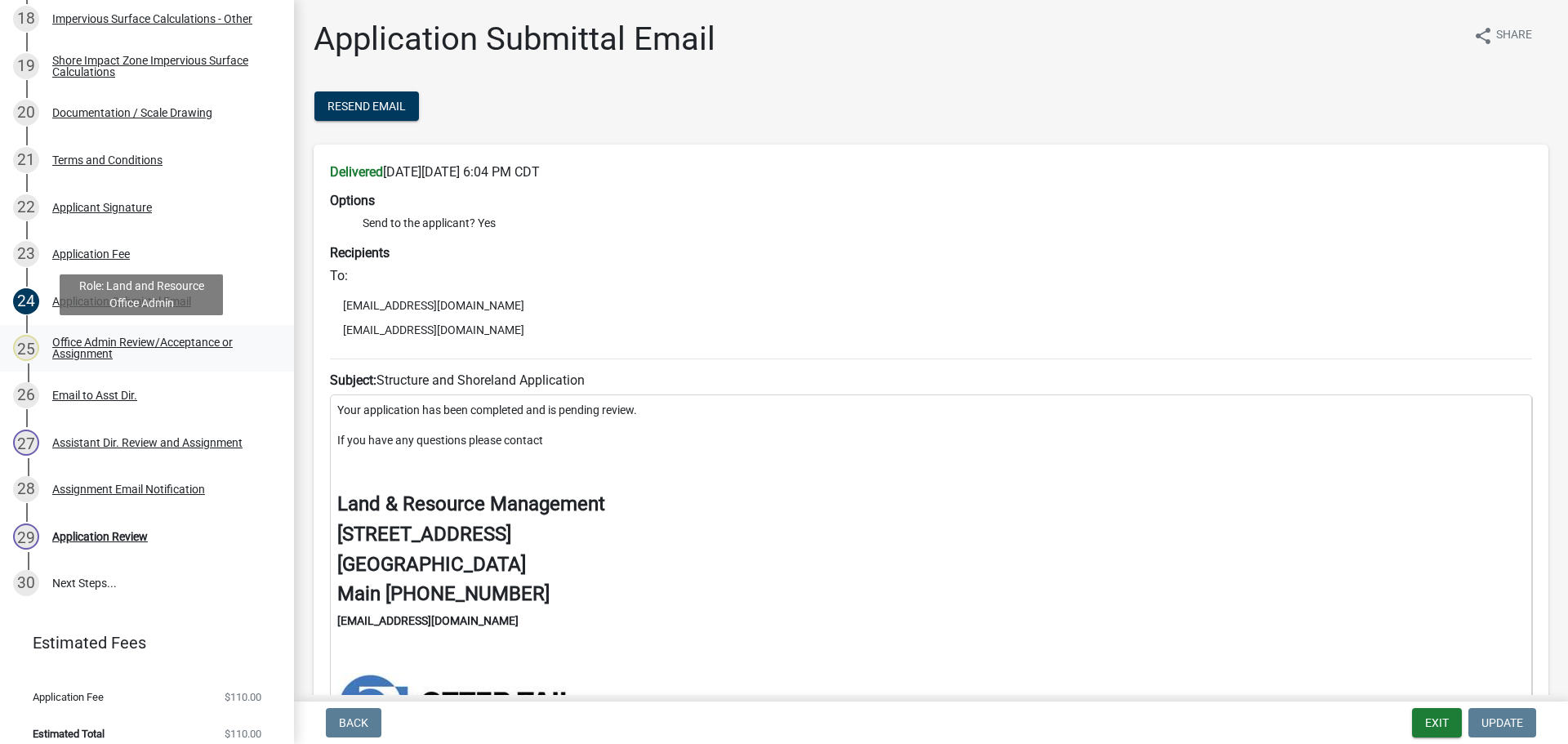
click at [116, 348] on div "Office Admin Review/Acceptance or Assignment" at bounding box center [159, 347] width 215 height 23
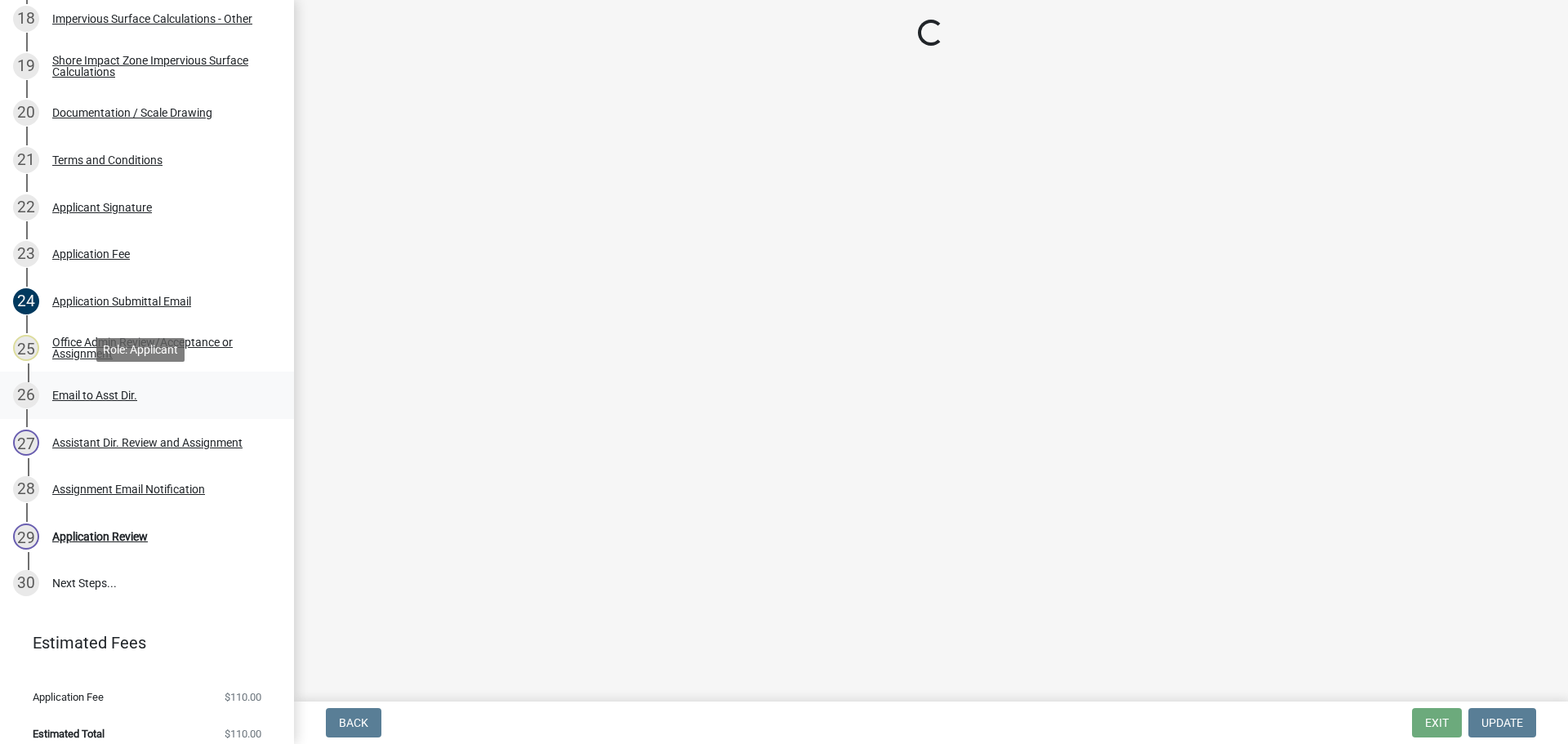
select select "587f38f5-c90e-4c12-9e10-d3e23909bbca"
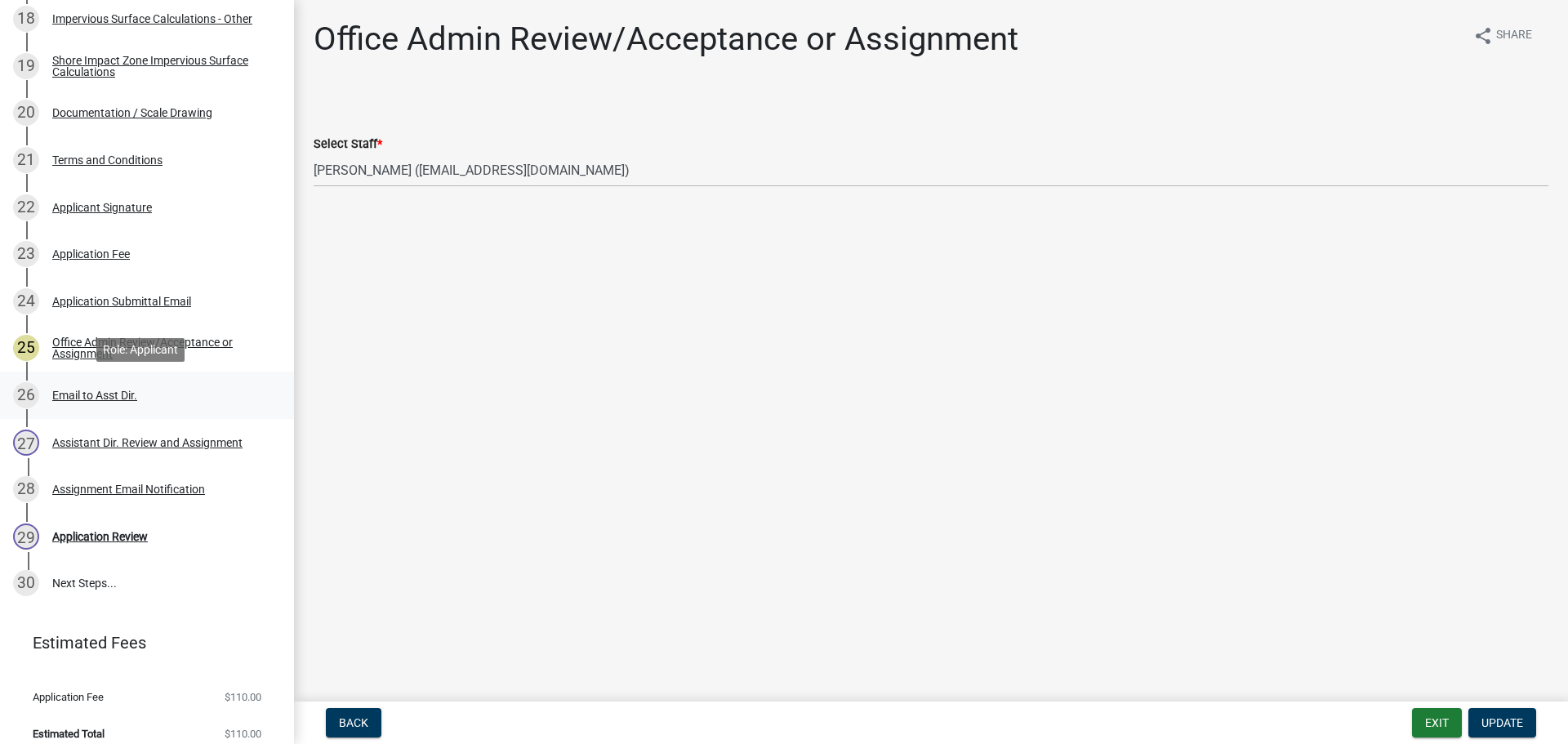
click at [106, 399] on div "Email to Asst Dir." at bounding box center [94, 395] width 85 height 11
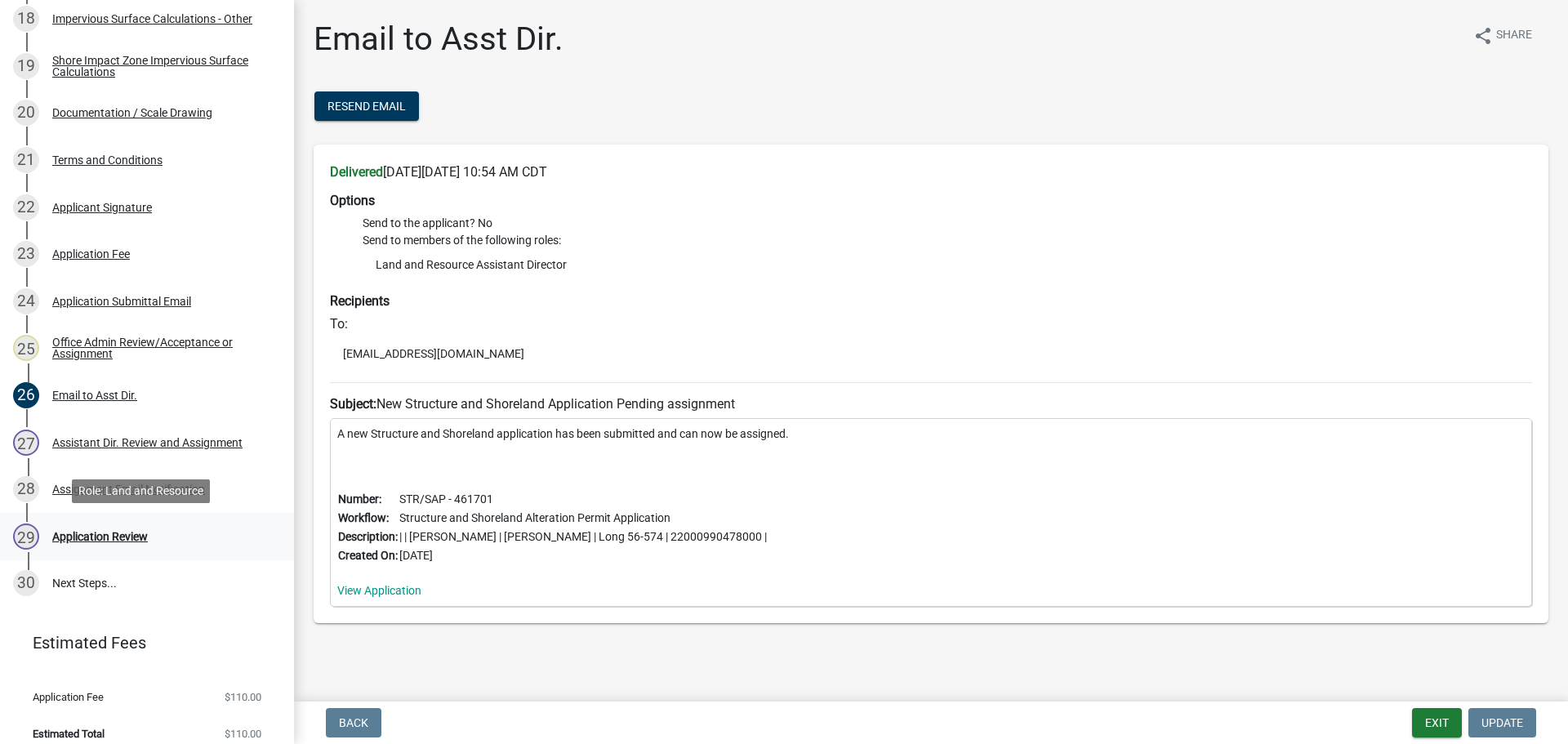
click at [108, 535] on div "Application Review" at bounding box center [100, 536] width 96 height 11
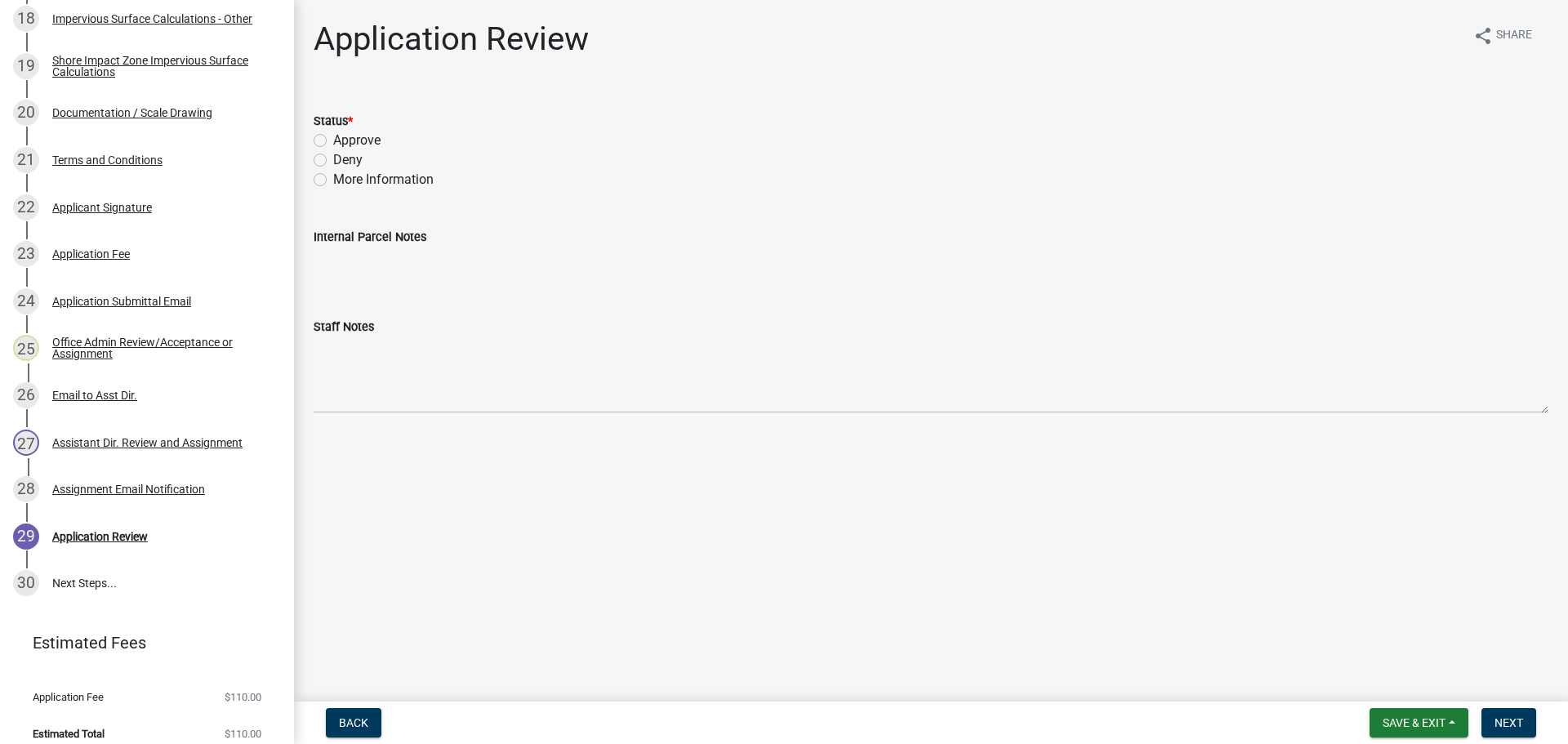
click at [333, 138] on label "Approve" at bounding box center [357, 140] width 47 height 20
click at [333, 138] on input "Approve" at bounding box center [338, 135] width 10 height 10
radio input "true"
click at [1504, 721] on span "Next" at bounding box center [1508, 723] width 29 height 13
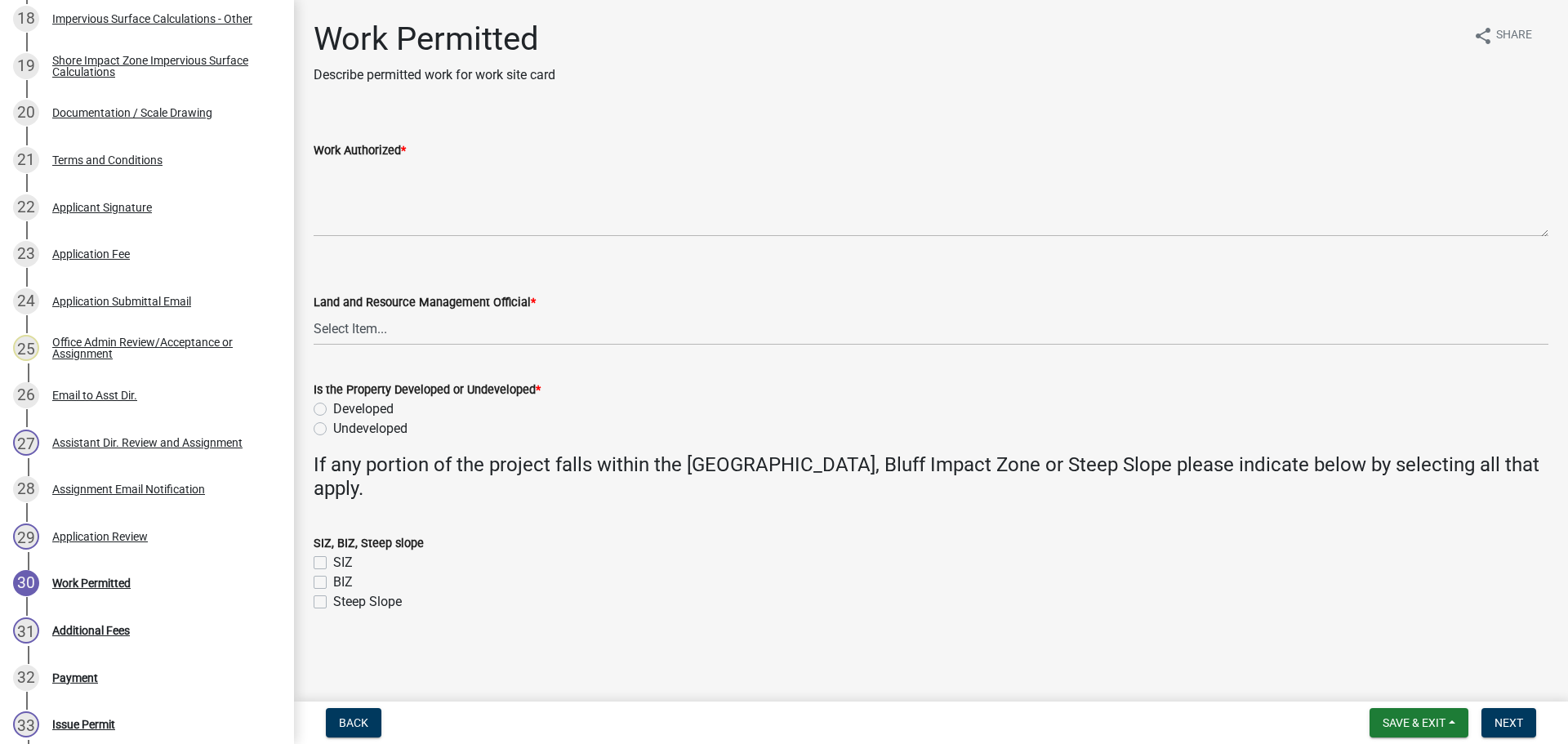
scroll to position [1472, 0]
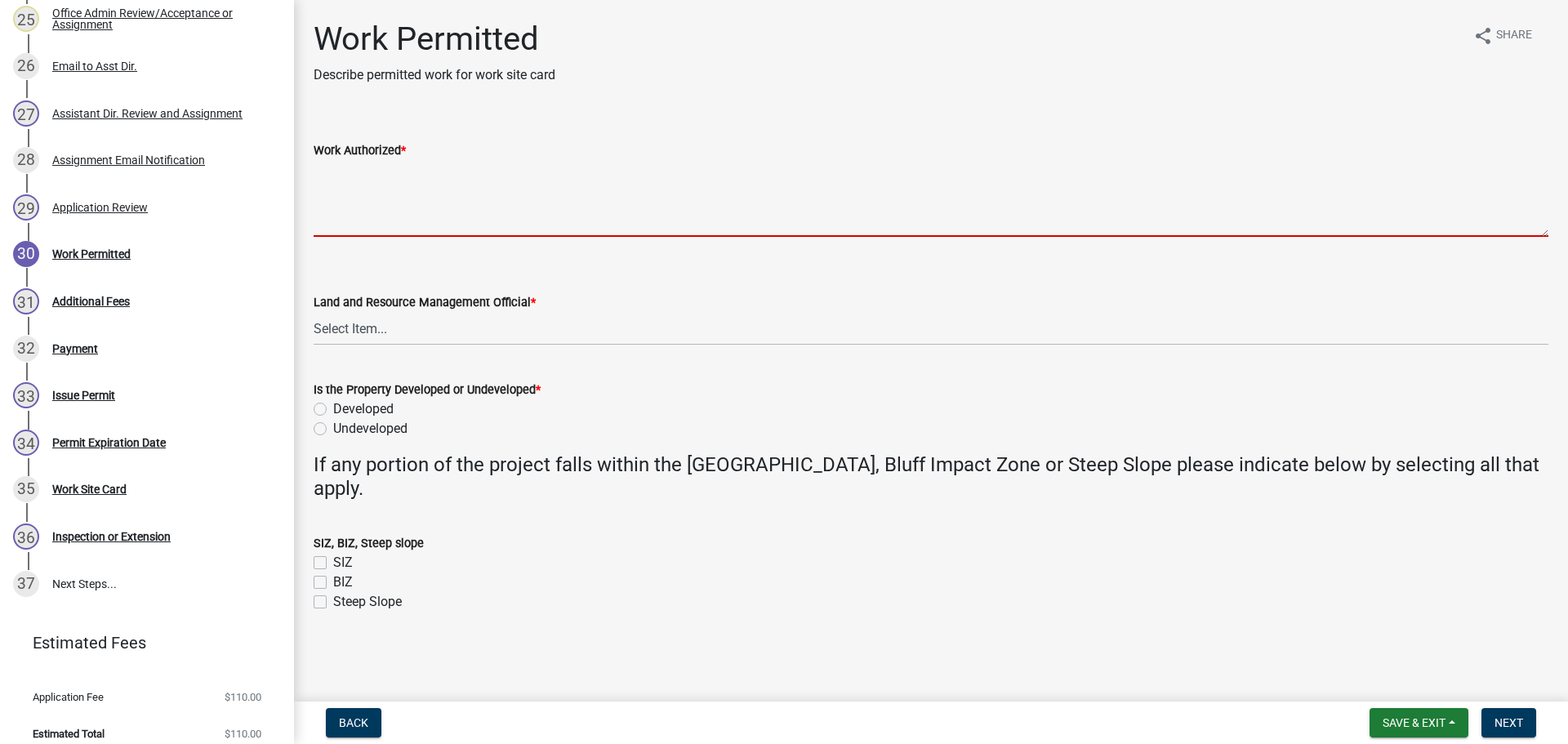
click at [363, 176] on textarea "Work Authorized *" at bounding box center [931, 198] width 1235 height 76
drag, startPoint x: 363, startPoint y: 176, endPoint x: 331, endPoint y: 169, distance: 32.8
paste textarea "Construct a 12X44 addition to storage shed. All setbacks and impervious surface…"
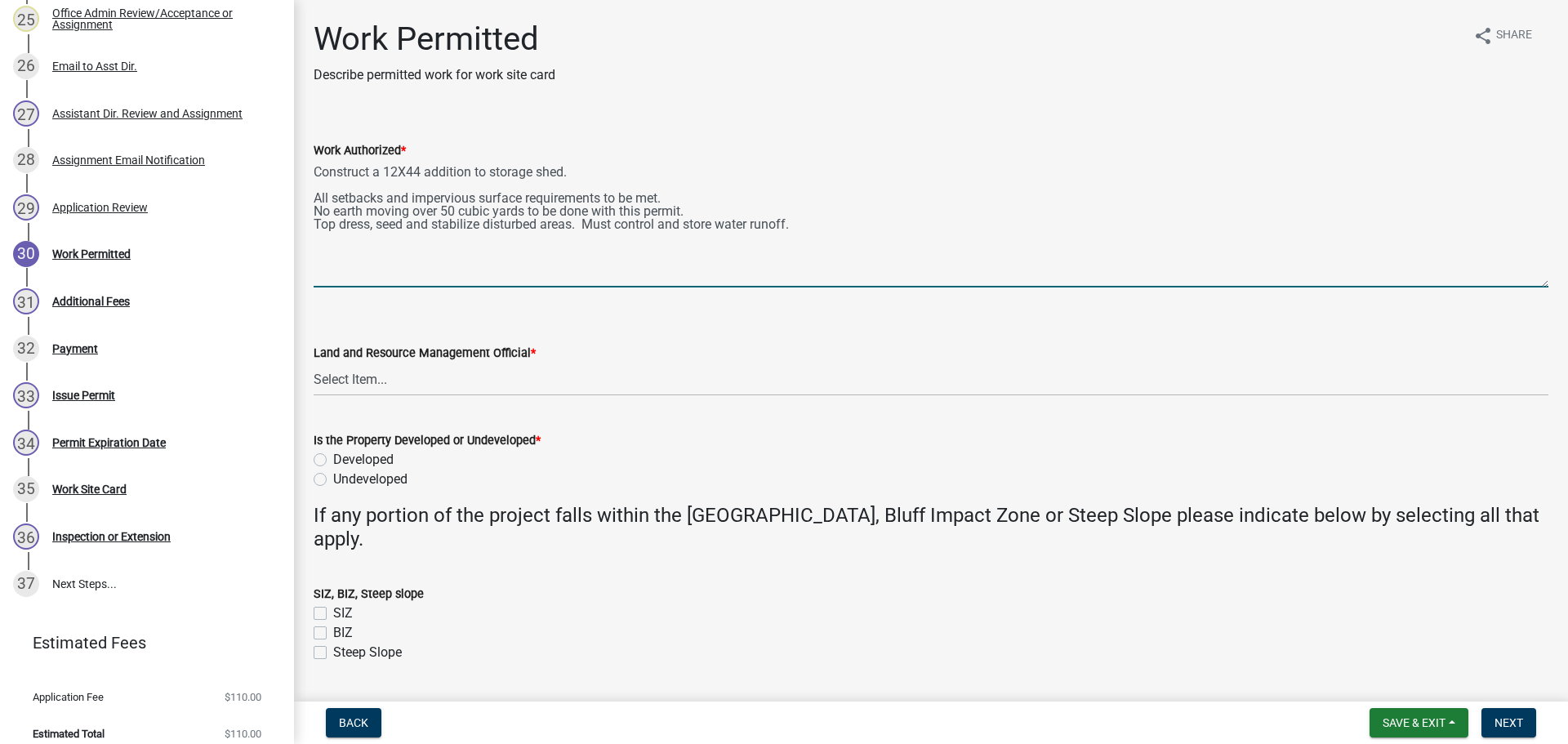
scroll to position [0, 0]
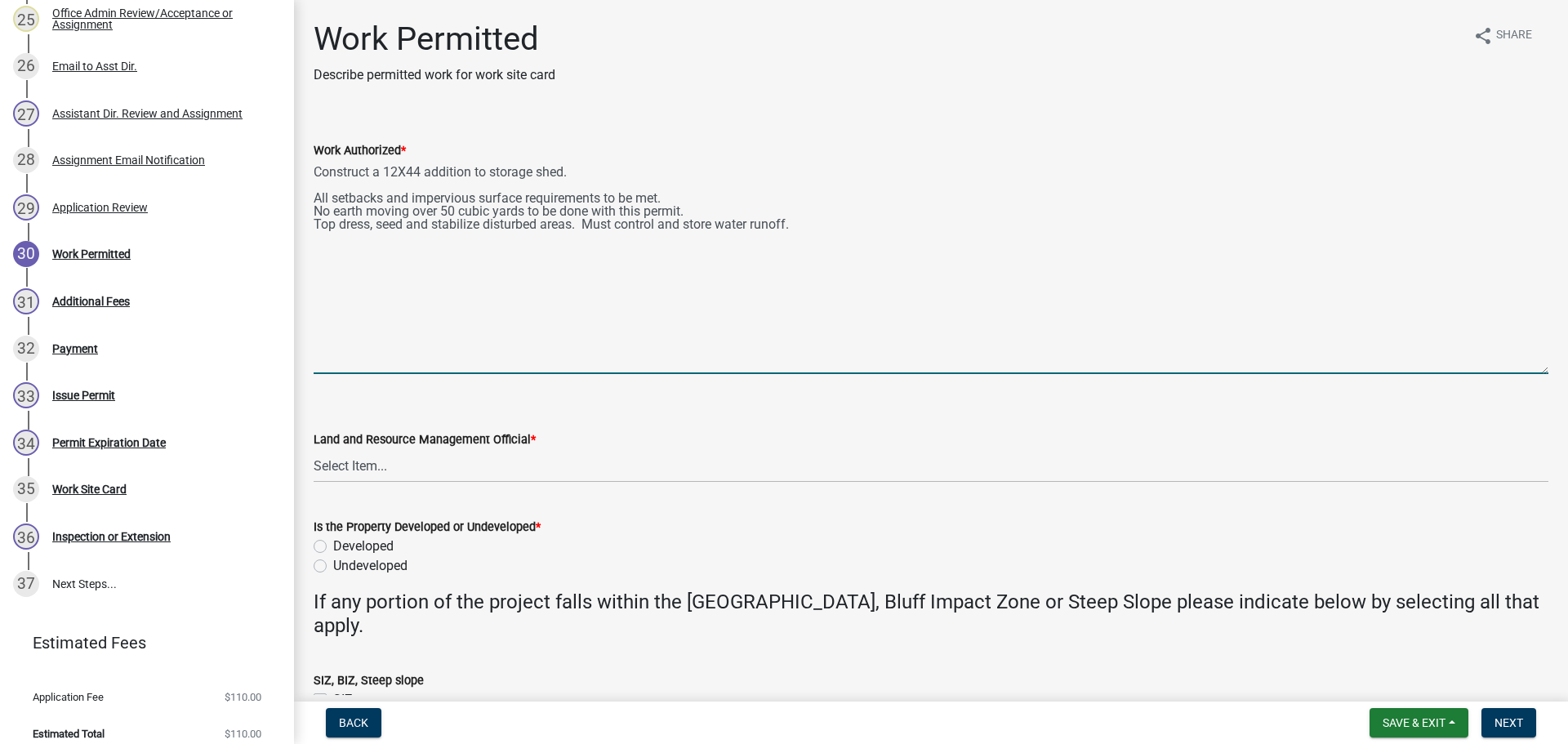
drag, startPoint x: 1540, startPoint y: 230, endPoint x: 1534, endPoint y: 376, distance: 146.1
click at [1534, 374] on textarea "Construct a 12X44 addition to storage shed. All setbacks and impervious surface…" at bounding box center [931, 267] width 1235 height 214
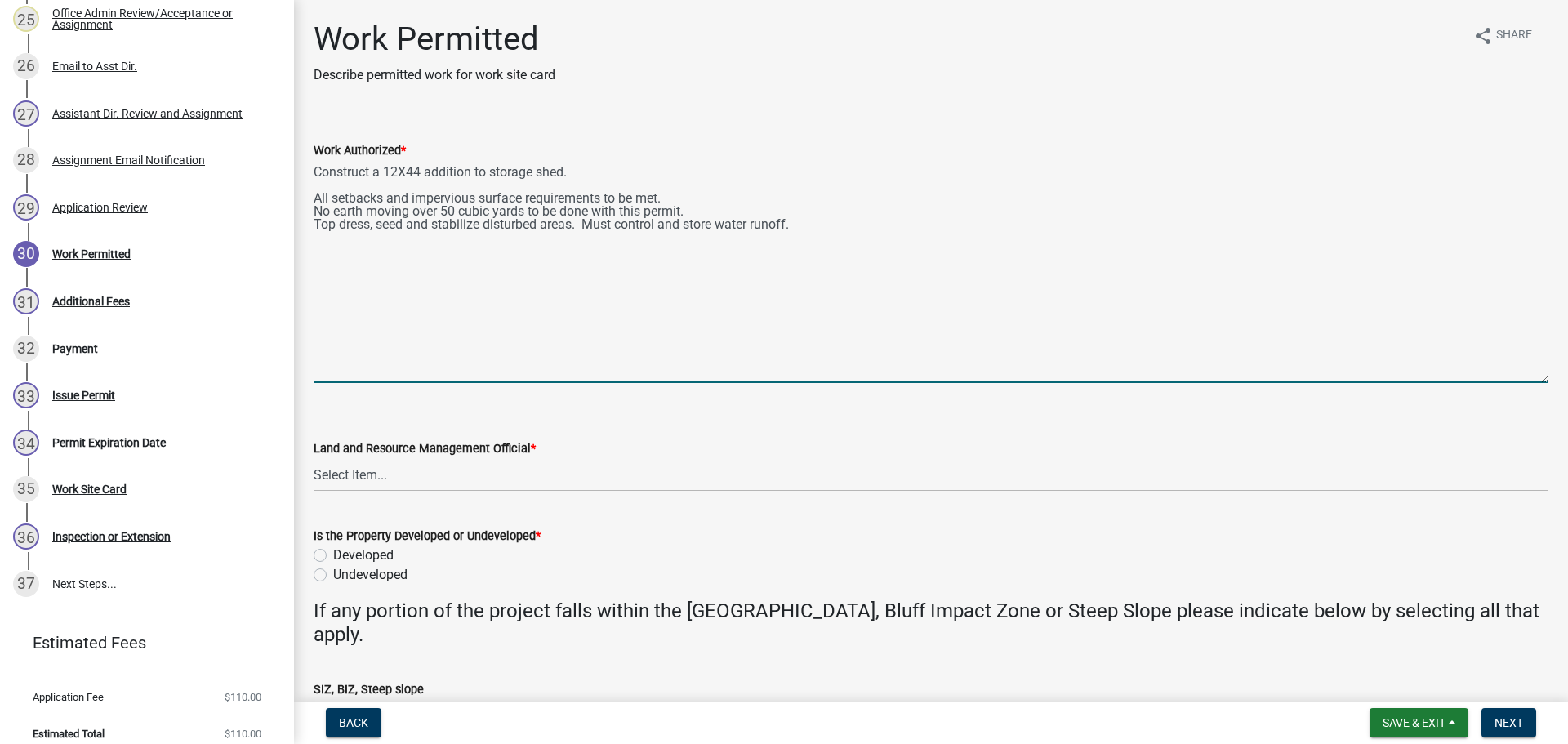
click at [394, 164] on textarea "Construct a 12X44 addition to storage shed. All setbacks and impervious surface…" at bounding box center [931, 271] width 1235 height 223
click at [492, 175] on textarea "Construct a 13X36 addition to storage shed. All setbacks and impervious surface…" at bounding box center [931, 271] width 1235 height 223
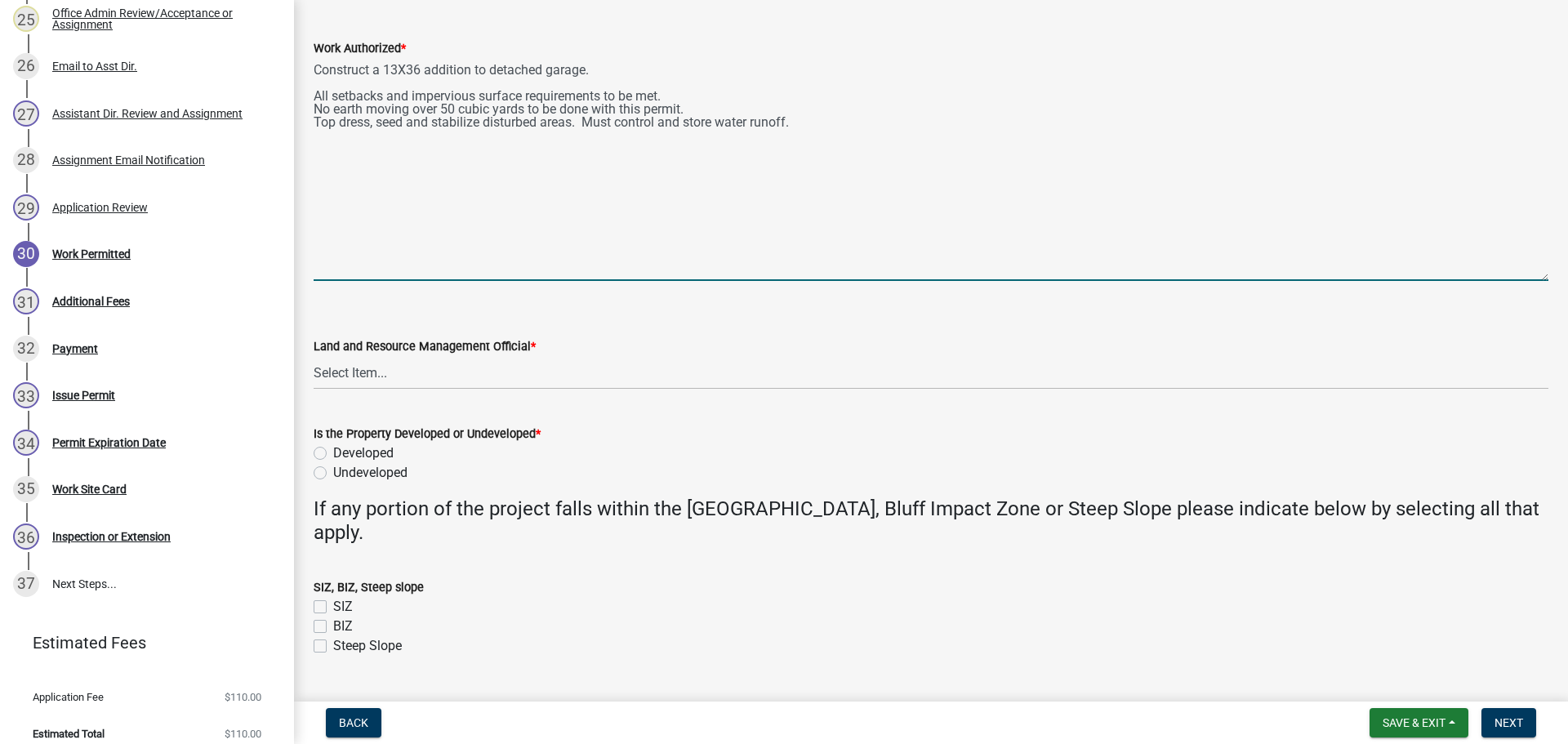
scroll to position [142, 0]
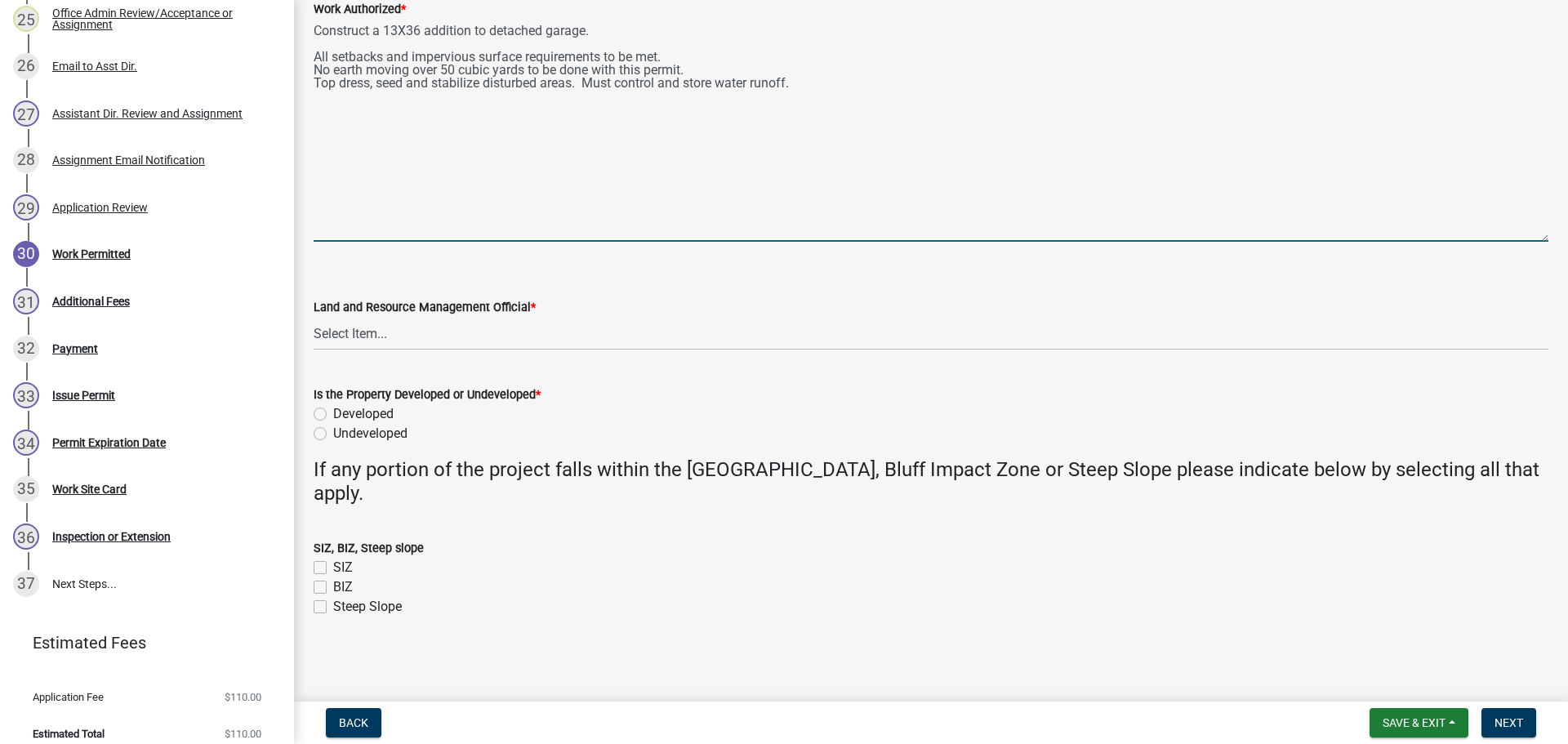
type textarea "Construct a 13X36 addition to detached garage. All setbacks and impervious surf…"
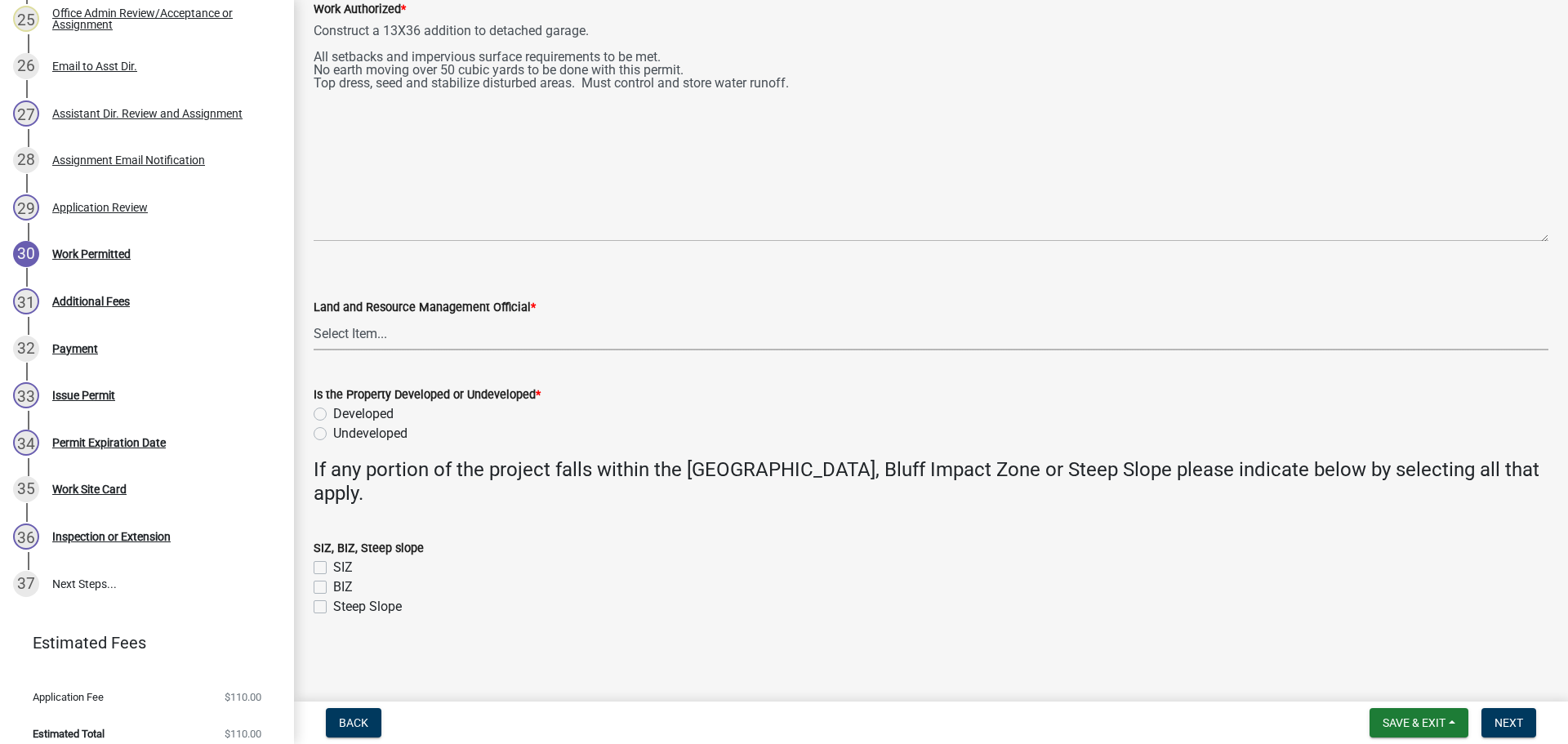
click at [404, 321] on select "Select Item... Alexis Newark Amy Busko Andrea Perales Brittany Tollefson Christ…" at bounding box center [931, 333] width 1235 height 34
click at [314, 317] on select "Select Item... Alexis Newark Amy Busko Andrea Perales Brittany Tollefson Christ…" at bounding box center [931, 333] width 1235 height 34
select select "67745ee8-7159-4960-80f9-a638286b467c"
click at [361, 415] on label "Developed" at bounding box center [363, 413] width 61 height 20
click at [344, 414] on input "Developed" at bounding box center [338, 409] width 10 height 10
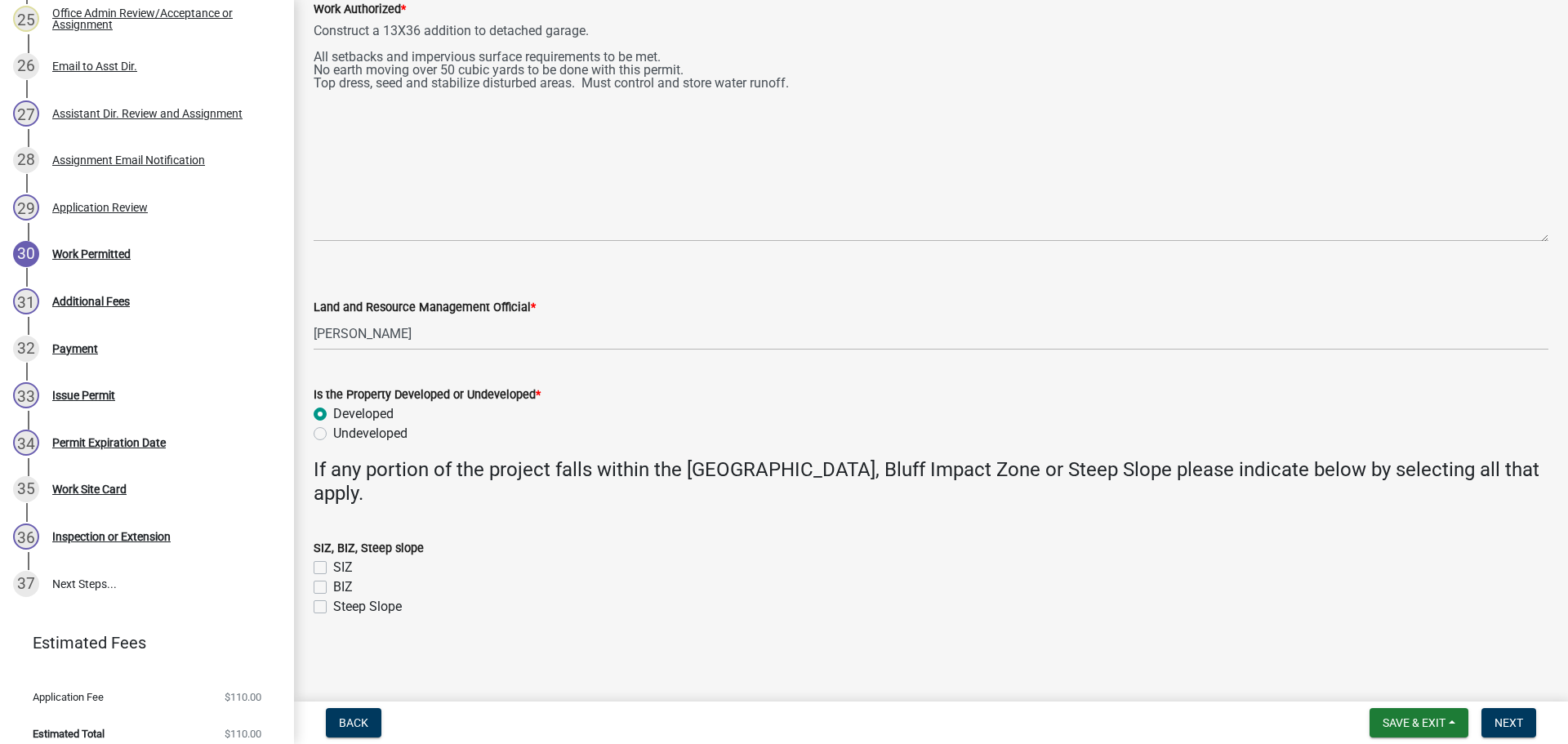
radio input "true"
click at [1509, 717] on span "Next" at bounding box center [1508, 723] width 29 height 13
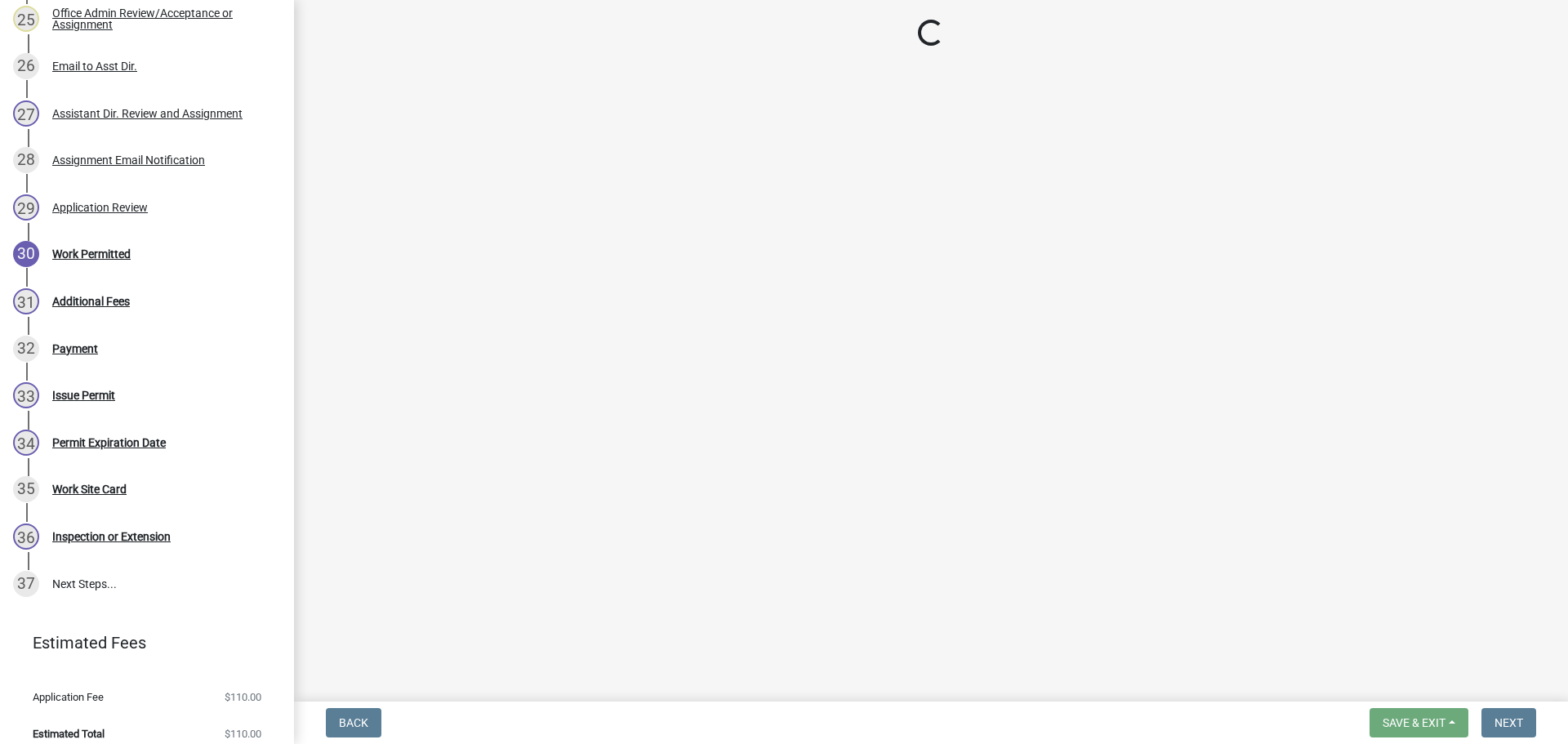
scroll to position [0, 0]
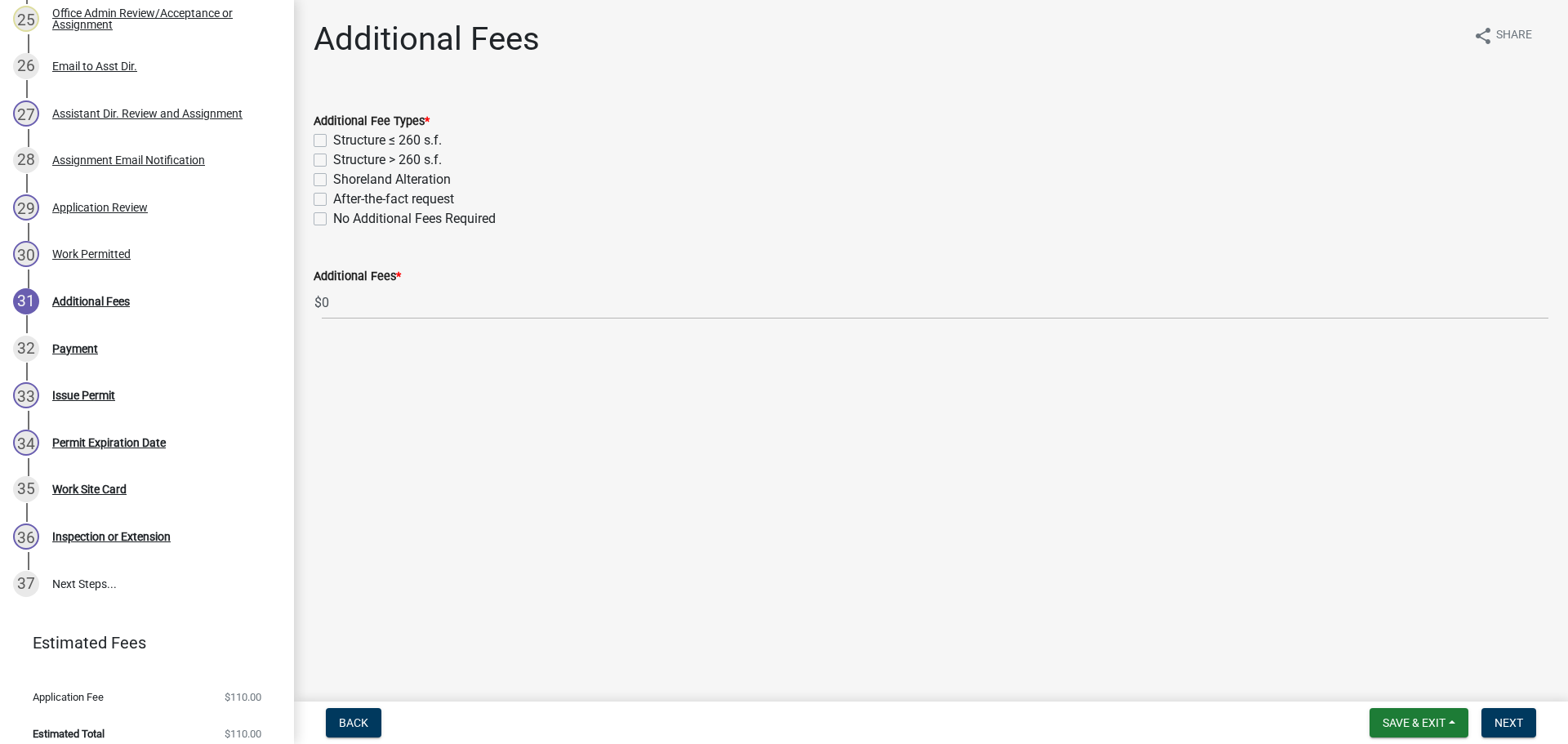
click at [333, 162] on label "Structure > 260 s.f." at bounding box center [387, 159] width 109 height 20
click at [333, 161] on input "Structure > 260 s.f." at bounding box center [338, 155] width 10 height 10
checkbox input "true"
checkbox input "false"
checkbox input "true"
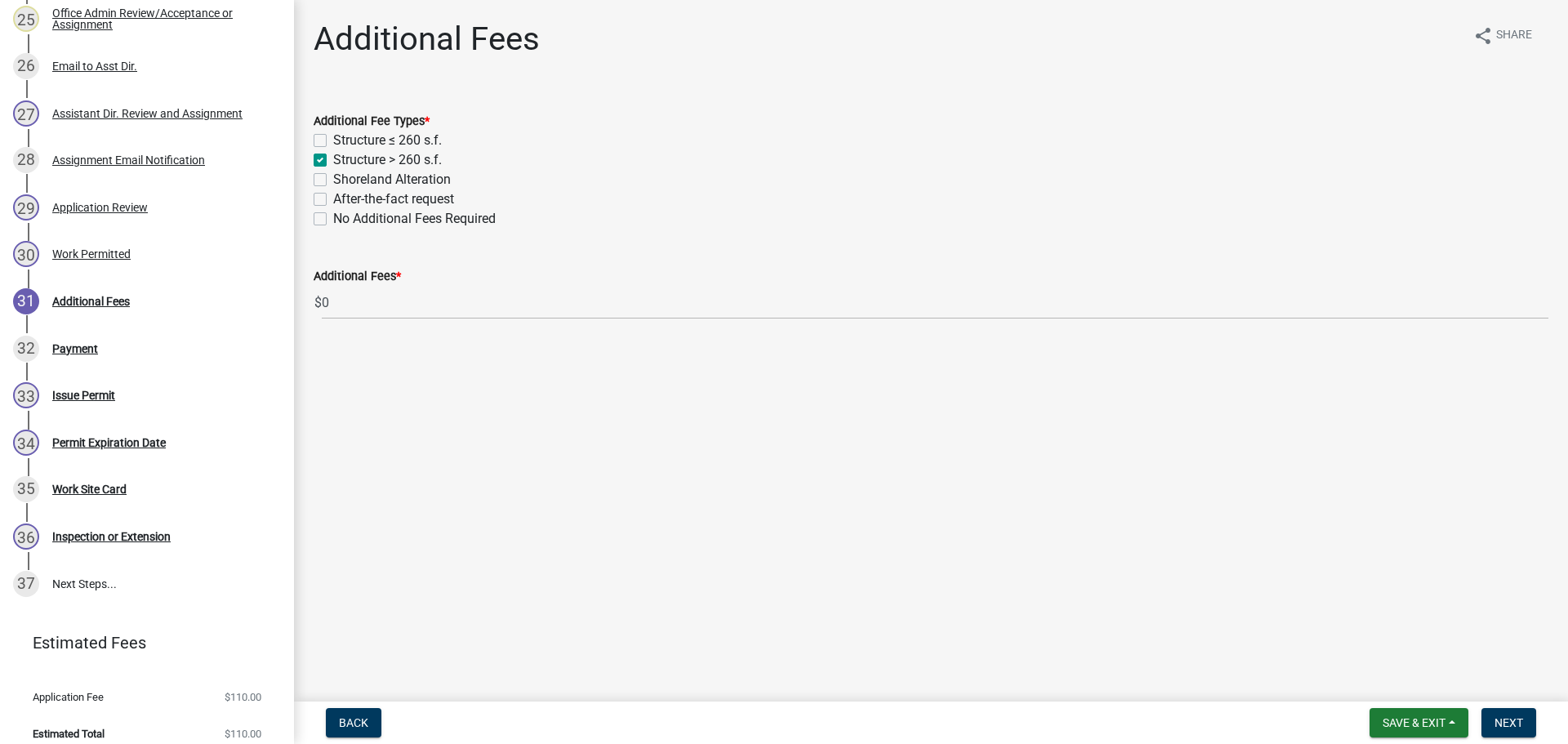
checkbox input "false"
click at [1510, 719] on span "Next" at bounding box center [1508, 723] width 29 height 13
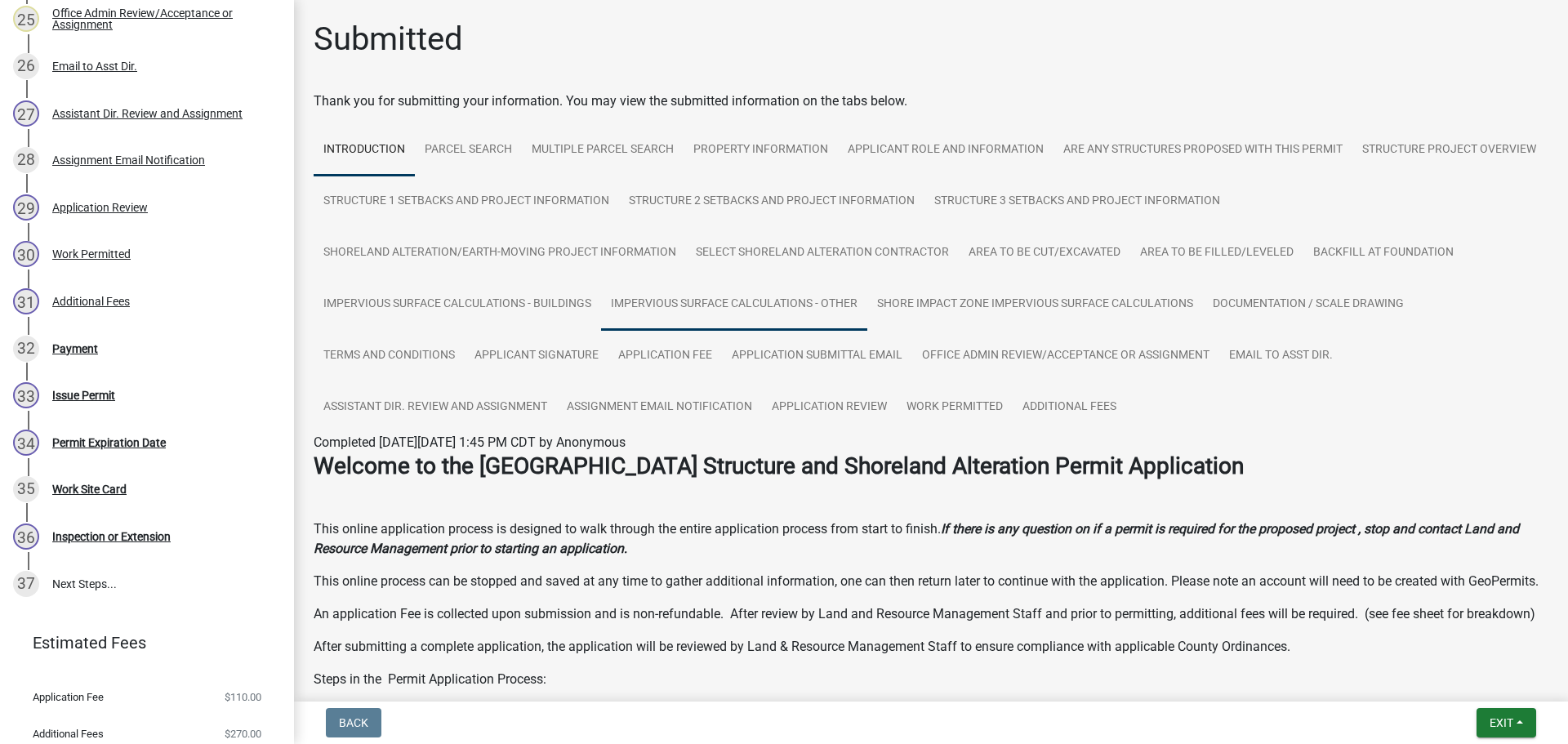
click at [831, 302] on link "Impervious Surface Calculations - Other" at bounding box center [734, 304] width 266 height 52
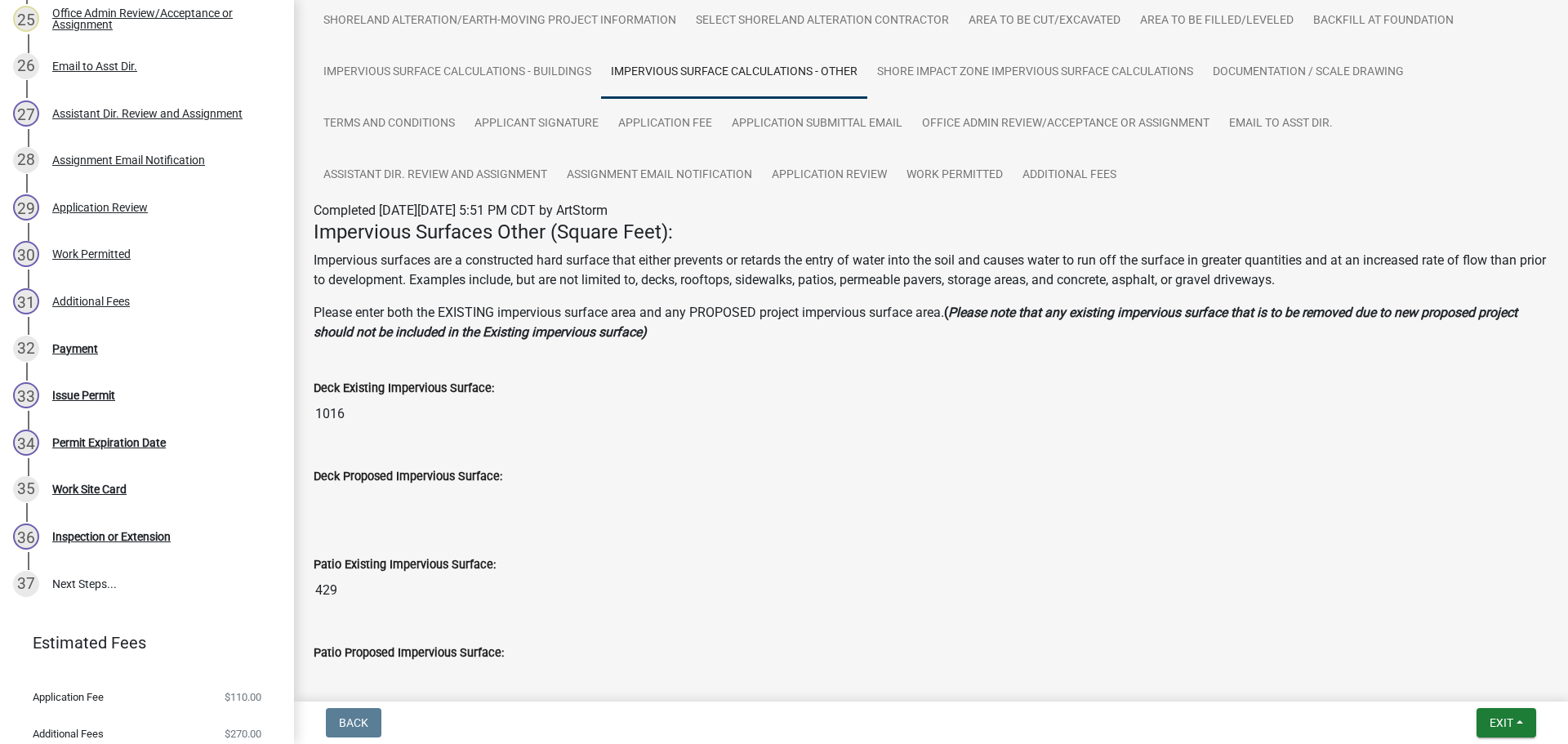
scroll to position [214, 0]
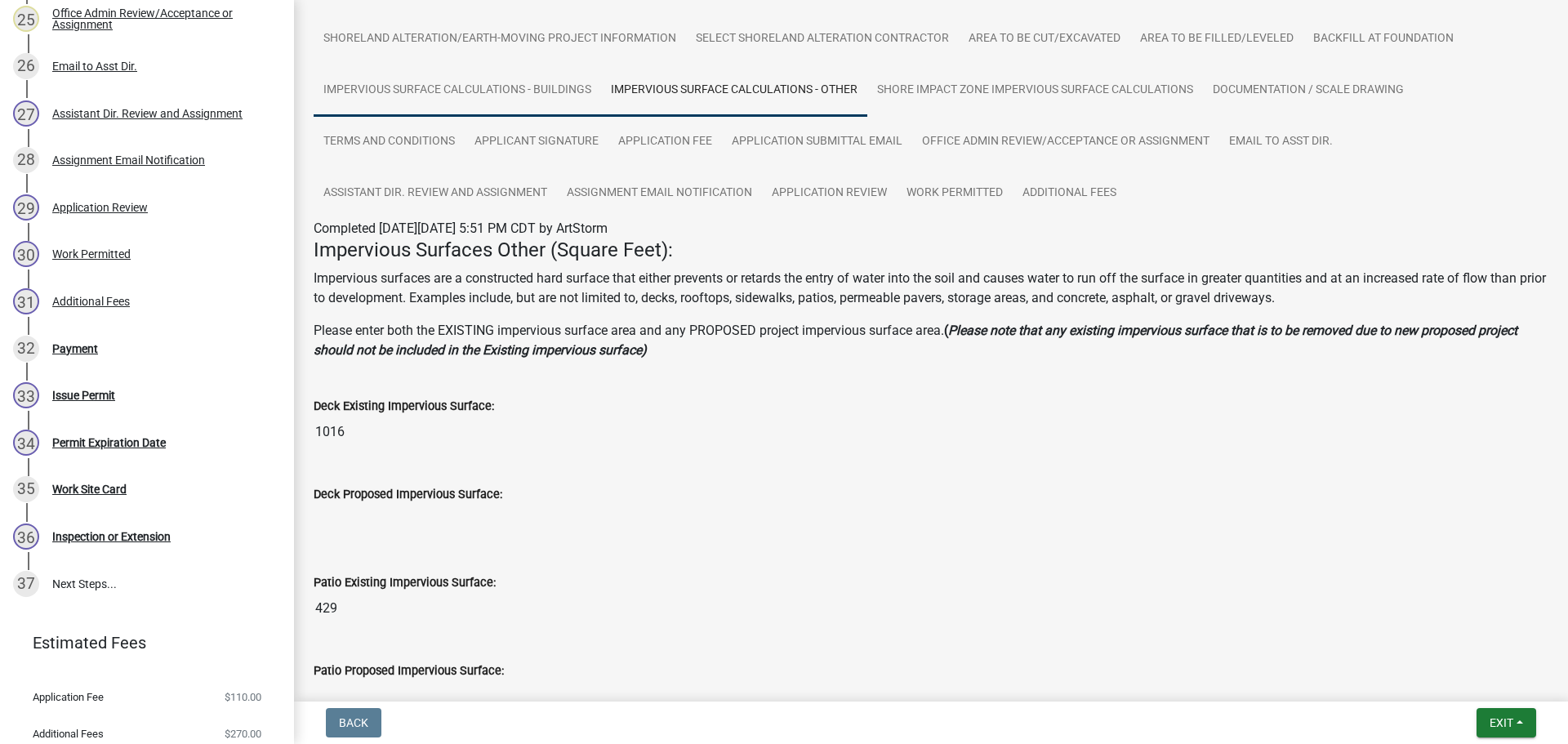
click at [493, 88] on link "Impervious Surface Calculations - Buildings" at bounding box center [457, 90] width 288 height 52
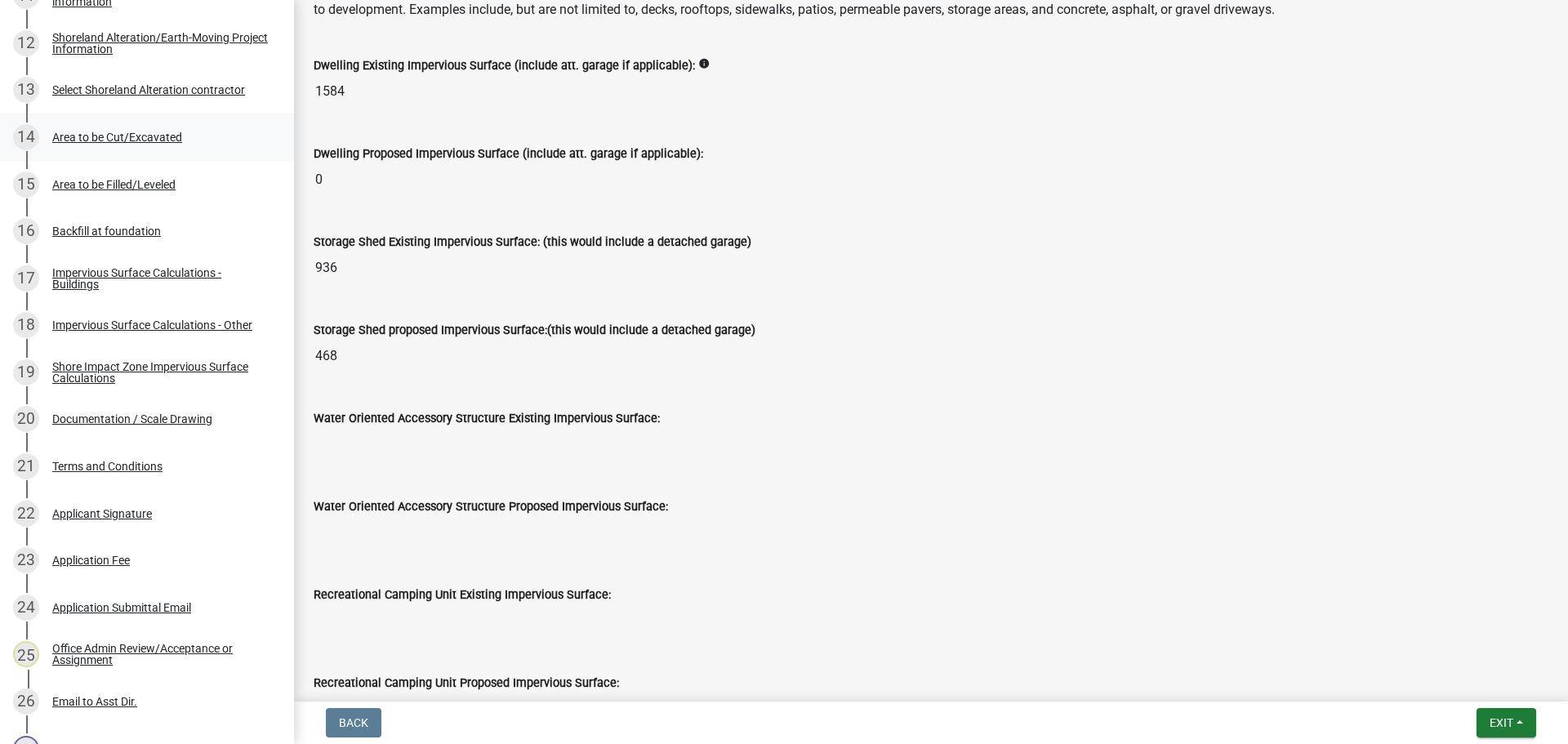
scroll to position [818, 0]
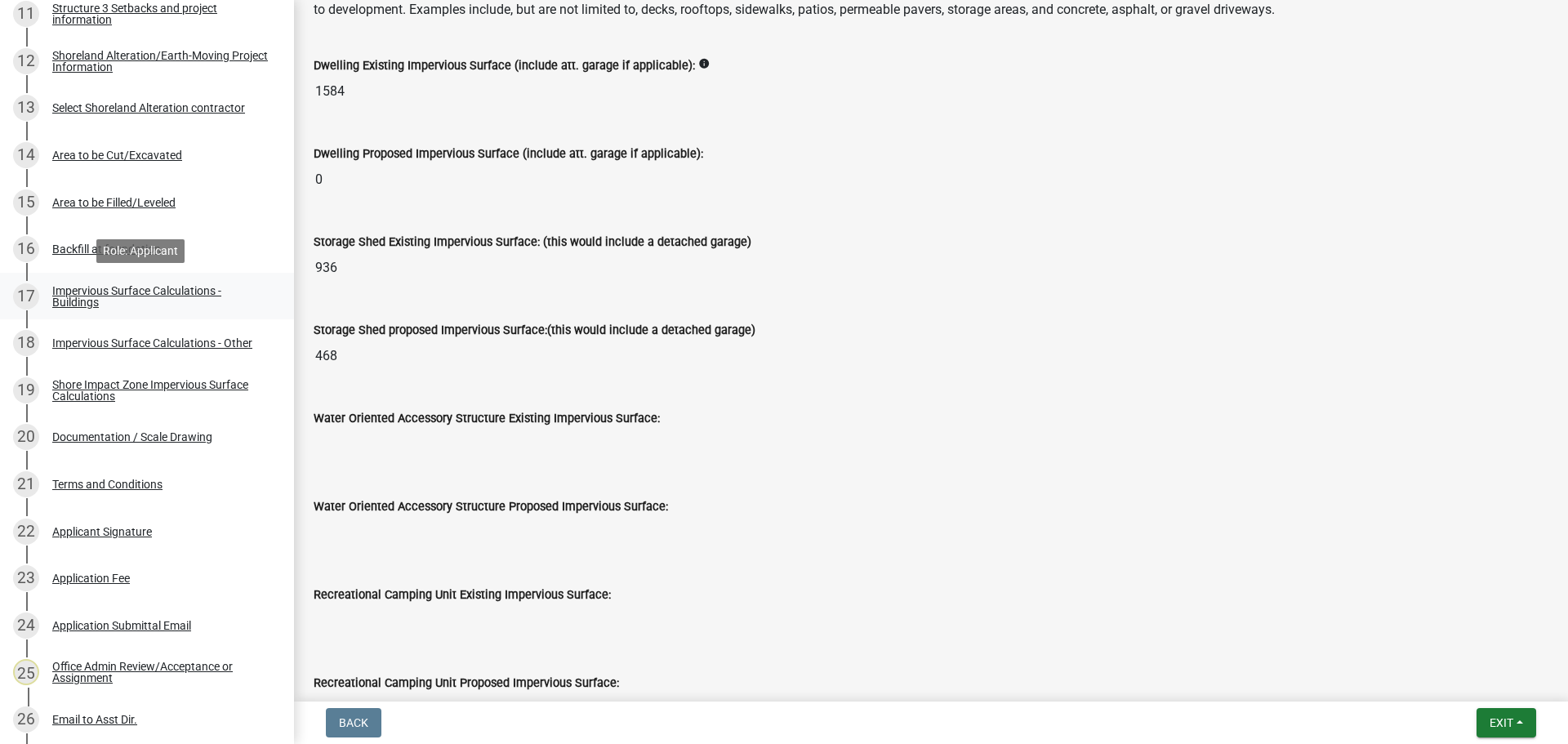
click at [141, 291] on div "Impervious Surface Calculations - Buildings" at bounding box center [159, 296] width 215 height 23
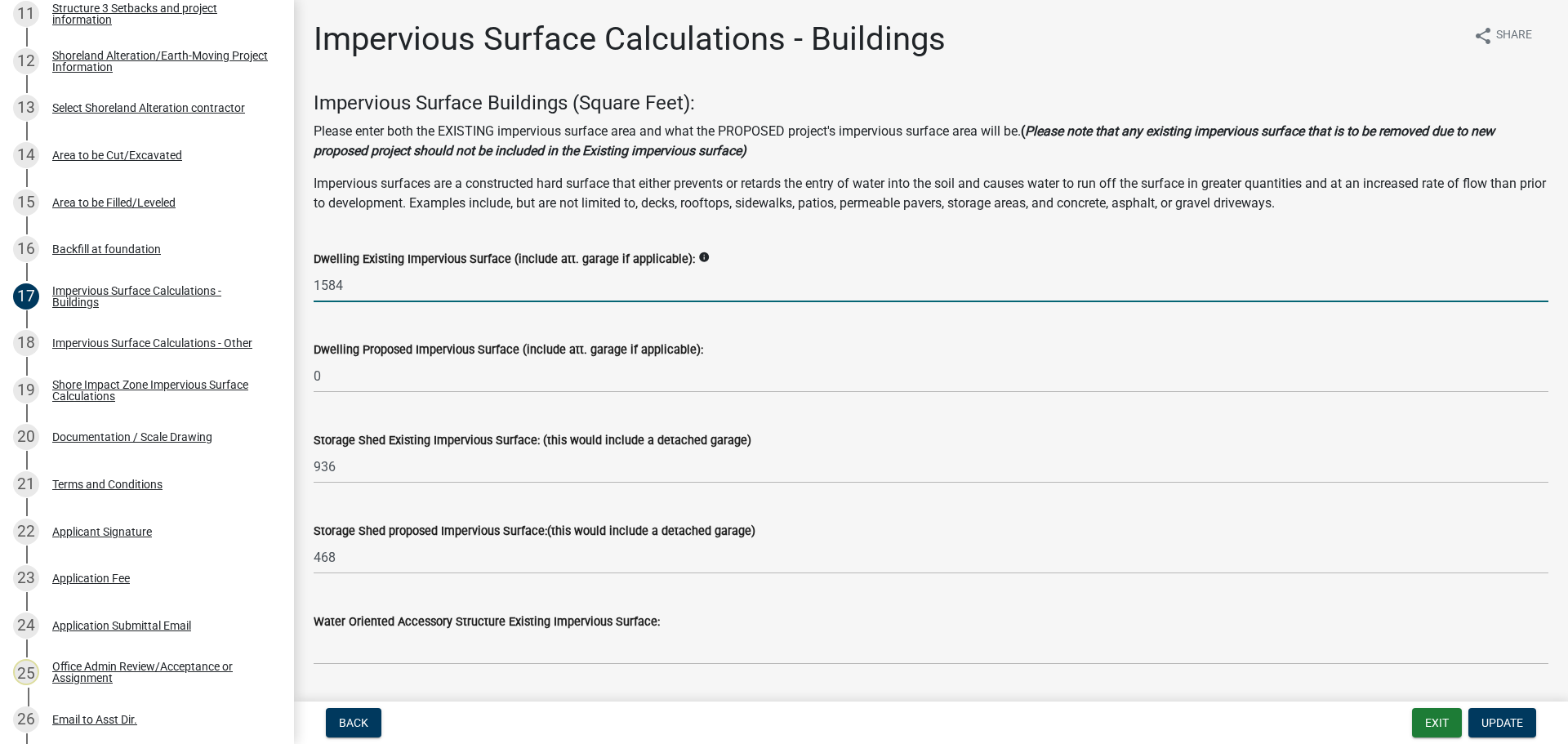
click at [379, 280] on input "1584" at bounding box center [931, 285] width 1235 height 34
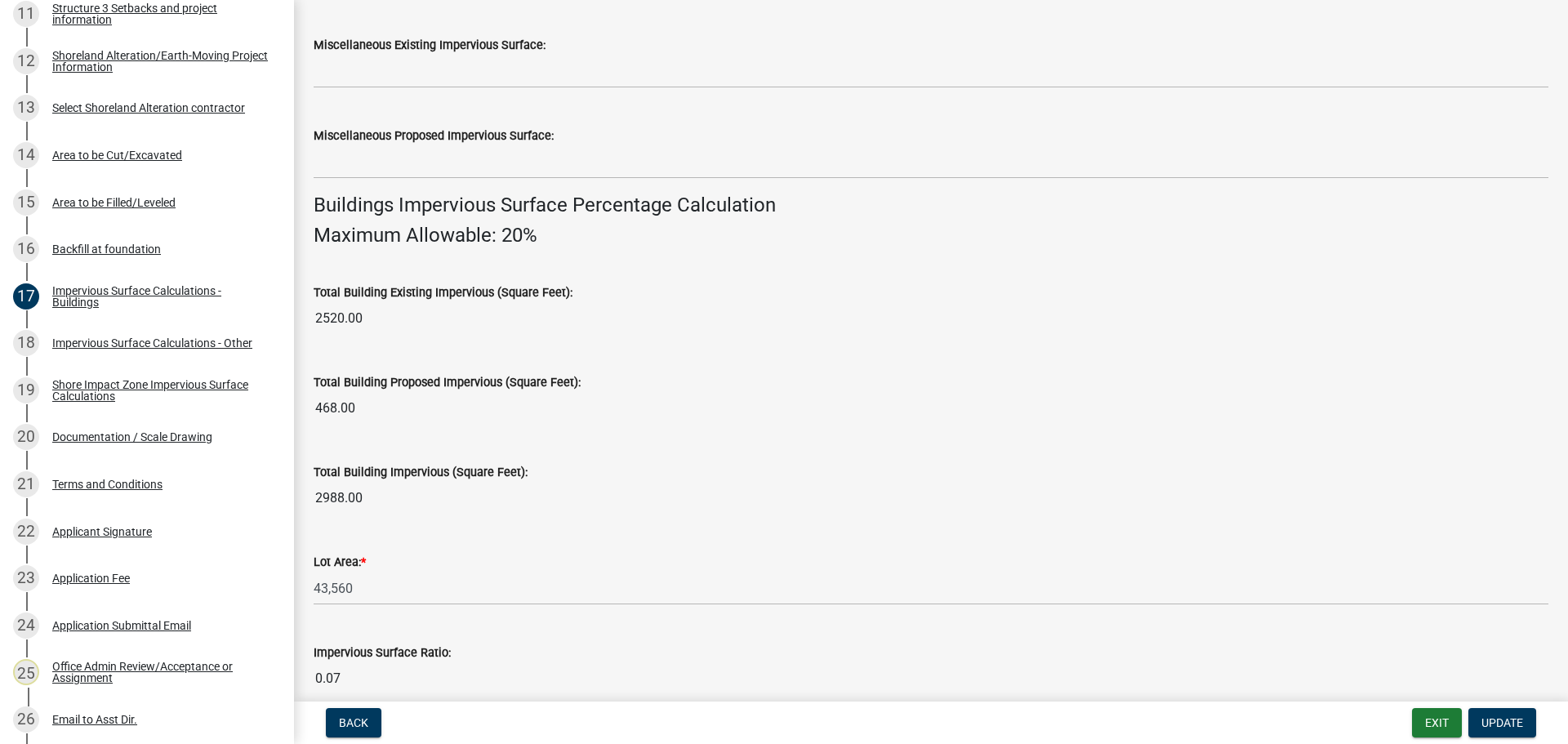
scroll to position [1107, 0]
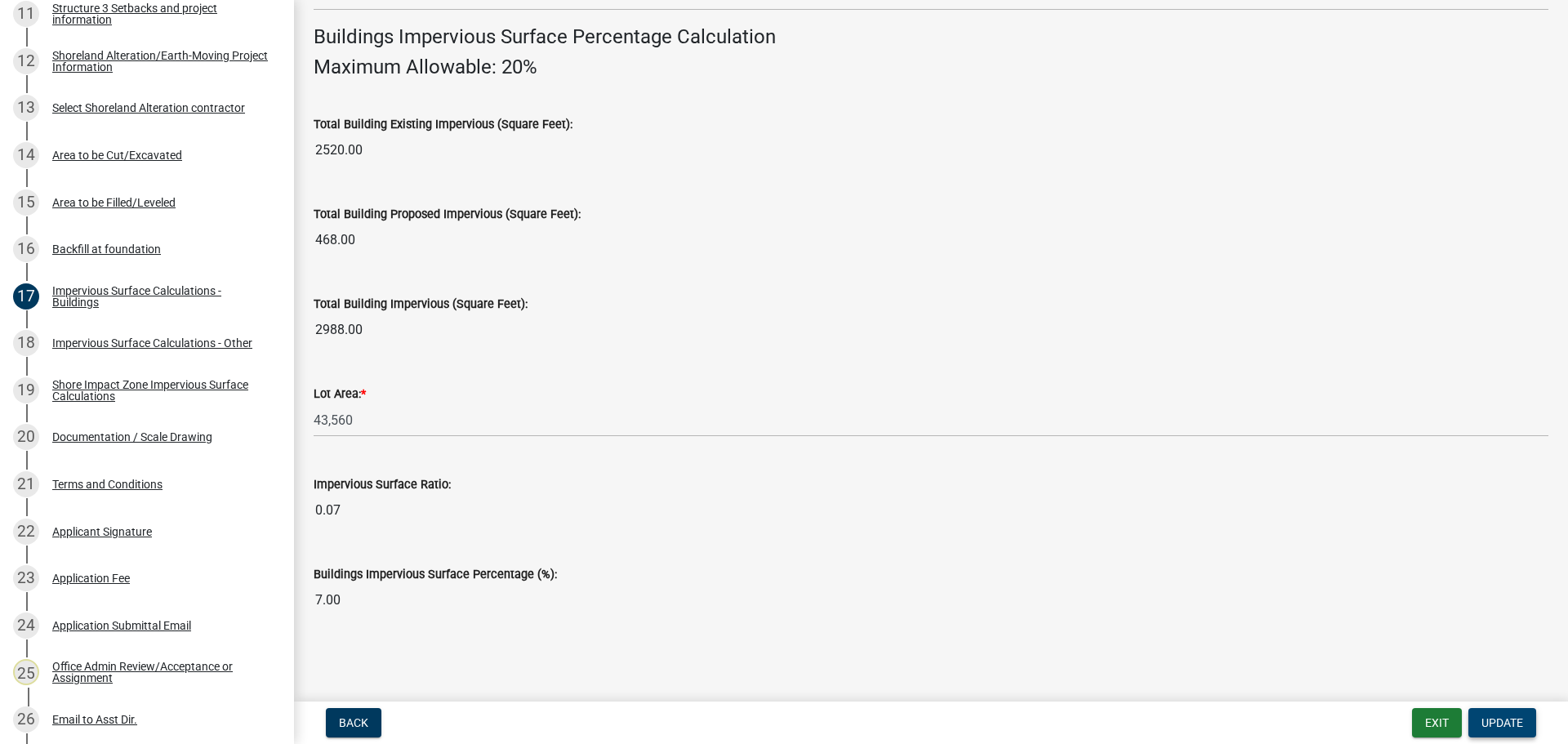
click at [1490, 721] on span "Update" at bounding box center [1502, 723] width 42 height 13
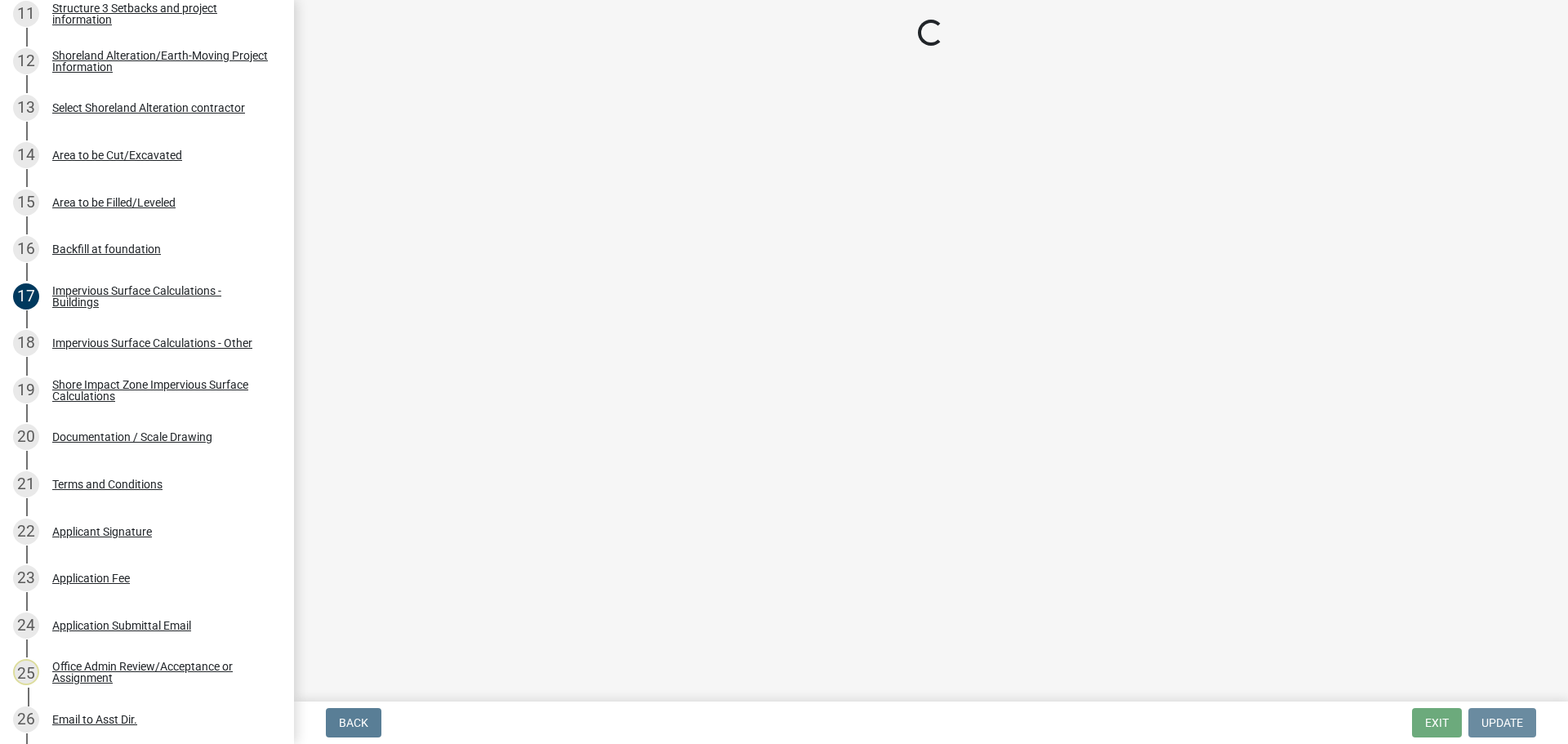
scroll to position [0, 0]
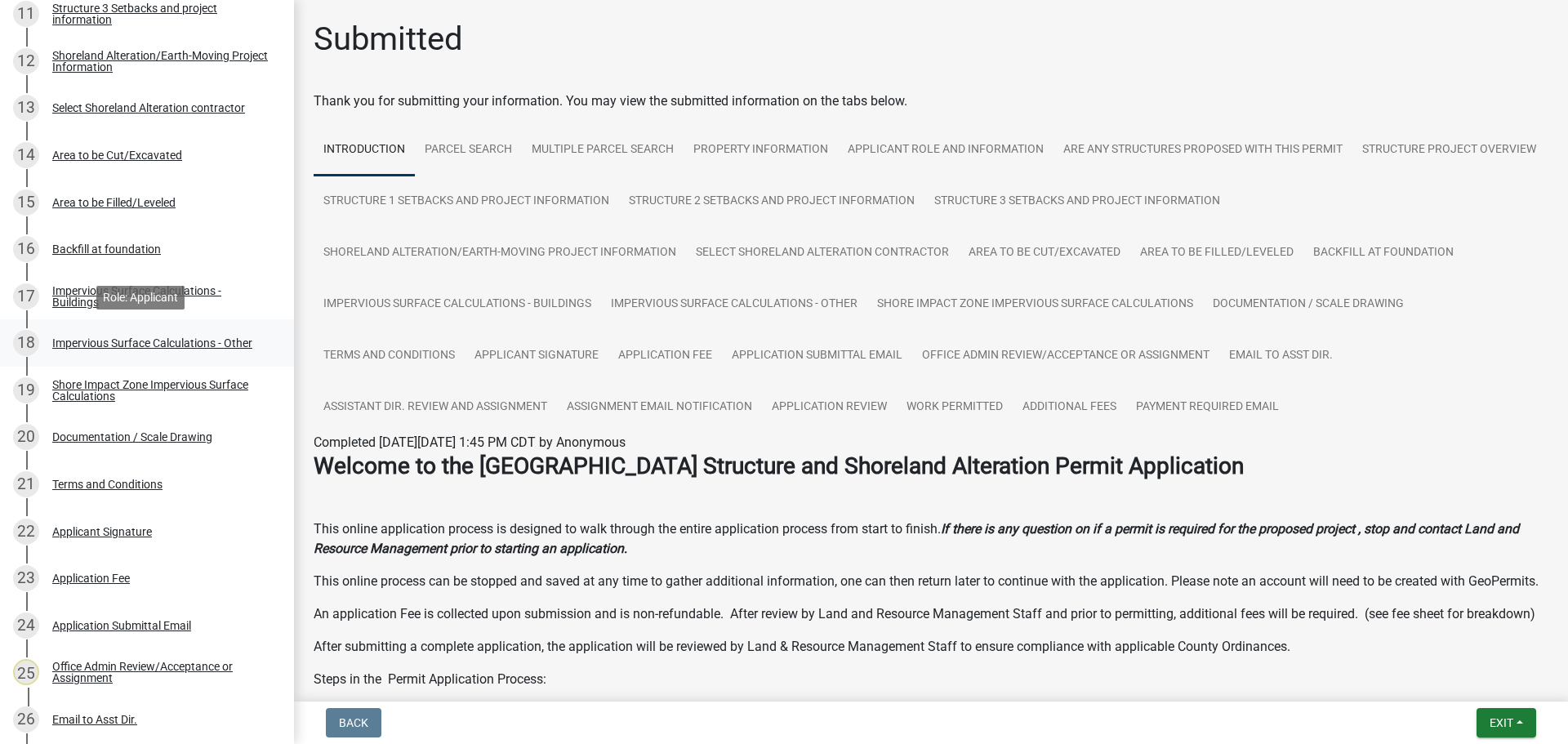
click at [157, 340] on div "Impervious Surface Calculations - Other" at bounding box center [152, 343] width 200 height 11
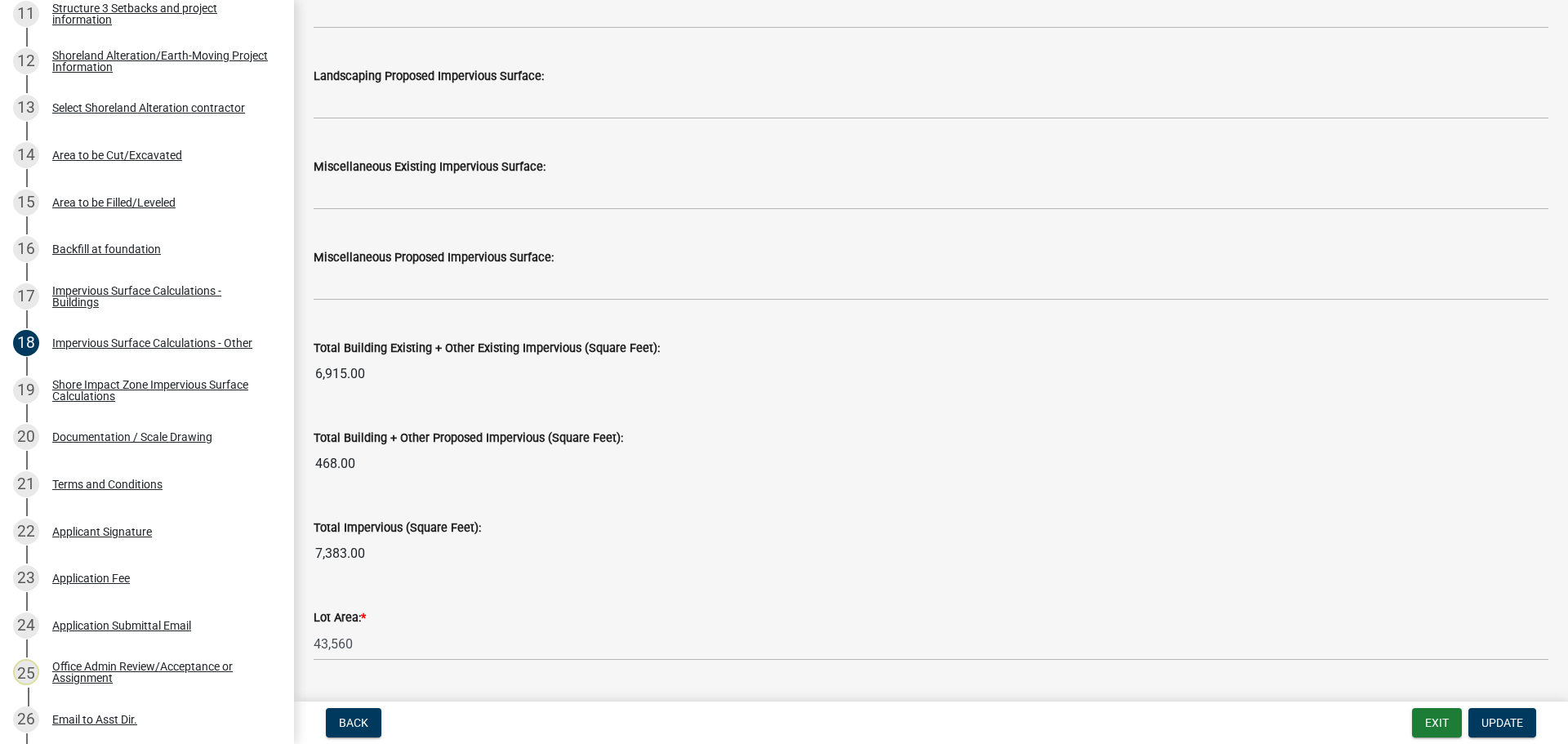
scroll to position [1551, 0]
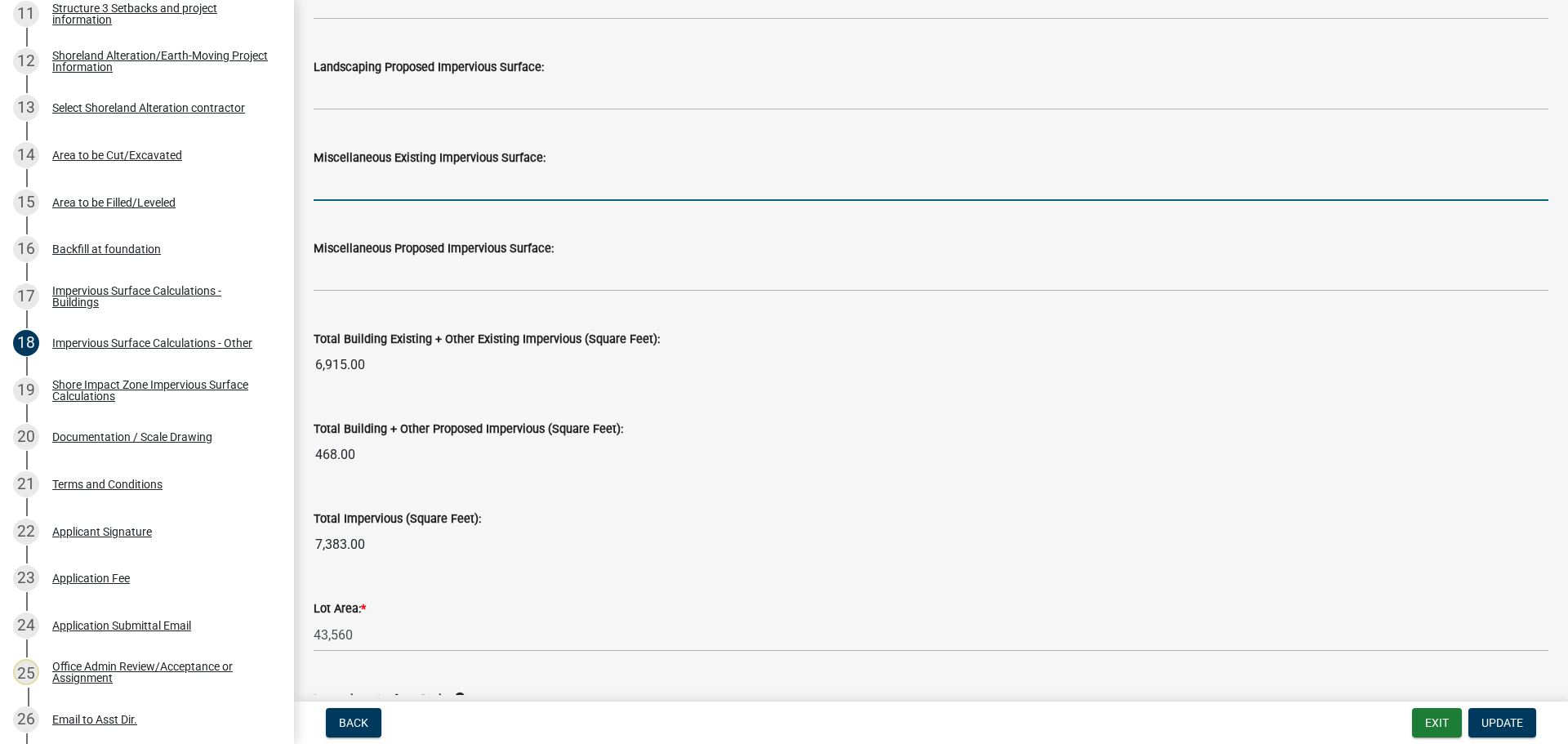
click at [391, 186] on input "text" at bounding box center [931, 184] width 1235 height 34
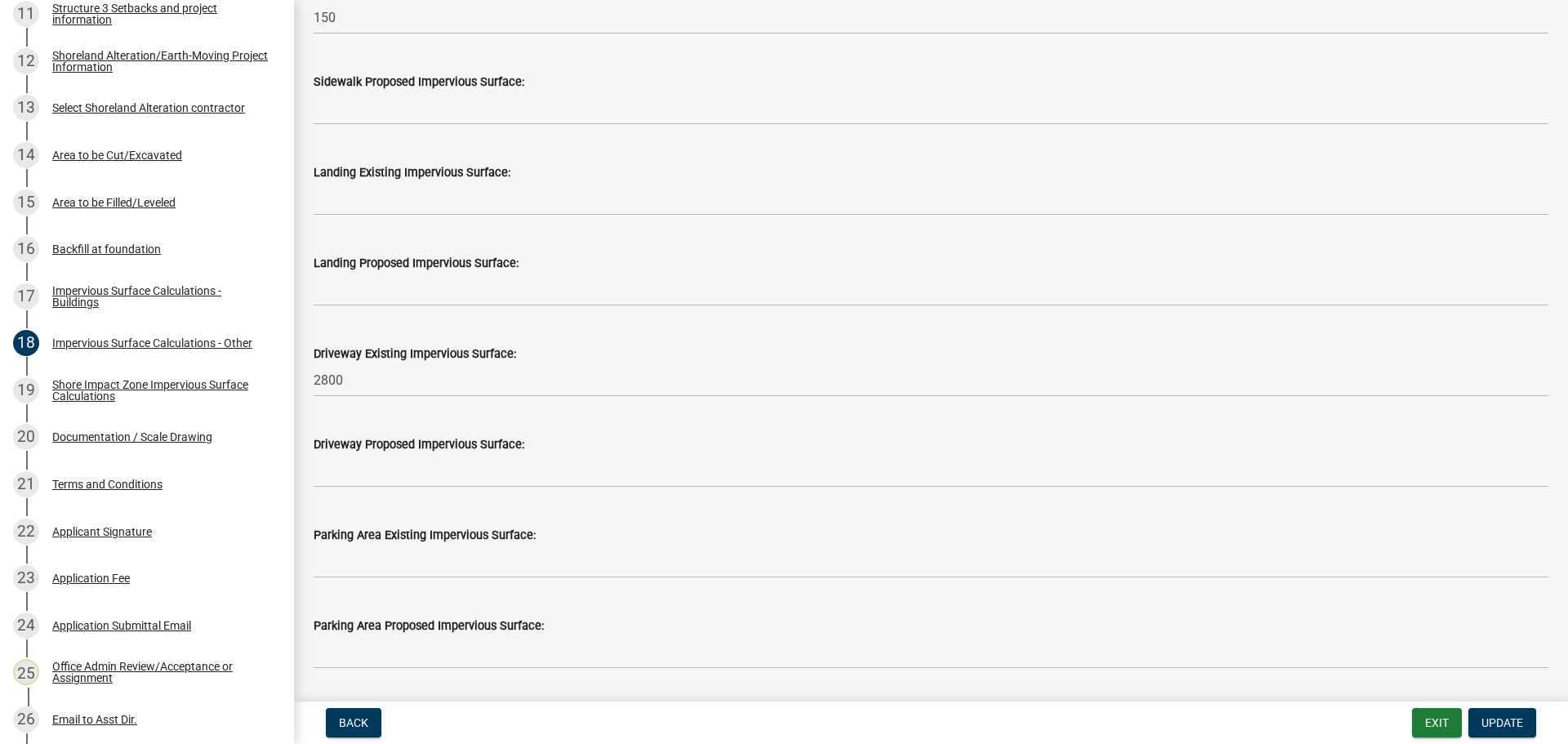
scroll to position [327, 0]
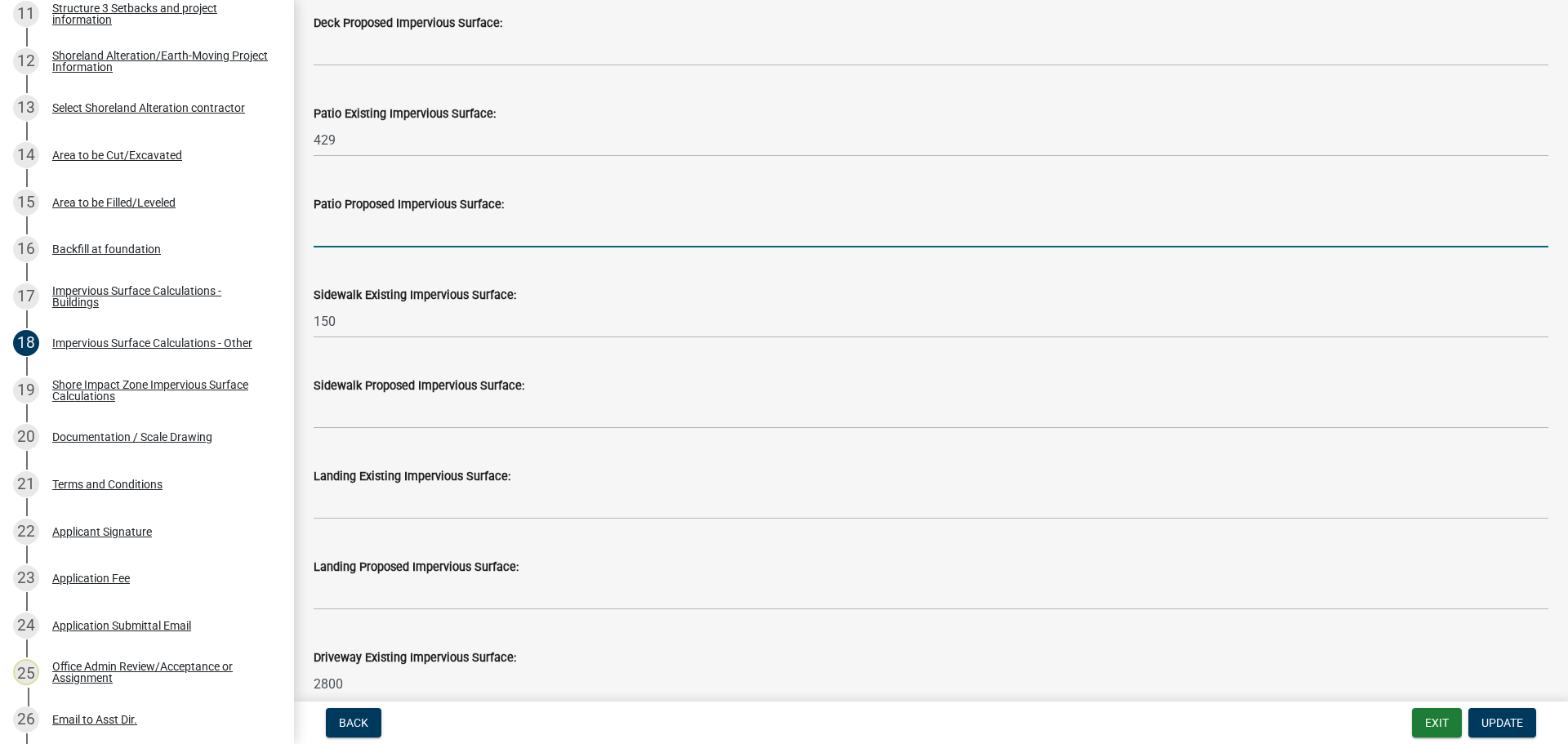
click at [387, 236] on input "text" at bounding box center [931, 231] width 1235 height 34
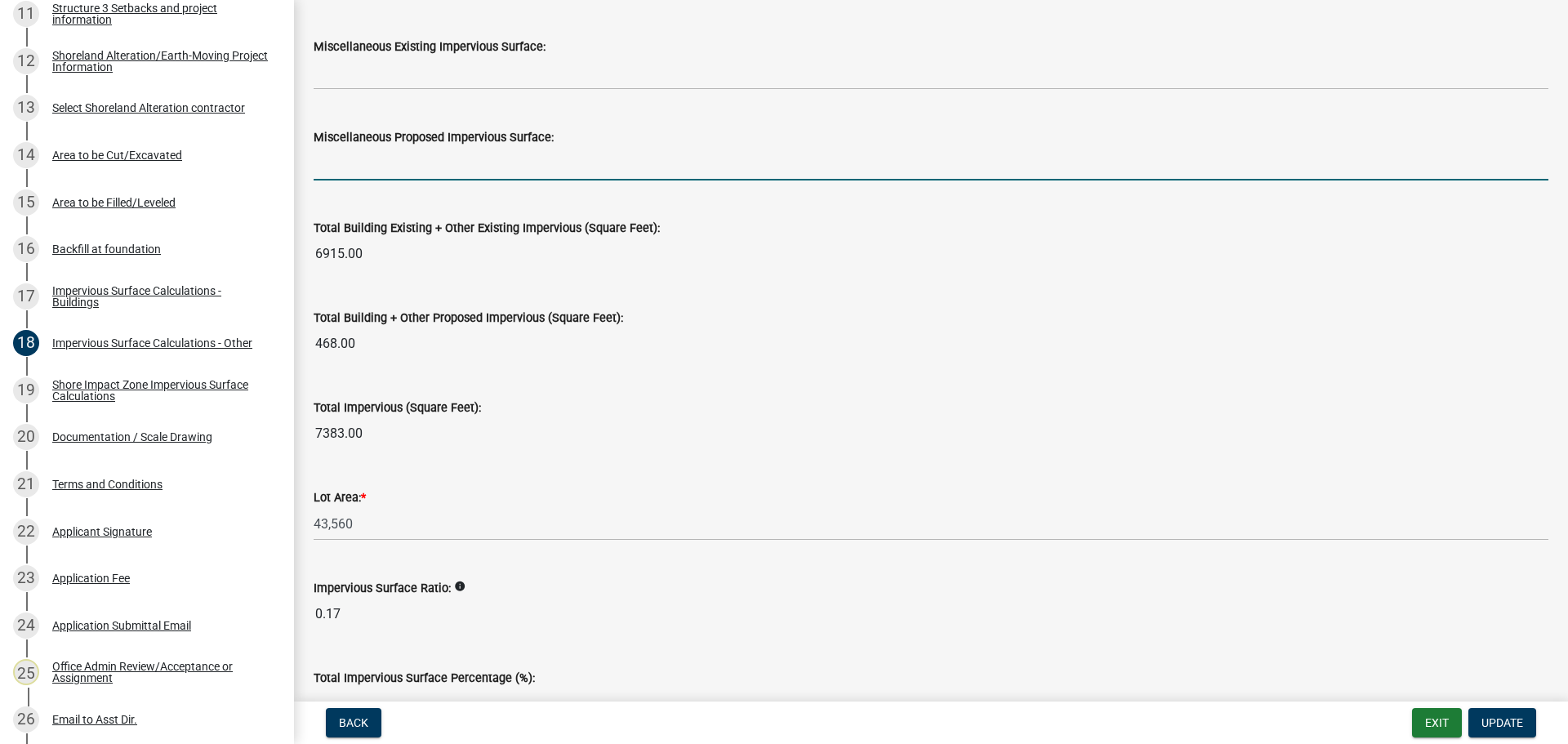
scroll to position [1766, 0]
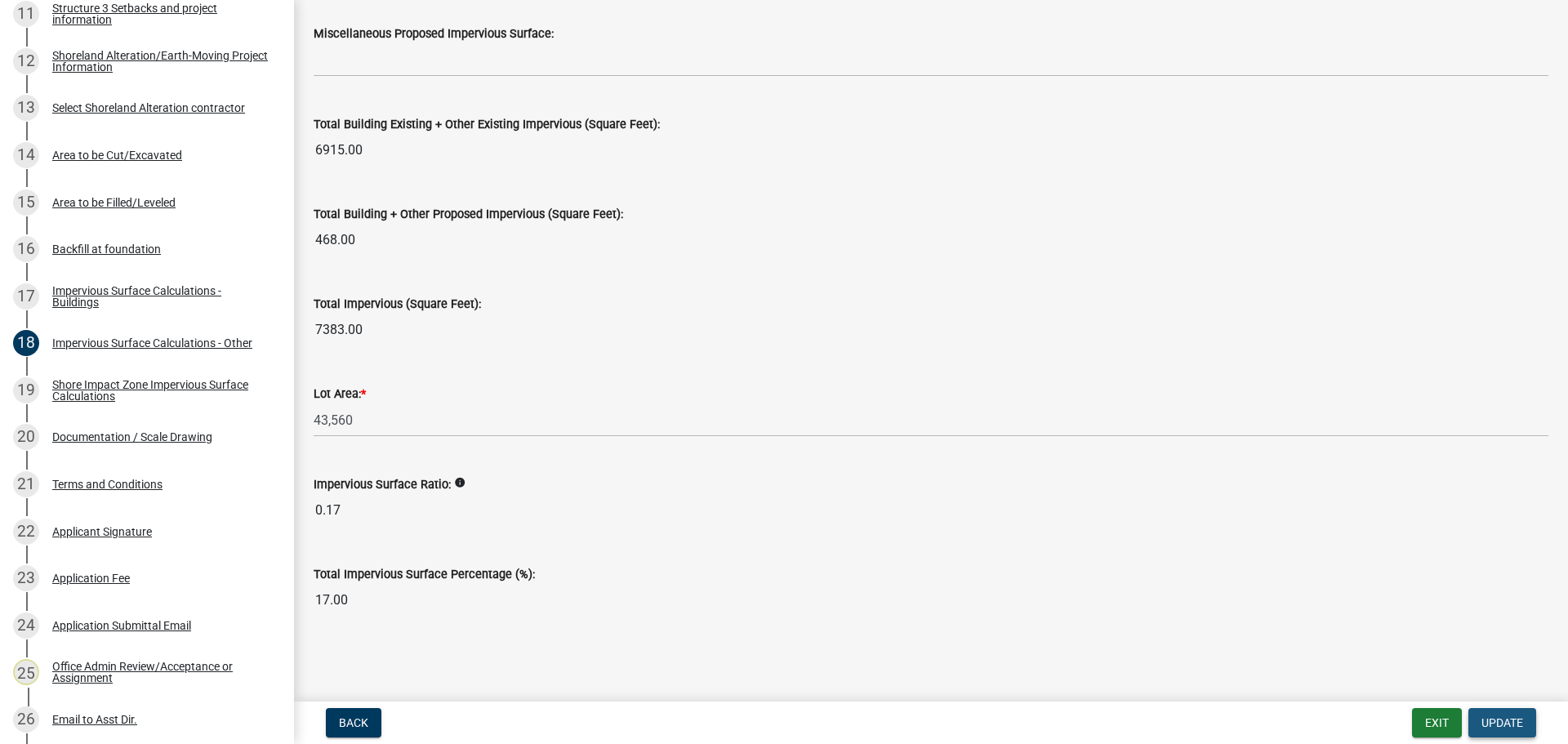
drag, startPoint x: 1505, startPoint y: 719, endPoint x: 1426, endPoint y: 665, distance: 95.7
click at [1504, 719] on span "Update" at bounding box center [1502, 723] width 42 height 13
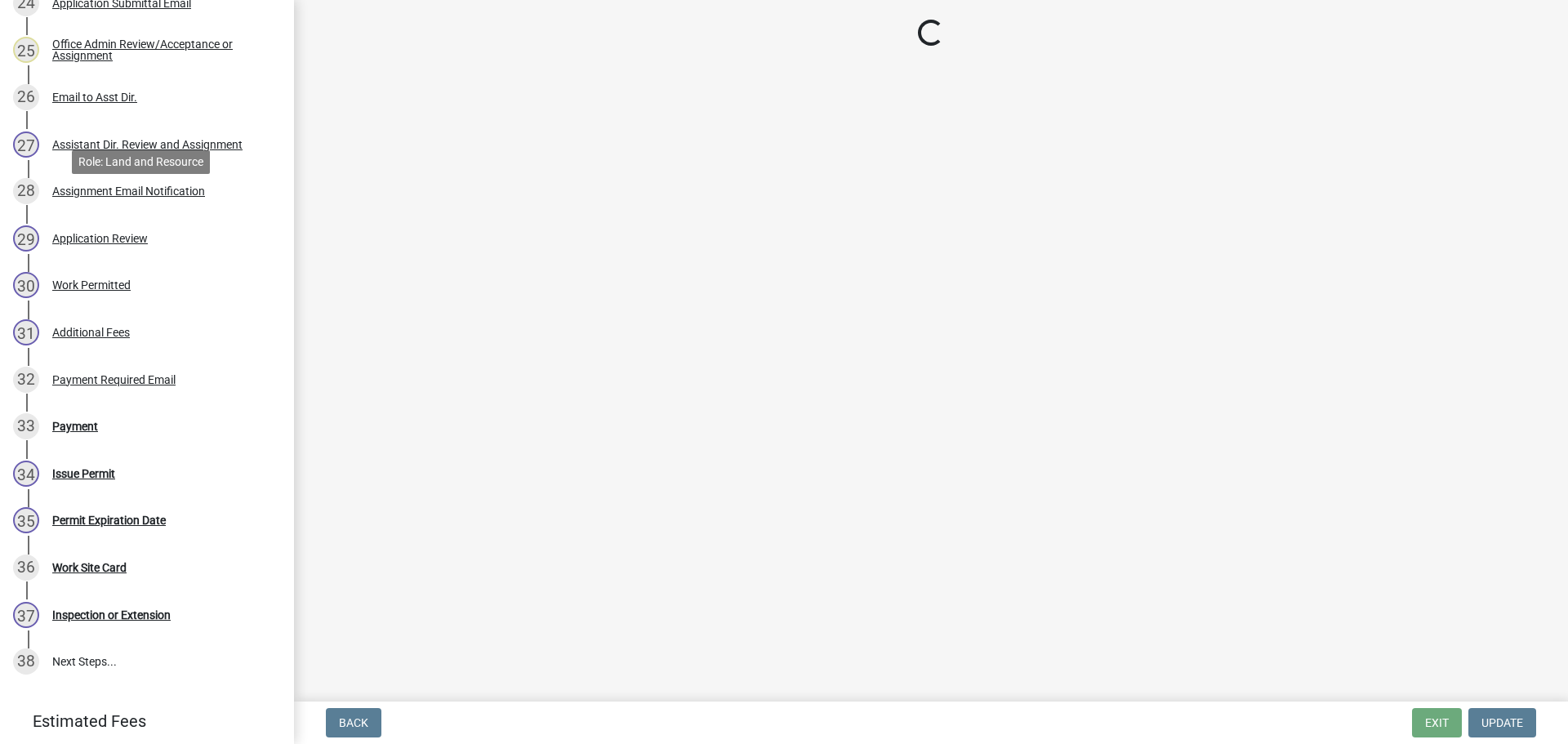
scroll to position [1472, 0]
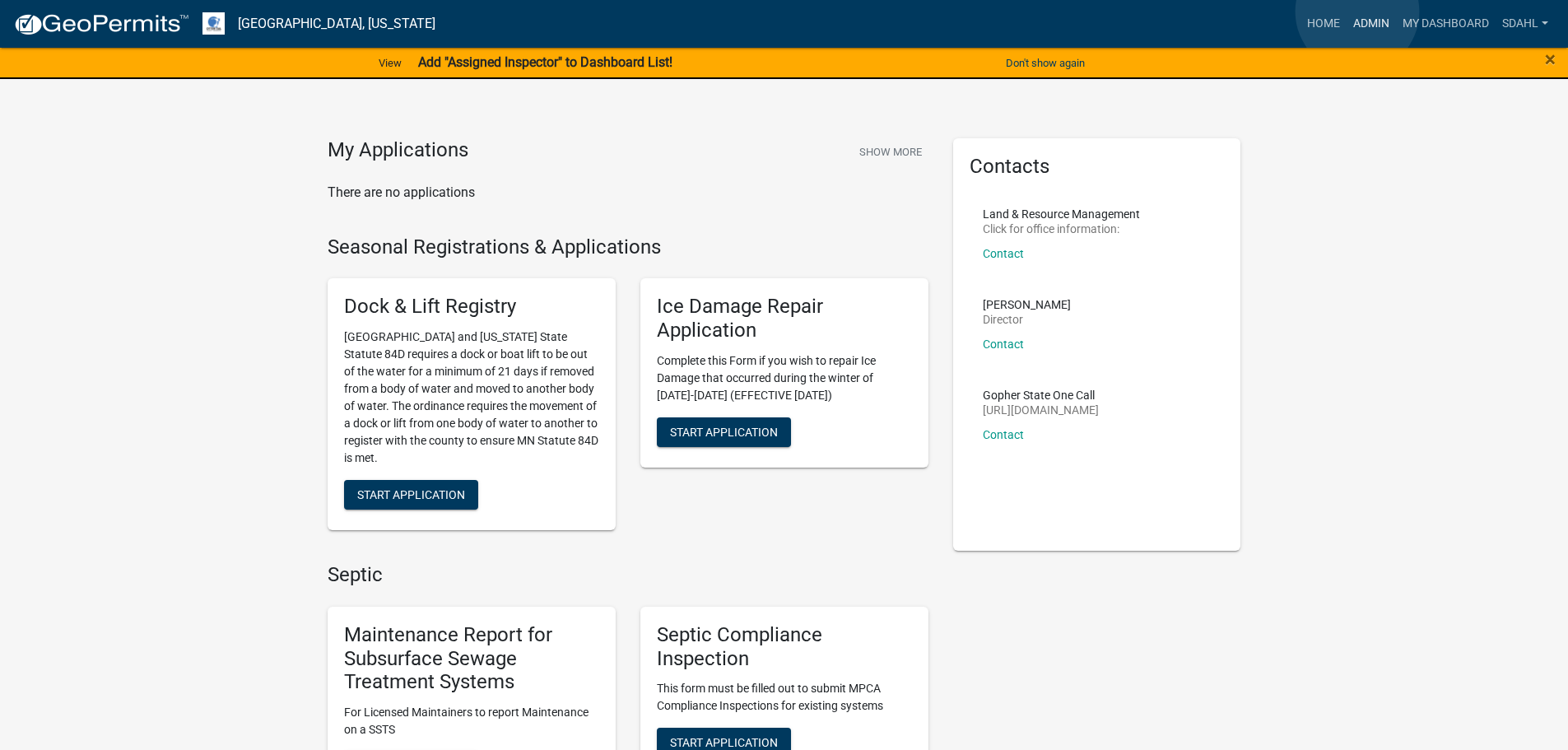
click at [1358, 11] on link "Admin" at bounding box center [1371, 23] width 50 height 31
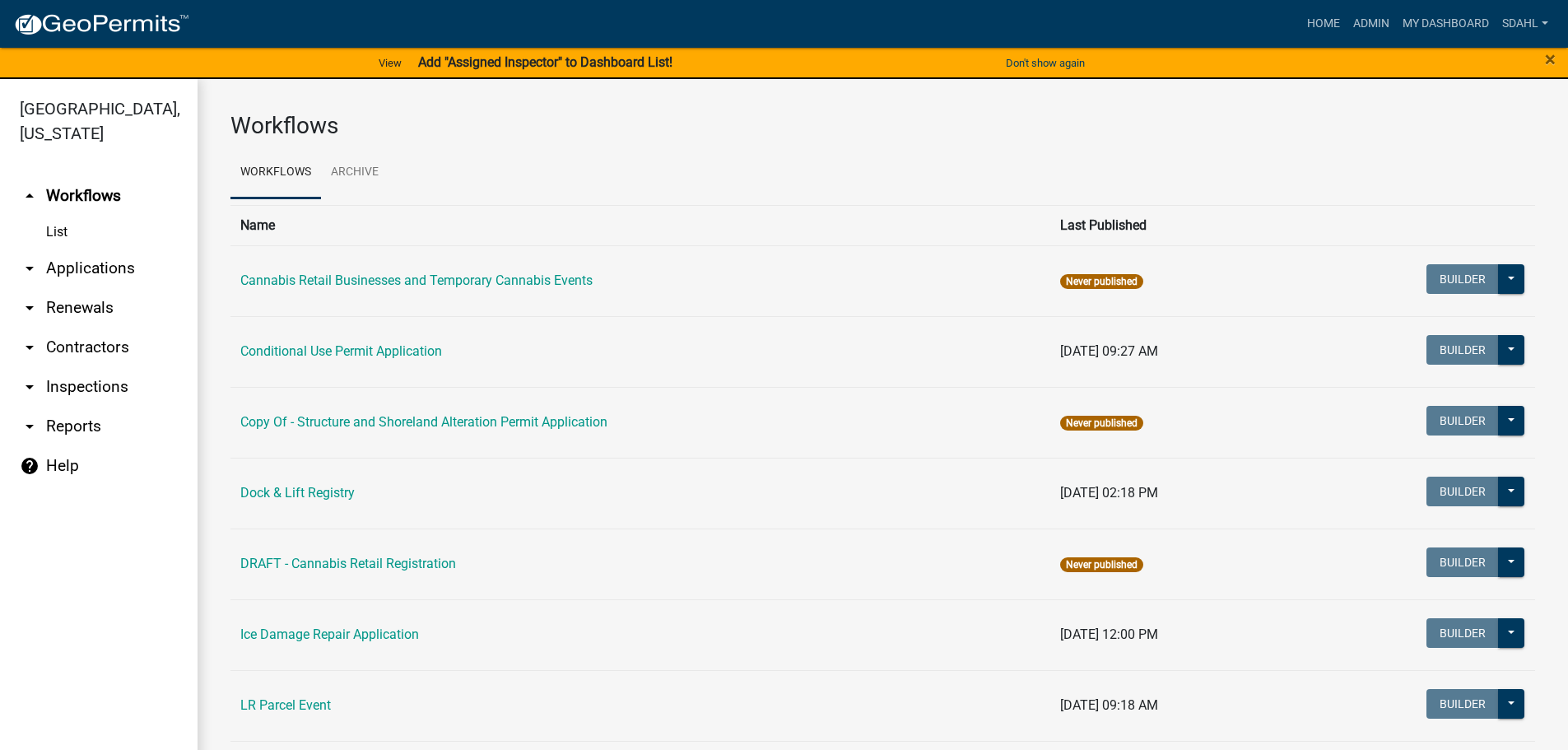
click at [103, 261] on link "arrow_drop_down Applications" at bounding box center [99, 268] width 197 height 39
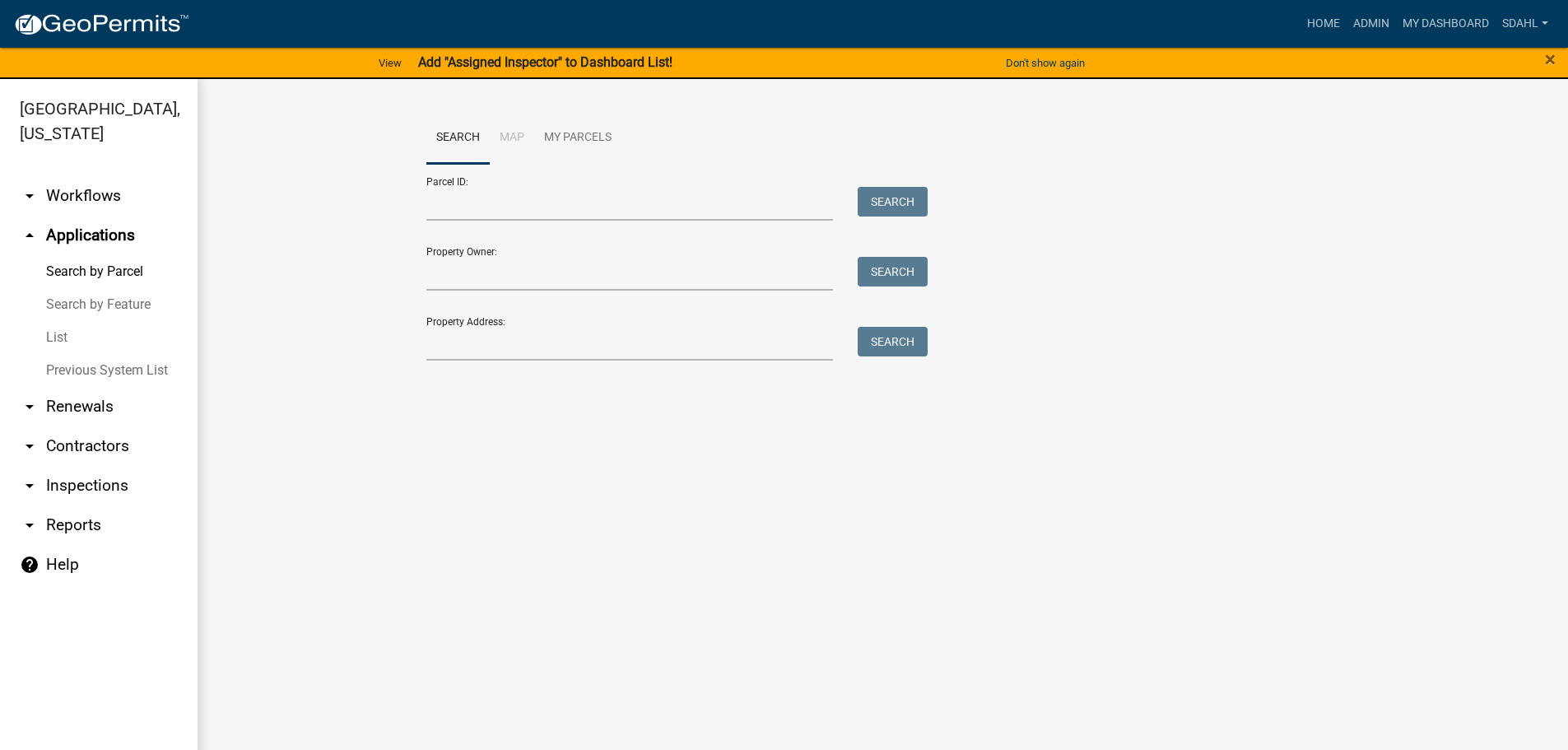
click at [484, 180] on div "Parcel ID: Search" at bounding box center [673, 191] width 494 height 57
click at [481, 192] on input "Parcel ID:" at bounding box center [630, 204] width 407 height 34
paste input "22000990478000"
click at [897, 191] on button "Search" at bounding box center [893, 202] width 70 height 30
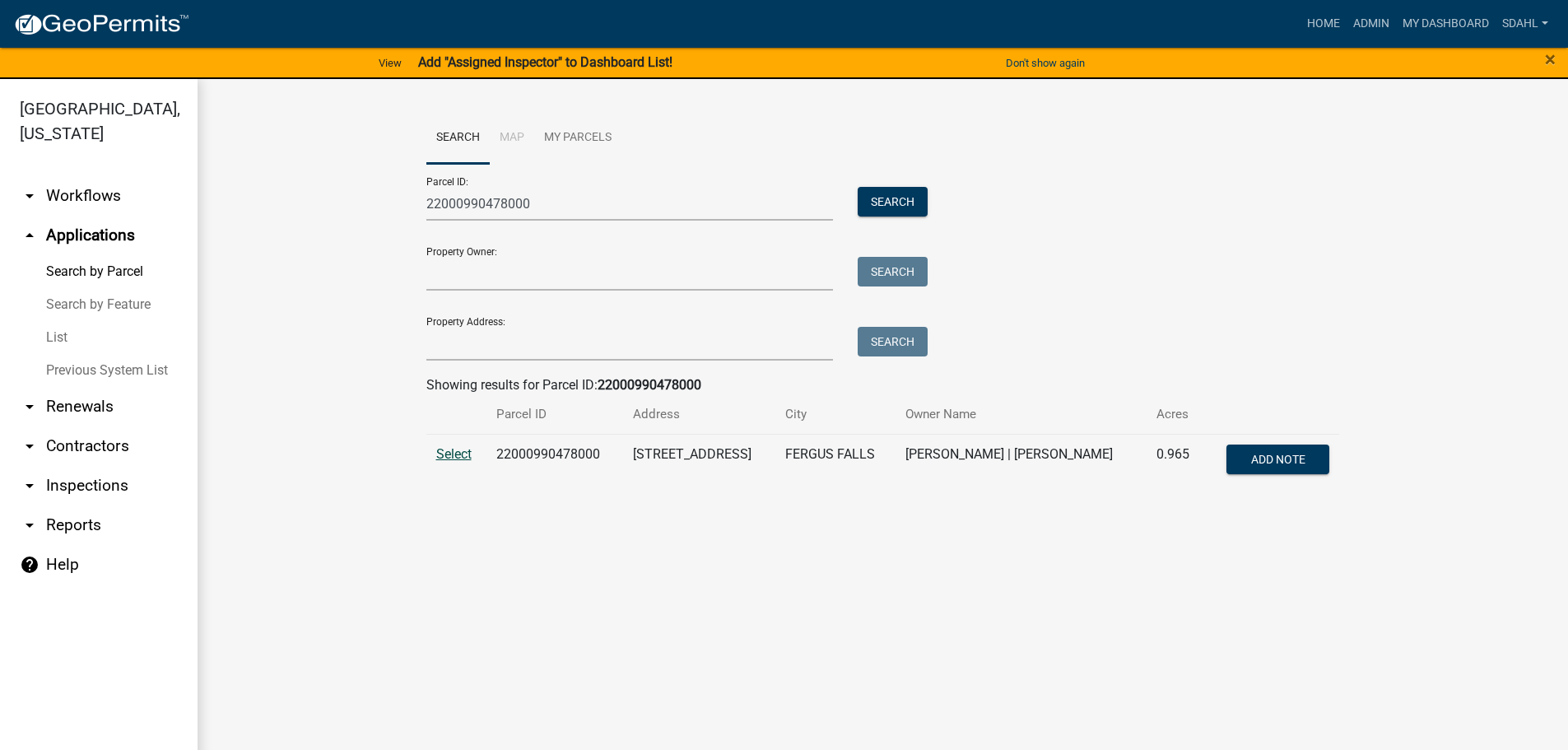
click at [458, 451] on span "Select" at bounding box center [454, 453] width 36 height 16
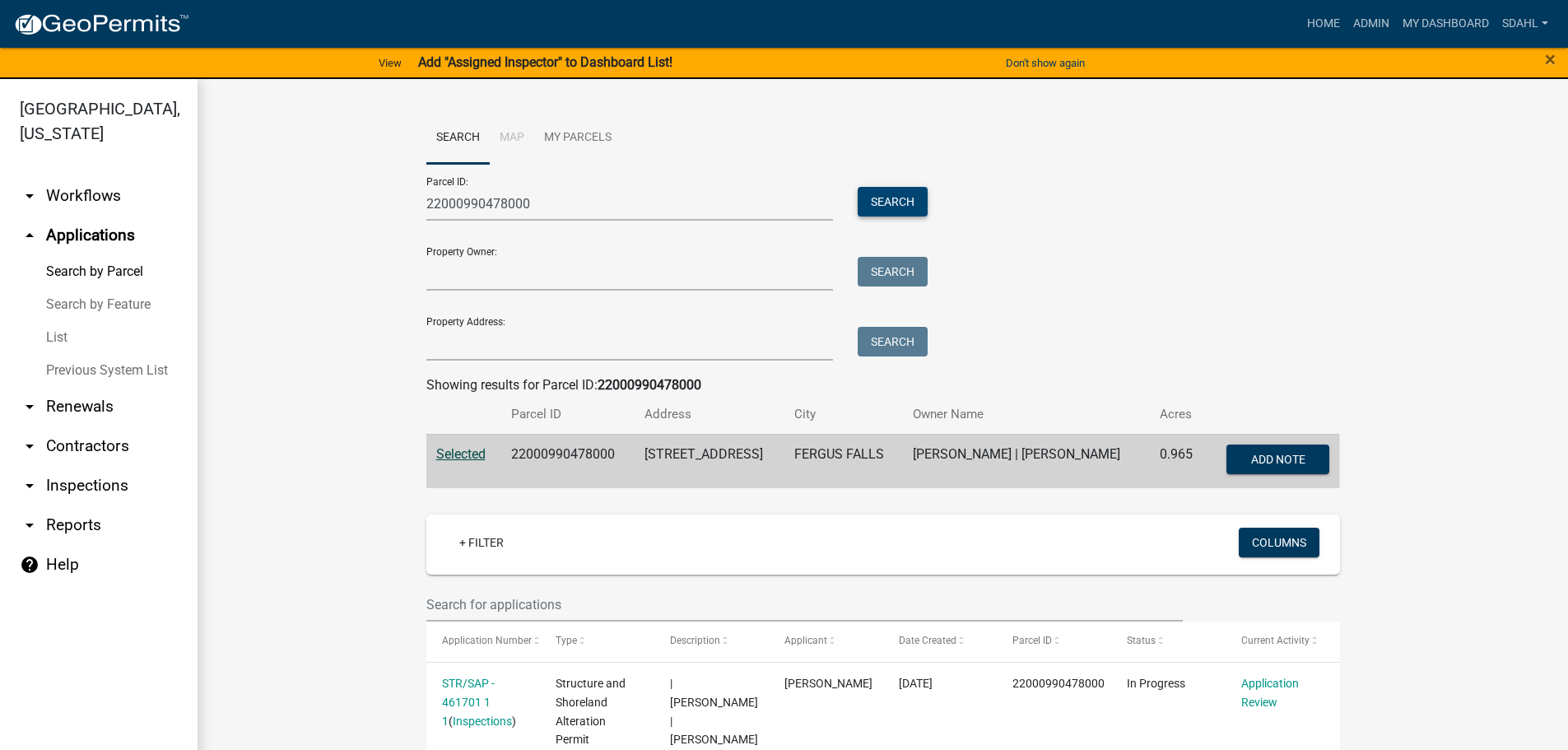
click at [891, 197] on button "Search" at bounding box center [893, 202] width 70 height 30
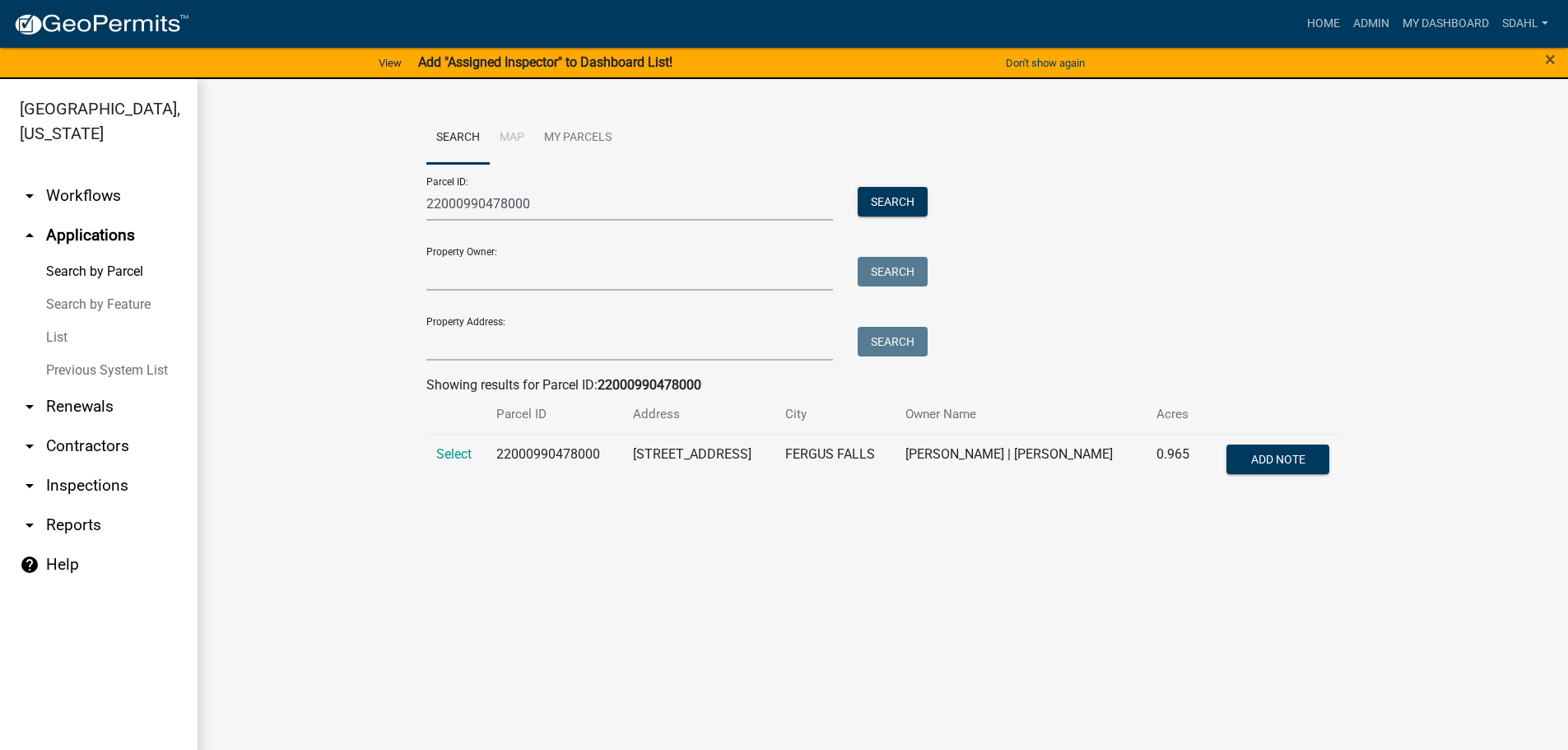
click at [441, 463] on td "Select" at bounding box center [456, 461] width 61 height 54
click at [446, 457] on span "Select" at bounding box center [454, 453] width 36 height 16
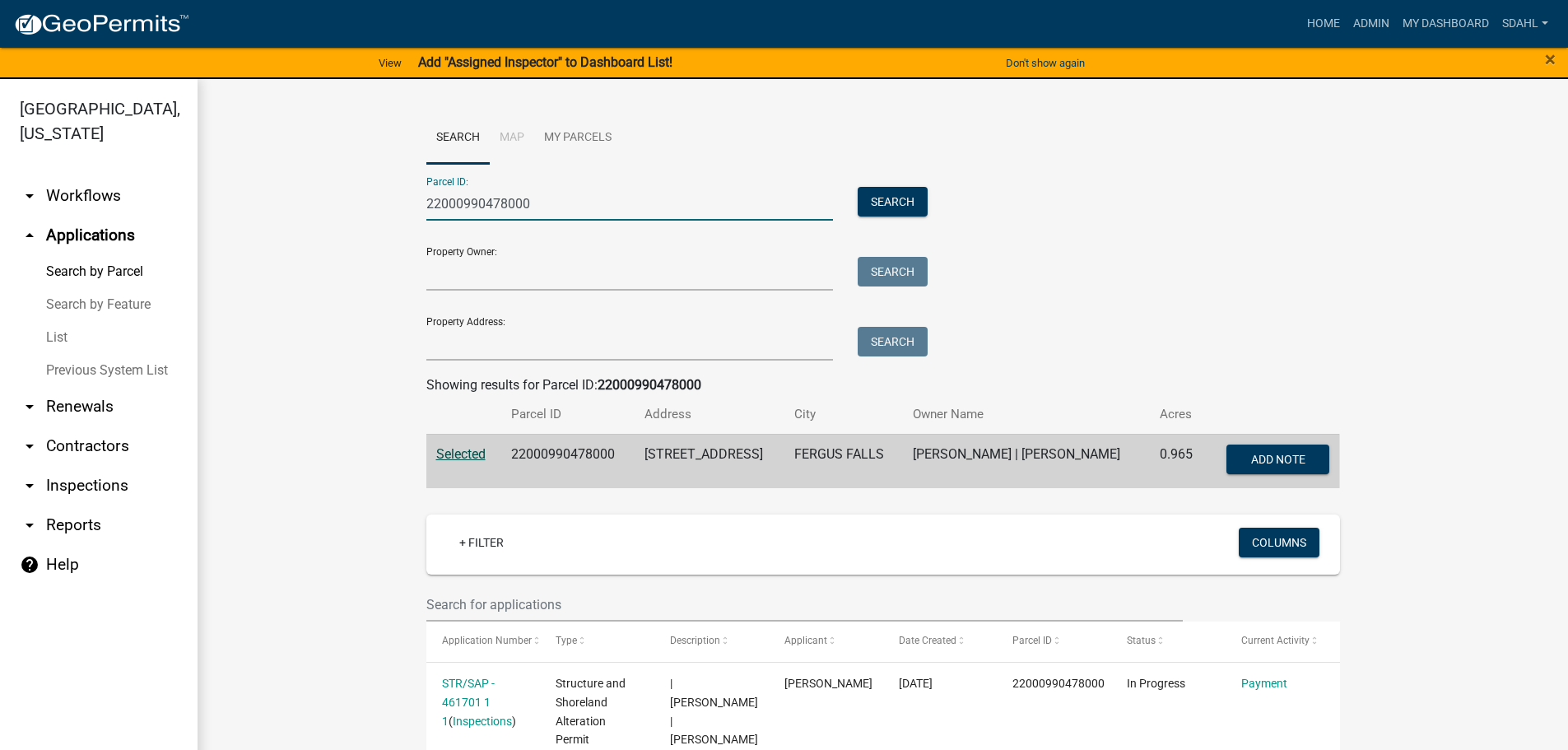
drag, startPoint x: 540, startPoint y: 205, endPoint x: 315, endPoint y: 195, distance: 225.2
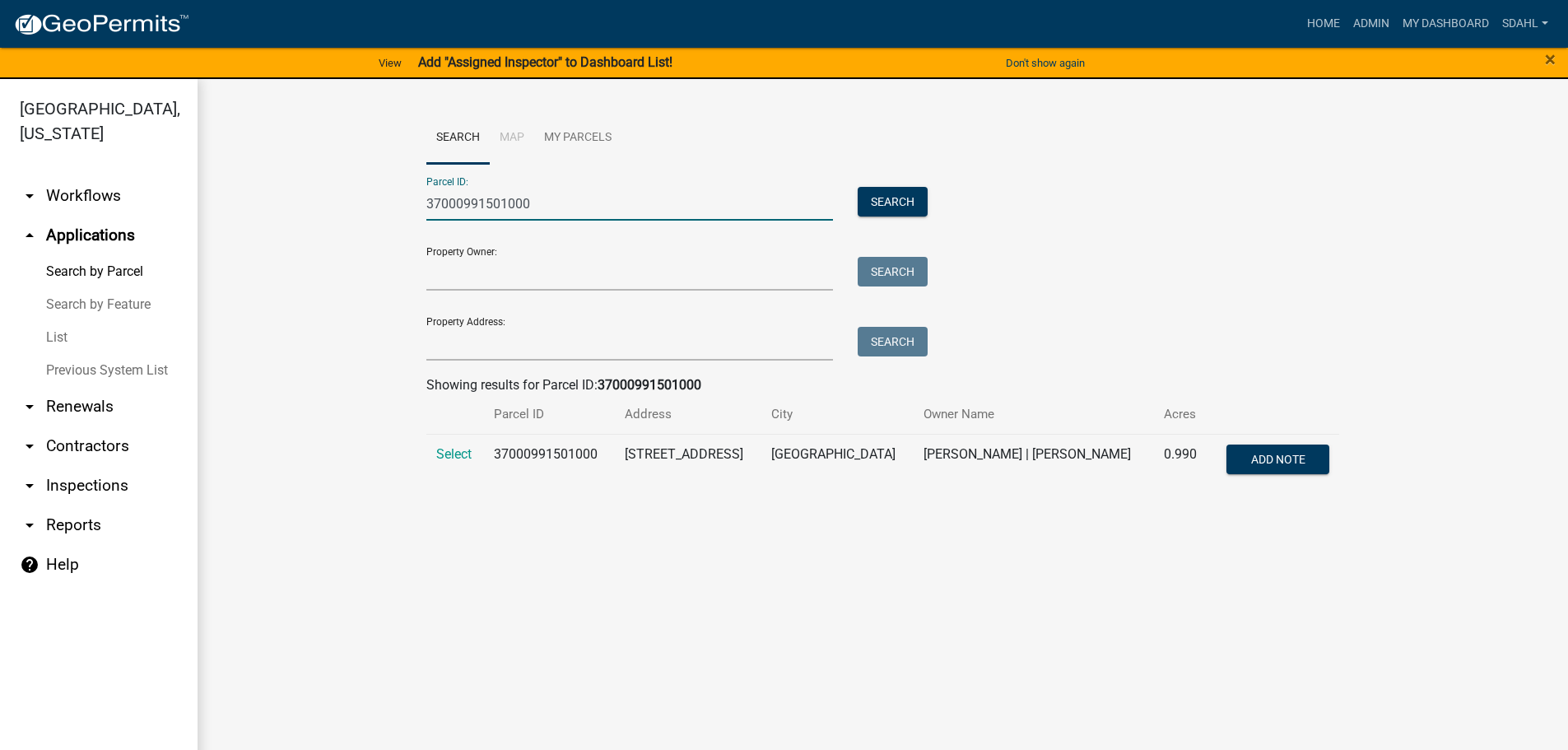
type input "37000991501000"
click at [442, 440] on td "Select" at bounding box center [455, 461] width 58 height 54
click at [456, 460] on span "Select" at bounding box center [454, 453] width 36 height 16
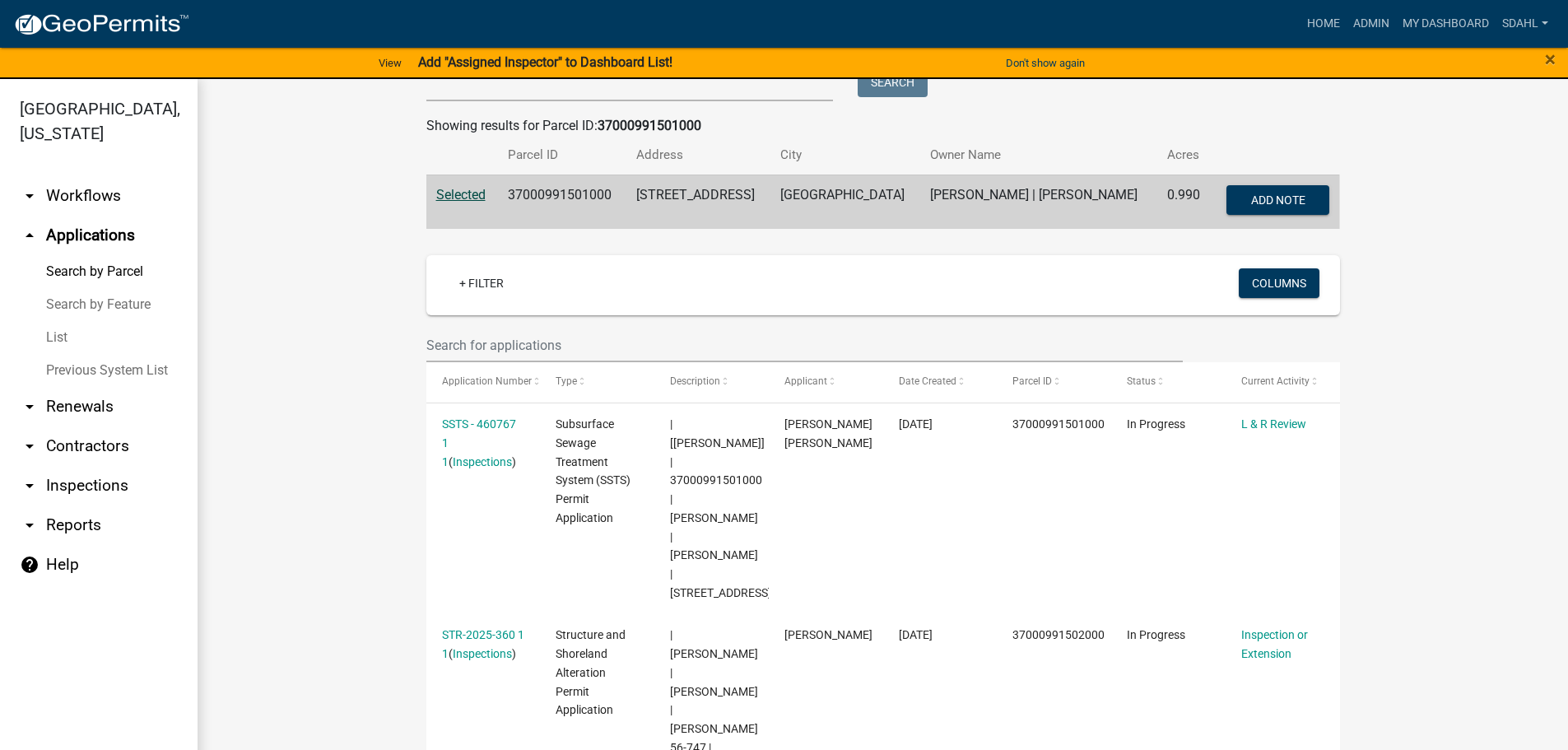
scroll to position [164, 0]
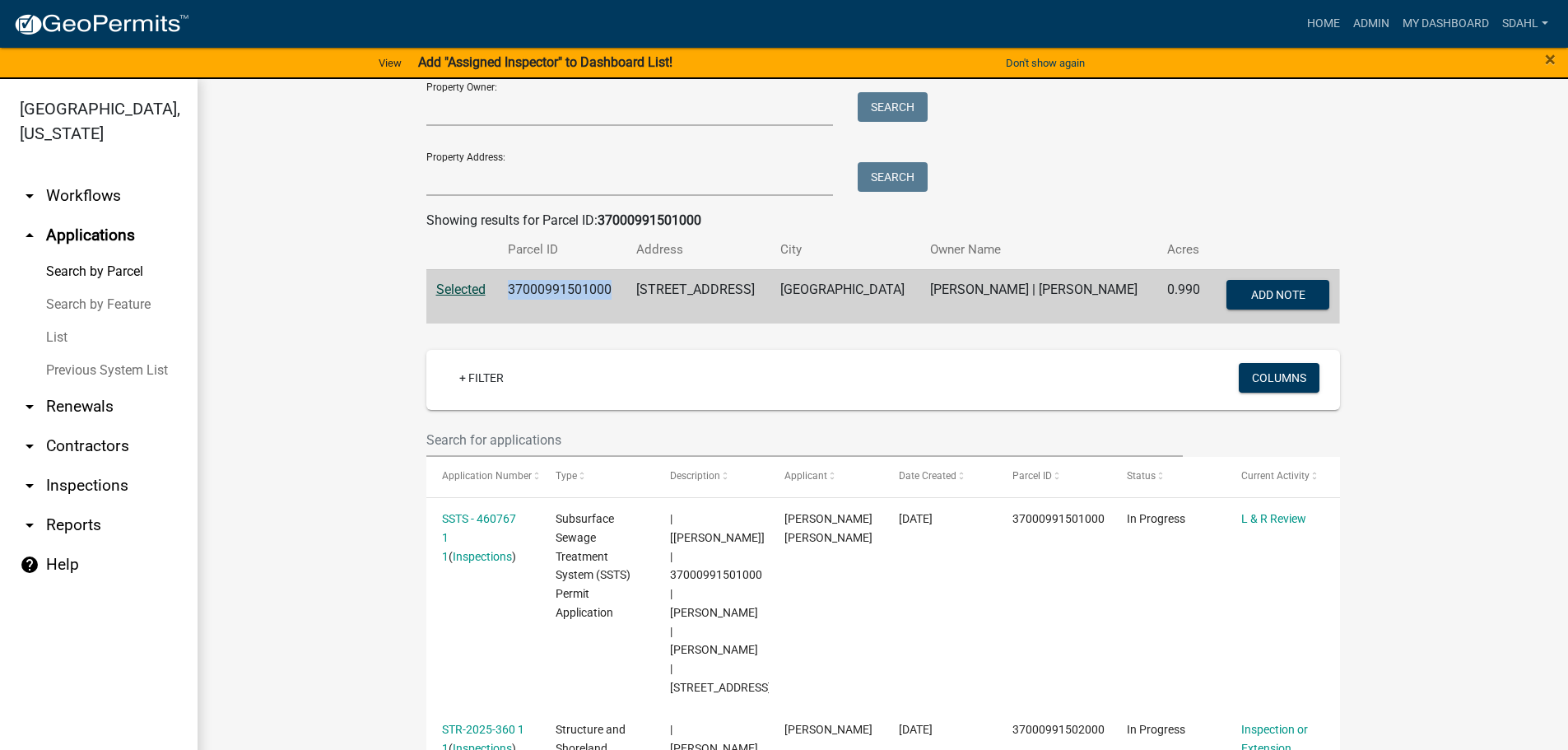
drag, startPoint x: 605, startPoint y: 282, endPoint x: 498, endPoint y: 298, distance: 108.2
click at [498, 298] on td "37000991501000" at bounding box center [561, 297] width 129 height 54
copy td "37000991501000"
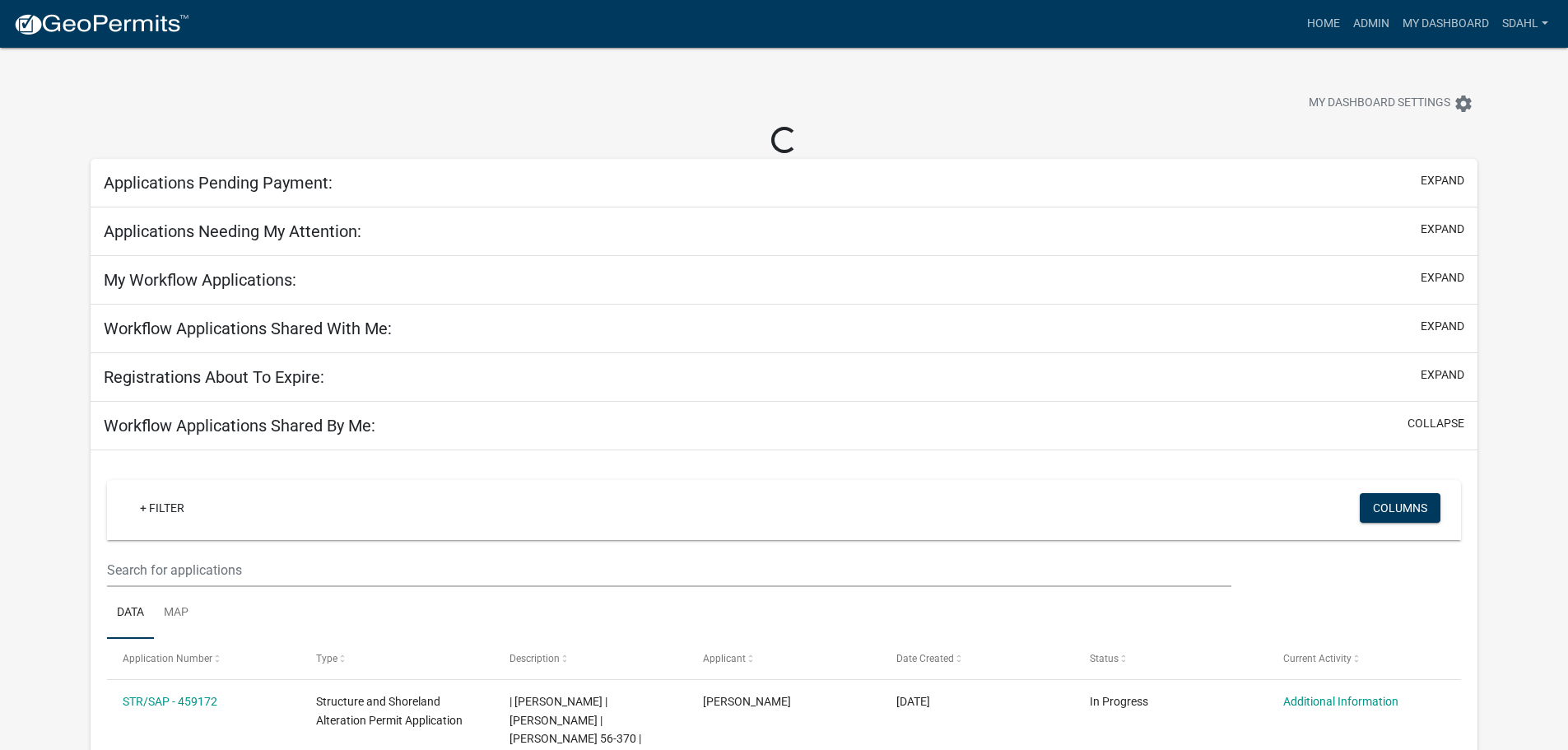
select select "3: 100"
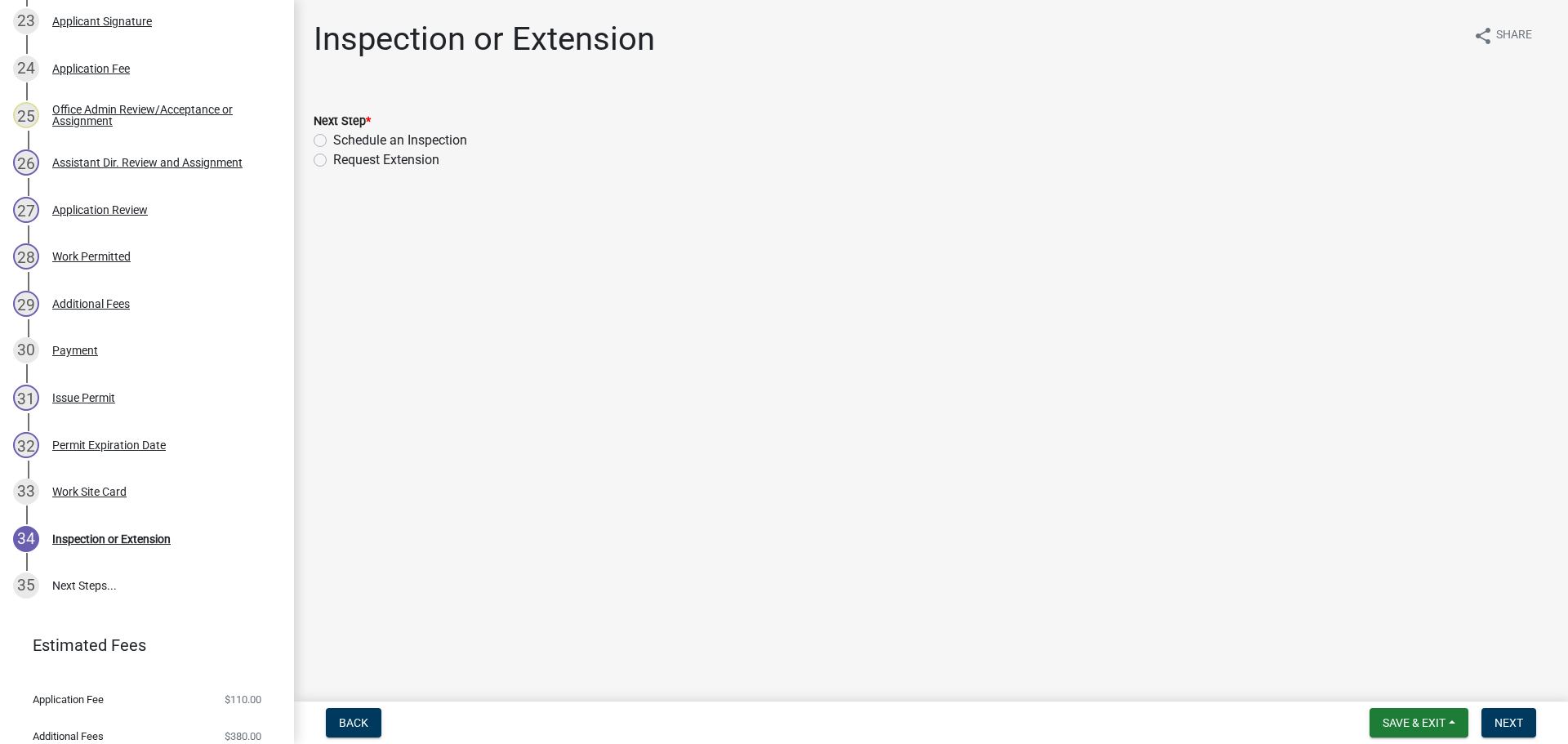
scroll to position [1429, 0]
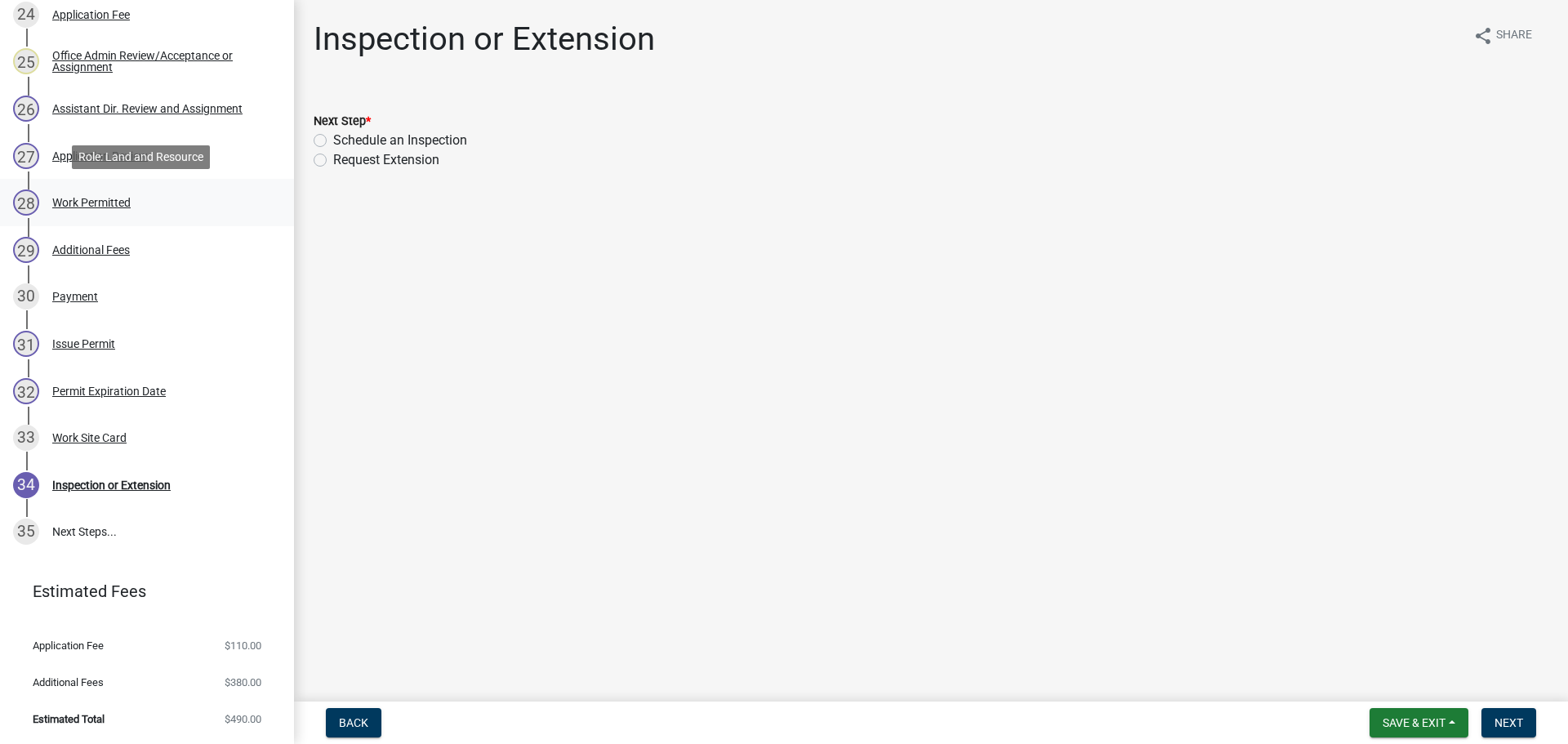
click at [109, 196] on div "Work Permitted" at bounding box center [91, 202] width 78 height 11
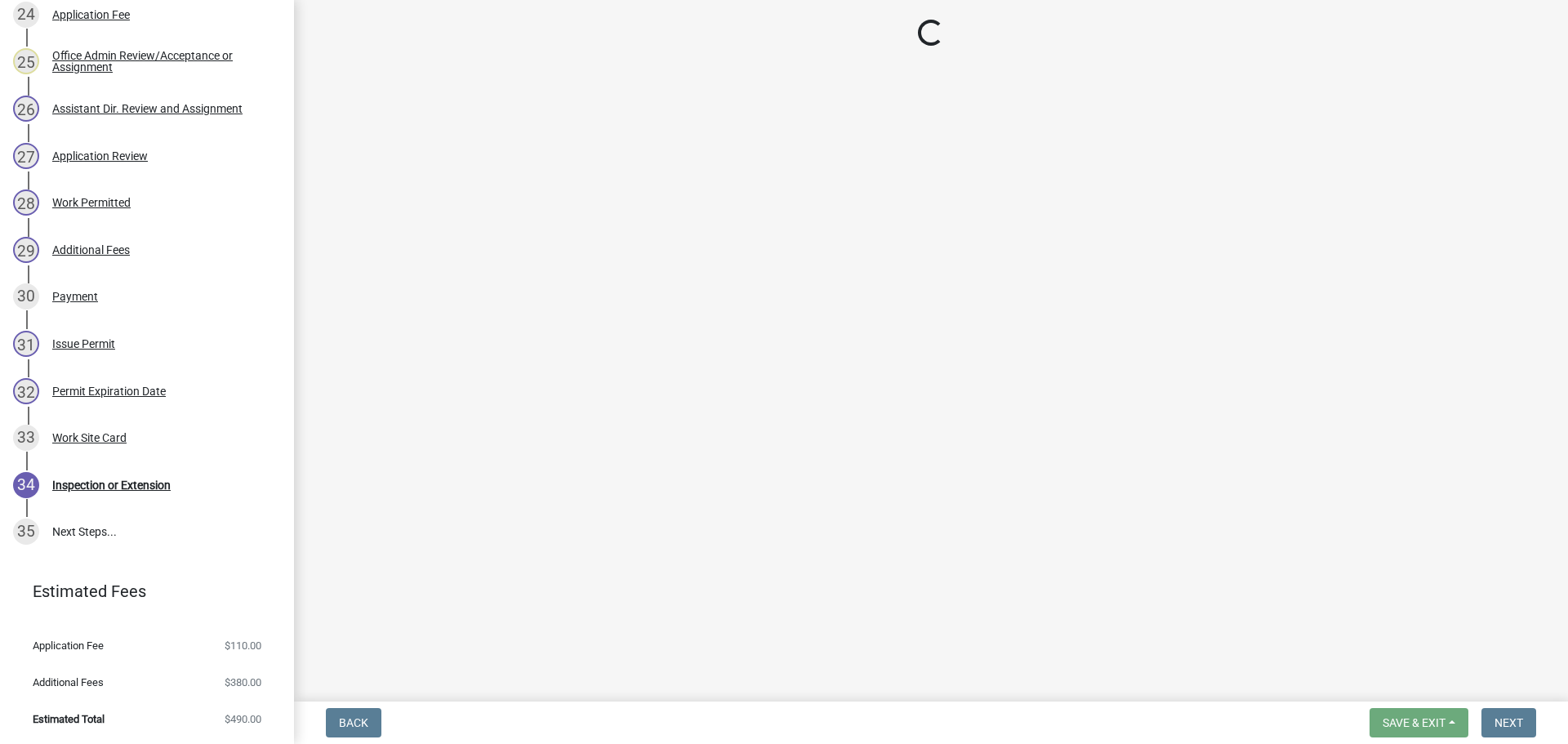
select select "b1ab52ec-9759-48a2-a5bb-a8b7da6cd639"
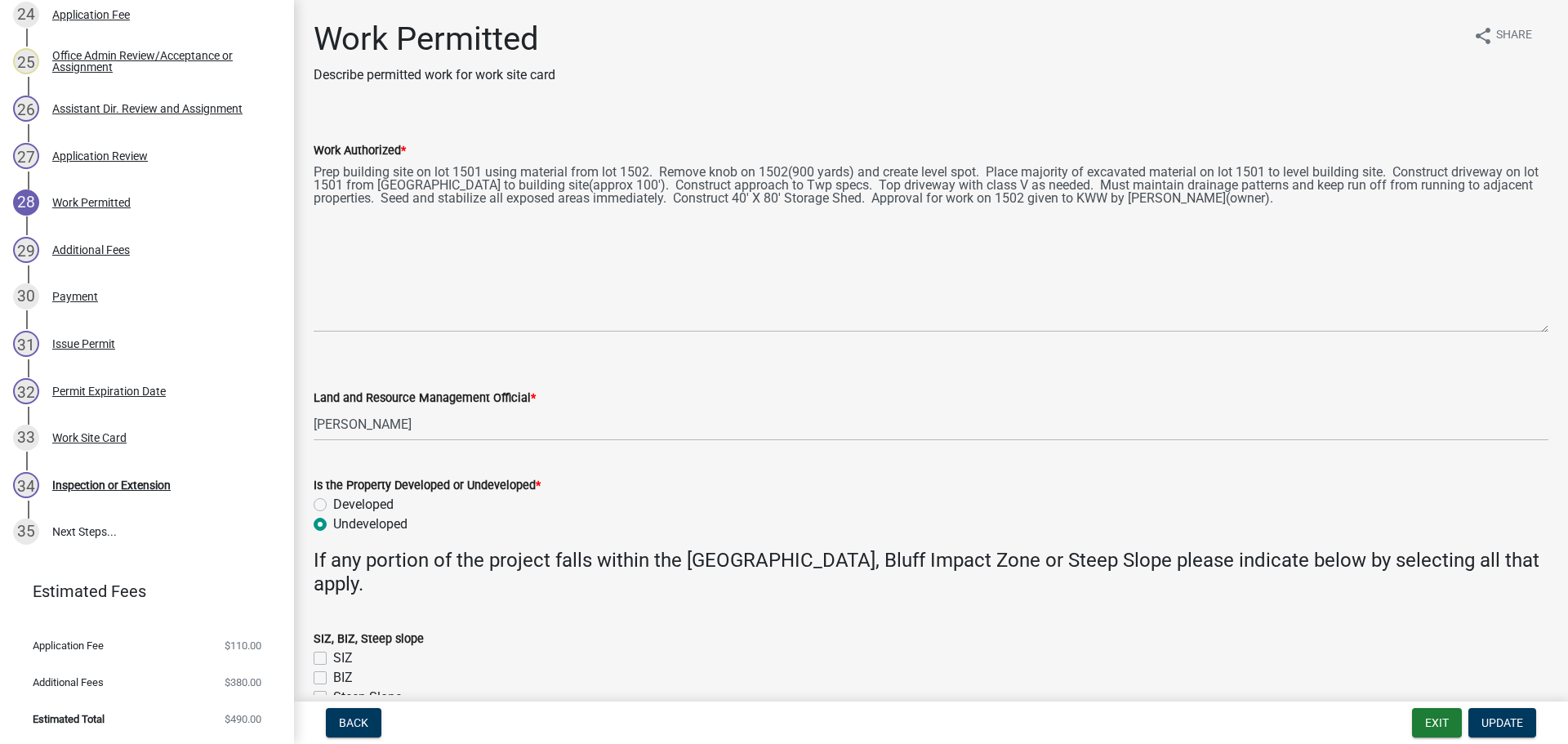
drag, startPoint x: 1542, startPoint y: 230, endPoint x: 1528, endPoint y: 326, distance: 97.0
click at [1528, 326] on textarea "Prep building site on lot 1501 using material from lot 1502. Remove knob on 150…" at bounding box center [931, 246] width 1235 height 172
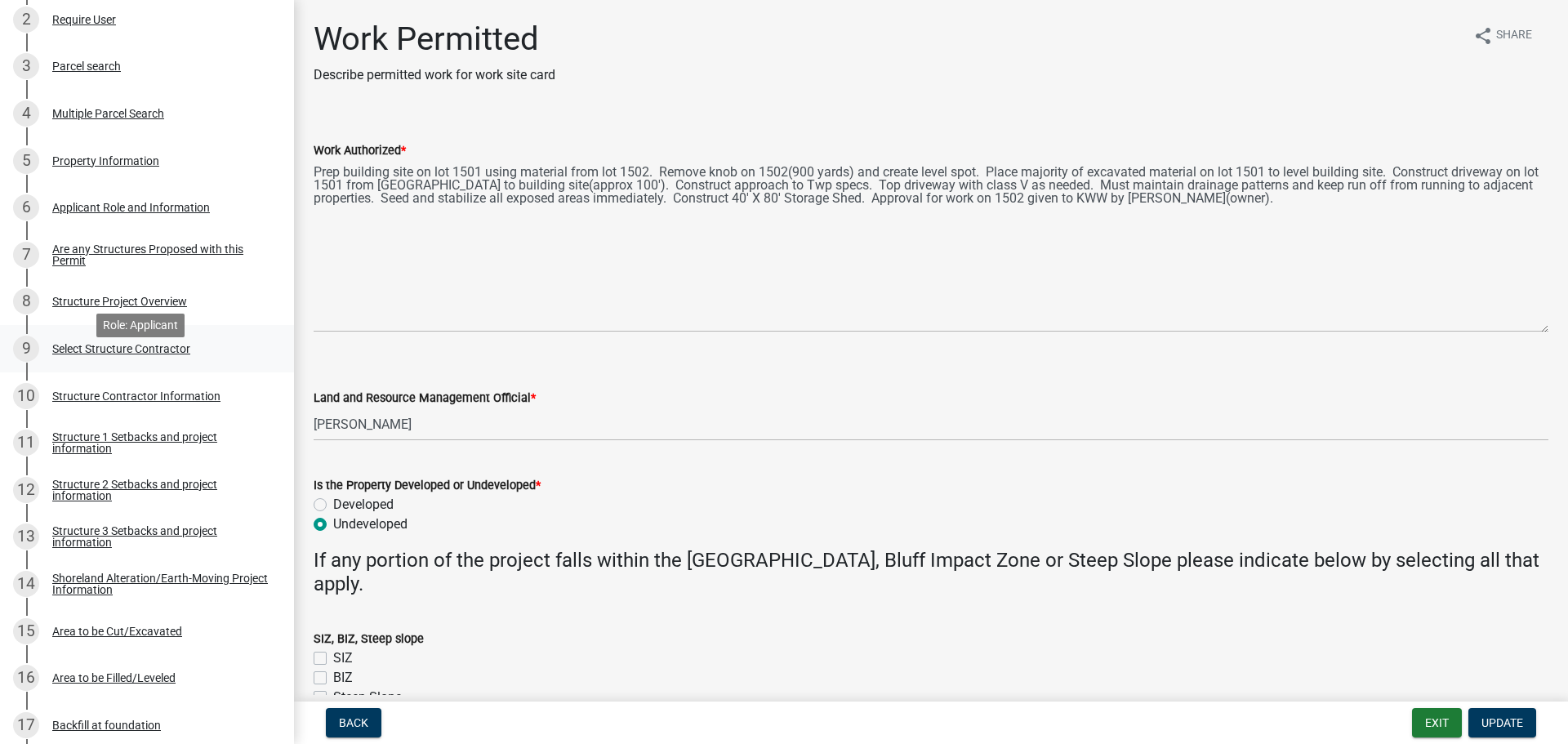
scroll to position [368, 0]
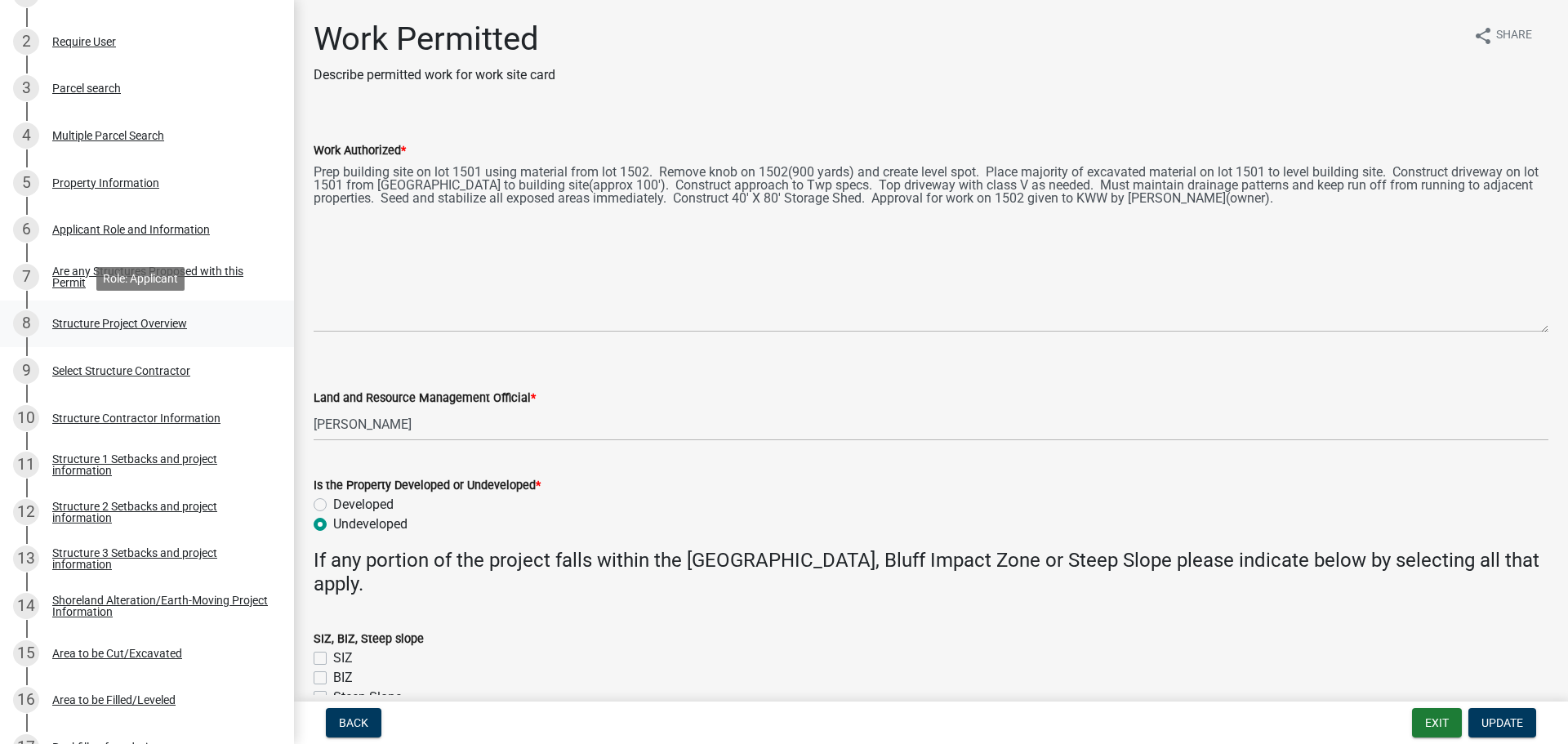
click at [115, 310] on div "8 Structure Project Overview" at bounding box center [141, 323] width 255 height 26
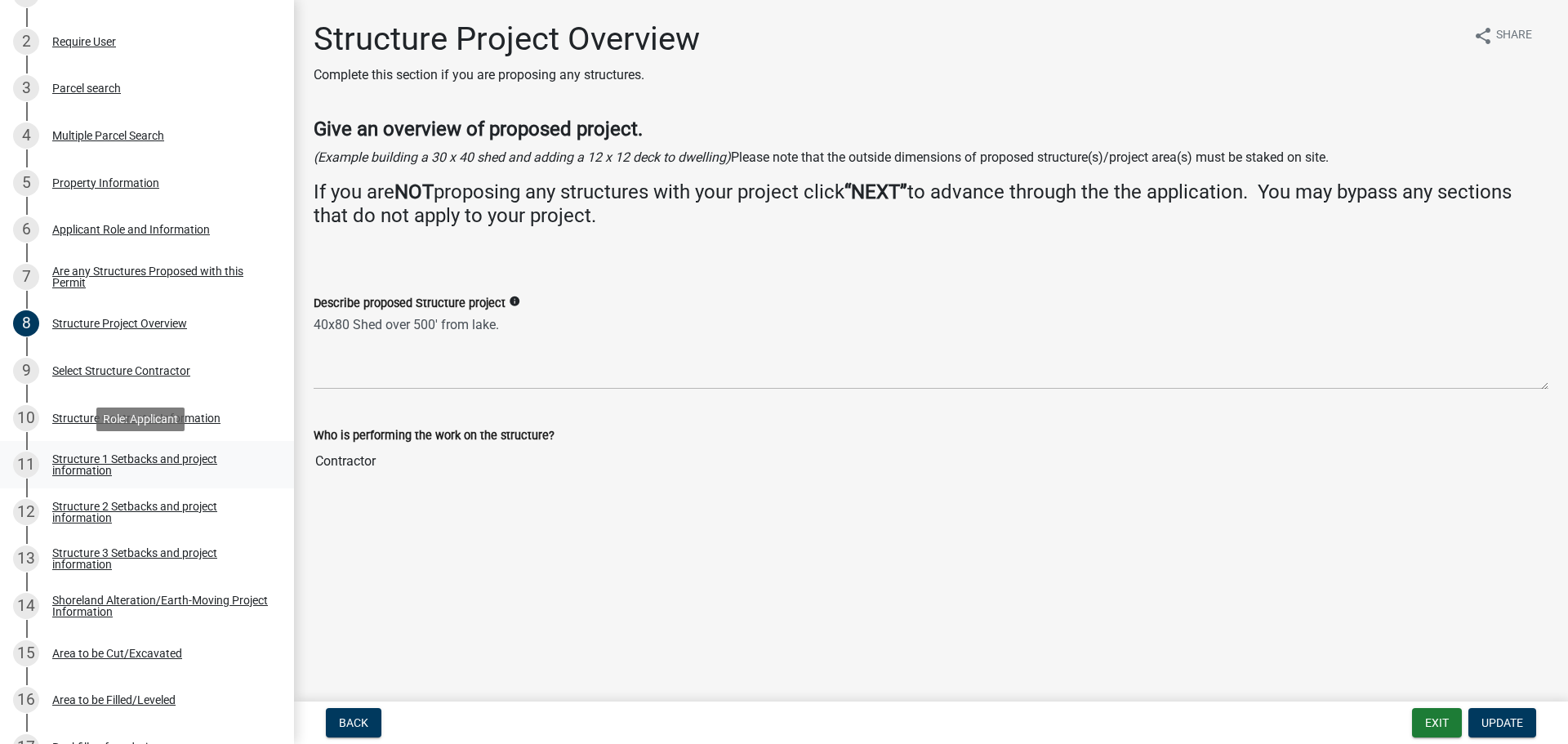
click at [122, 458] on div "Structure 1 Setbacks and project information" at bounding box center [159, 465] width 215 height 23
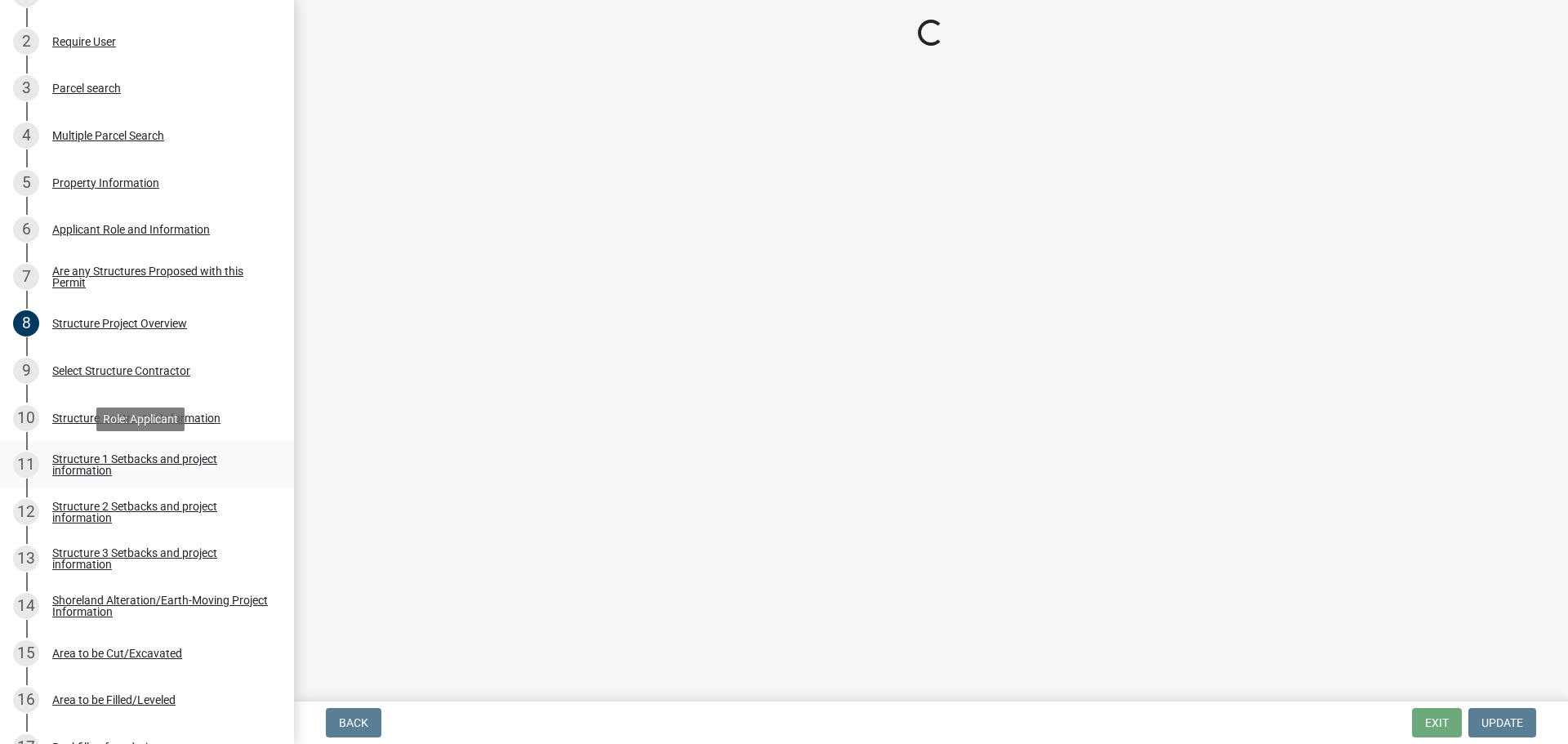
select select "c185e313-3403-4239-bd61-bb563c58a77a"
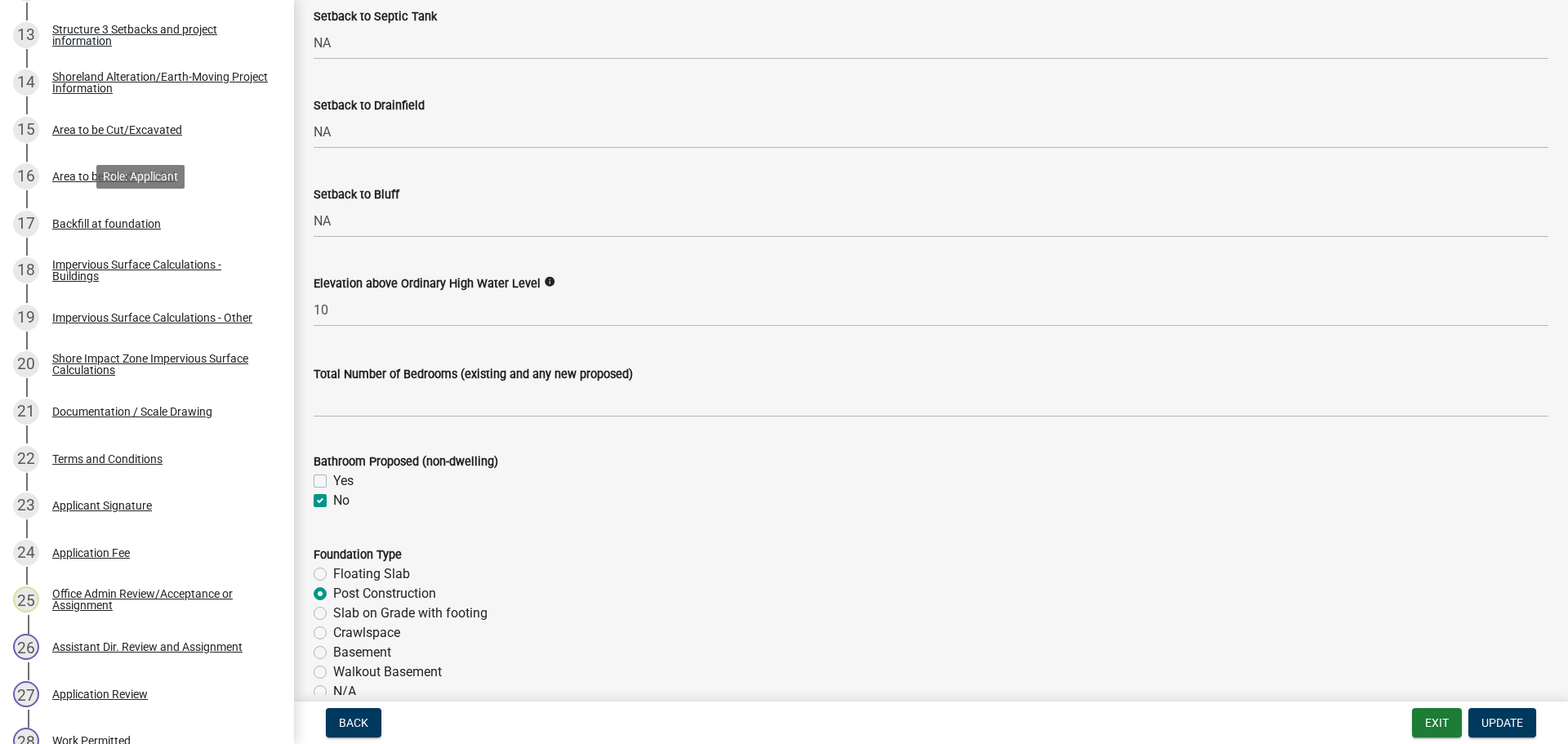
scroll to position [940, 0]
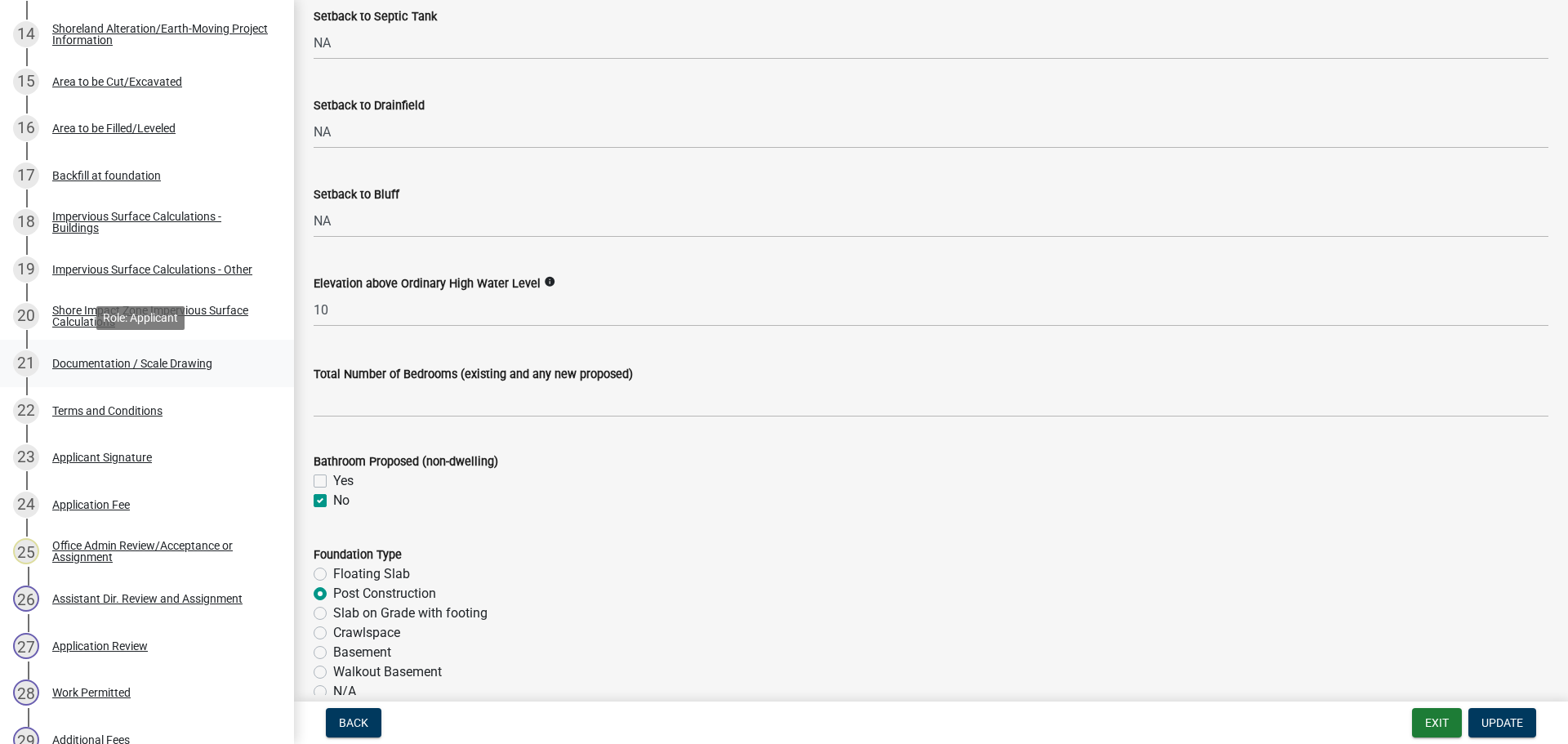
click at [134, 363] on div "Documentation / Scale Drawing" at bounding box center [132, 363] width 160 height 11
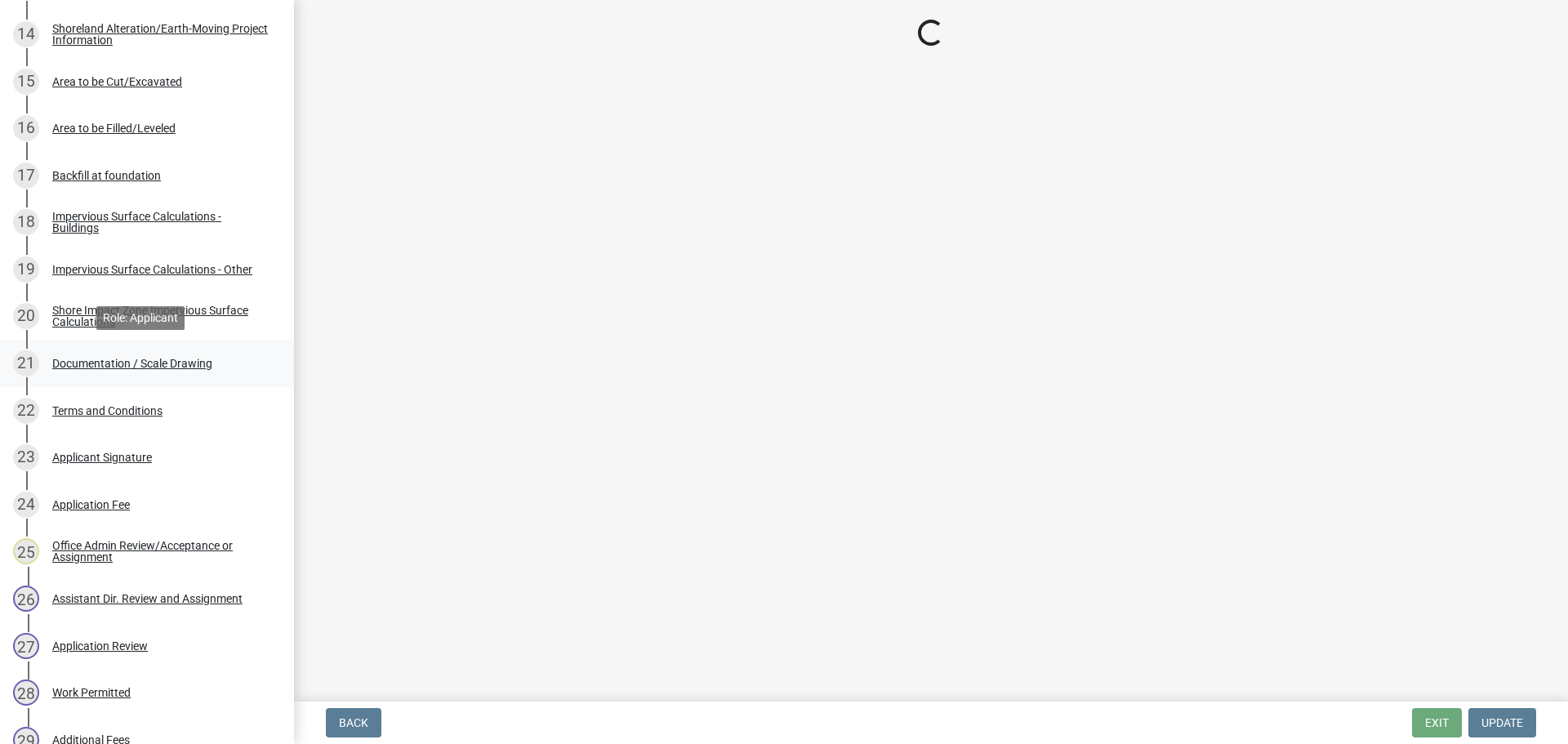
scroll to position [0, 0]
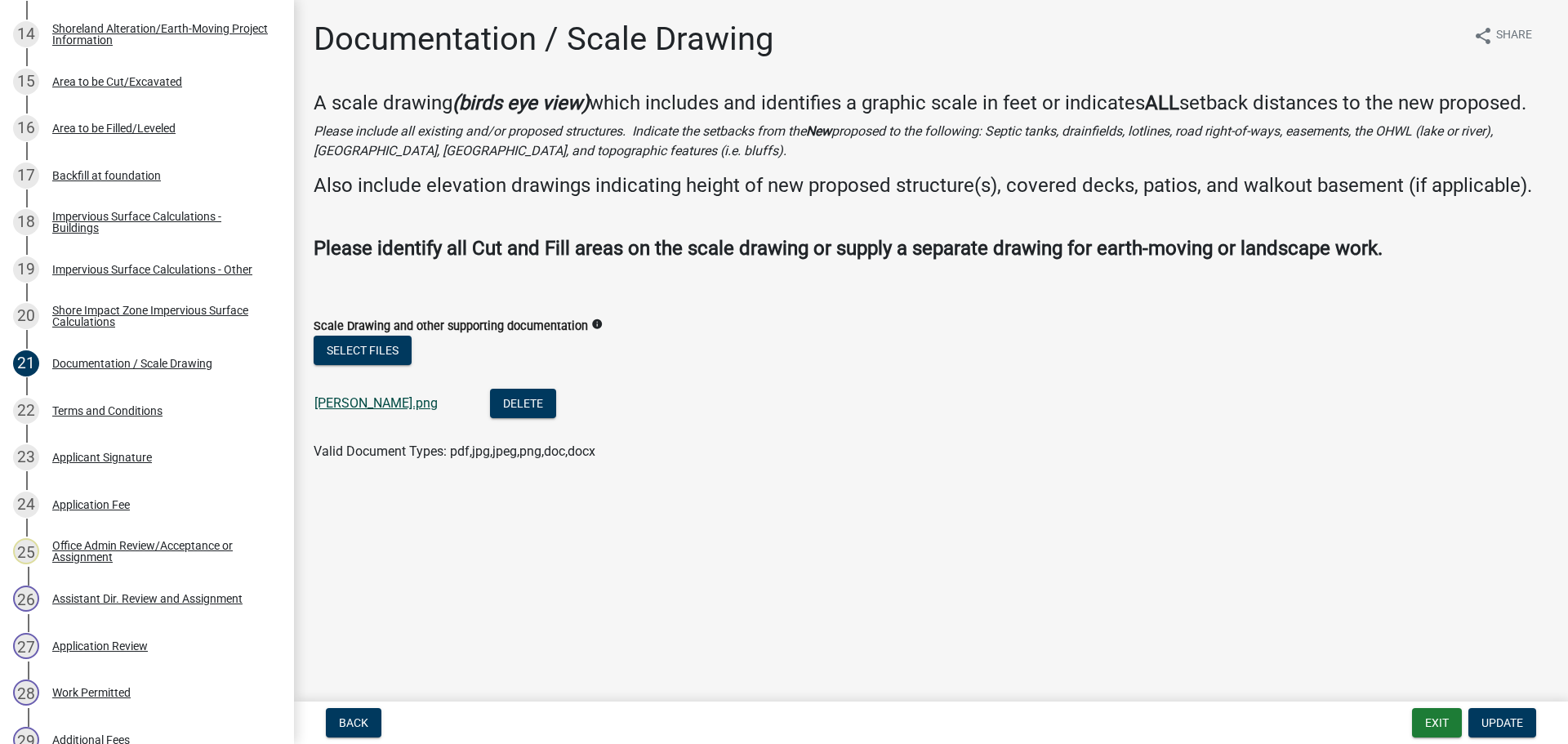
click at [376, 402] on link "[PERSON_NAME].png" at bounding box center [376, 402] width 123 height 16
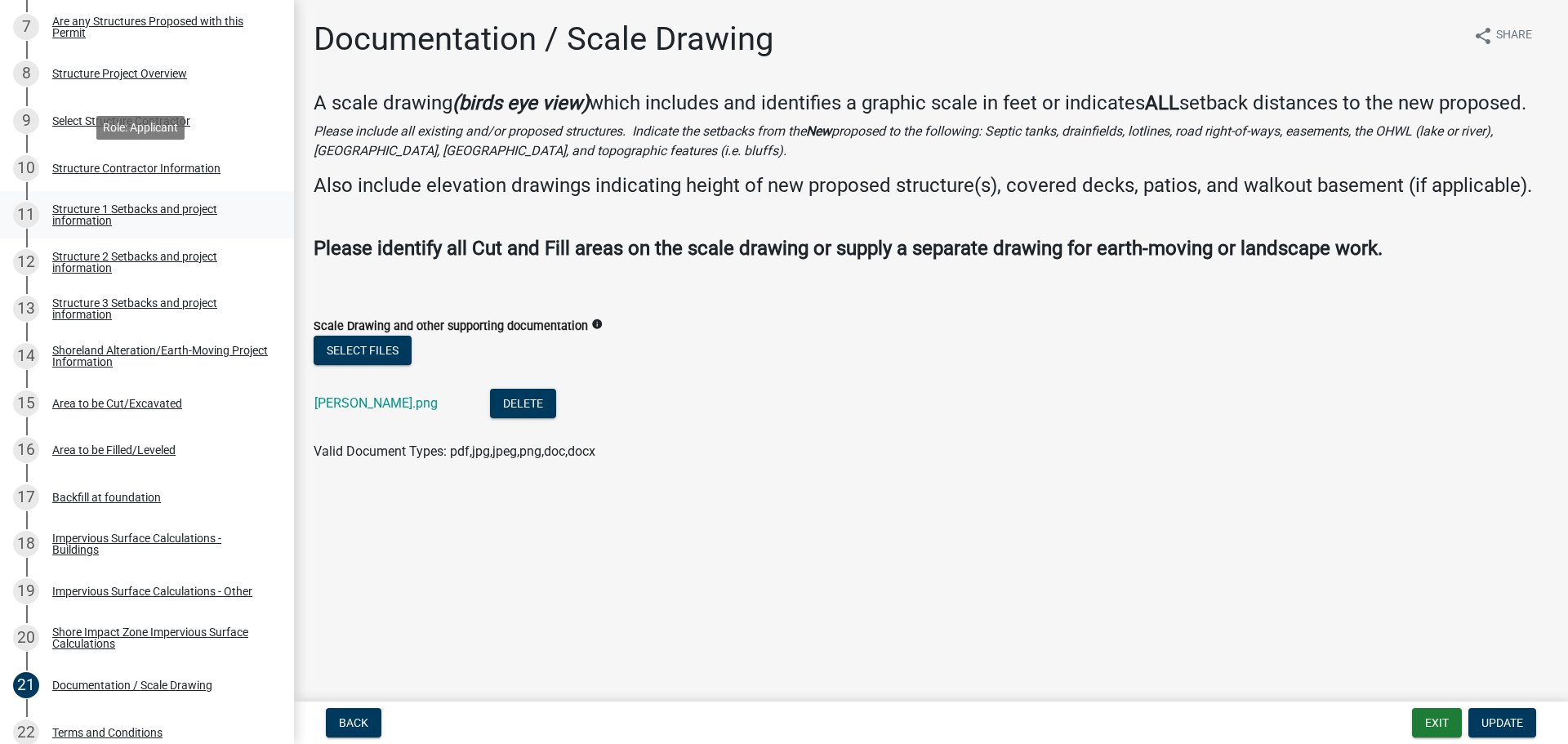
scroll to position [613, 0]
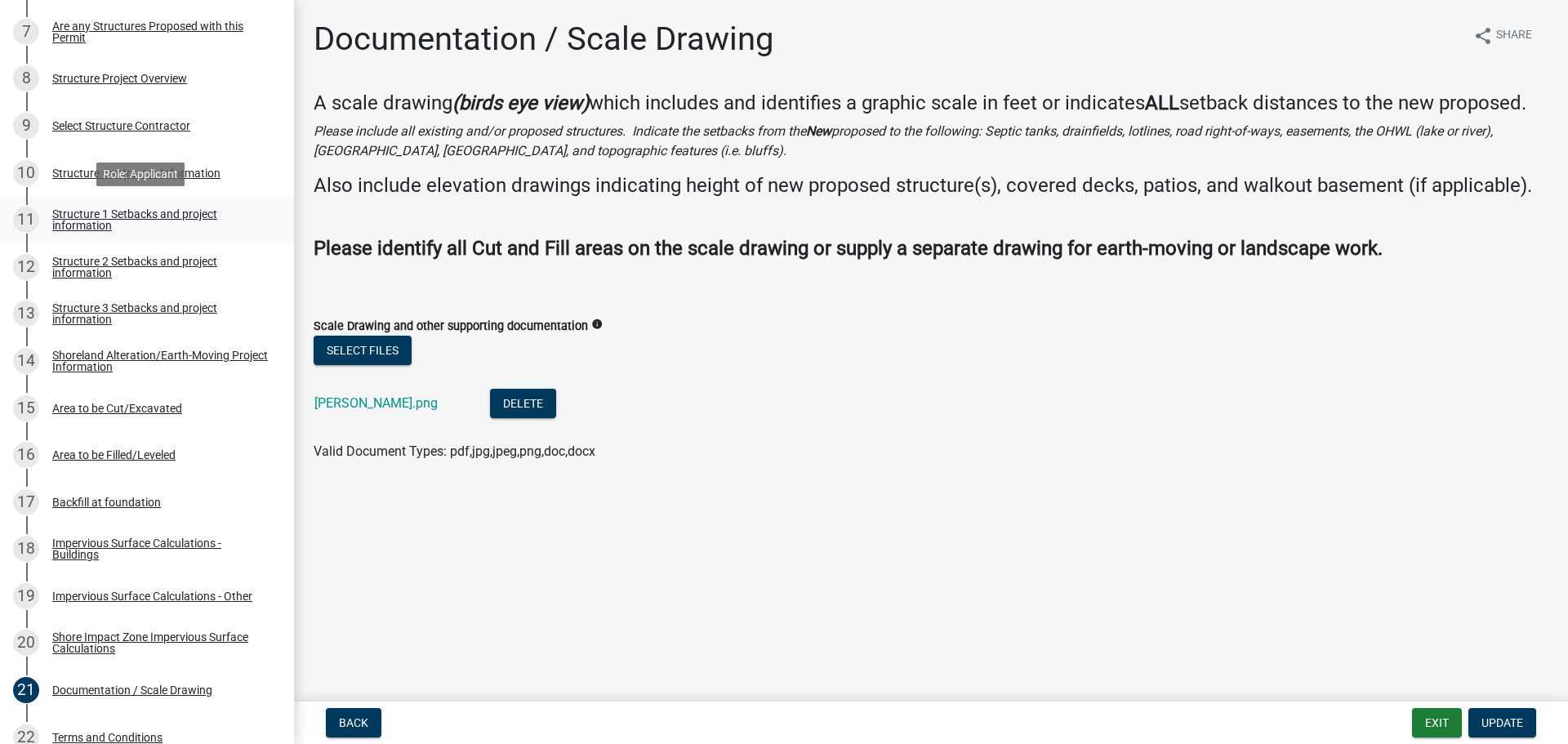
click at [99, 216] on div "Structure 1 Setbacks and project information" at bounding box center [159, 220] width 215 height 23
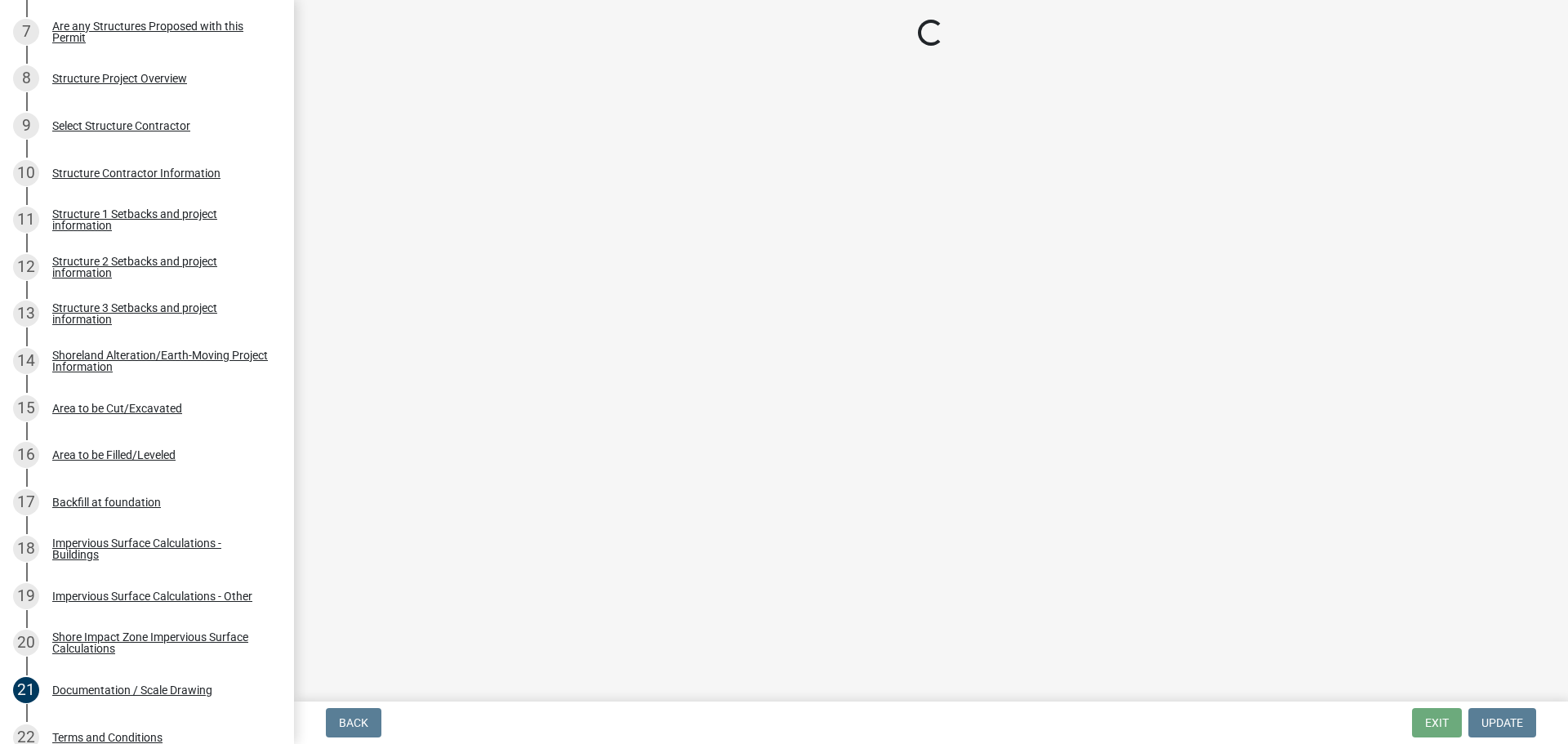
select select "c185e313-3403-4239-bd61-bb563c58a77a"
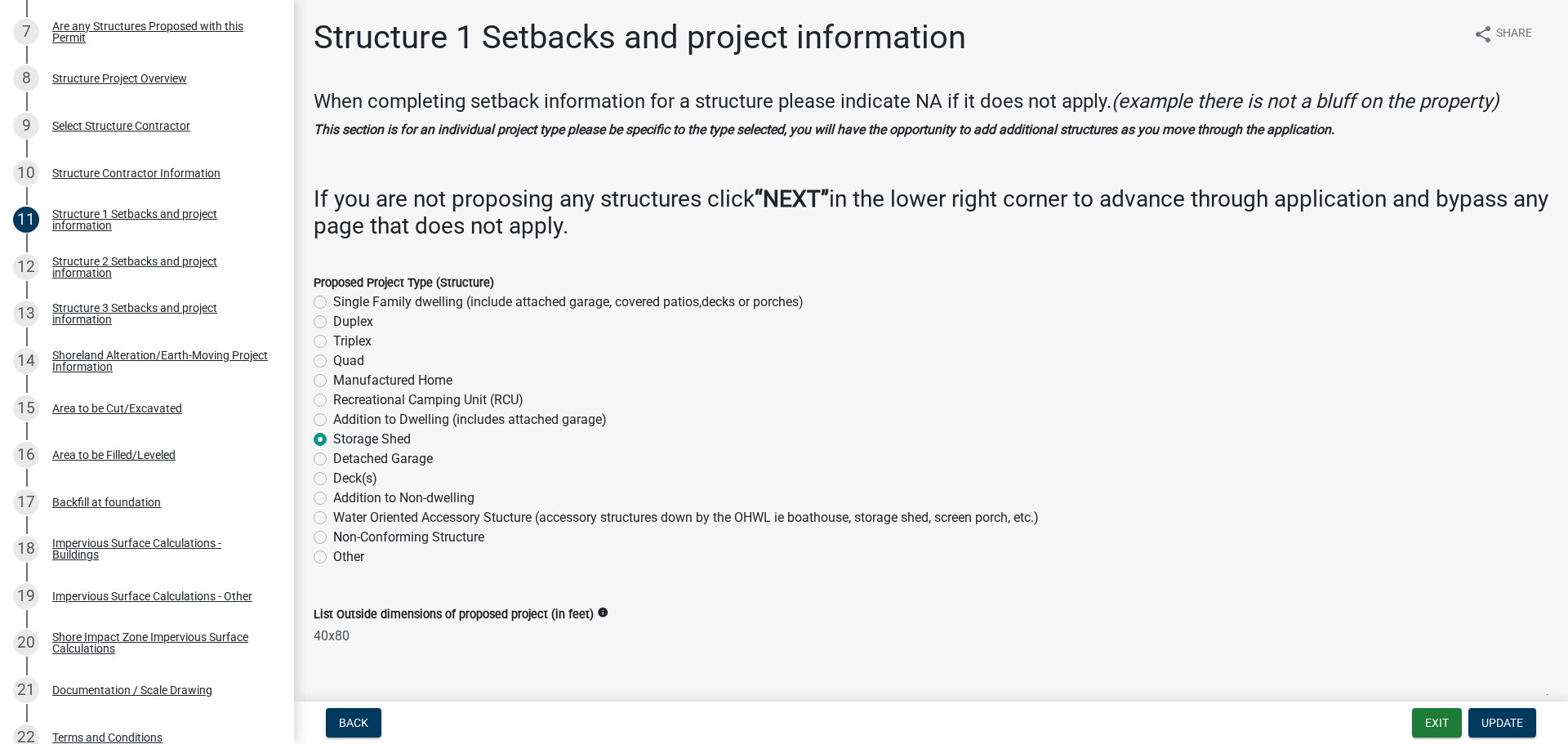
scroll to position [0, 0]
